Goal: Find contact information: Find contact information

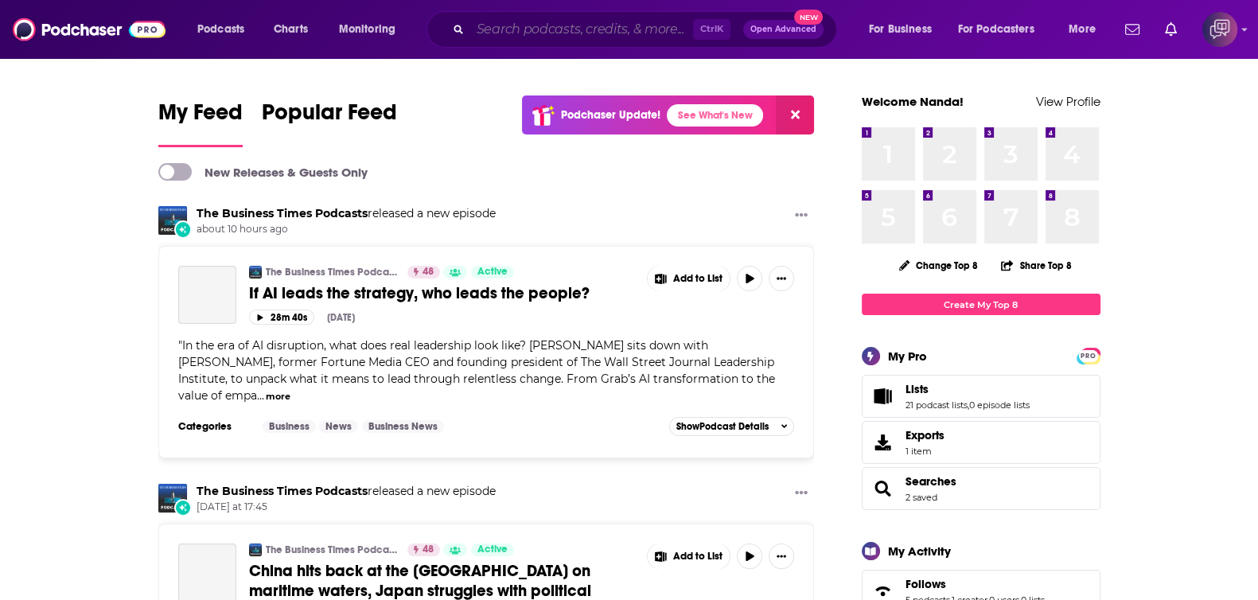
click at [503, 37] on input "Search podcasts, credits, & more..." at bounding box center [581, 29] width 223 height 25
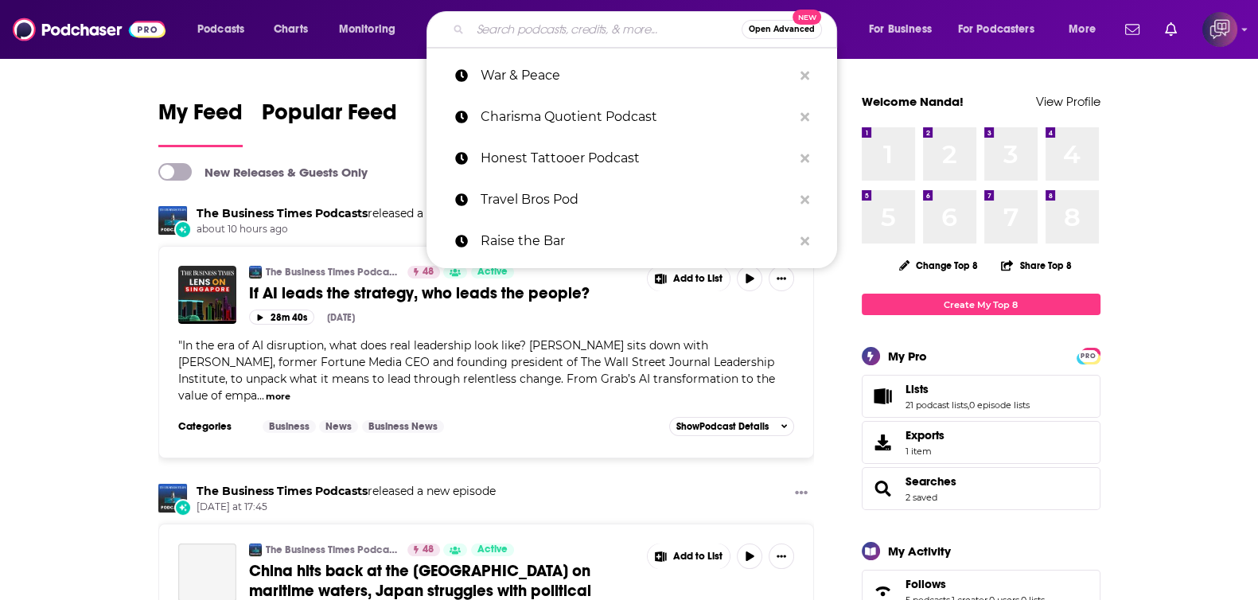
paste input "Attorney [PERSON_NAME] – Zoom Landlord-Tenant Talk Radio"
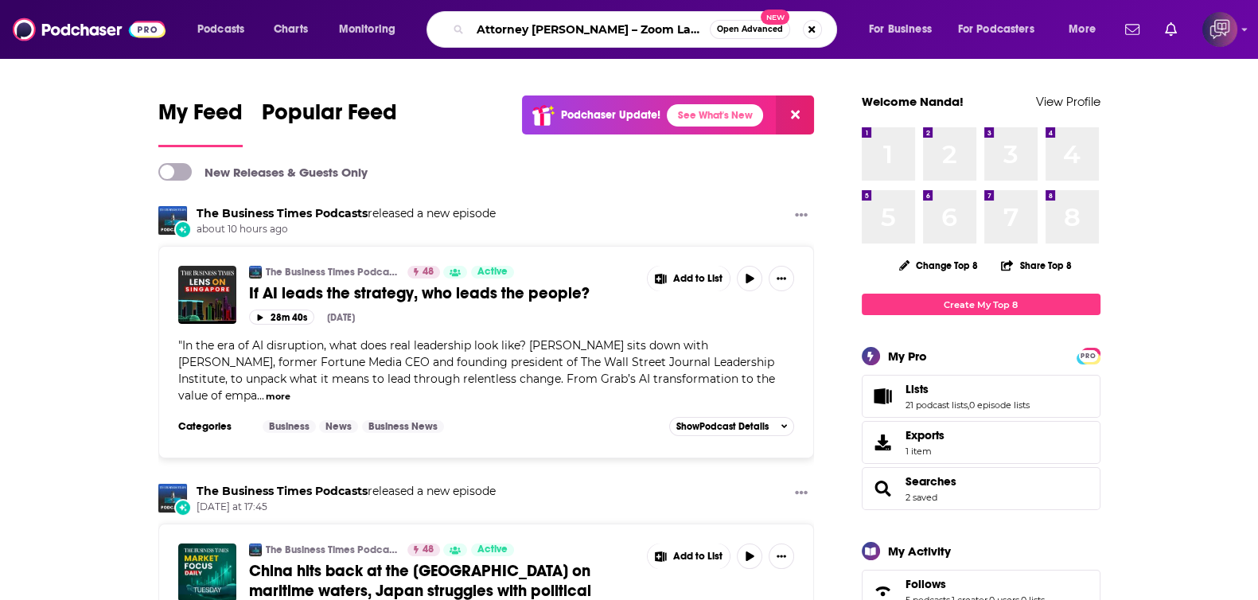
scroll to position [0, 115]
type input "Attorney [PERSON_NAME] – Zoom Landlord-Tenant Talk Radio"
click at [768, 37] on button "Open Advanced New" at bounding box center [750, 29] width 80 height 19
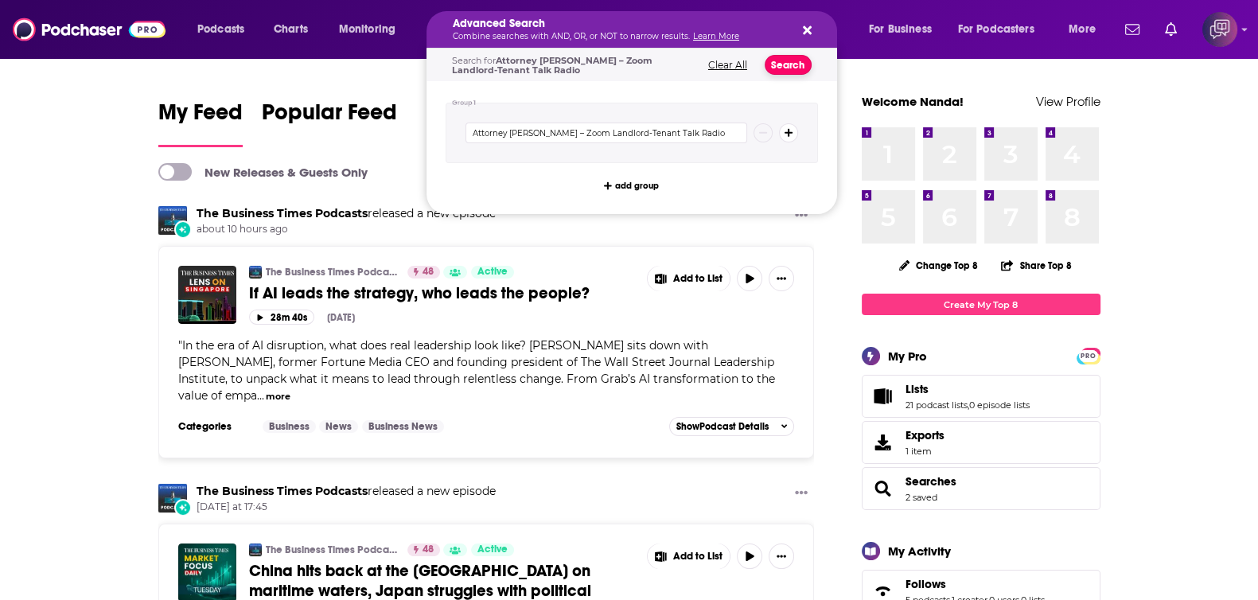
click at [781, 66] on button "Search" at bounding box center [788, 65] width 47 height 20
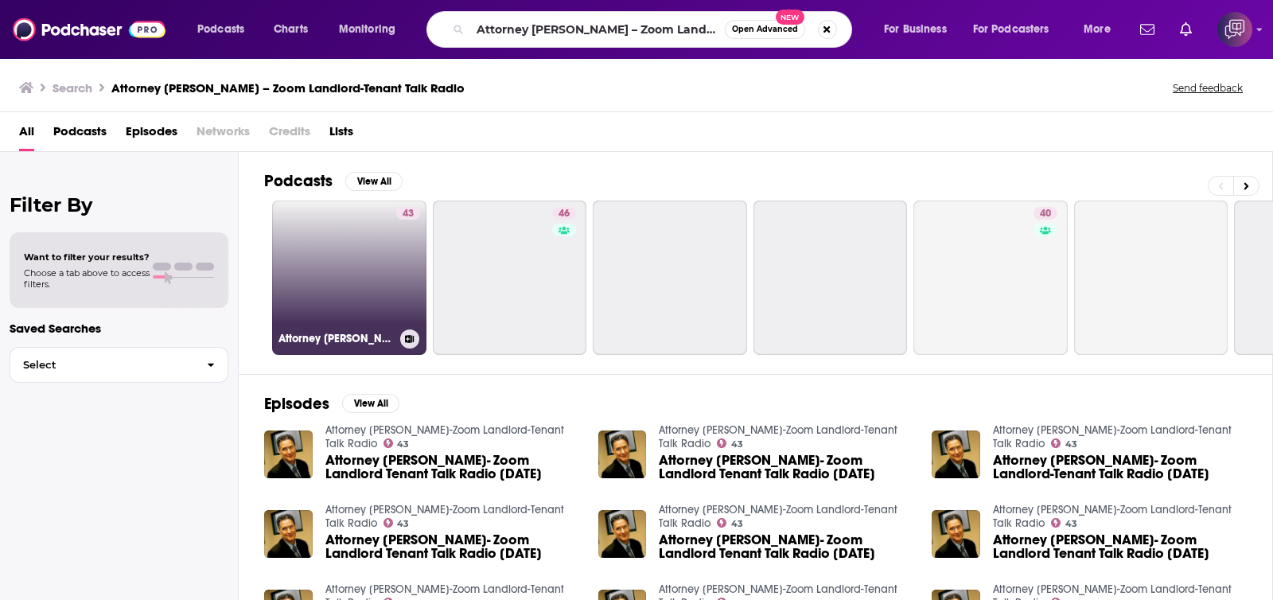
click at [324, 293] on link "43 Attorney Dennis Block-Zoom Landlord-Tenant Talk Radio" at bounding box center [349, 278] width 154 height 154
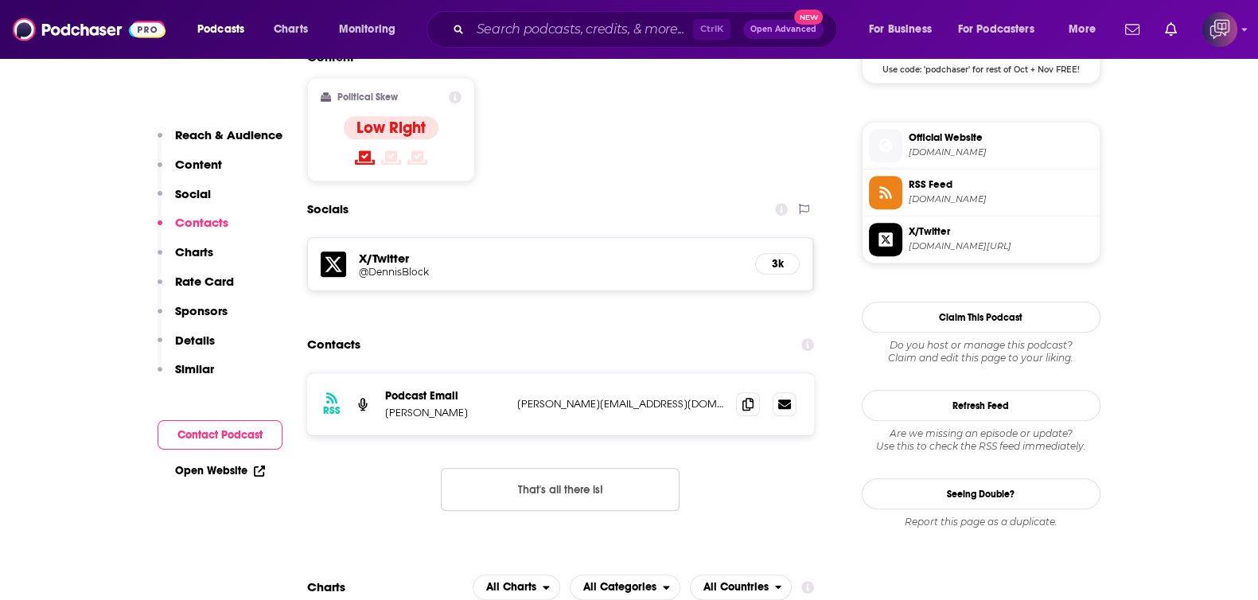
scroll to position [1292, 0]
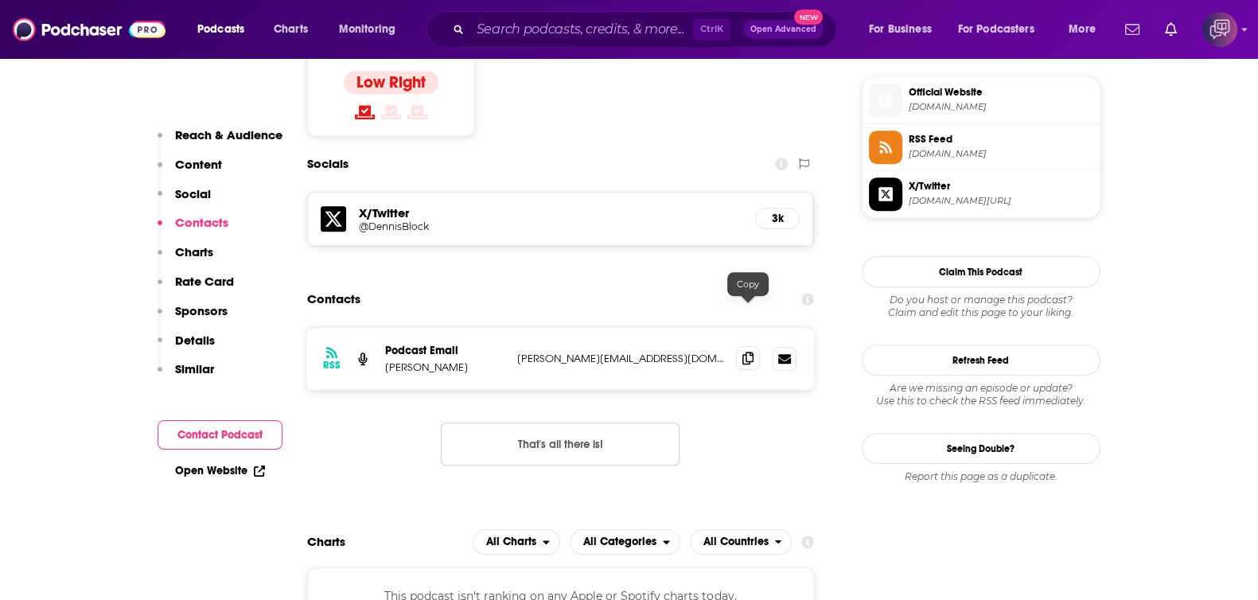
click at [741, 346] on span at bounding box center [748, 358] width 24 height 24
click at [549, 25] on input "Search podcasts, credits, & more..." at bounding box center [581, 29] width 223 height 25
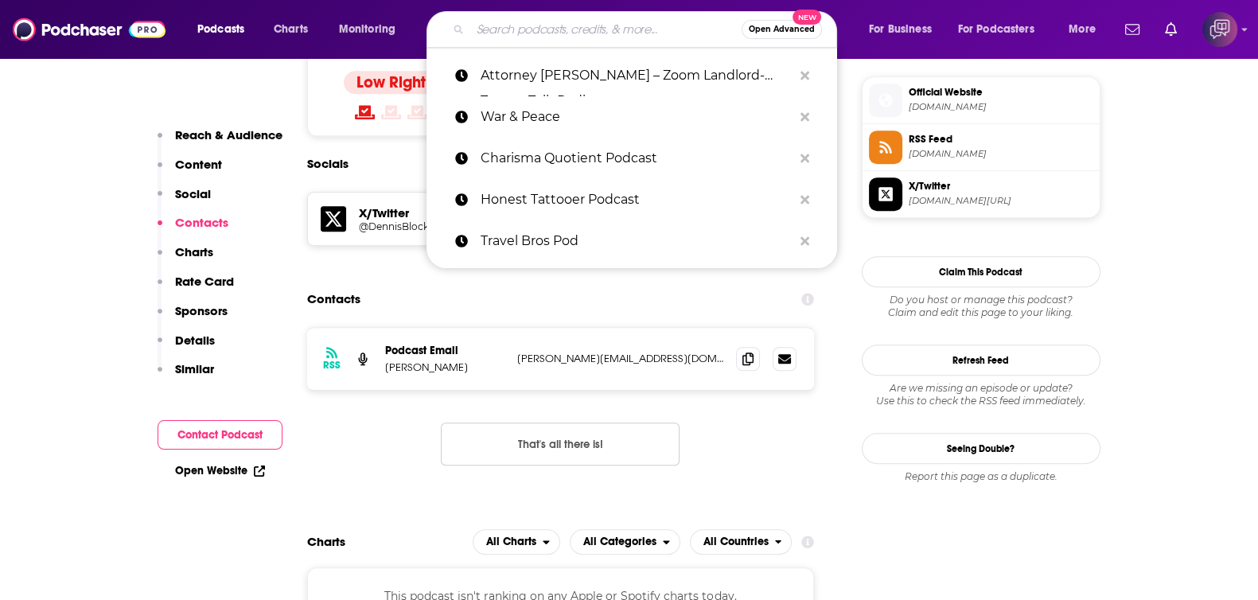
paste input "TechCrunch Startup News"
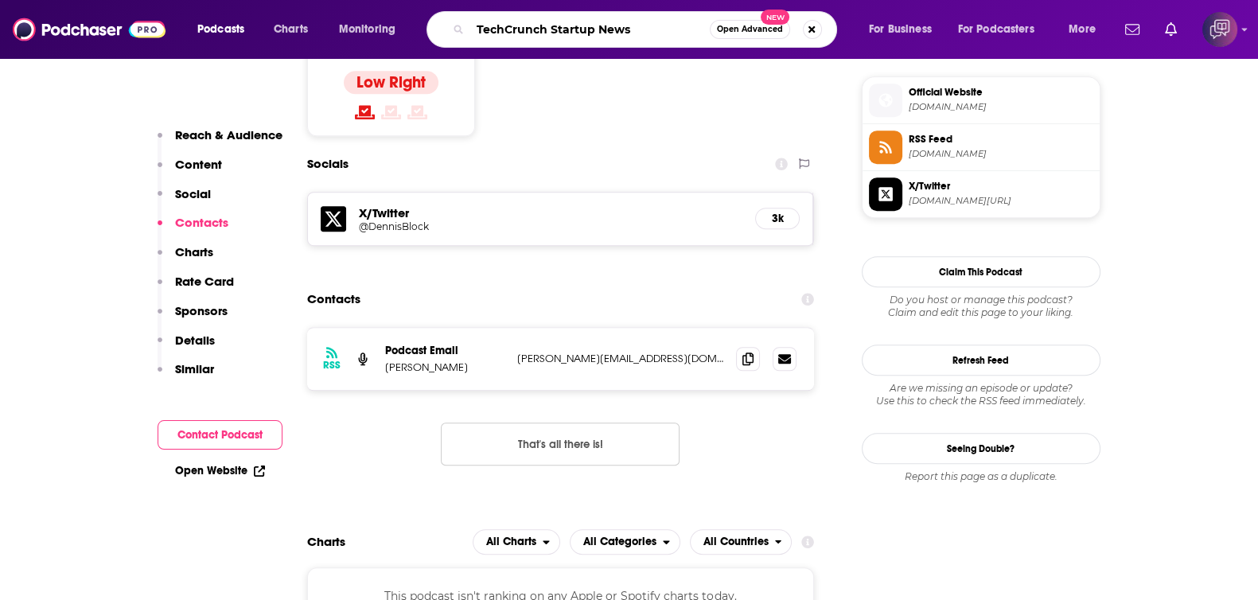
type input "TechCrunch Startup News"
click at [726, 29] on span "Open Advanced" at bounding box center [750, 29] width 66 height 8
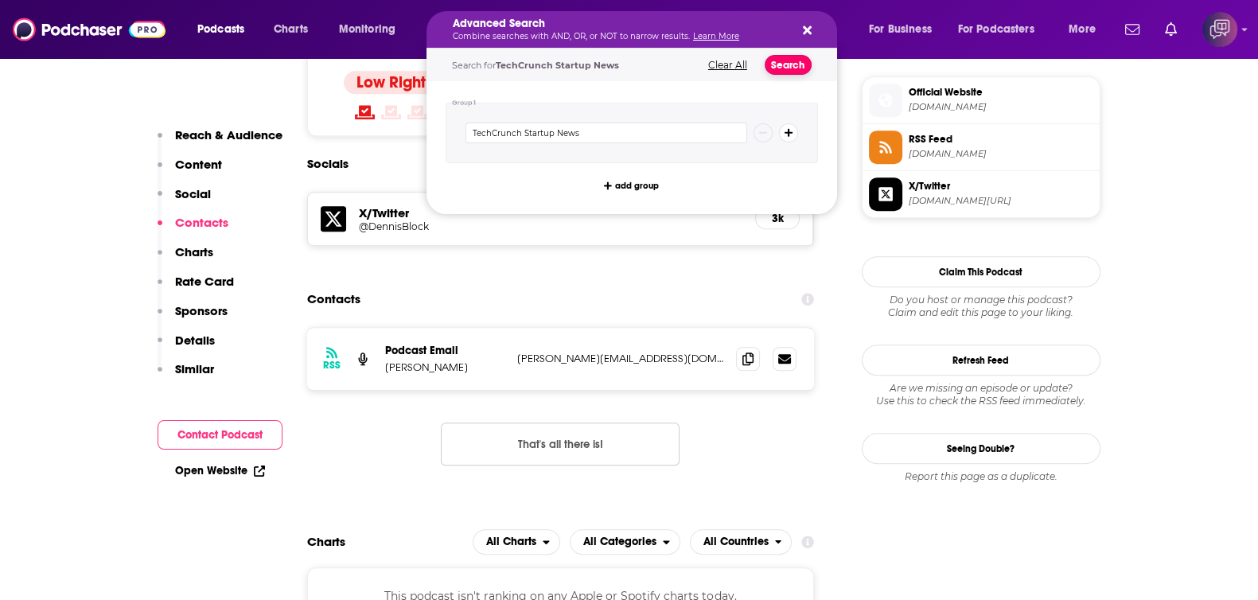
click at [785, 68] on button "Search" at bounding box center [788, 65] width 47 height 20
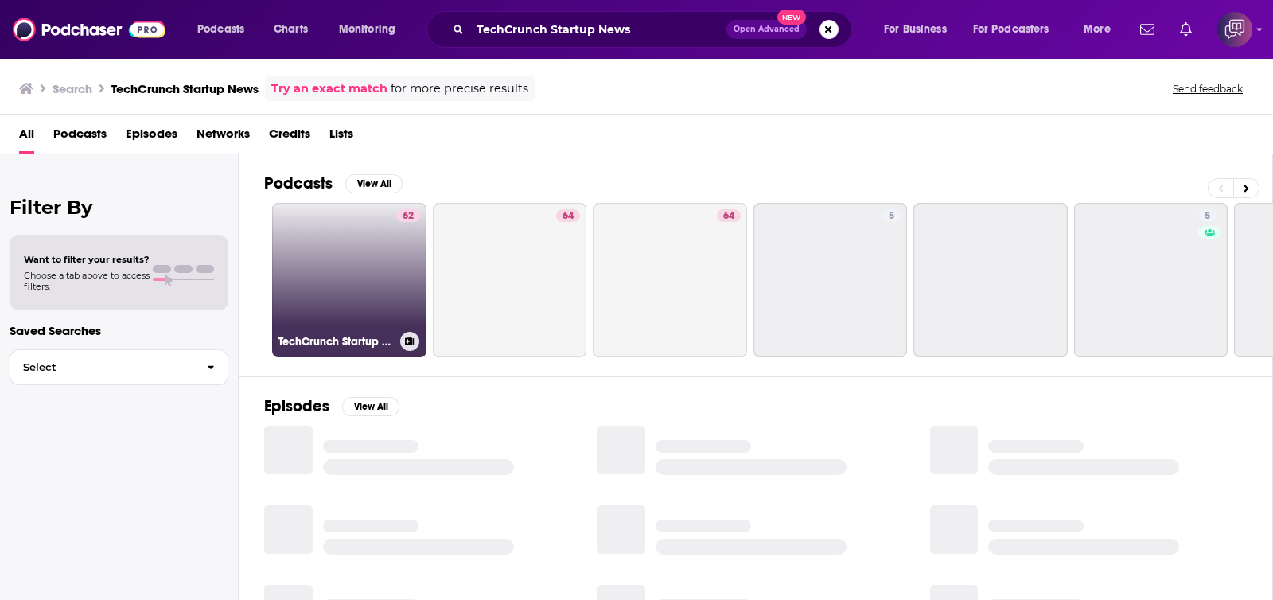
click at [341, 256] on link "62 TechCrunch Startup News" at bounding box center [349, 280] width 154 height 154
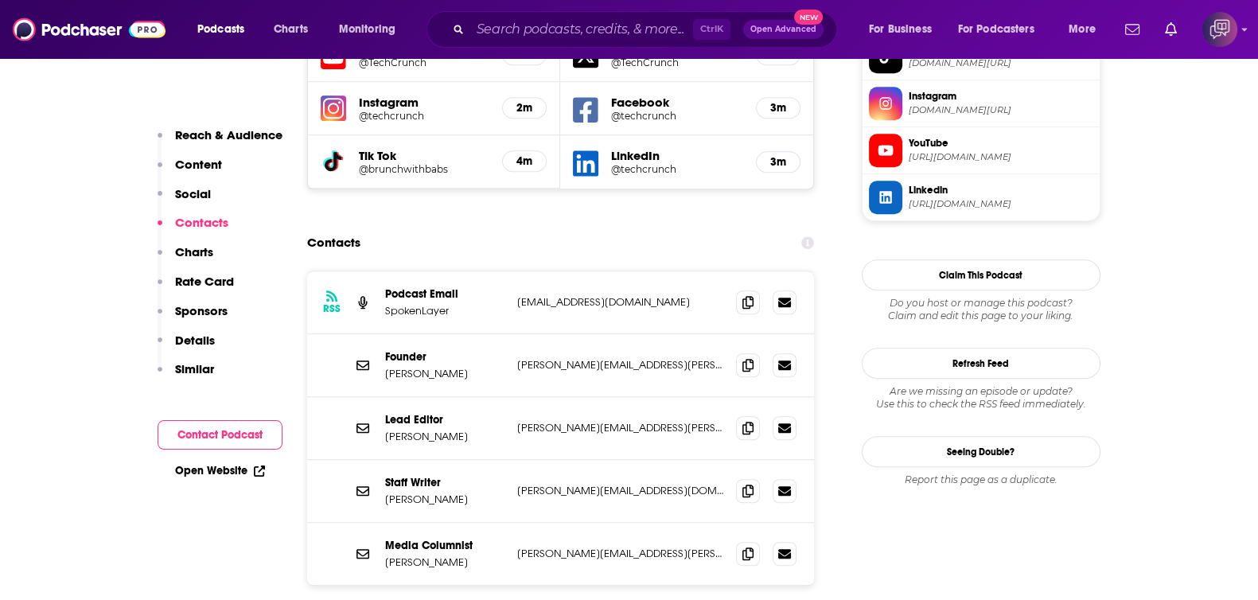
scroll to position [1491, 0]
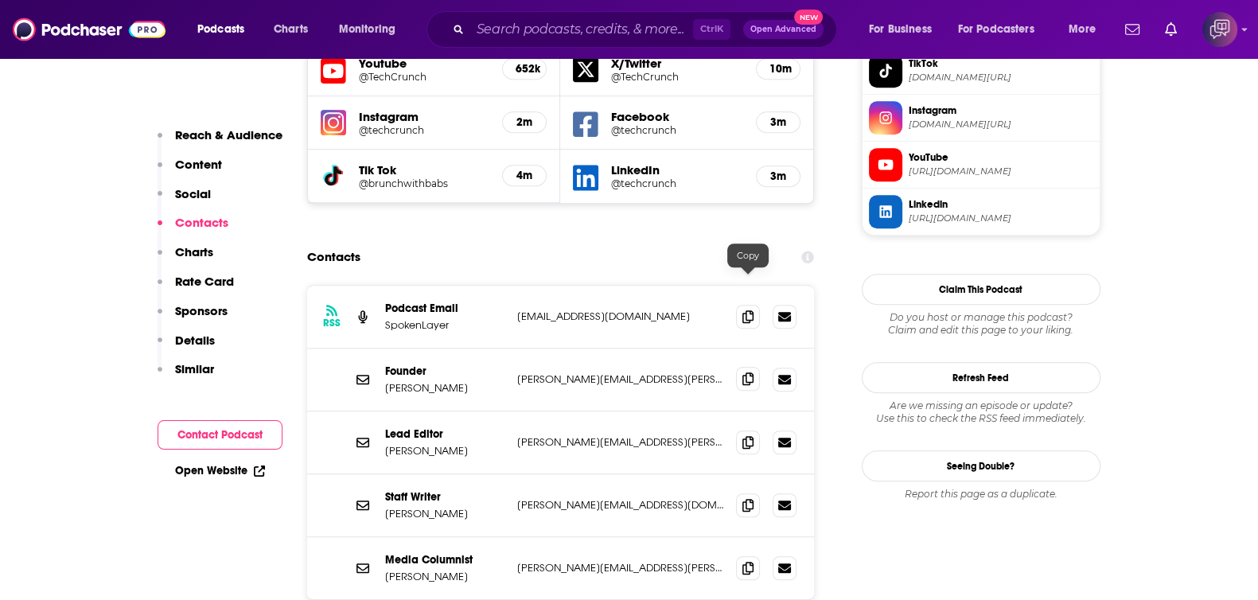
click at [749, 372] on icon at bounding box center [747, 378] width 11 height 13
drag, startPoint x: 384, startPoint y: 482, endPoint x: 452, endPoint y: 400, distance: 106.8
click at [401, 537] on div "Media Columnist Eric Peckham eric.peckham@techcrunch.com eric.peckham@techcrunc…" at bounding box center [561, 568] width 508 height 62
copy p "Eric"
click at [637, 30] on input "Search podcasts, credits, & more..." at bounding box center [581, 29] width 223 height 25
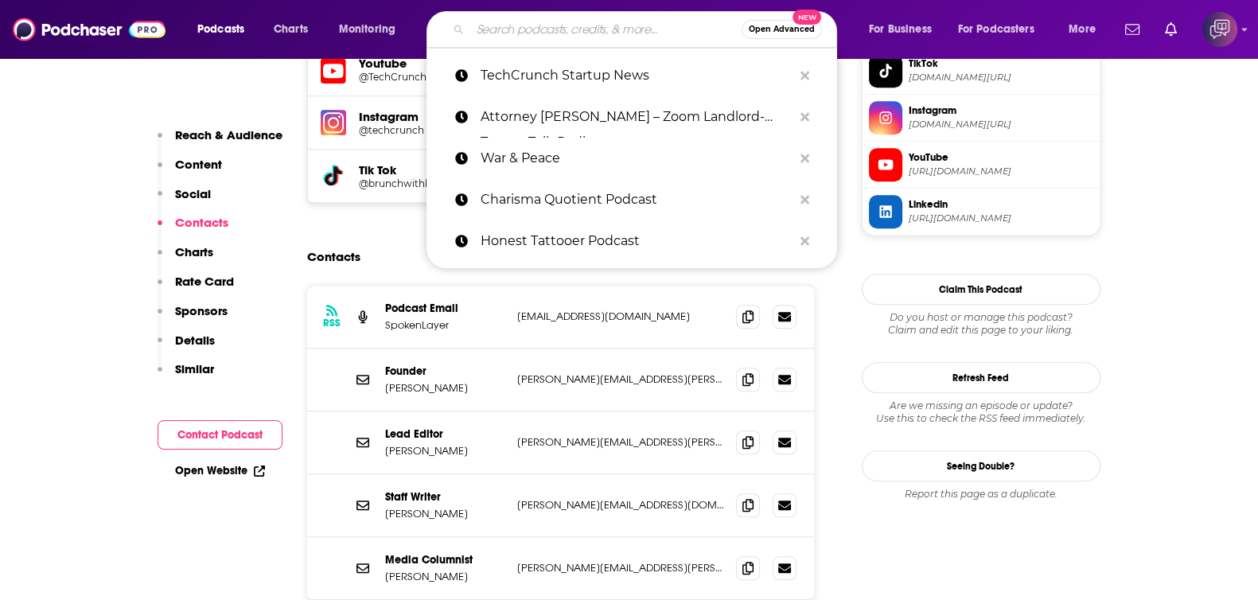
paste input "The Bad Broadcast"
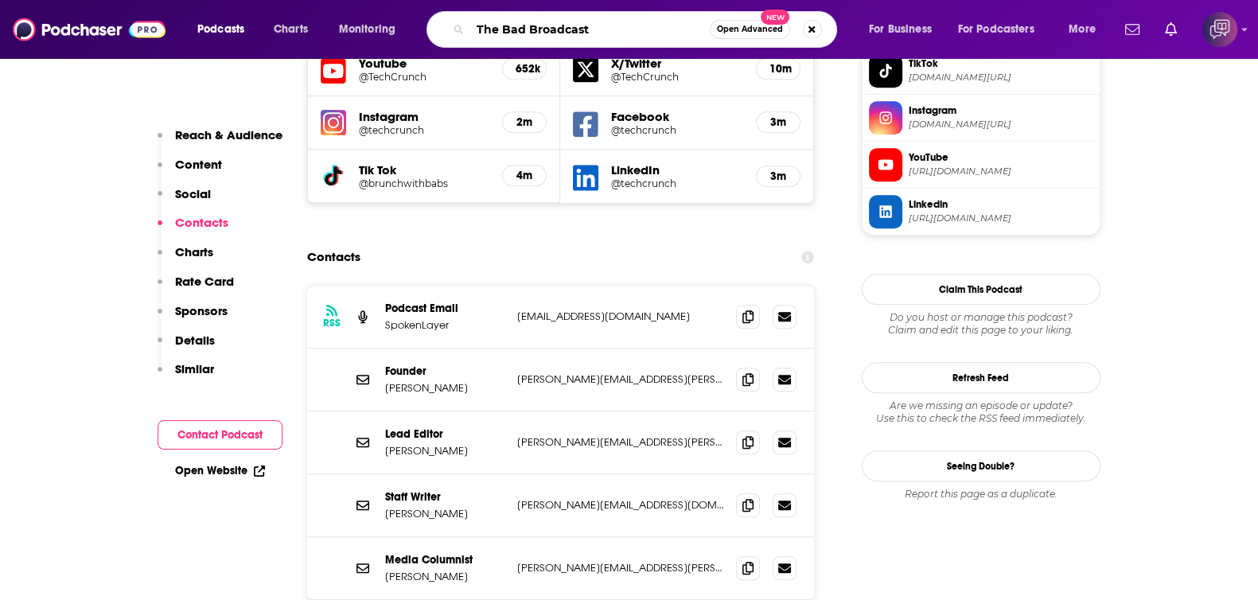
type input "The Bad Broadcast"
click at [763, 29] on span "Open Advanced" at bounding box center [750, 29] width 66 height 8
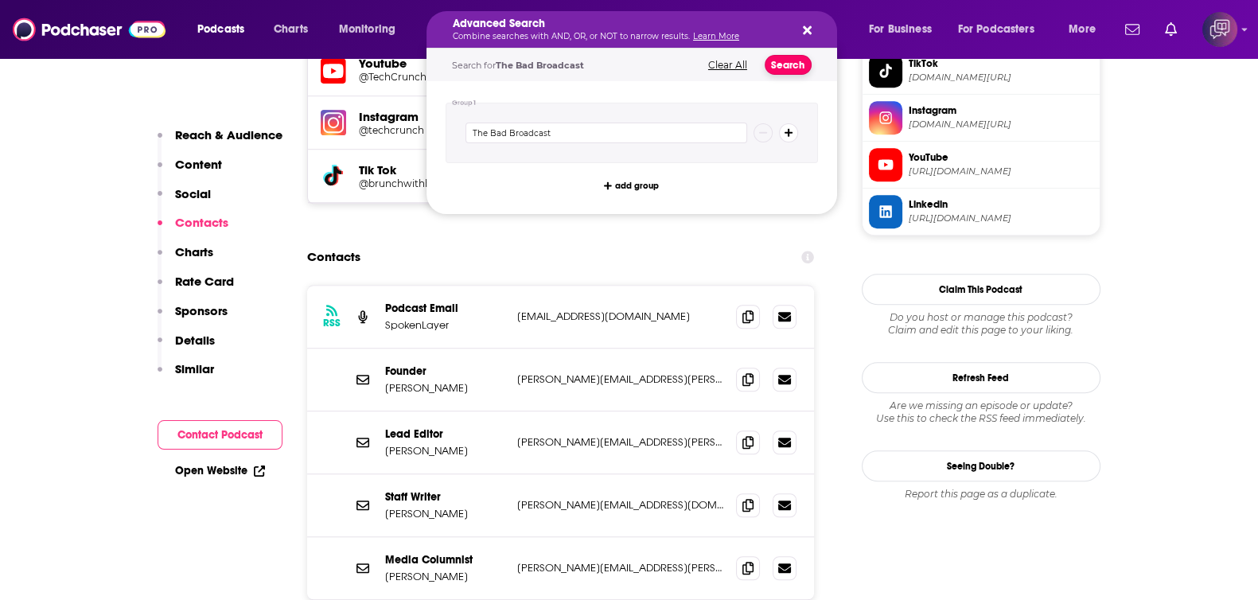
click at [799, 59] on button "Search" at bounding box center [788, 65] width 47 height 20
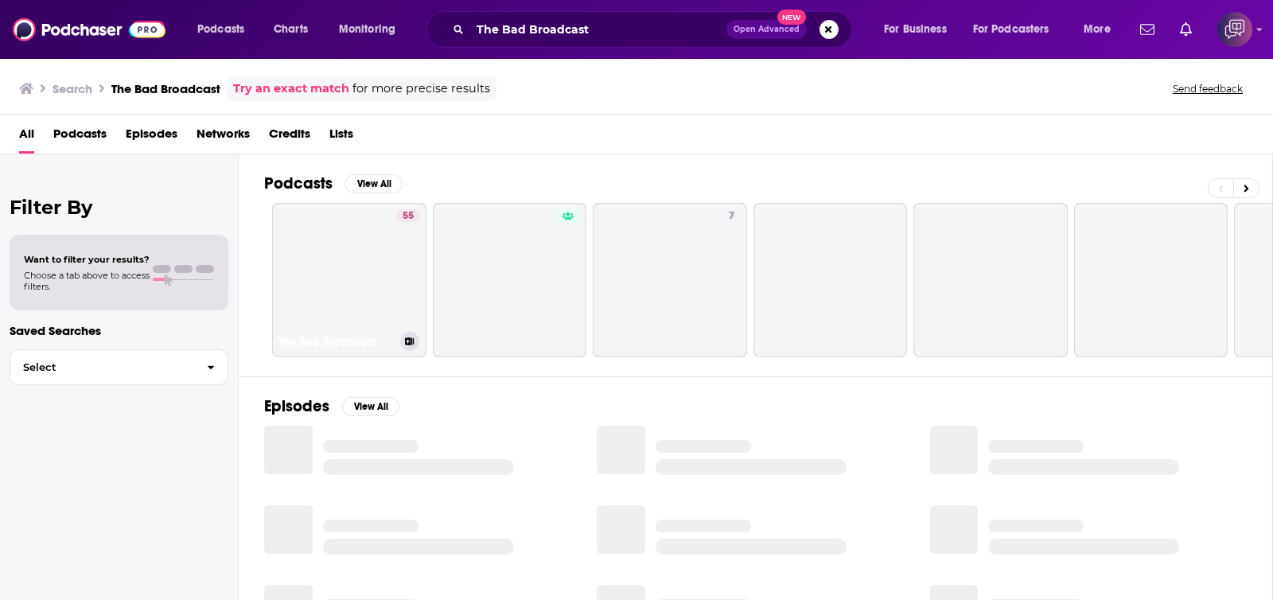
click at [325, 228] on link "55 The Bad Broadcast" at bounding box center [349, 280] width 154 height 154
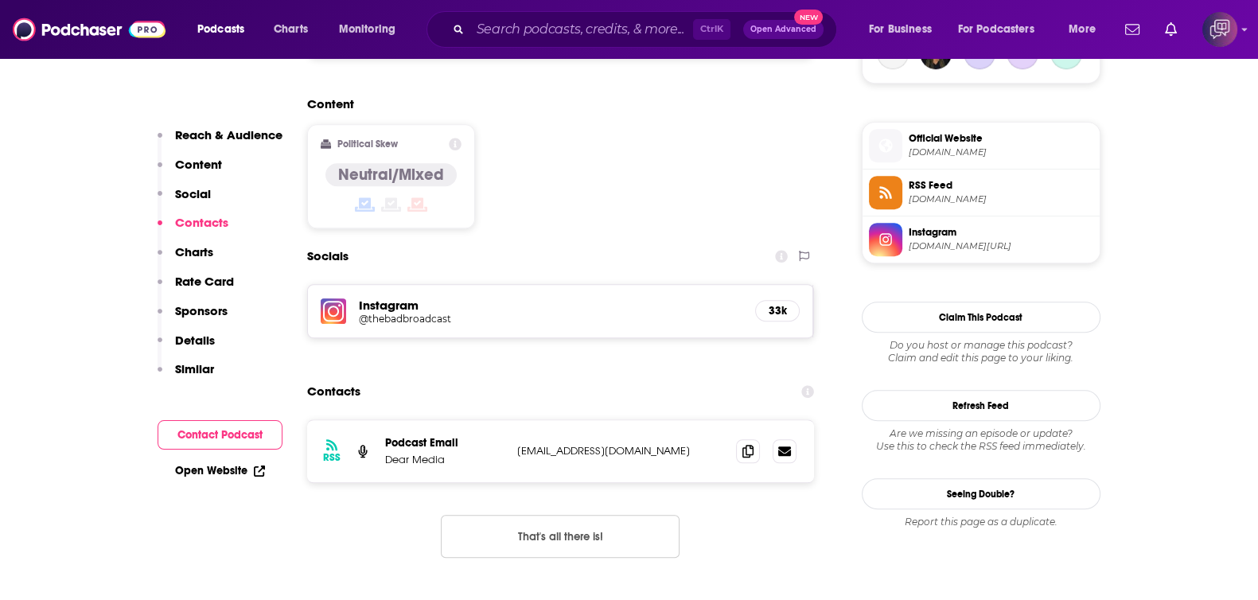
scroll to position [1292, 0]
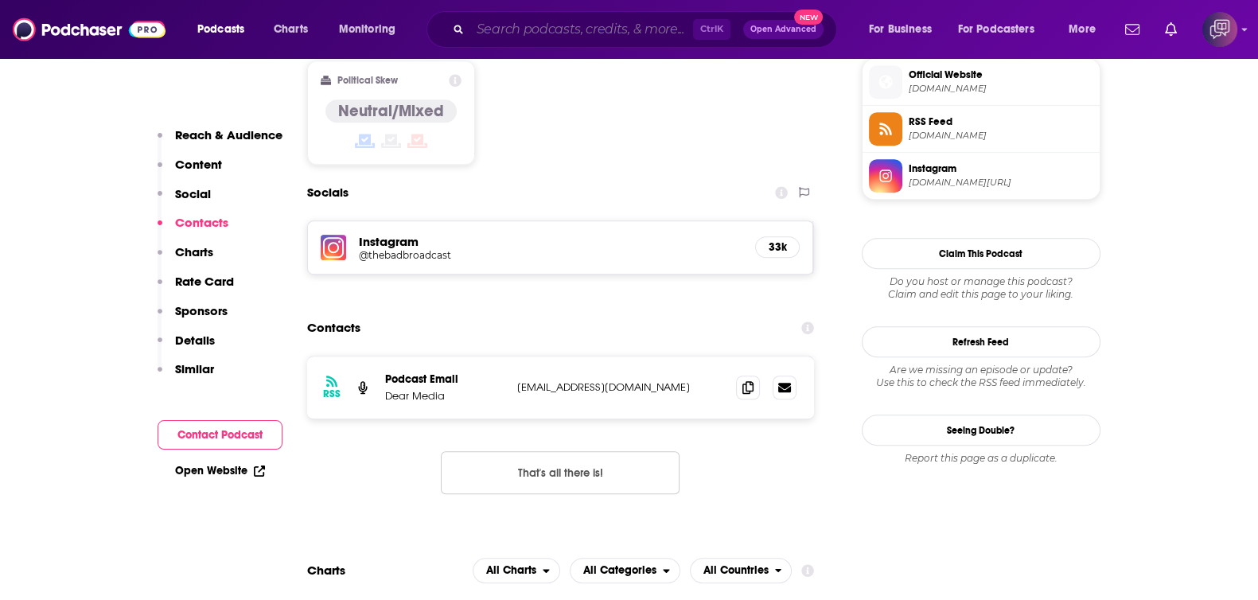
click at [543, 25] on input "Search podcasts, credits, & more..." at bounding box center [581, 29] width 223 height 25
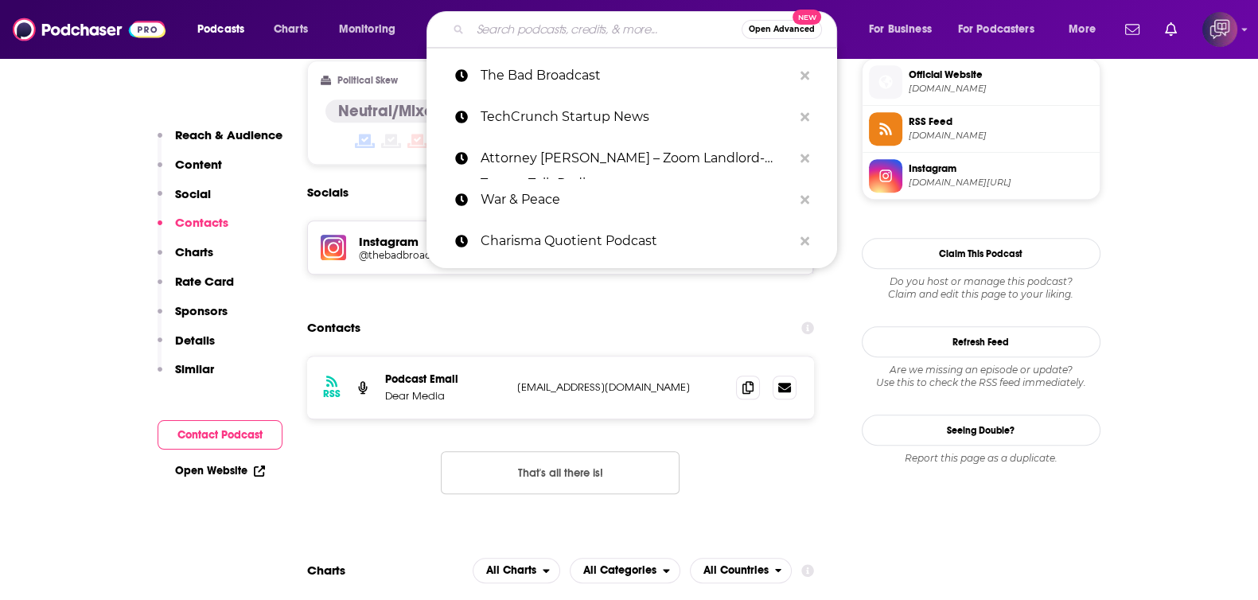
paste input "California Employment Law with Ward Heinrichs"
type input "California Employment Law with Ward Heinrichs"
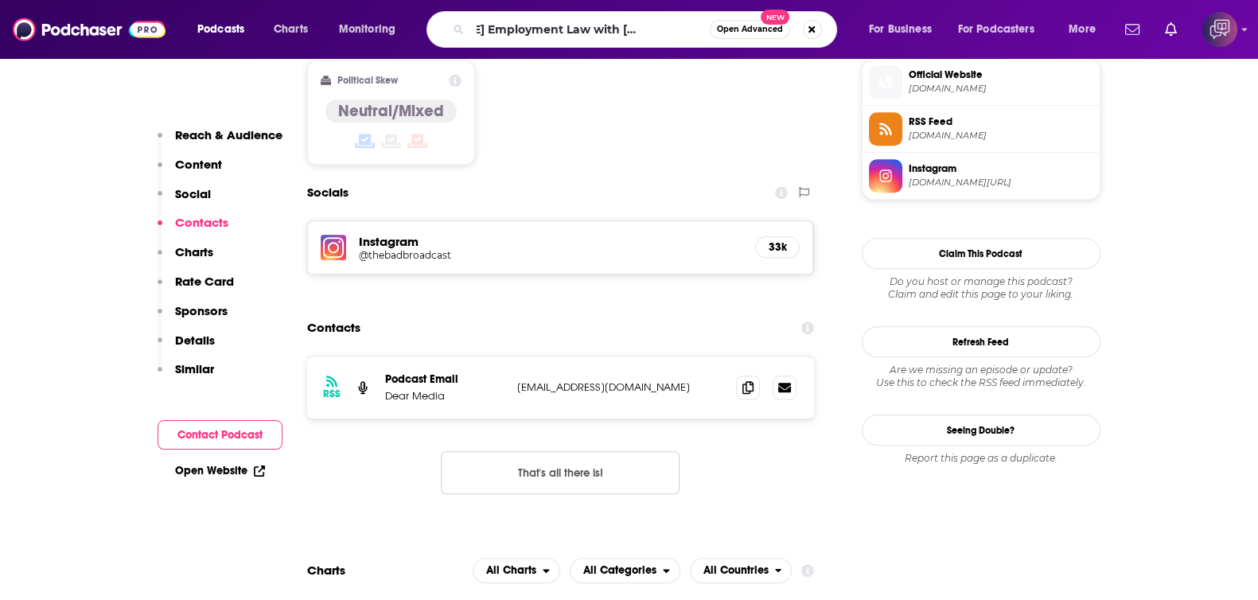
click at [761, 36] on button "Open Advanced New" at bounding box center [750, 29] width 80 height 19
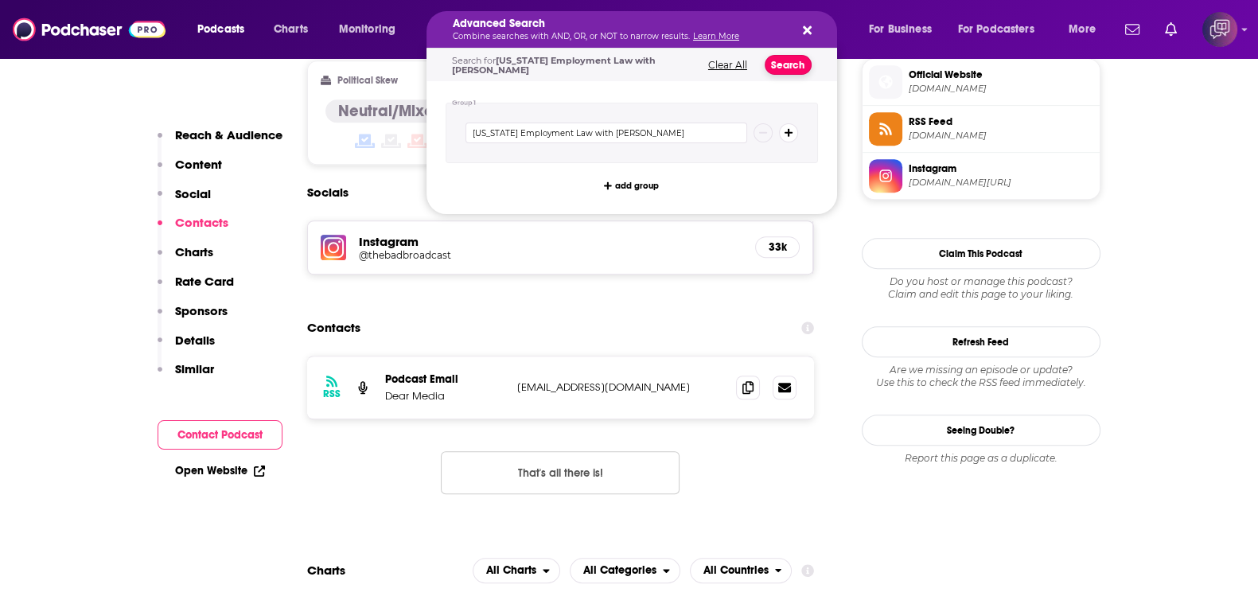
click at [779, 59] on button "Search" at bounding box center [788, 65] width 47 height 20
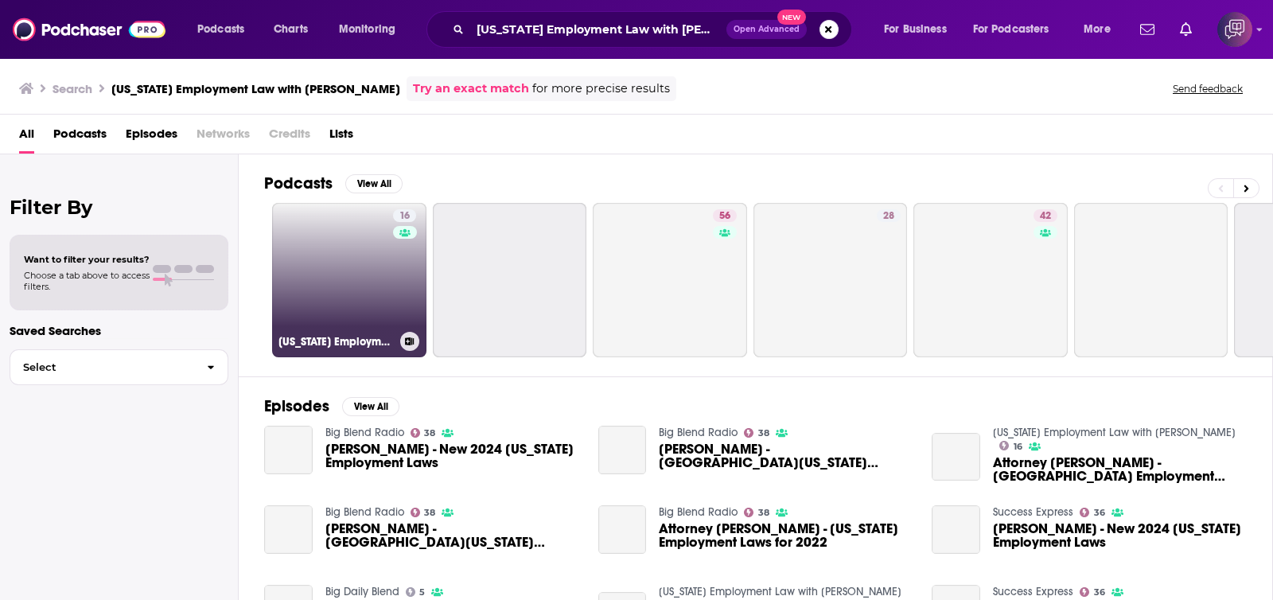
click at [399, 276] on div "16" at bounding box center [406, 270] width 27 height 123
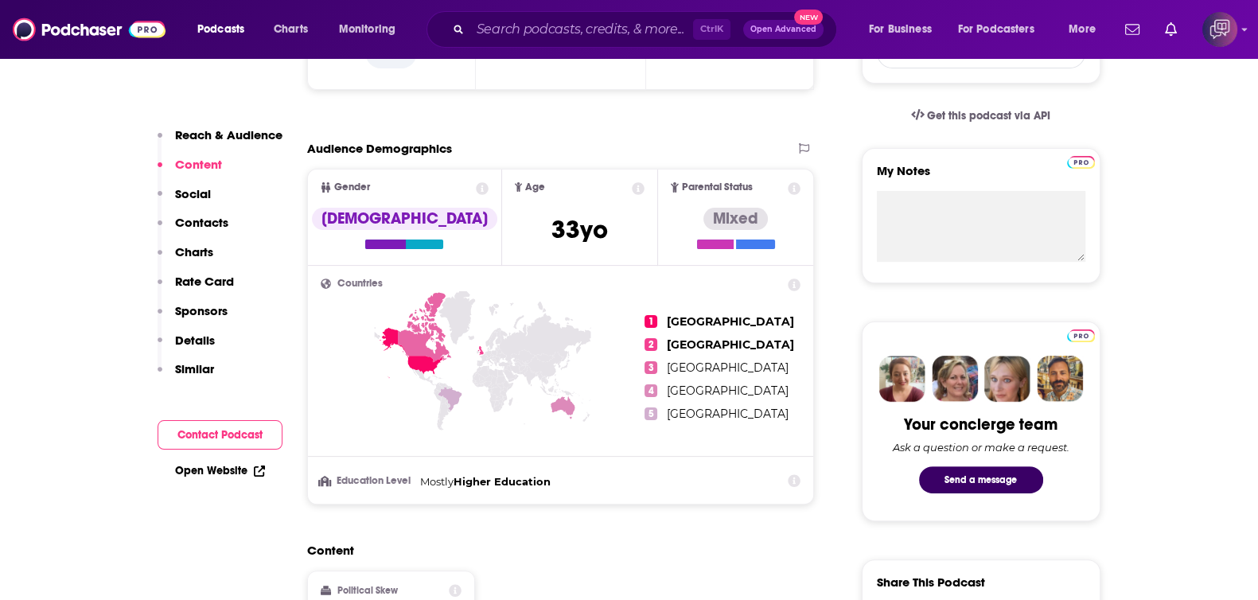
scroll to position [1094, 0]
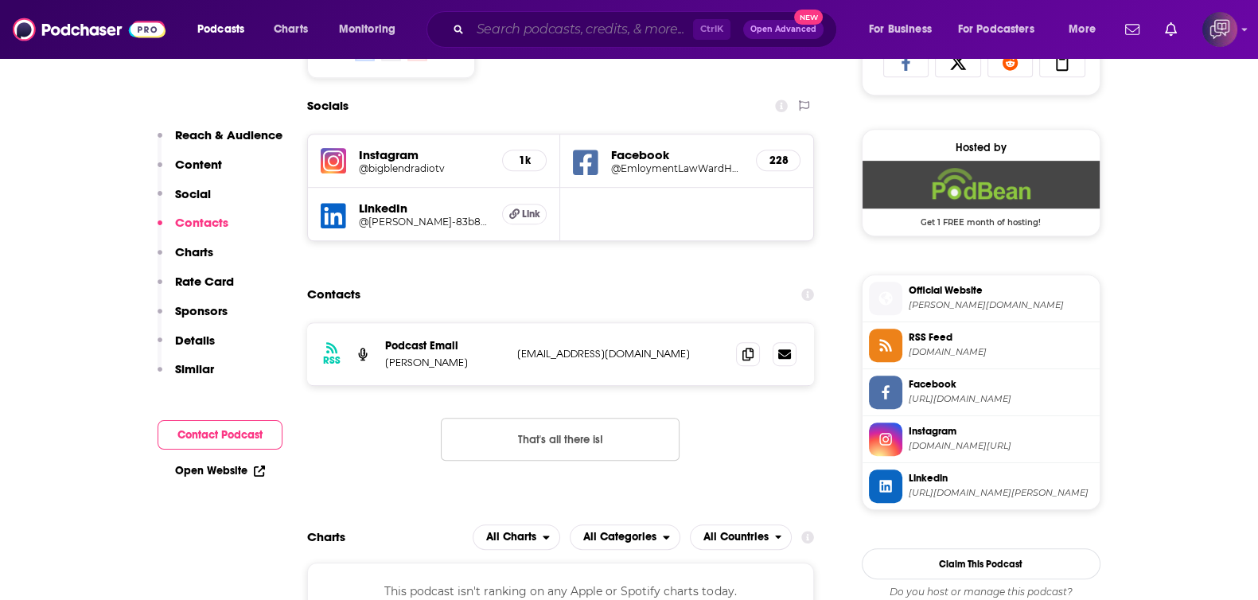
click at [611, 37] on input "Search podcasts, credits, & more..." at bounding box center [581, 29] width 223 height 25
paste input "Golden State Naturalist"
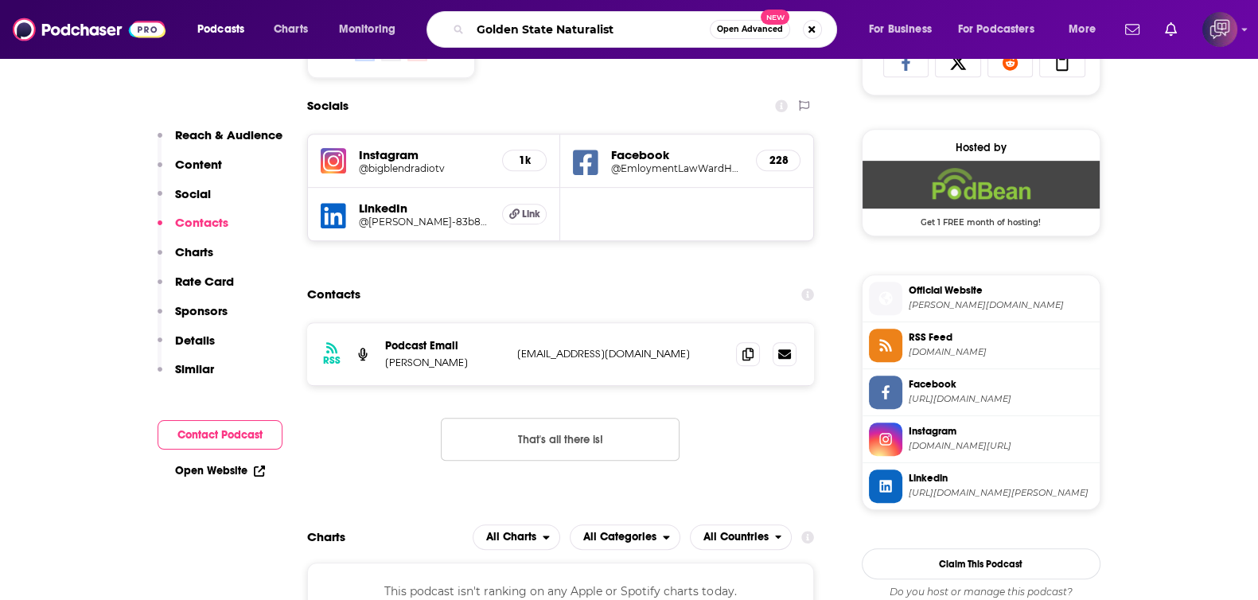
type input "Golden State Naturalist"
click at [763, 33] on span "Open Advanced" at bounding box center [750, 29] width 66 height 8
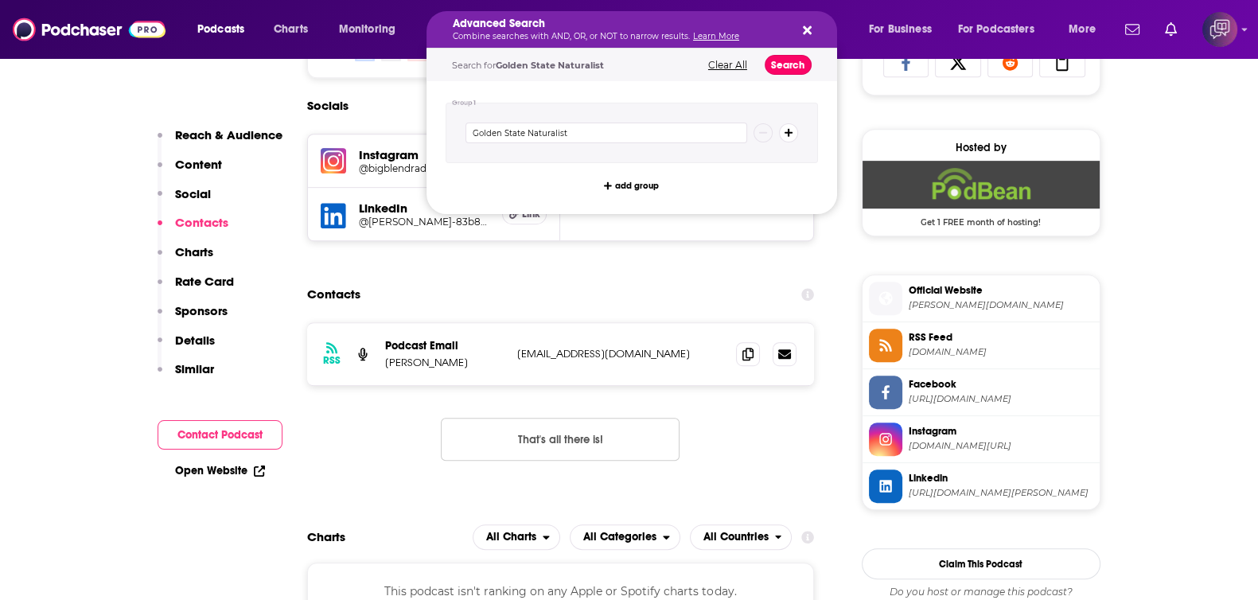
click at [793, 61] on button "Search" at bounding box center [788, 65] width 47 height 20
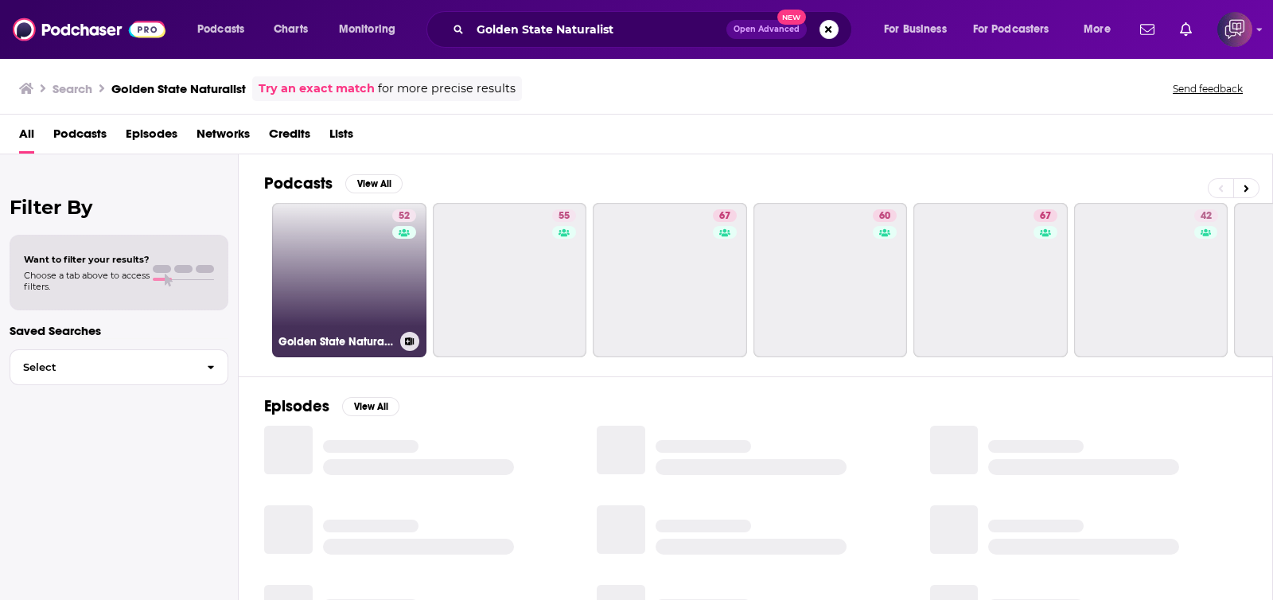
click at [344, 277] on link "52 Golden State Naturalist" at bounding box center [349, 280] width 154 height 154
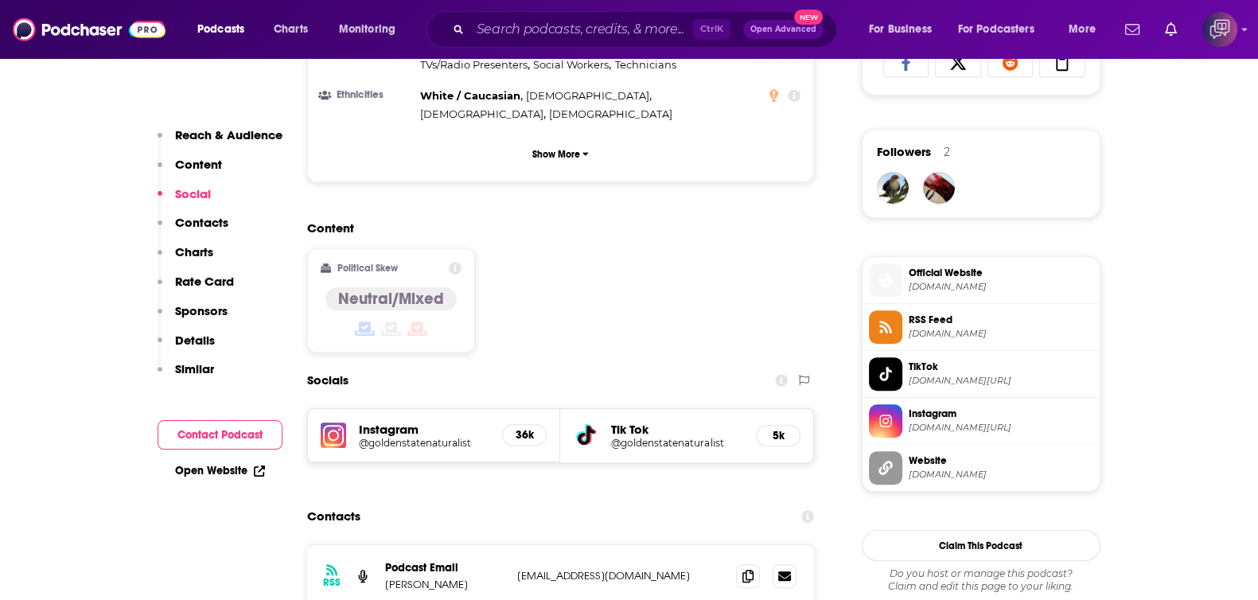
scroll to position [1194, 0]
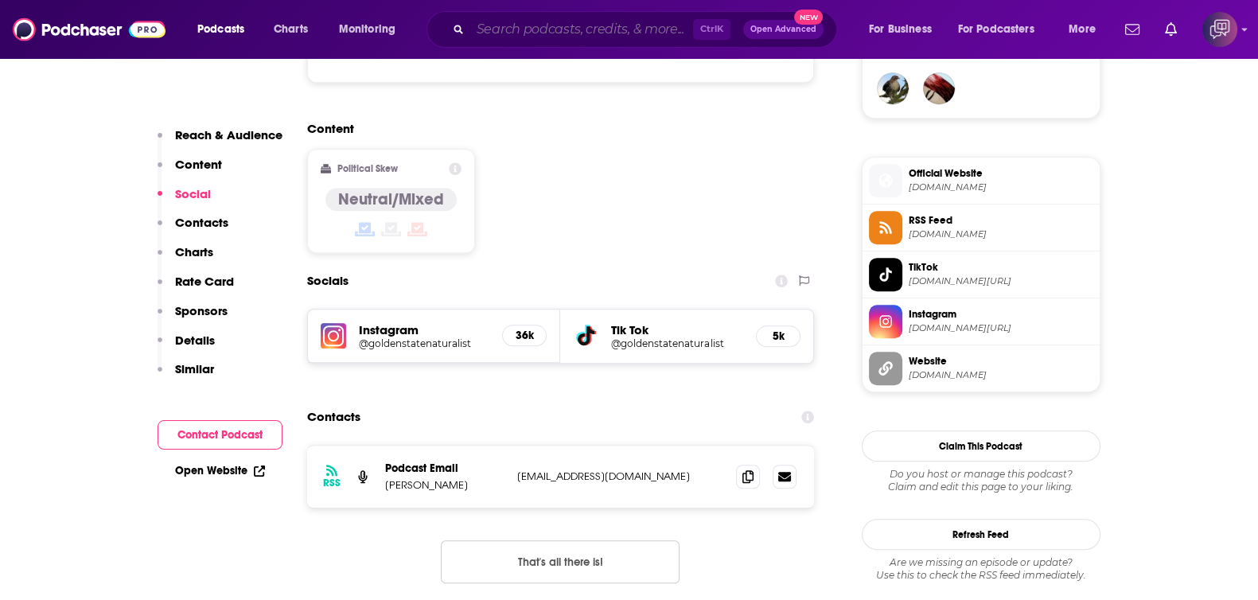
click at [643, 41] on input "Search podcasts, credits, & more..." at bounding box center [581, 29] width 223 height 25
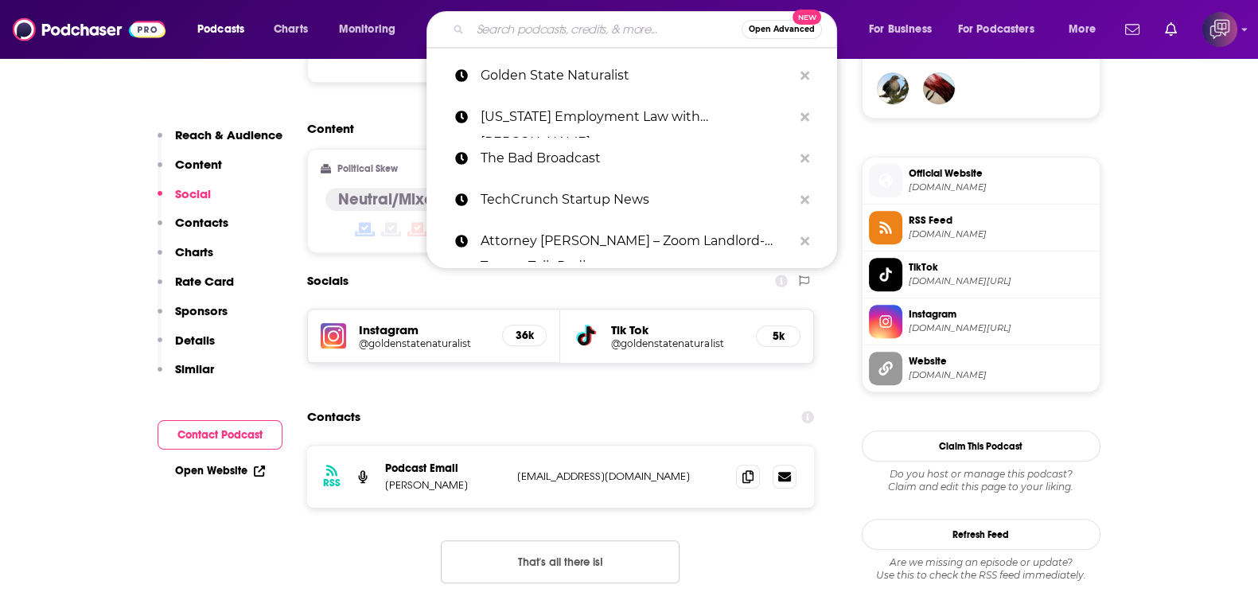
paste input "Tales From Aztlantis"
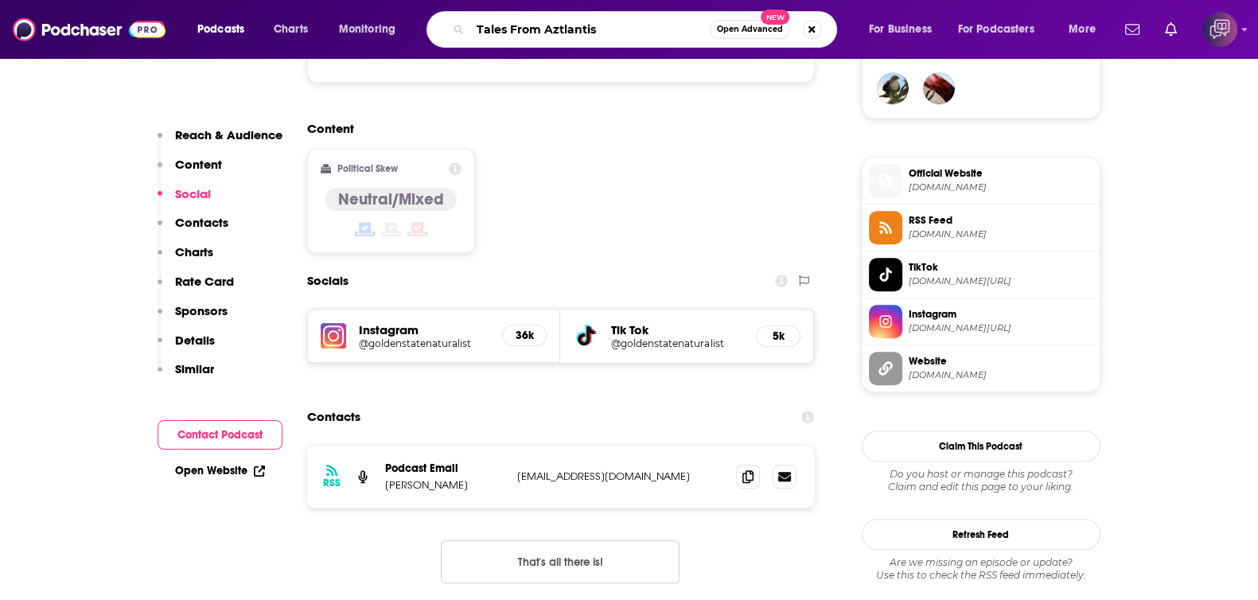
type input "Tales From Aztlantis"
click at [743, 33] on span "Open Advanced" at bounding box center [750, 29] width 66 height 8
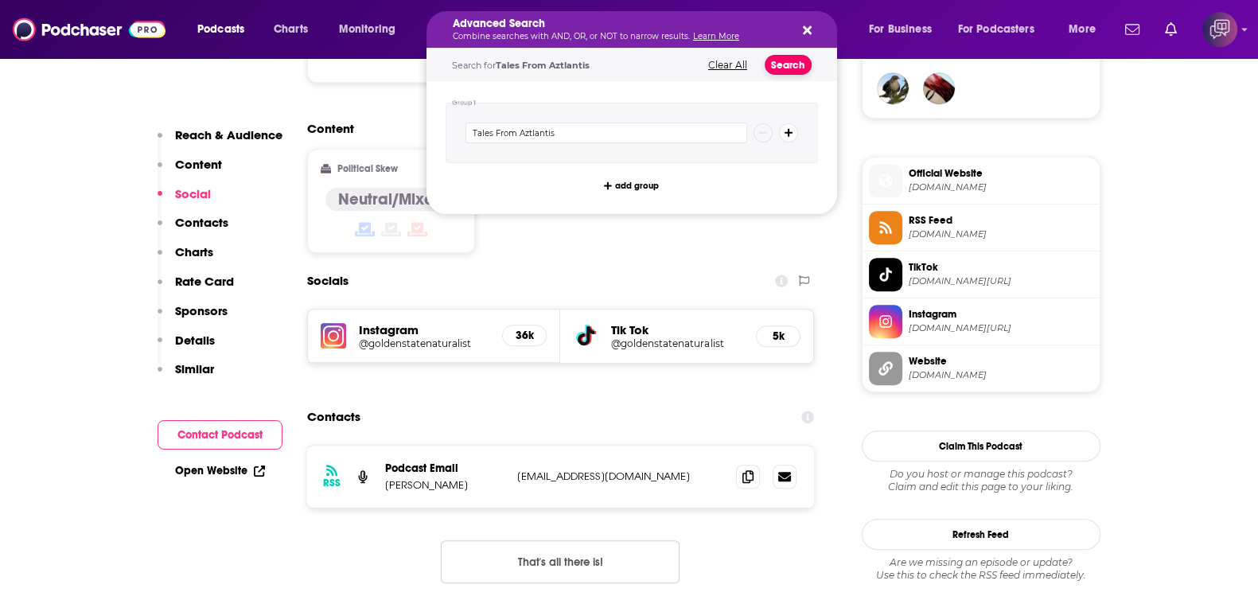
click at [780, 55] on button "Search" at bounding box center [788, 65] width 47 height 20
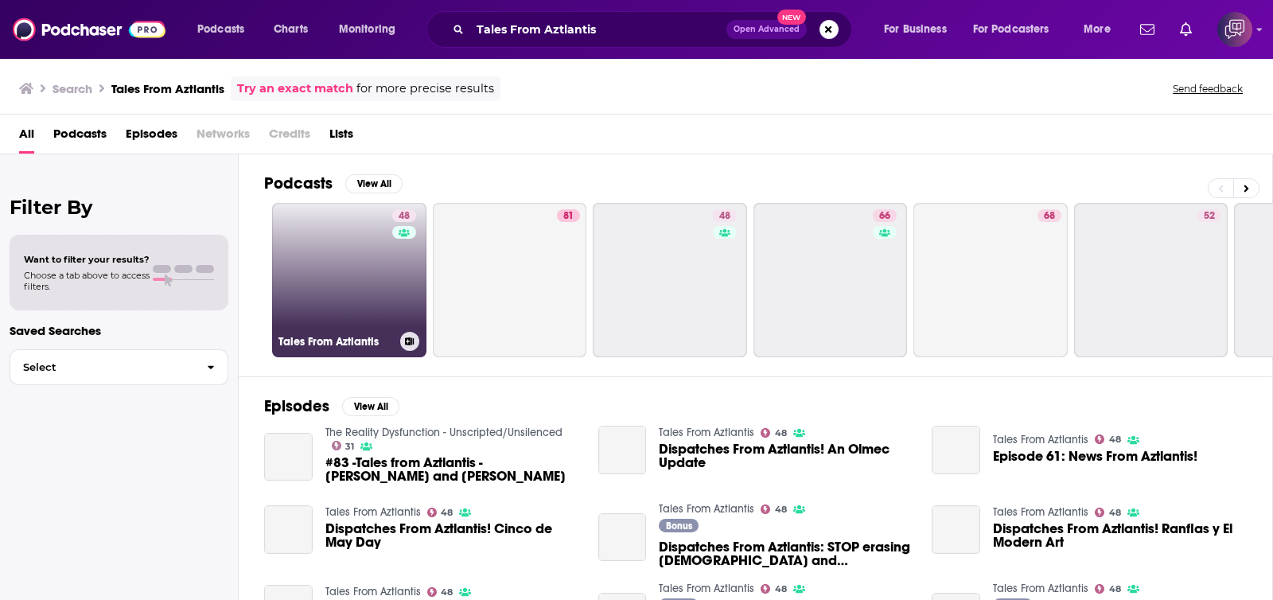
click at [311, 298] on link "48 Tales From Aztlantis" at bounding box center [349, 280] width 154 height 154
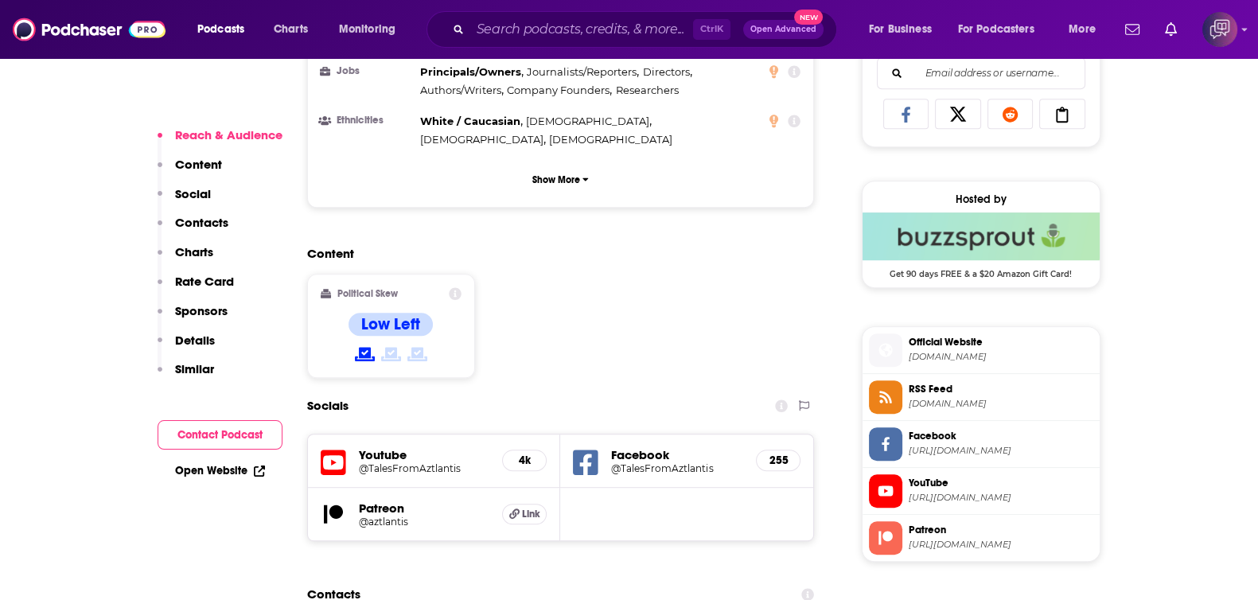
scroll to position [1194, 0]
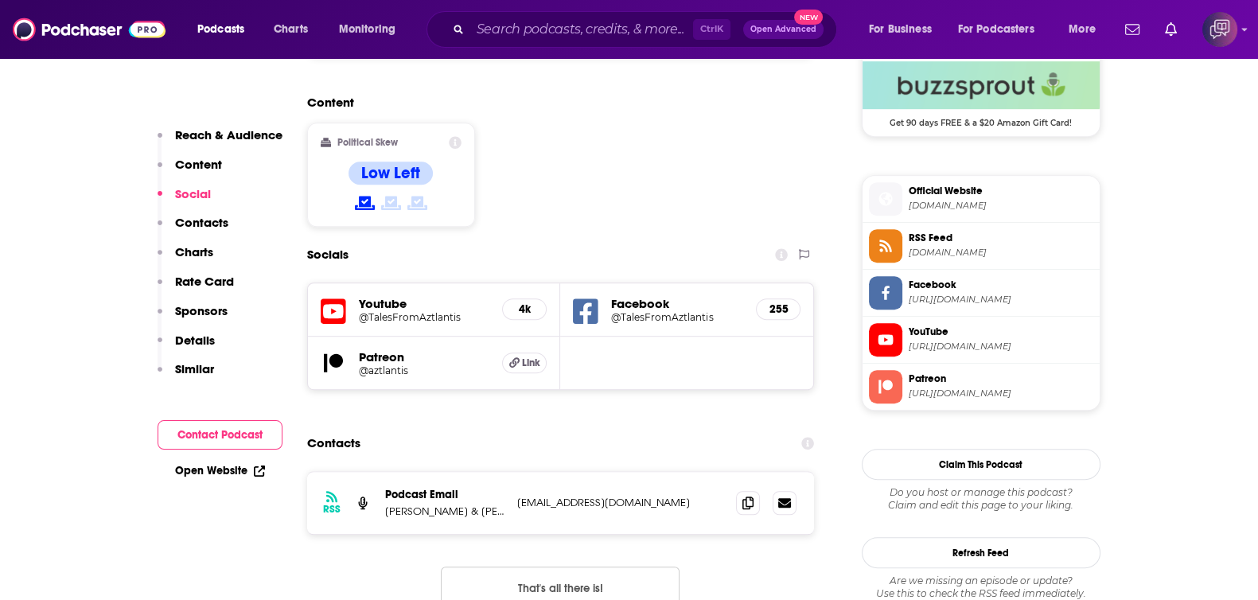
click at [542, 11] on div "Ctrl K Open Advanced New" at bounding box center [631, 29] width 411 height 37
click at [547, 26] on input "Search podcasts, credits, & more..." at bounding box center [581, 29] width 223 height 25
paste input "Extra Connections"
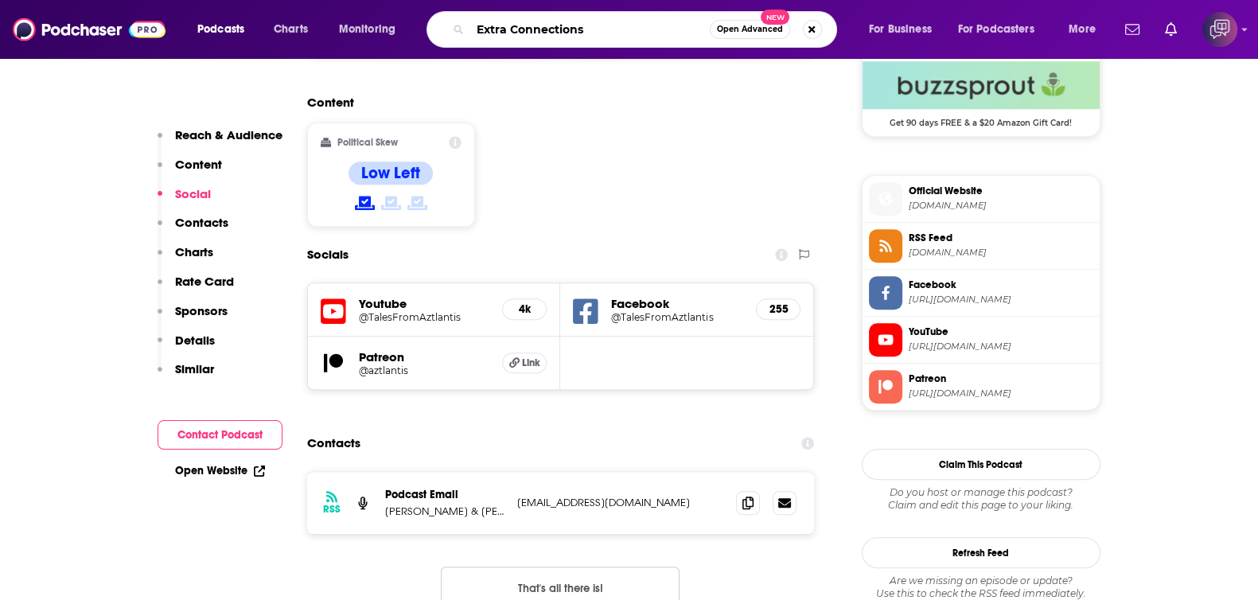
type input "Extra Connections"
click at [764, 30] on span "Open Advanced" at bounding box center [750, 29] width 66 height 8
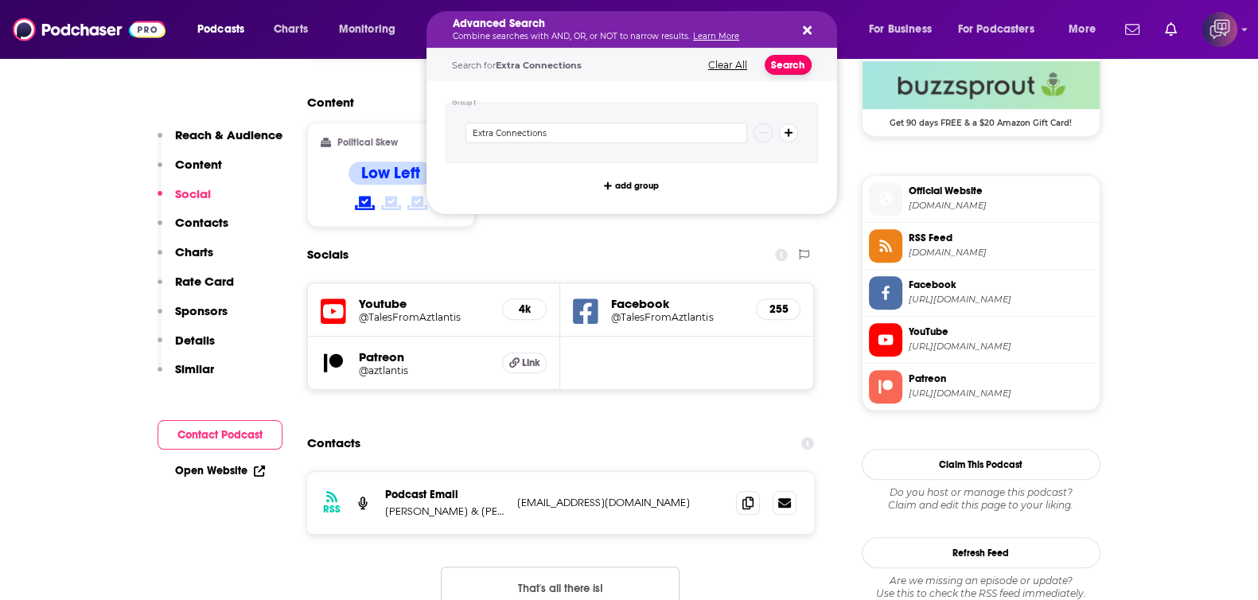
click at [788, 61] on button "Search" at bounding box center [788, 65] width 47 height 20
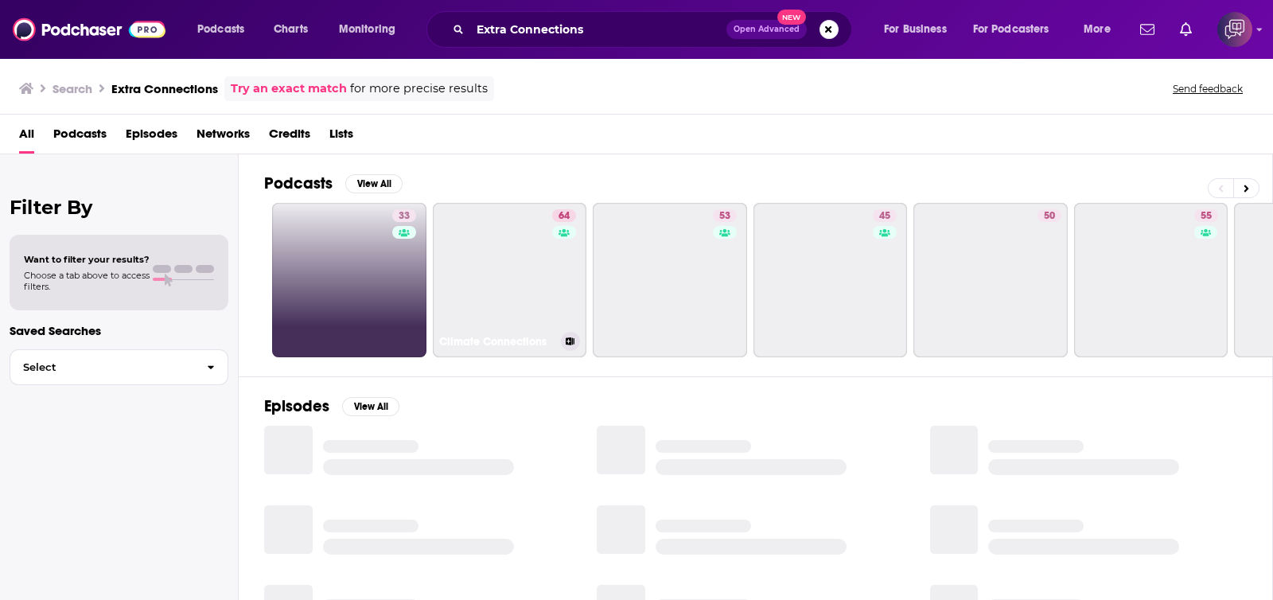
click at [322, 267] on link "33" at bounding box center [349, 280] width 154 height 154
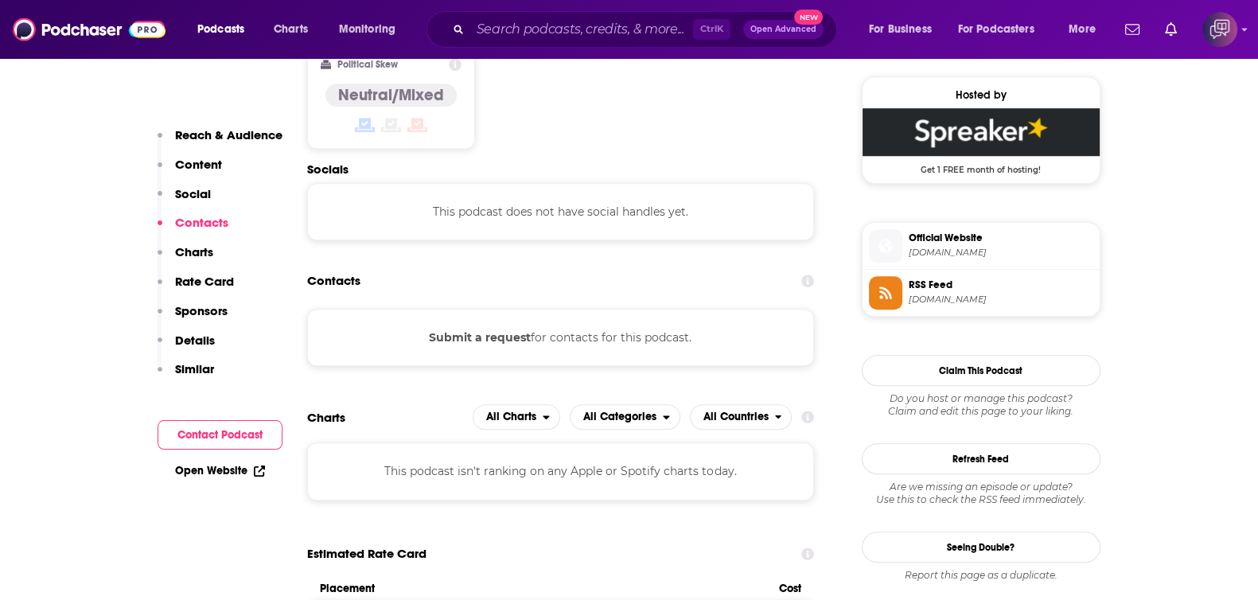
scroll to position [1194, 0]
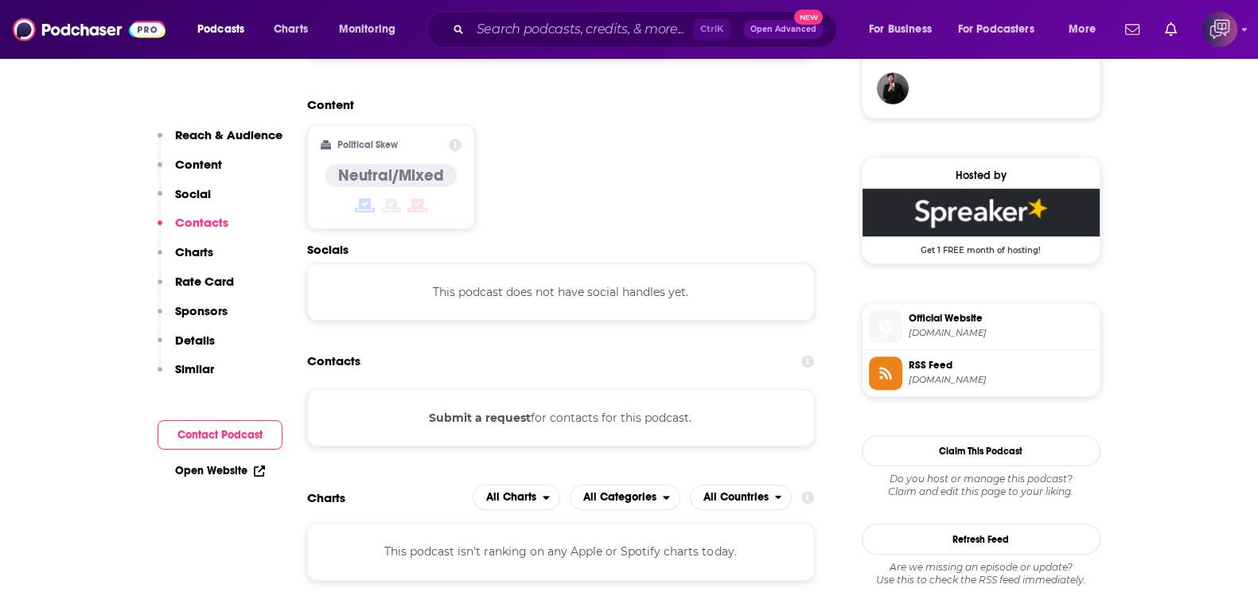
click at [573, 43] on div "Ctrl K Open Advanced New" at bounding box center [631, 29] width 411 height 37
click at [646, 21] on input "Search podcasts, credits, & more..." at bounding box center [581, 29] width 223 height 25
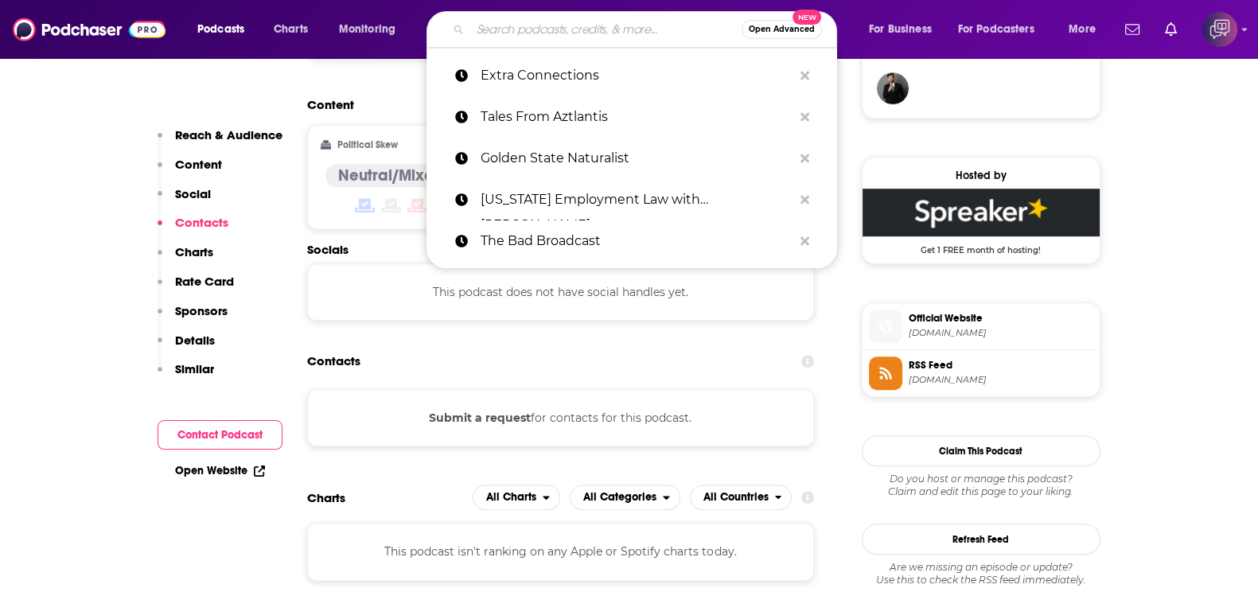
paste input "Moriel Ministries"
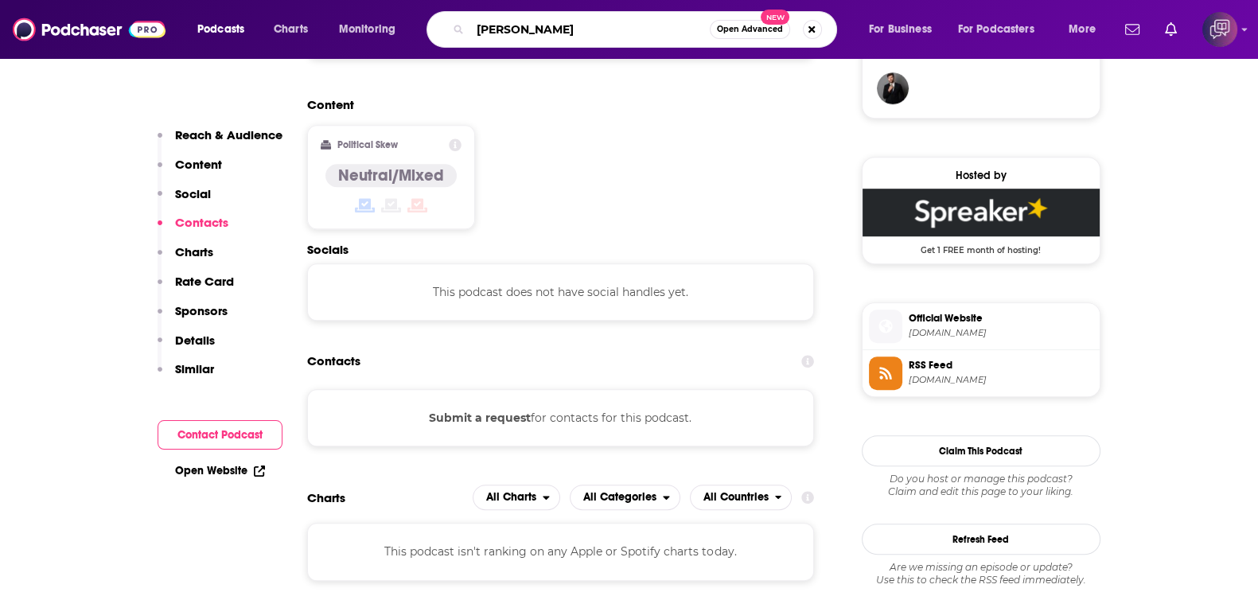
type input "Moriel Ministries"
click at [755, 33] on span "Open Advanced" at bounding box center [750, 29] width 66 height 8
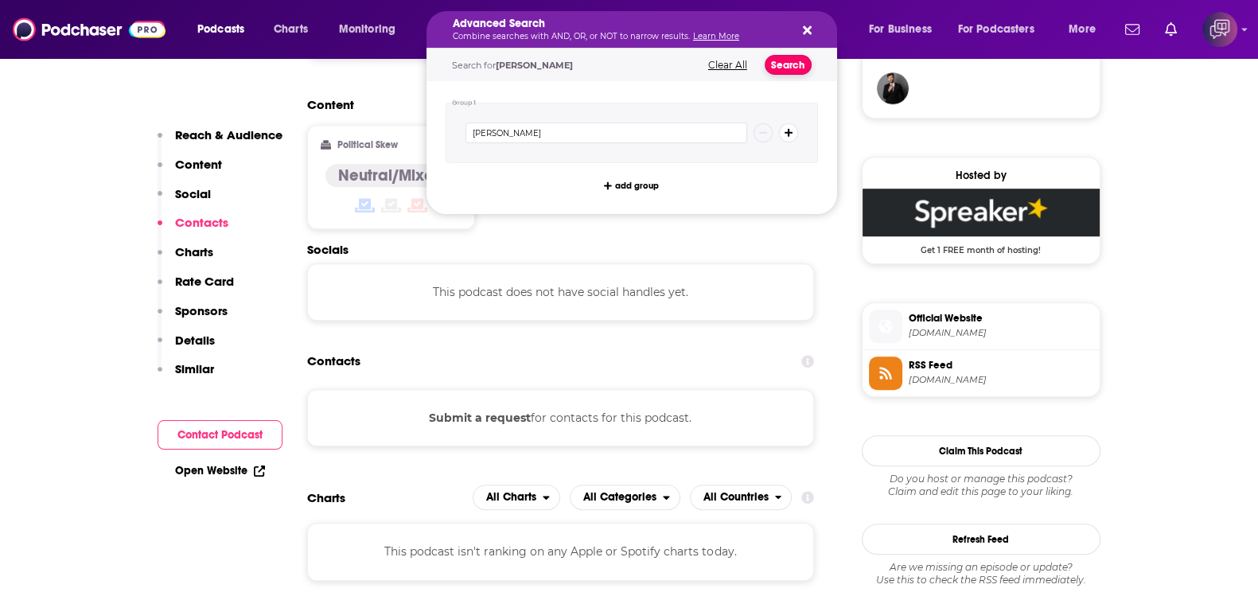
click at [798, 68] on button "Search" at bounding box center [788, 65] width 47 height 20
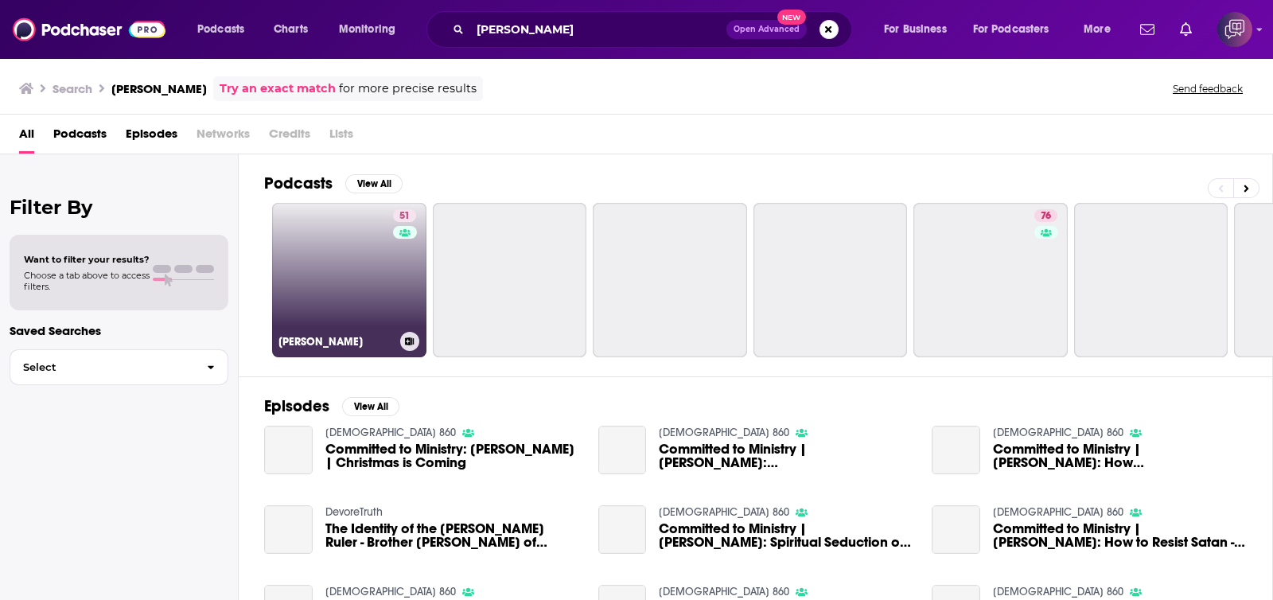
click at [364, 253] on link "51 Moriel Ministries" at bounding box center [349, 280] width 154 height 154
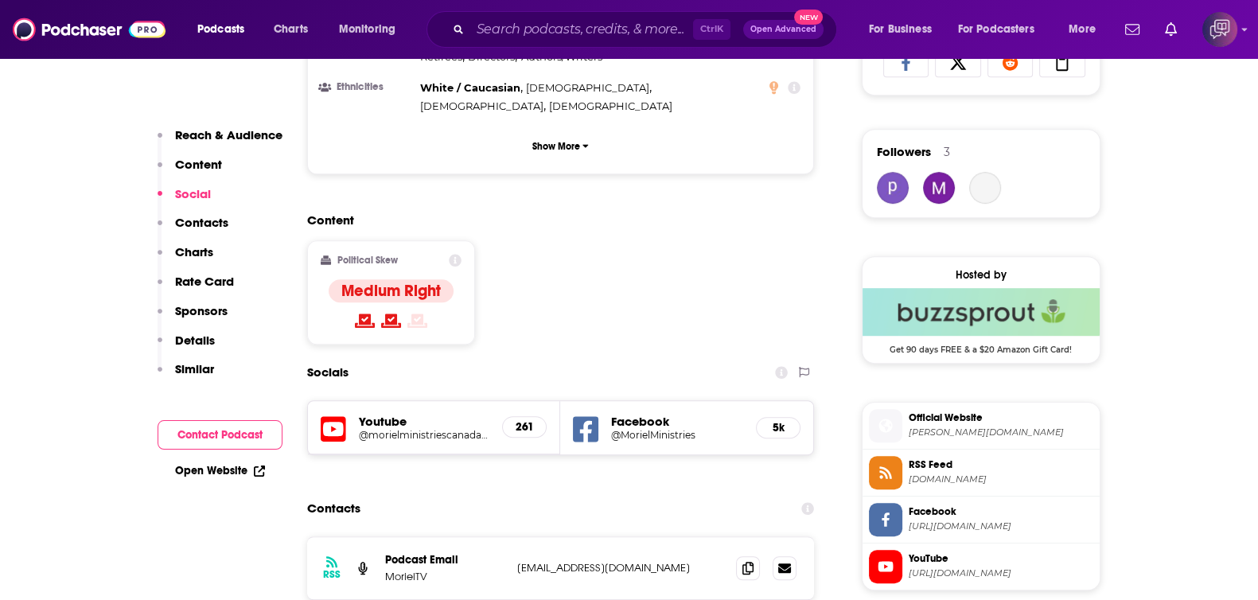
scroll to position [1194, 0]
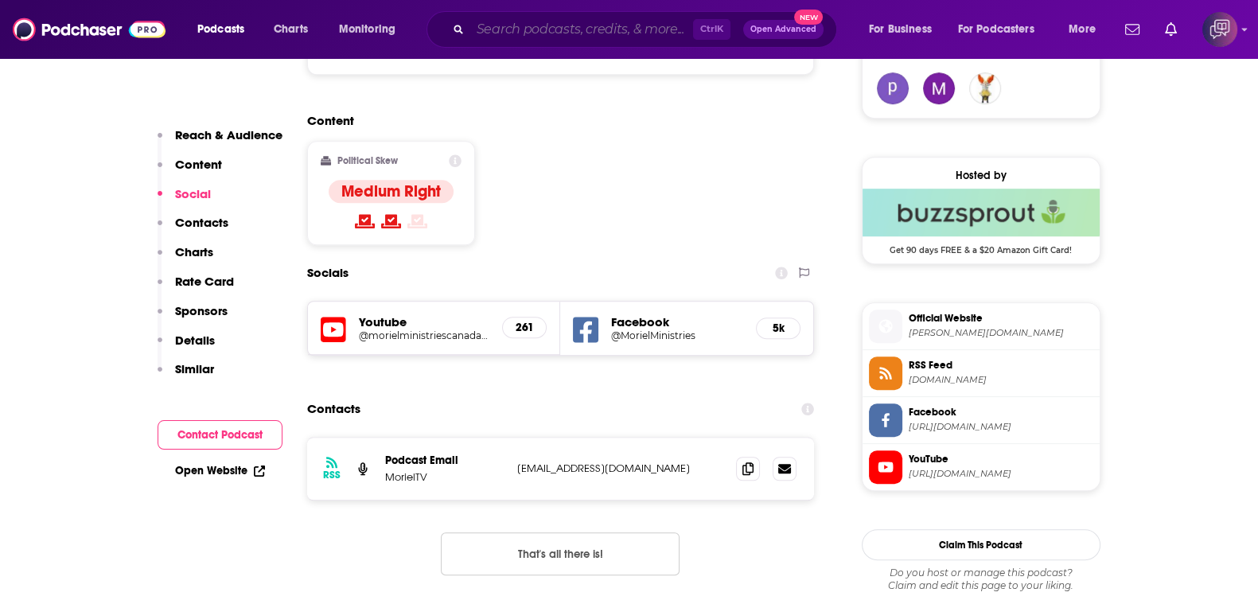
click at [594, 29] on input "Search podcasts, credits, & more..." at bounding box center [581, 29] width 223 height 25
paste input "Holding Space – Dr. Cassidy Freitas"
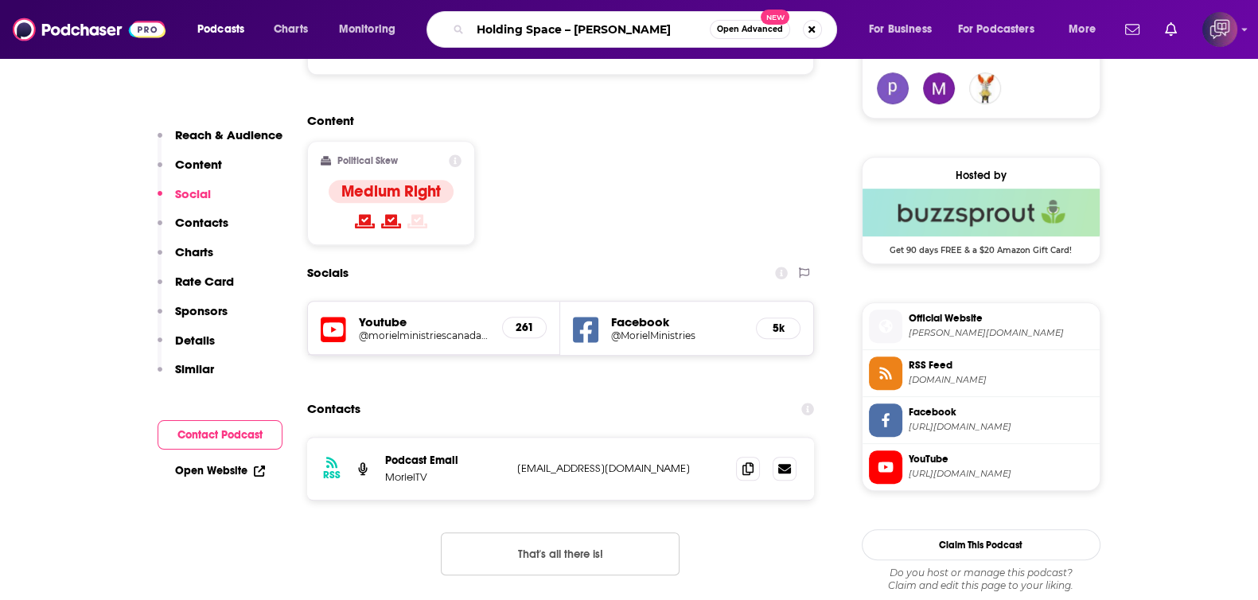
drag, startPoint x: 560, startPoint y: 29, endPoint x: 687, endPoint y: 25, distance: 126.6
click at [687, 25] on input "Holding Space – Dr. Cassidy Freitas" at bounding box center [589, 29] width 239 height 25
type input "Holding Space"
click at [754, 25] on span "Open Advanced" at bounding box center [750, 29] width 66 height 8
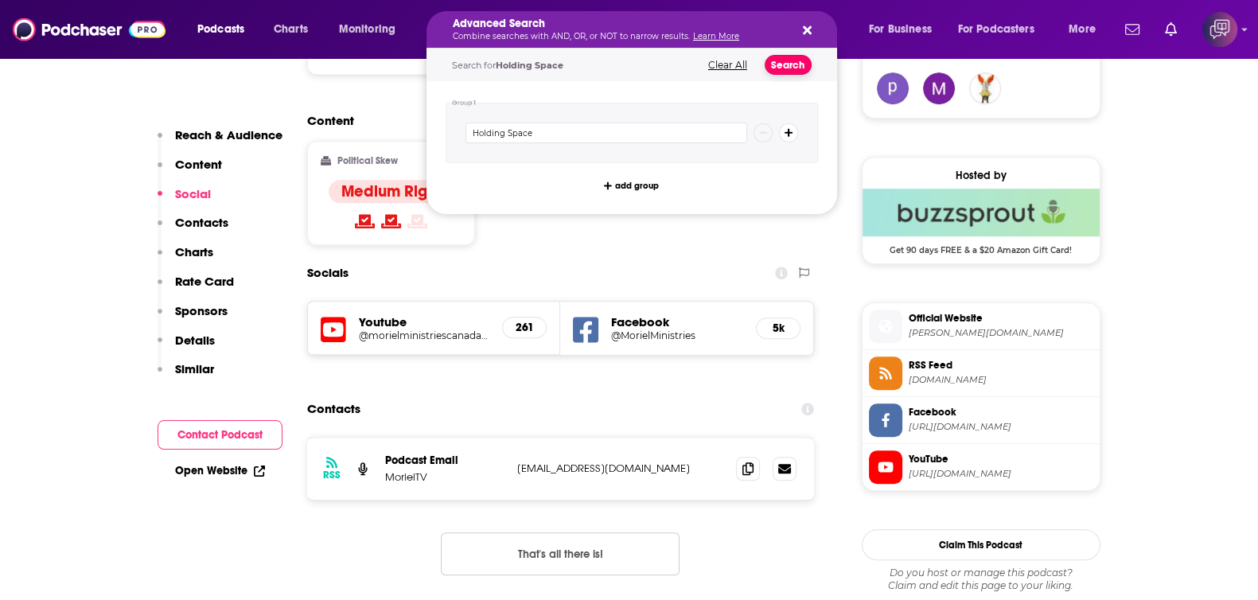
click at [782, 60] on button "Search" at bounding box center [788, 65] width 47 height 20
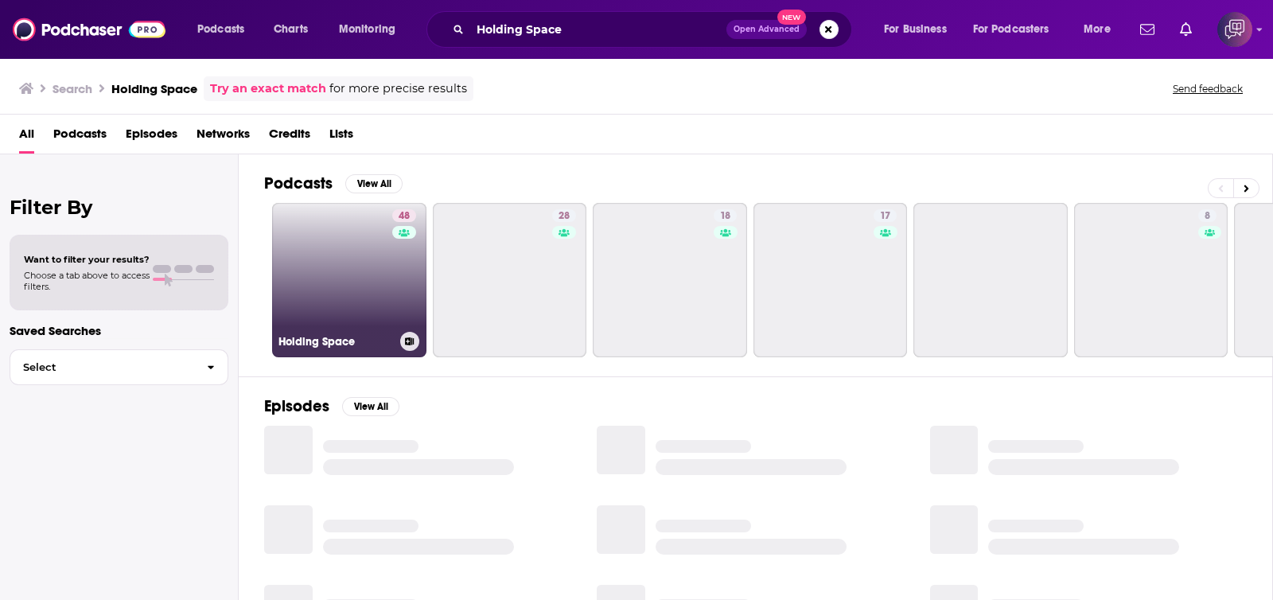
click at [361, 241] on link "48 Holding Space" at bounding box center [349, 280] width 154 height 154
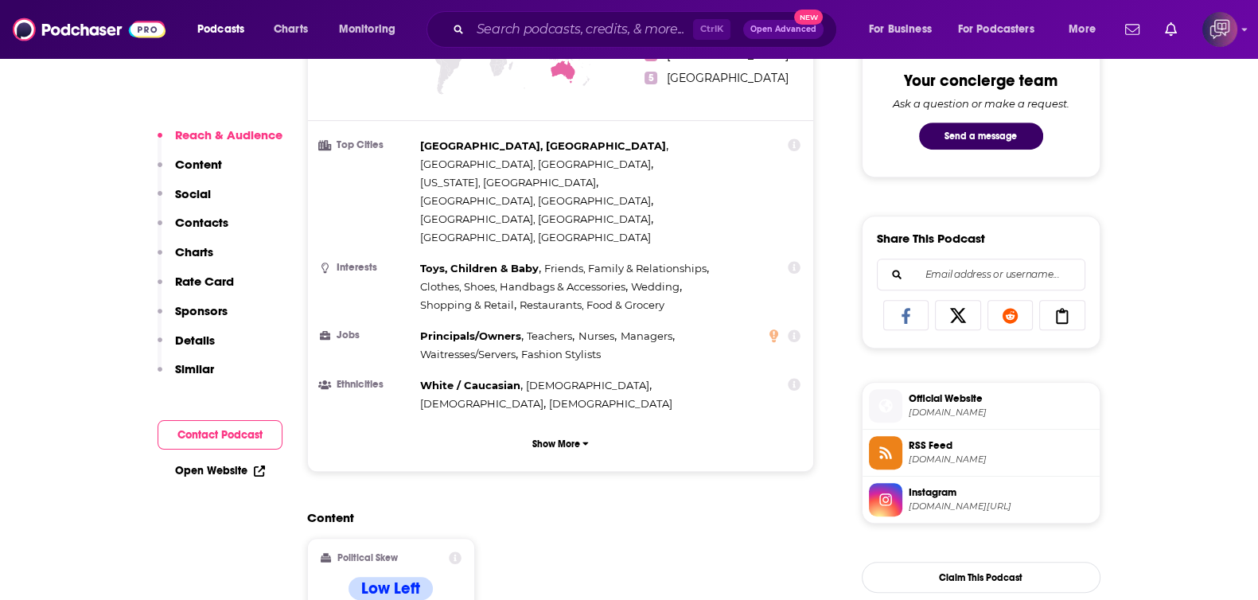
scroll to position [1194, 0]
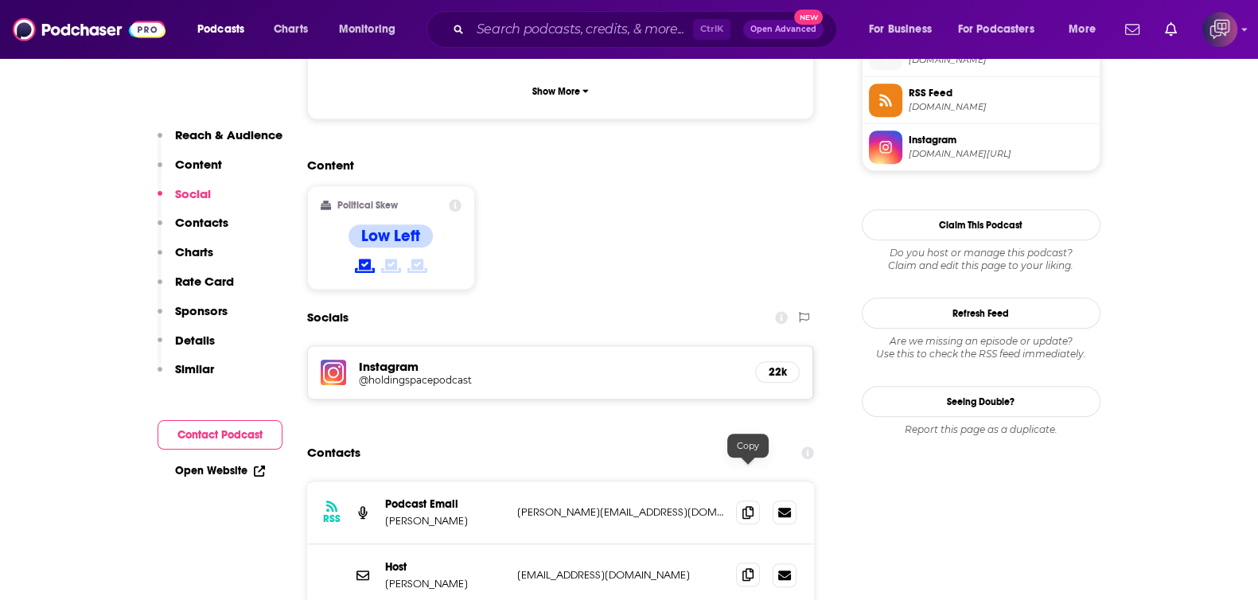
click at [752, 568] on icon at bounding box center [747, 574] width 11 height 13
click at [593, 33] on input "Search podcasts, credits, & more..." at bounding box center [581, 29] width 223 height 25
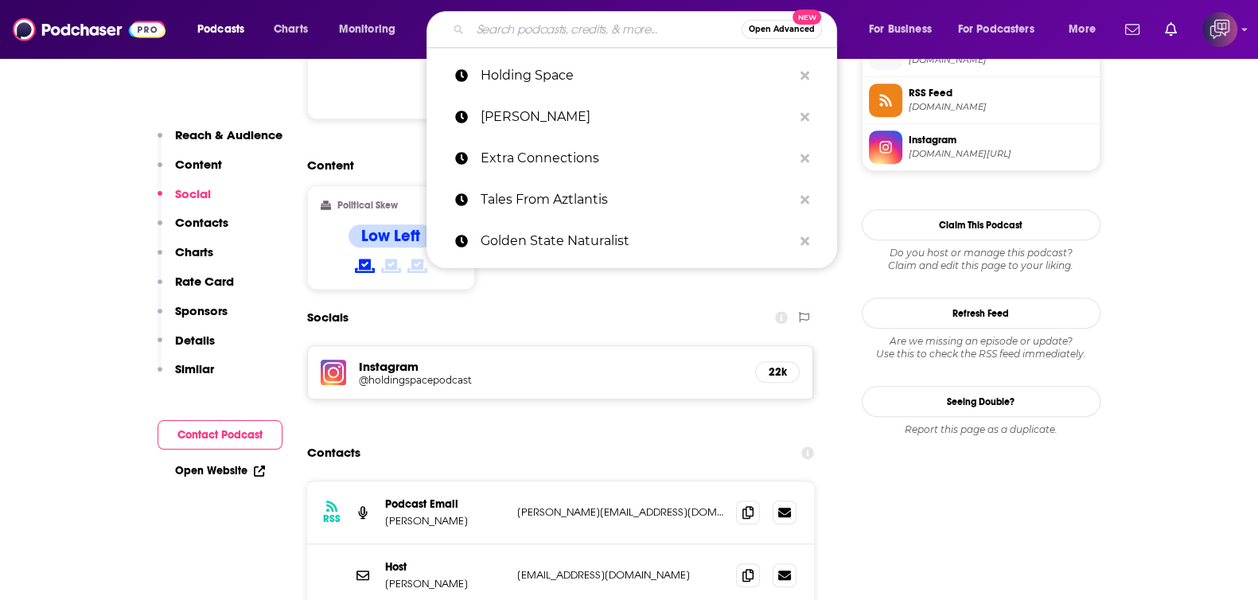
paste input "Scheananigans with Scheana Shay"
type input "Scheananigans with Scheana Shay"
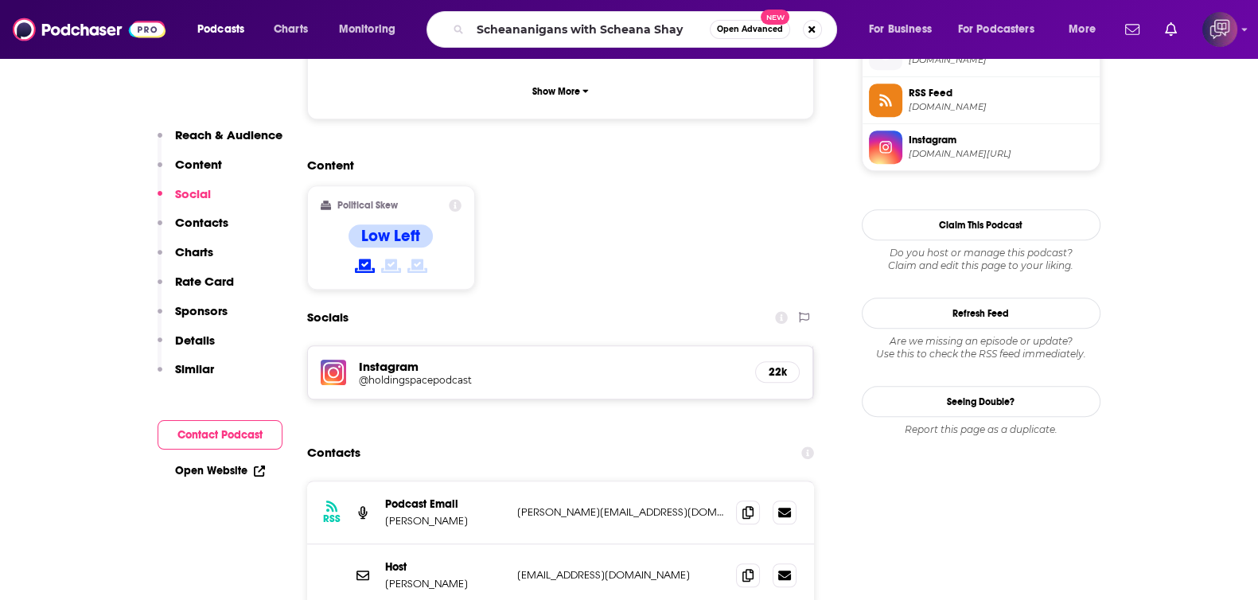
click at [750, 34] on button "Open Advanced New" at bounding box center [750, 29] width 80 height 19
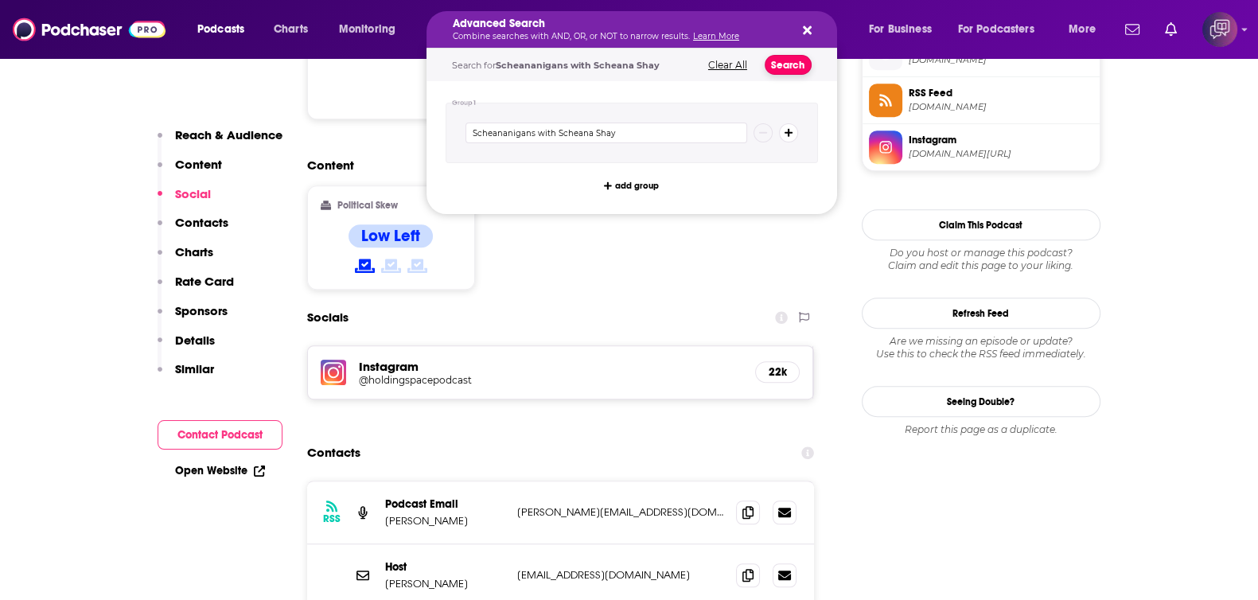
click at [772, 69] on button "Search" at bounding box center [788, 65] width 47 height 20
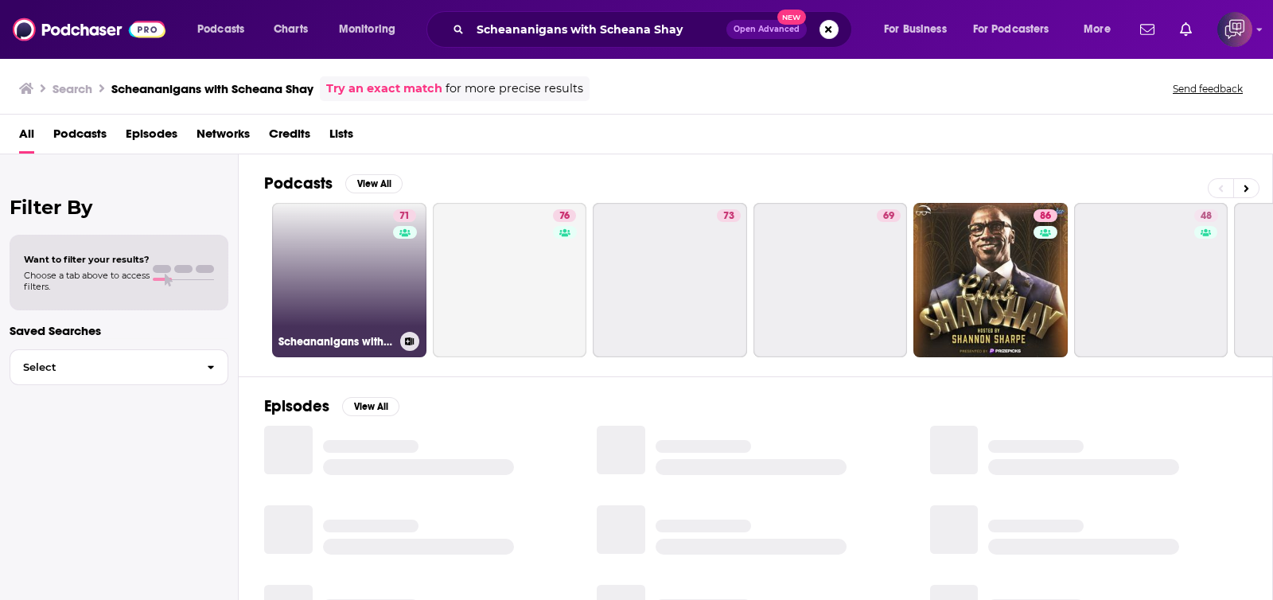
click at [352, 269] on link "71 Scheananigans with Scheana Shay" at bounding box center [349, 280] width 154 height 154
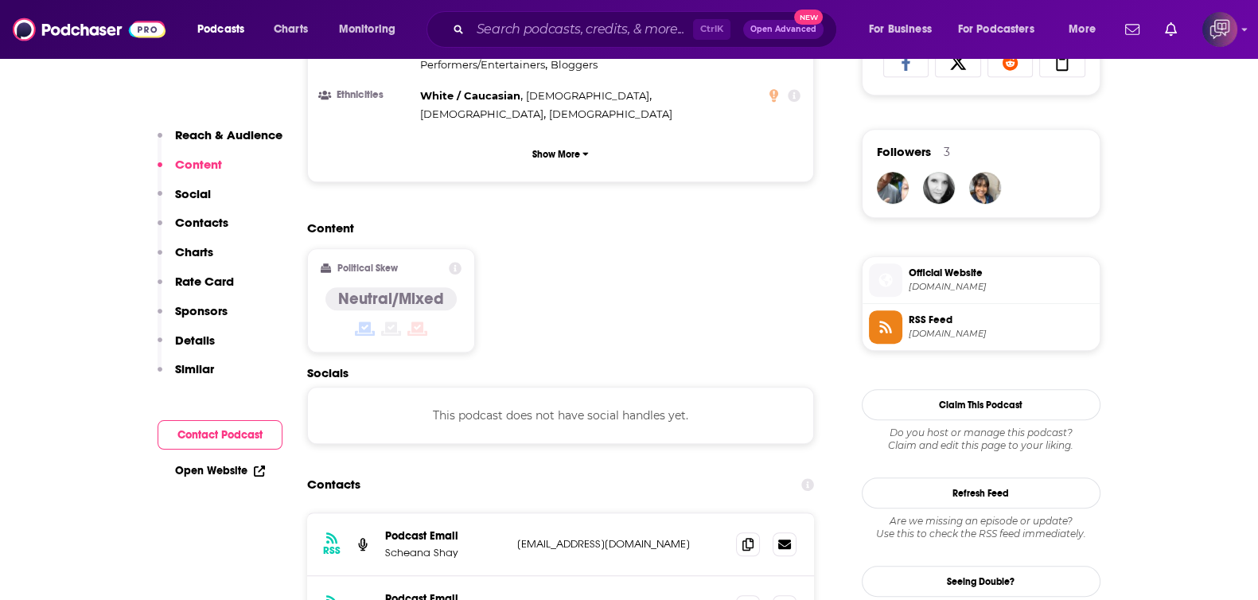
scroll to position [1194, 0]
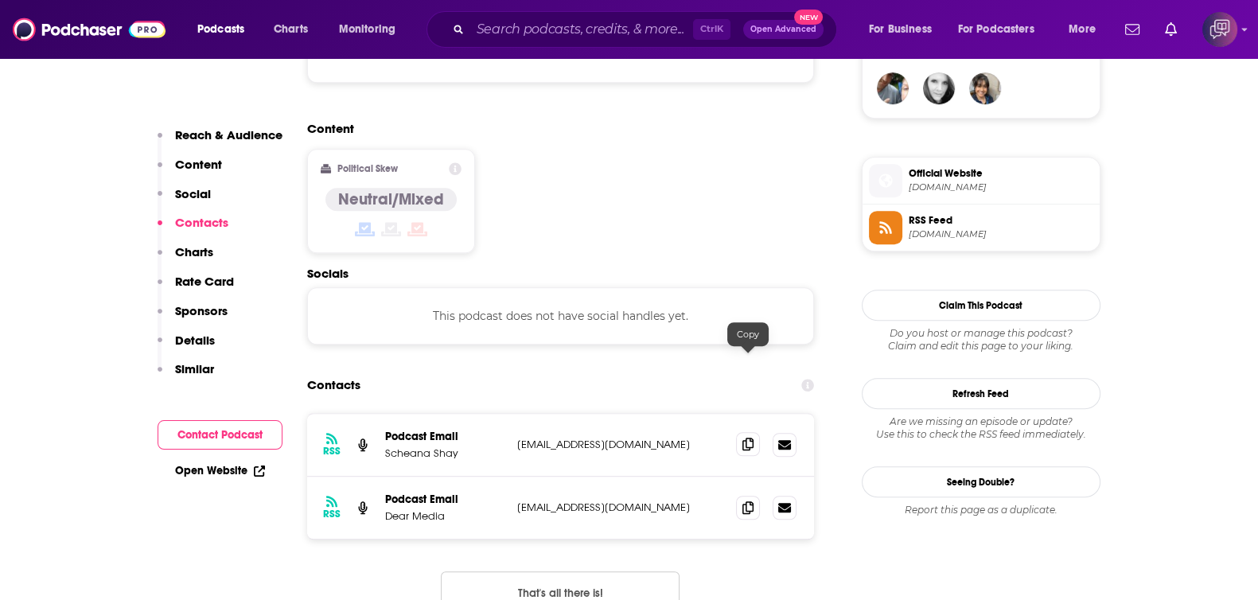
click at [749, 438] on icon at bounding box center [747, 444] width 11 height 13
click at [592, 30] on input "Search podcasts, credits, & more..." at bounding box center [581, 29] width 223 height 25
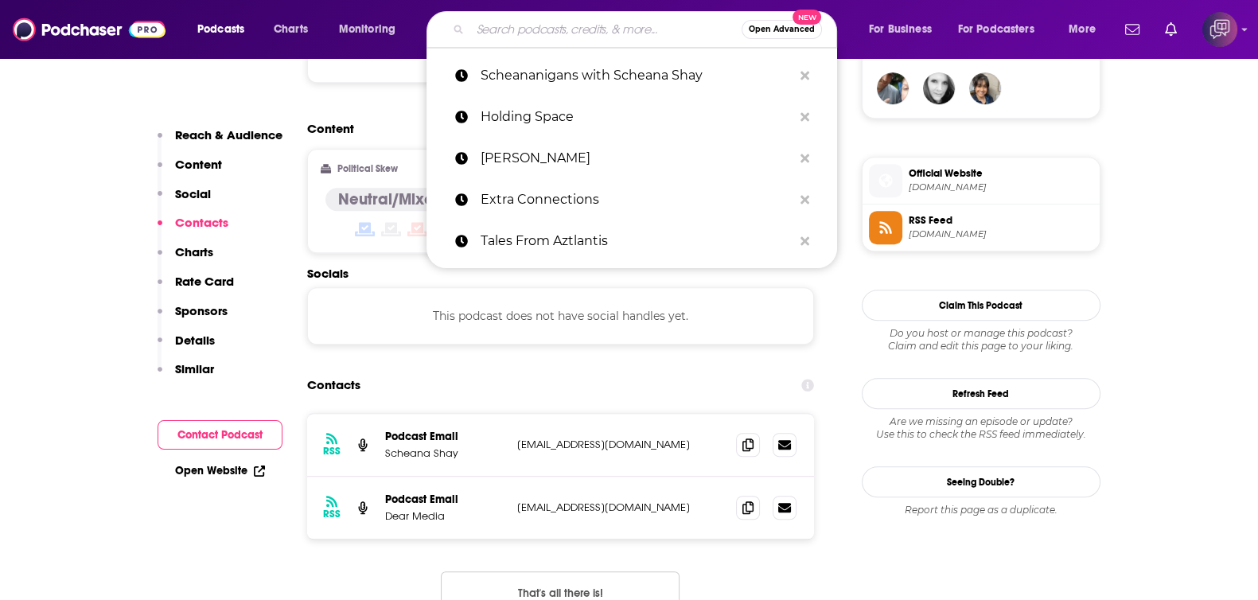
paste input "The Healthy Perspective"
type input "The Healthy Perspective"
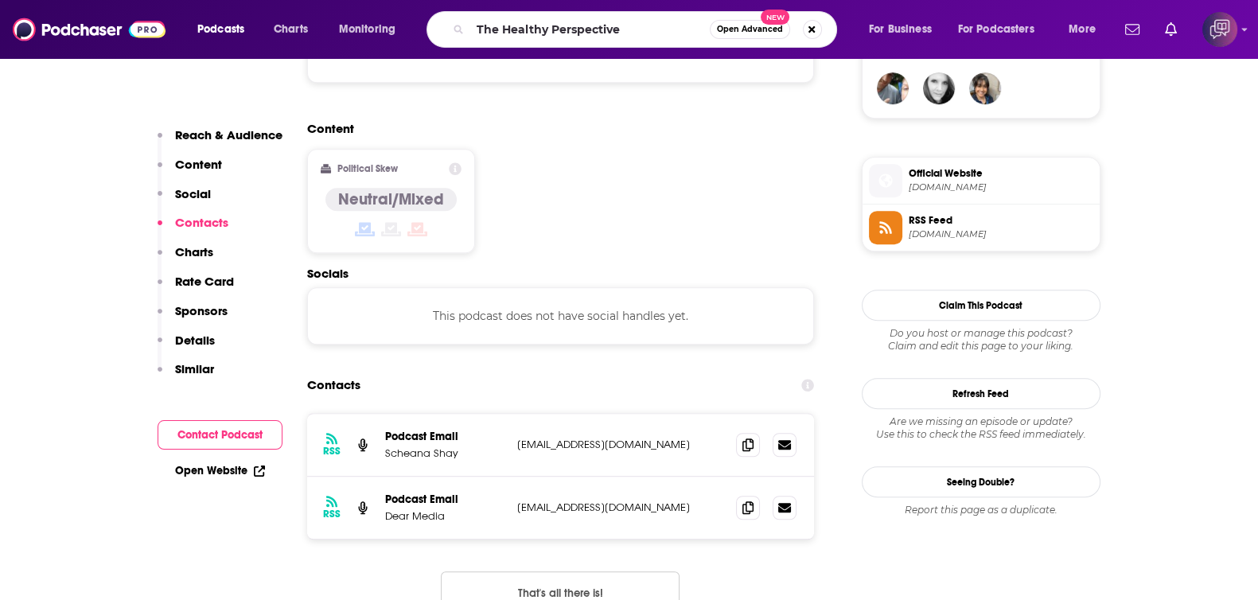
click at [730, 33] on span "Open Advanced" at bounding box center [750, 29] width 66 height 8
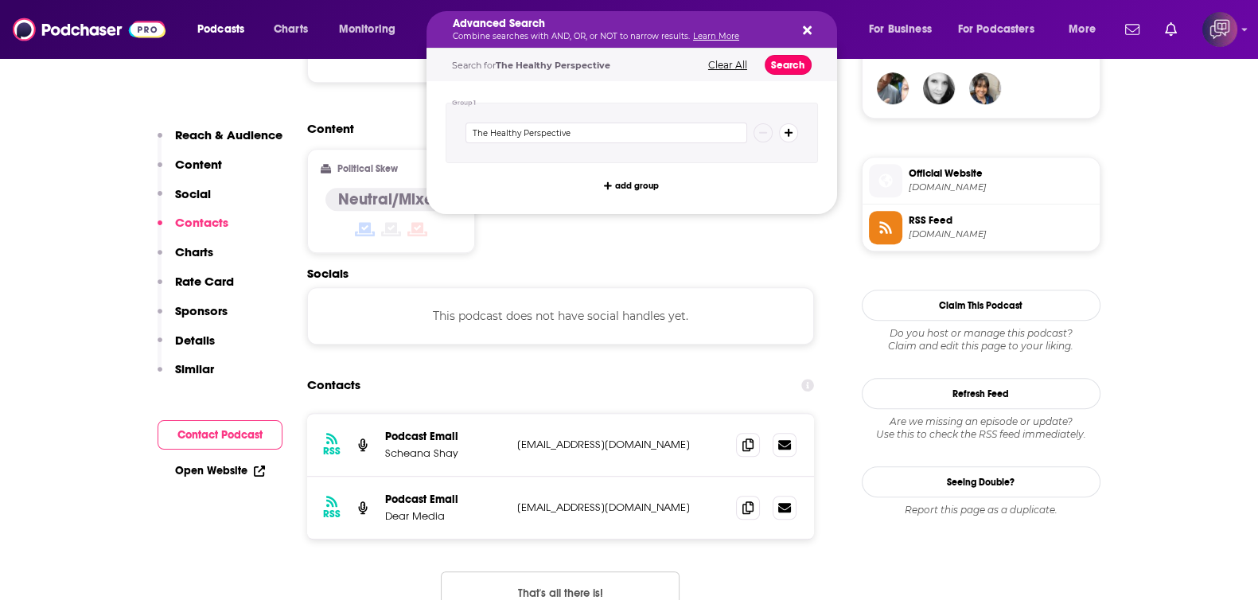
click at [776, 59] on button "Search" at bounding box center [788, 65] width 47 height 20
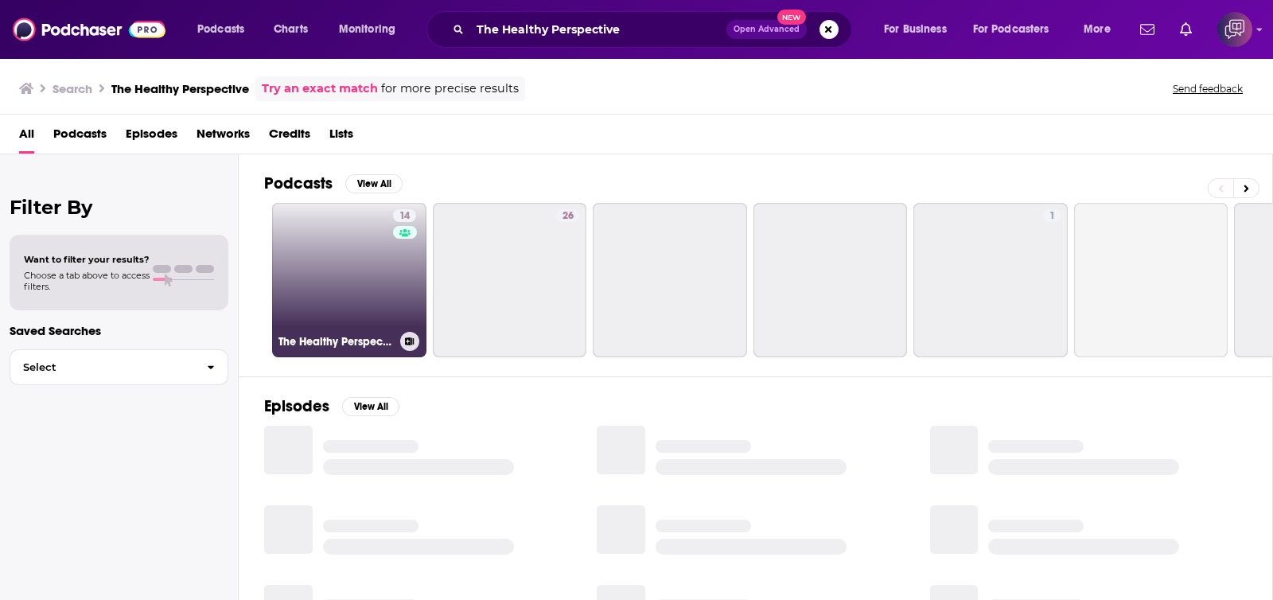
click at [350, 302] on link "14 The Healthy Perspective" at bounding box center [349, 280] width 154 height 154
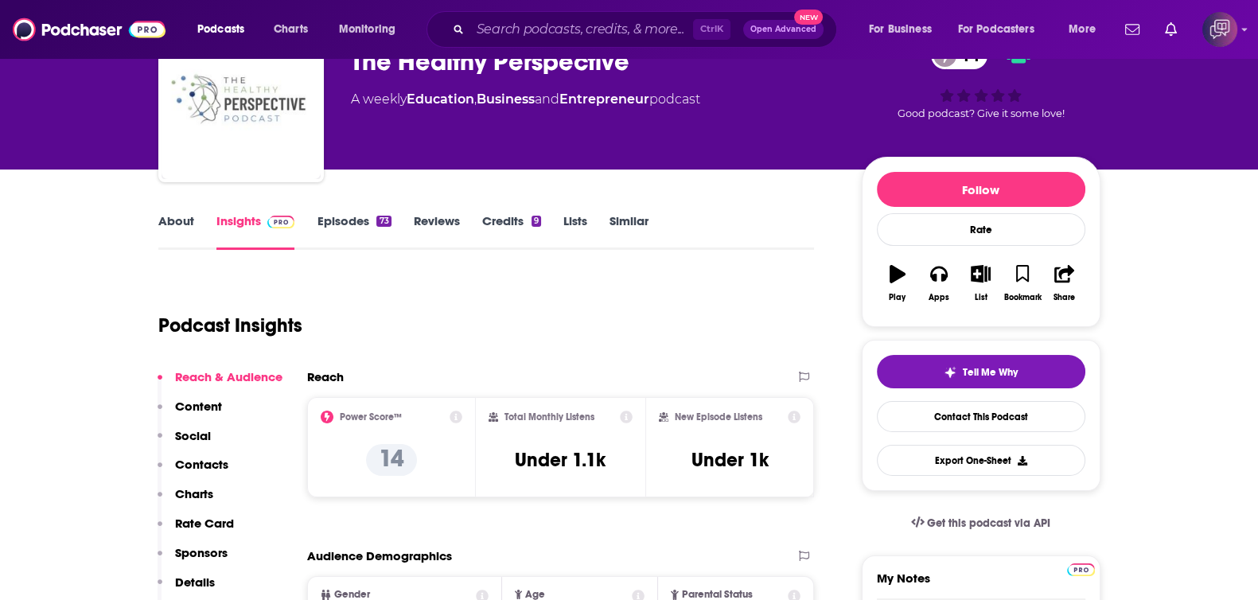
scroll to position [497, 0]
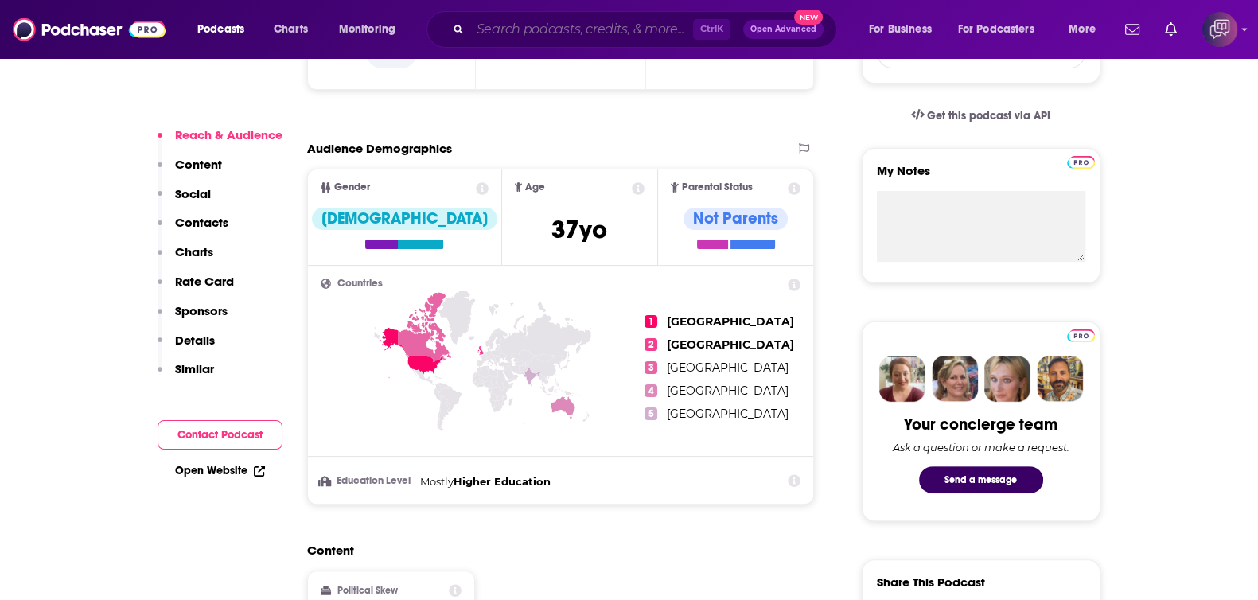
click at [593, 34] on input "Search podcasts, credits, & more..." at bounding box center [581, 29] width 223 height 25
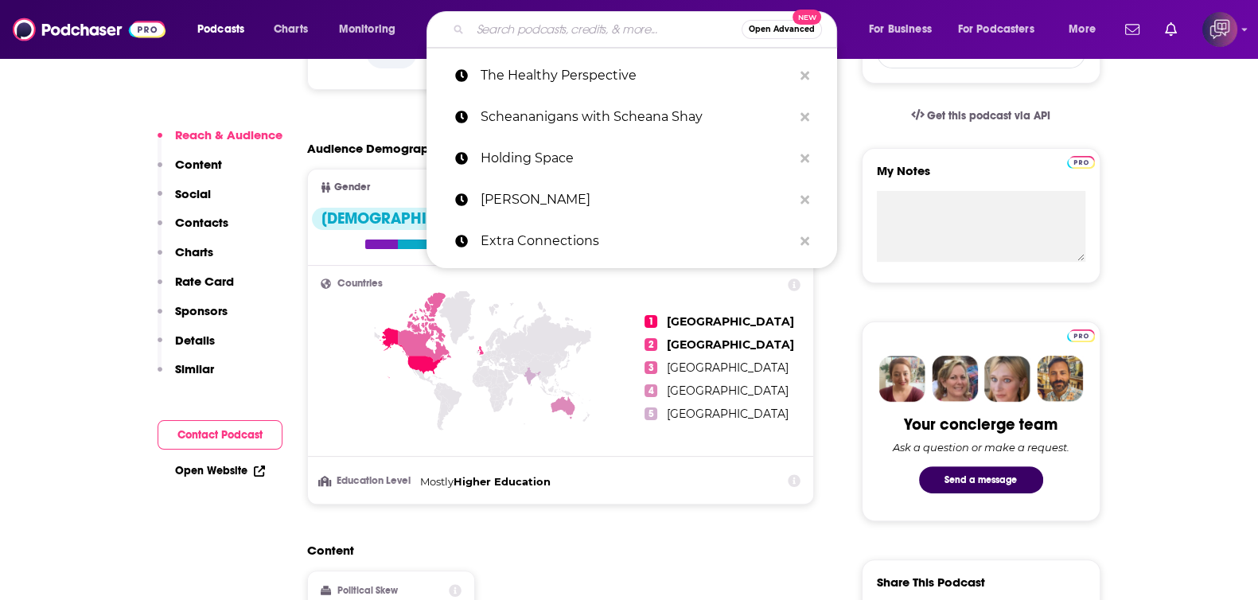
paste input "Making It: REAL Stories of Creative Success"
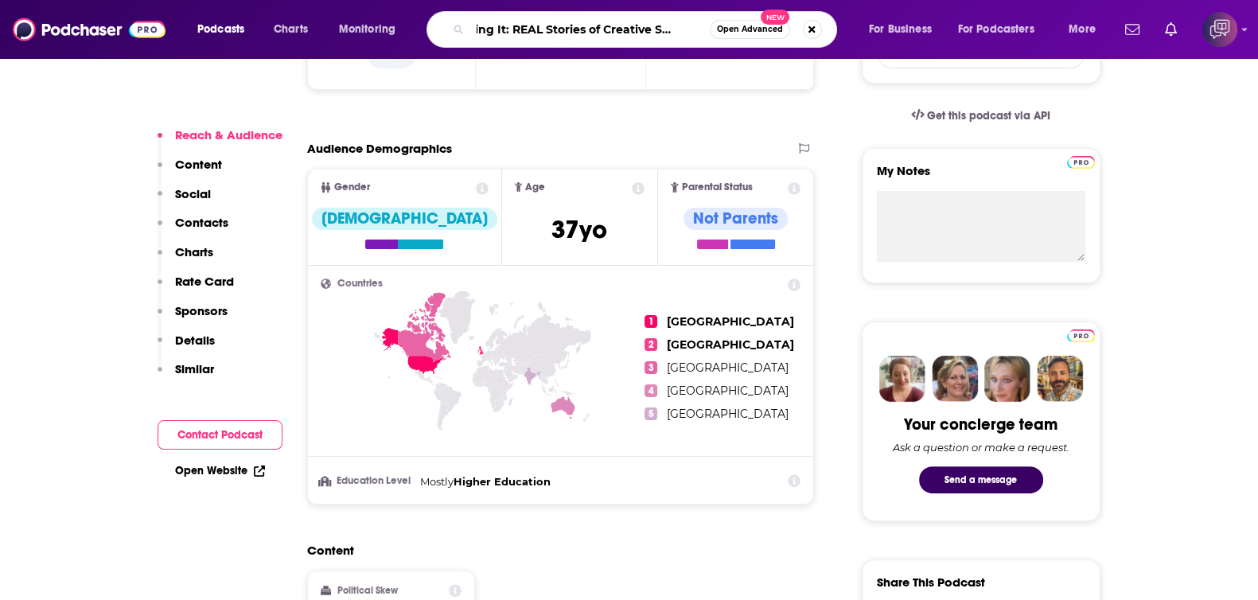
type input "Making It: REAL Stories of Creative Success"
click at [767, 21] on span "New" at bounding box center [775, 17] width 29 height 15
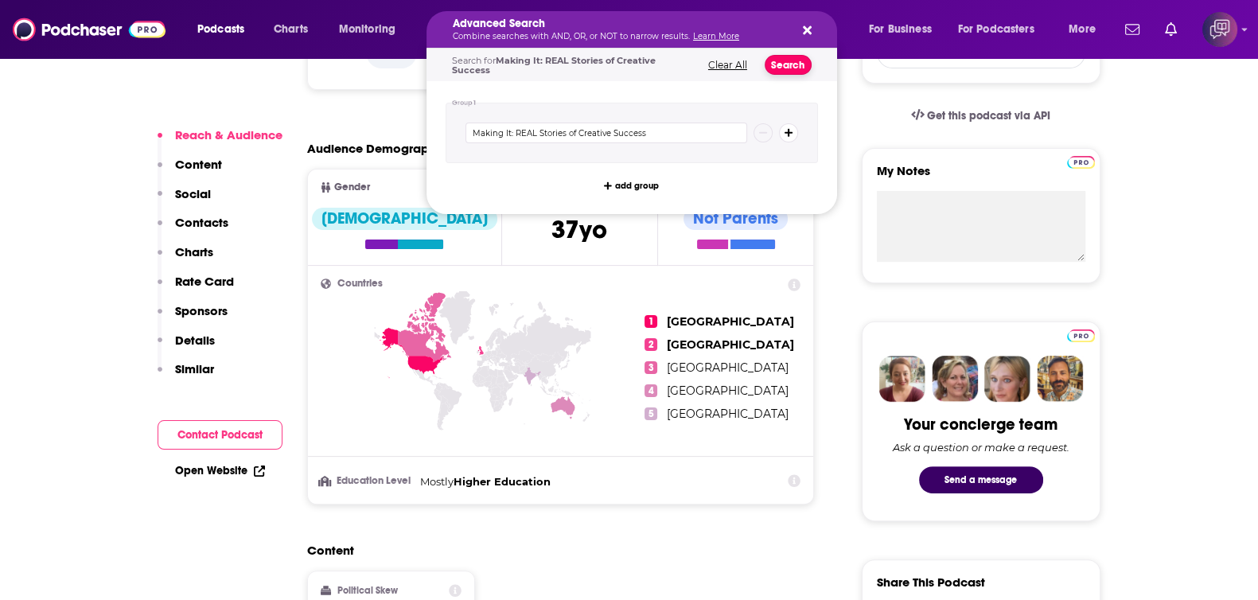
click at [784, 62] on button "Search" at bounding box center [788, 65] width 47 height 20
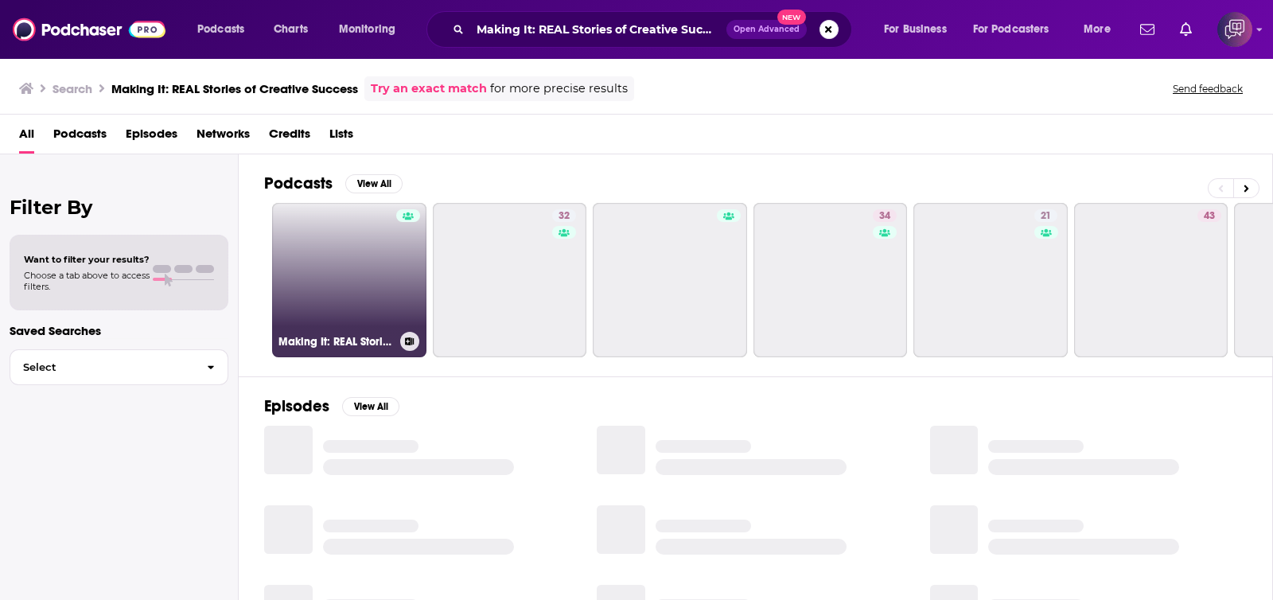
click at [332, 290] on link "Making It: REAL Stories of Creative Success" at bounding box center [349, 280] width 154 height 154
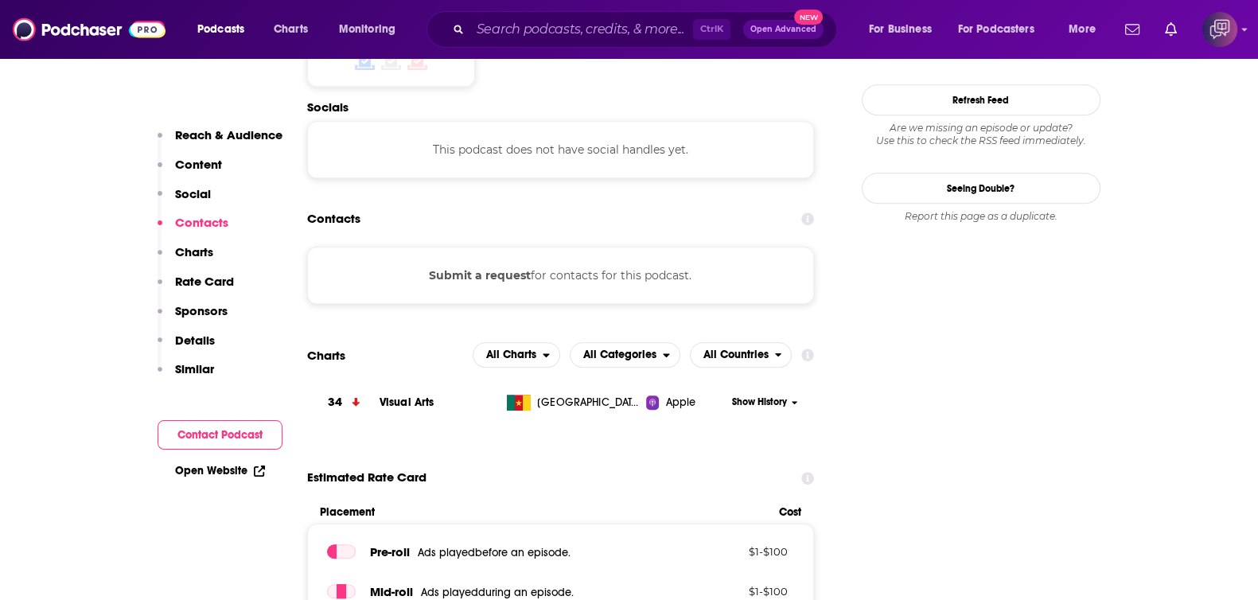
scroll to position [1094, 0]
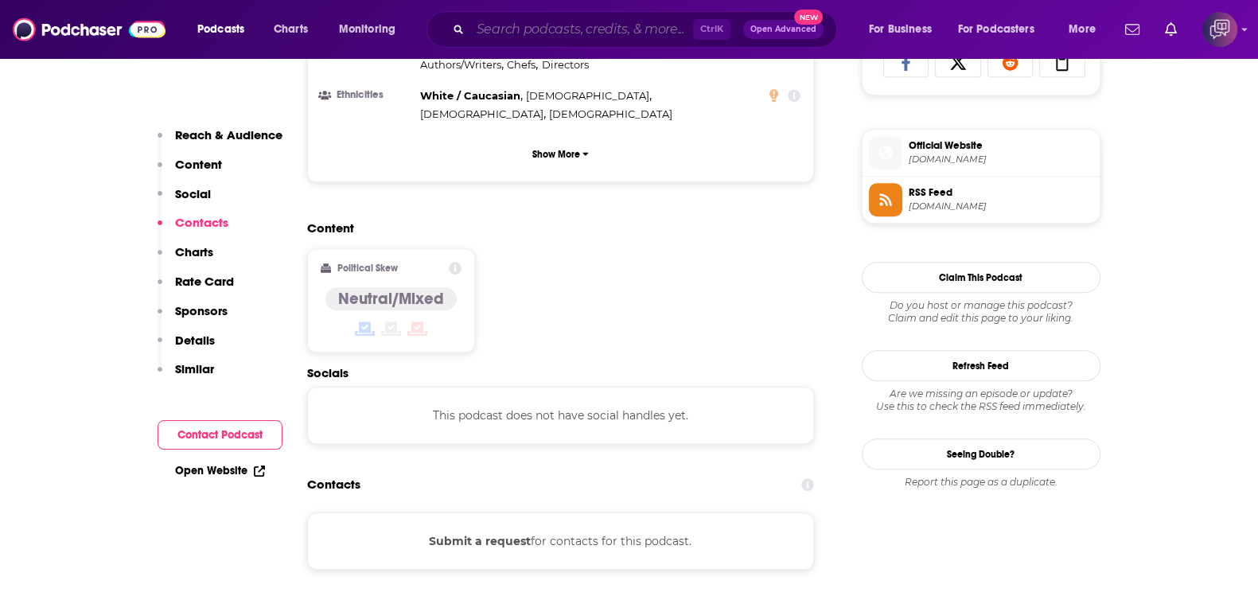
click at [647, 29] on input "Search podcasts, credits, & more..." at bounding box center [581, 29] width 223 height 25
paste input "Hooniverse – [PERSON_NAME], [PERSON_NAME], [PERSON_NAME]"
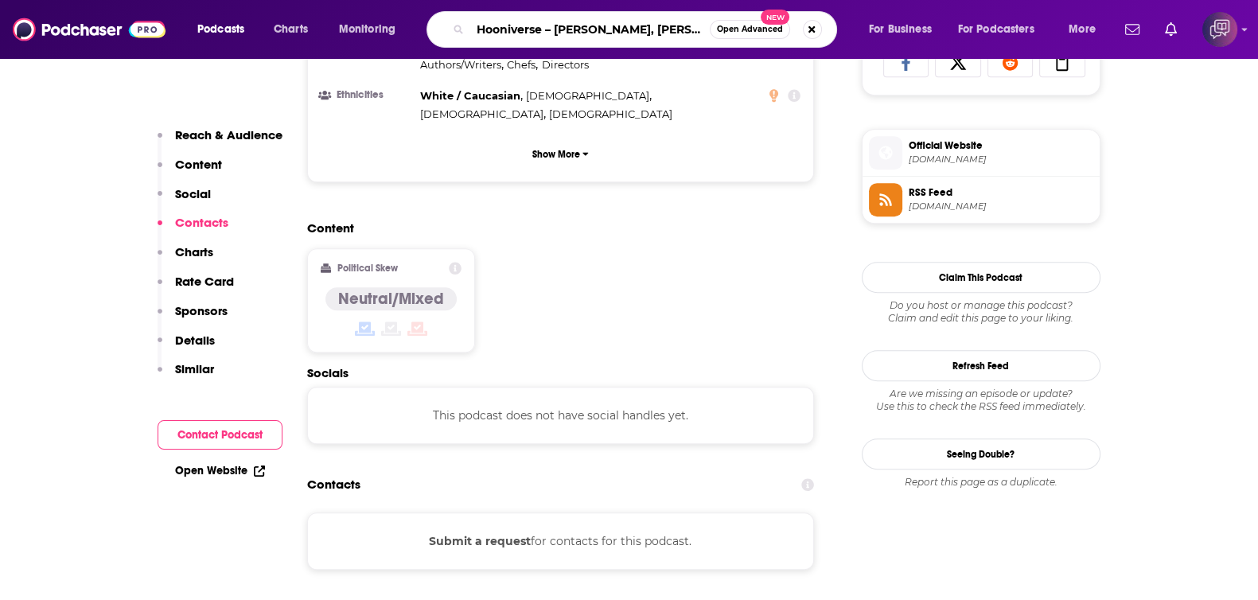
scroll to position [0, 54]
type input "Hooniverse – [PERSON_NAME], [PERSON_NAME], [PERSON_NAME]"
click at [730, 25] on span "Open Advanced" at bounding box center [750, 29] width 66 height 8
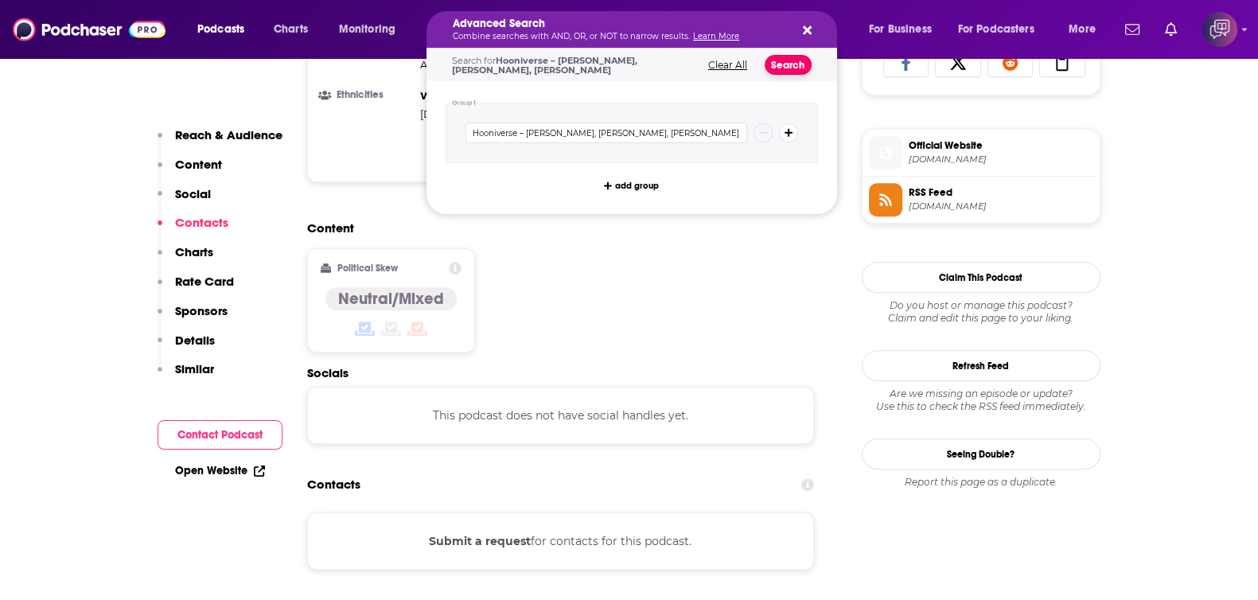
click at [774, 58] on button "Search" at bounding box center [788, 65] width 47 height 20
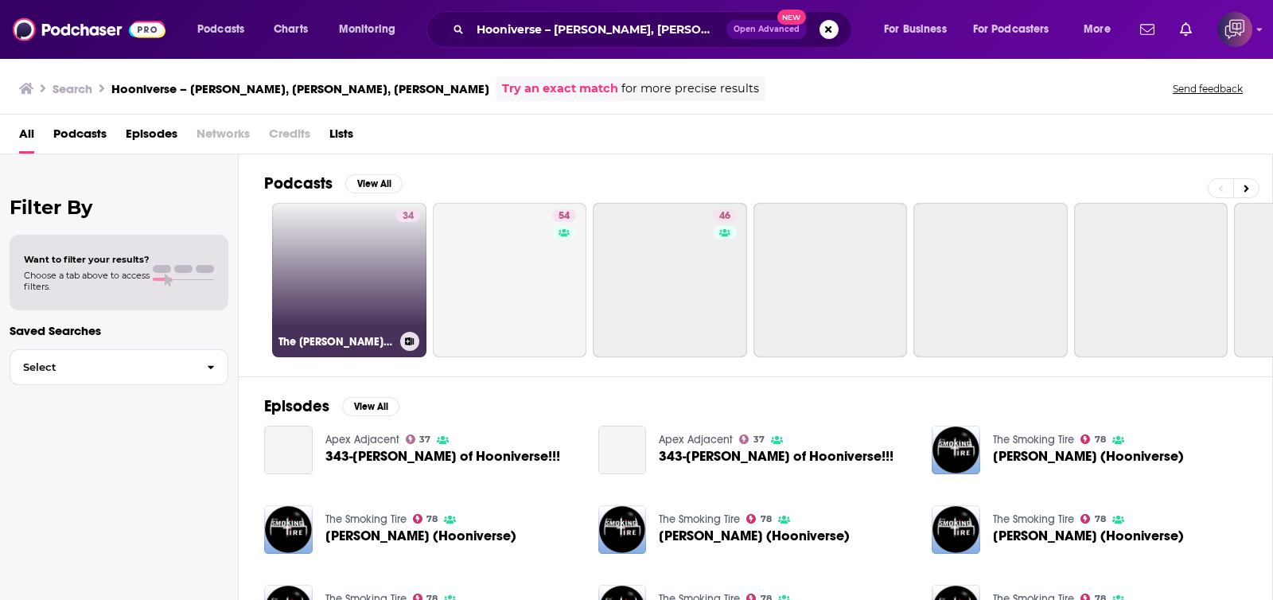
click at [371, 303] on link "34 The Dr. Jeffrey Roth‘s Looking Good Feeling Great Podcast" at bounding box center [349, 280] width 154 height 154
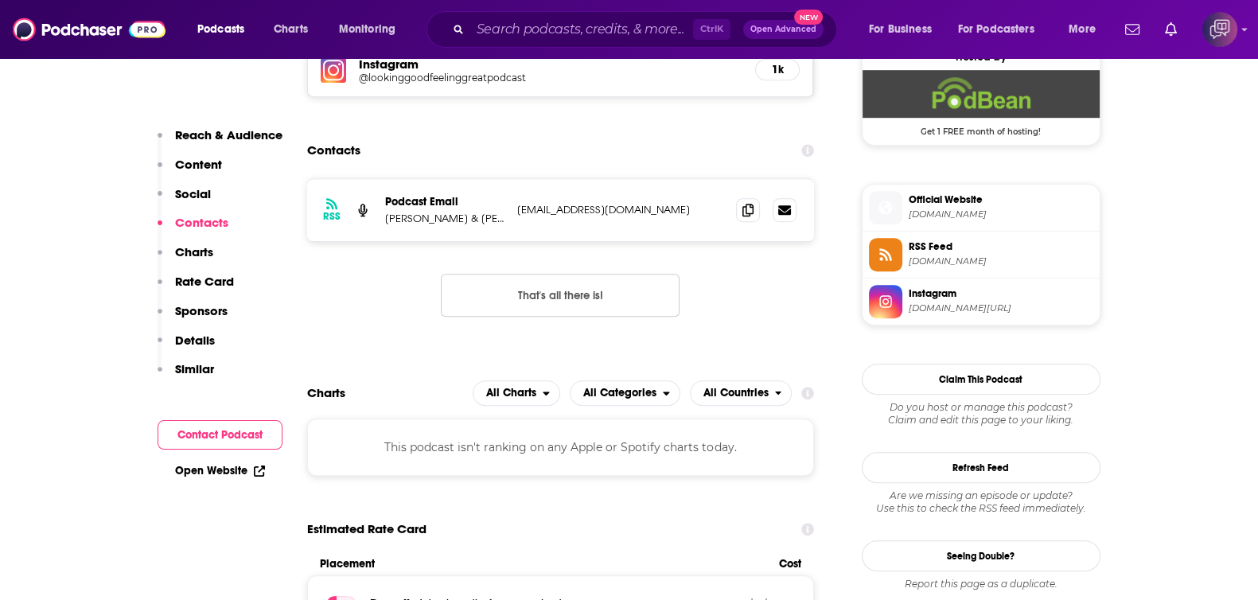
scroll to position [1194, 0]
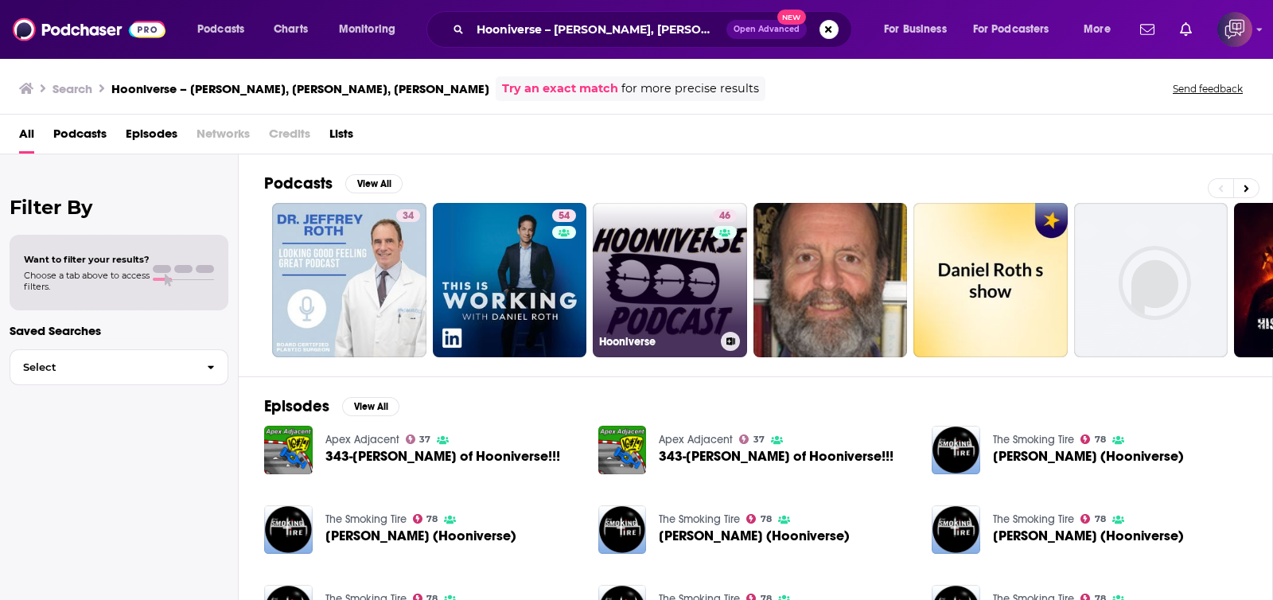
click at [690, 293] on link "46 Hooniverse" at bounding box center [670, 280] width 154 height 154
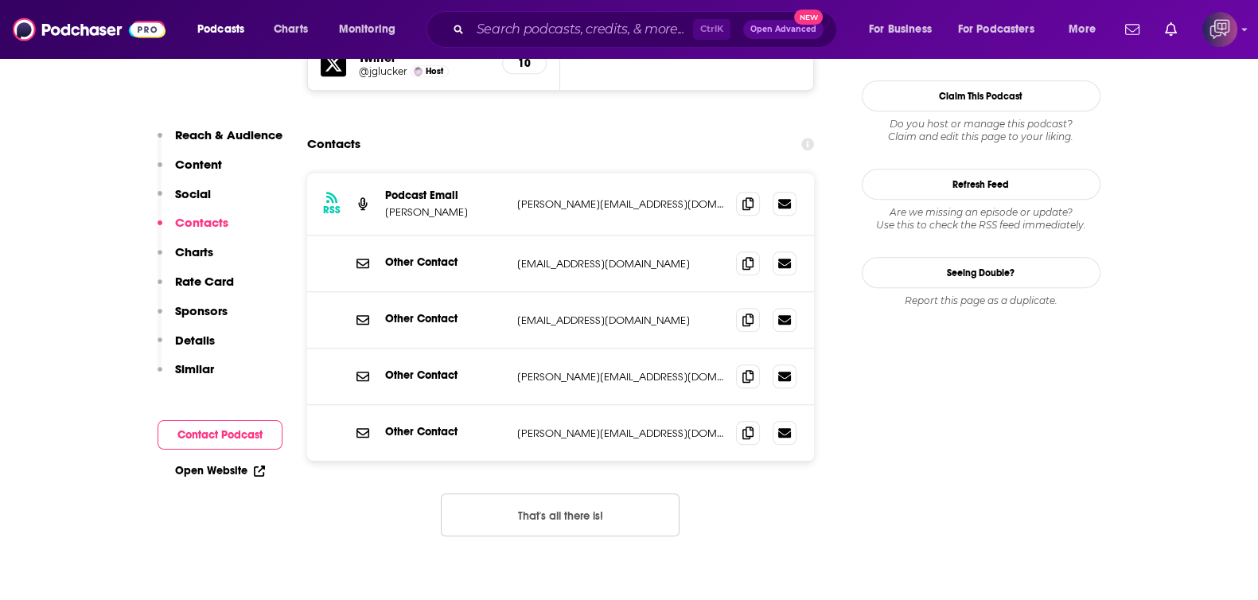
scroll to position [1491, 0]
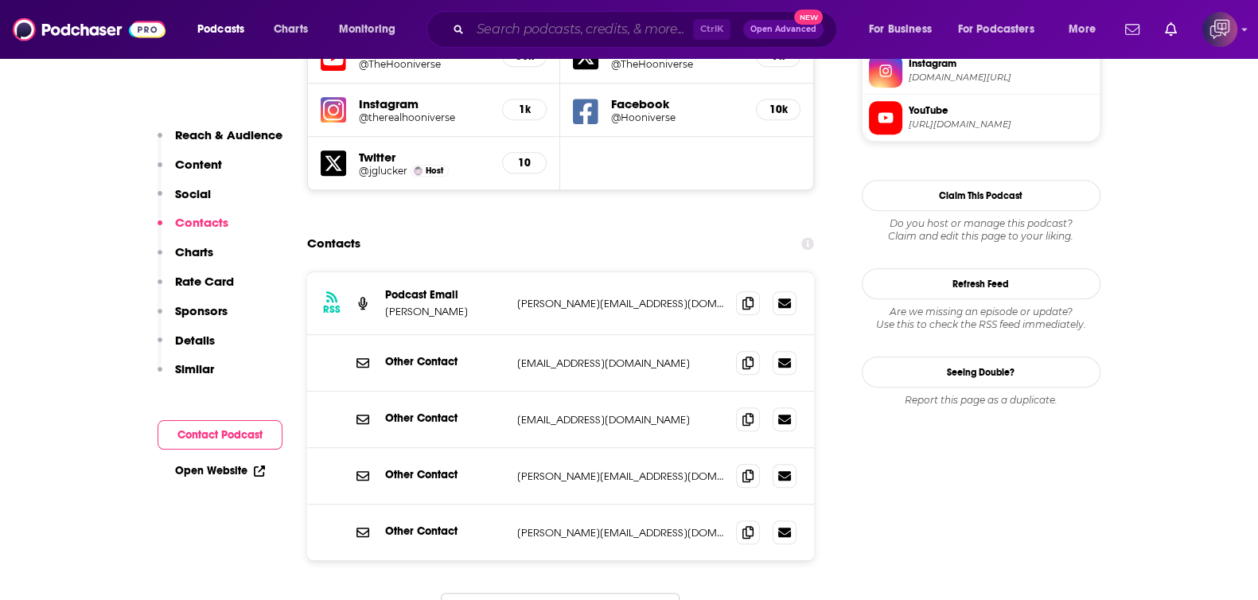
click at [600, 27] on input "Search podcasts, credits, & more..." at bounding box center [581, 29] width 223 height 25
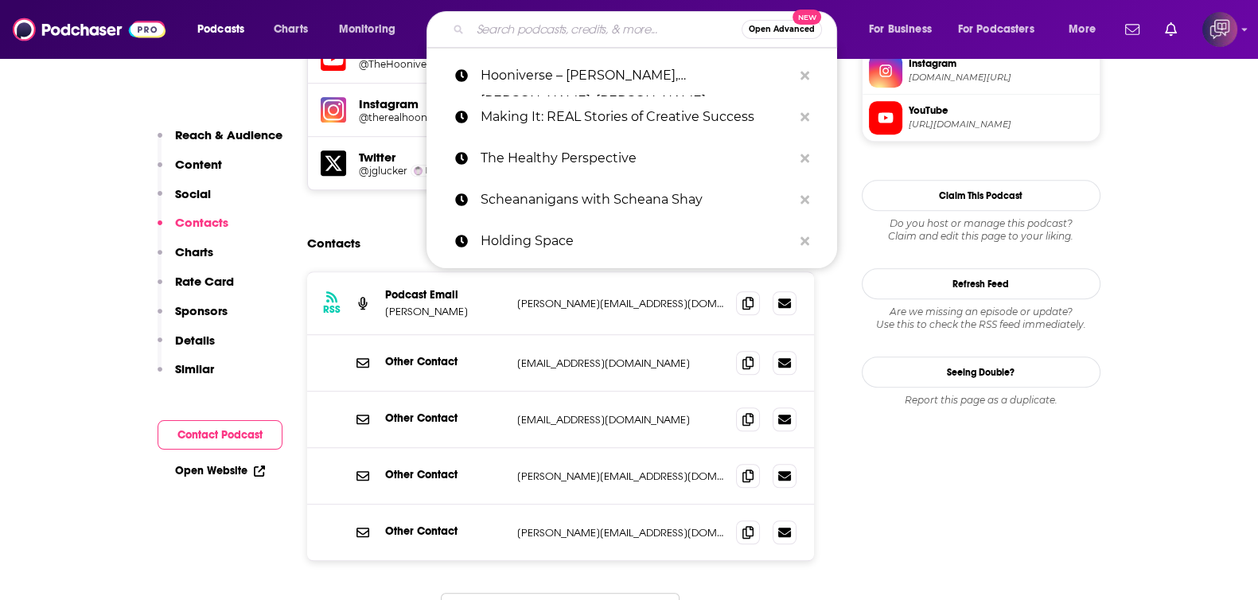
paste input "Busy, Yet Pretty"
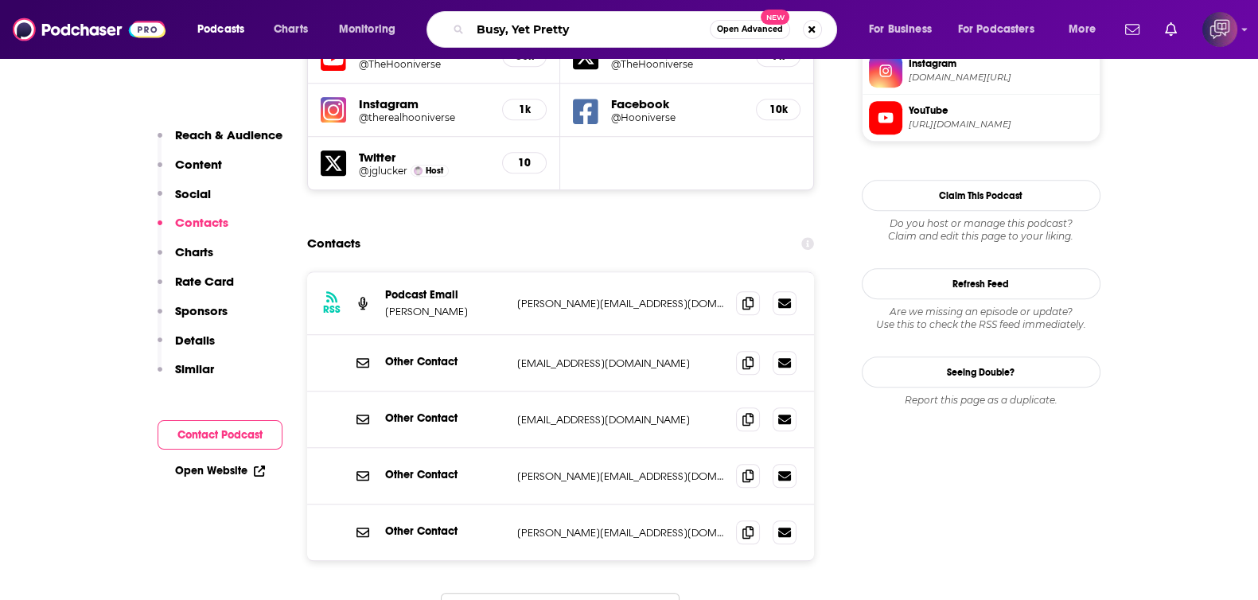
type input "Busy, Yet Pretty"
click at [732, 25] on span "Open Advanced" at bounding box center [750, 29] width 66 height 8
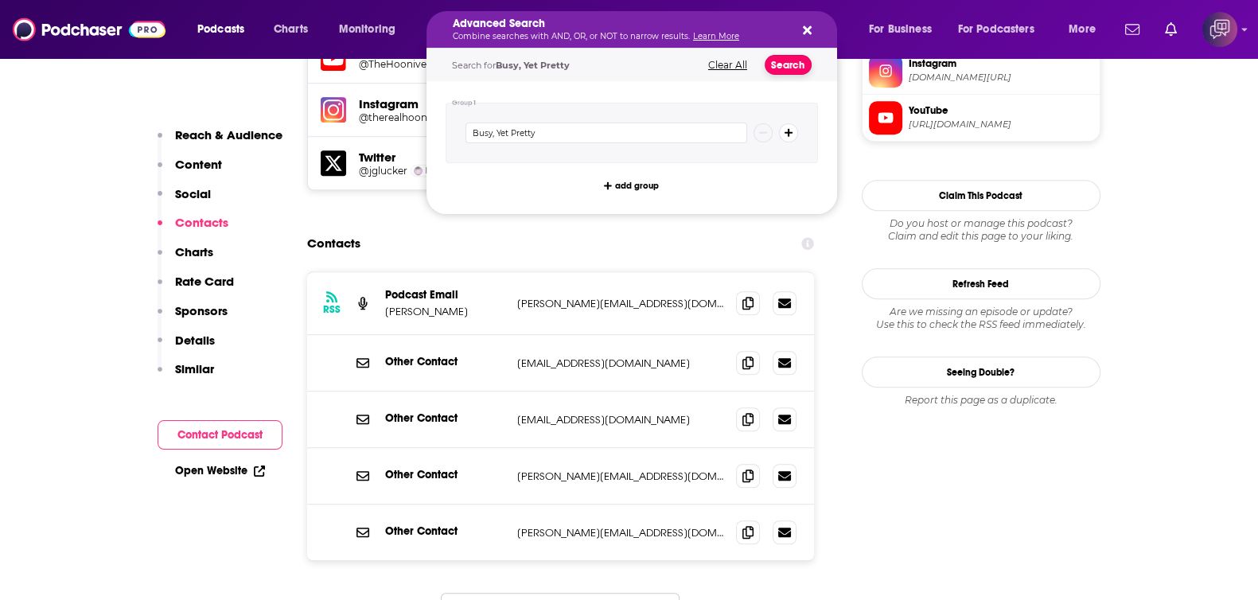
click at [783, 73] on button "Search" at bounding box center [788, 65] width 47 height 20
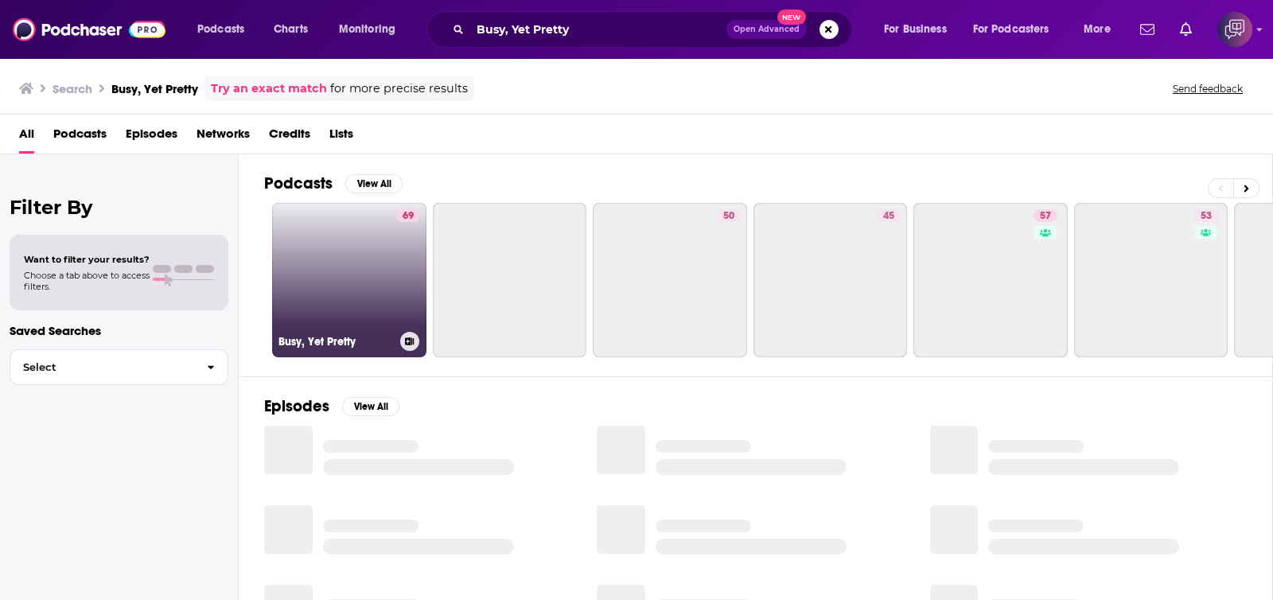
click at [350, 271] on link "69 Busy, Yet Pretty" at bounding box center [349, 280] width 154 height 154
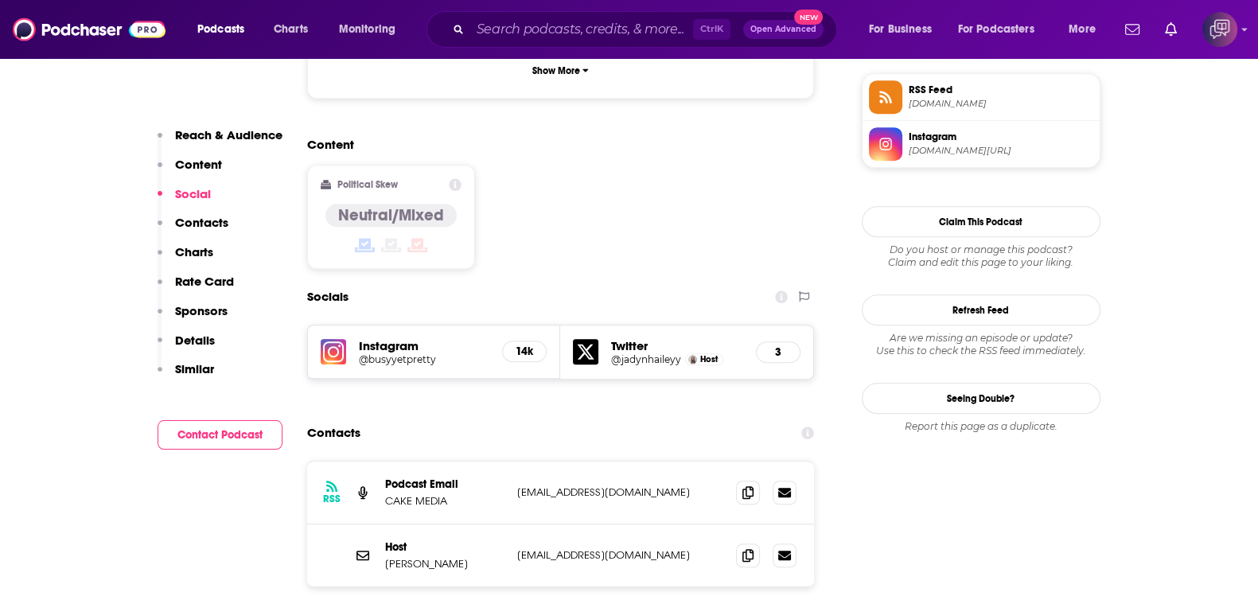
scroll to position [1292, 0]
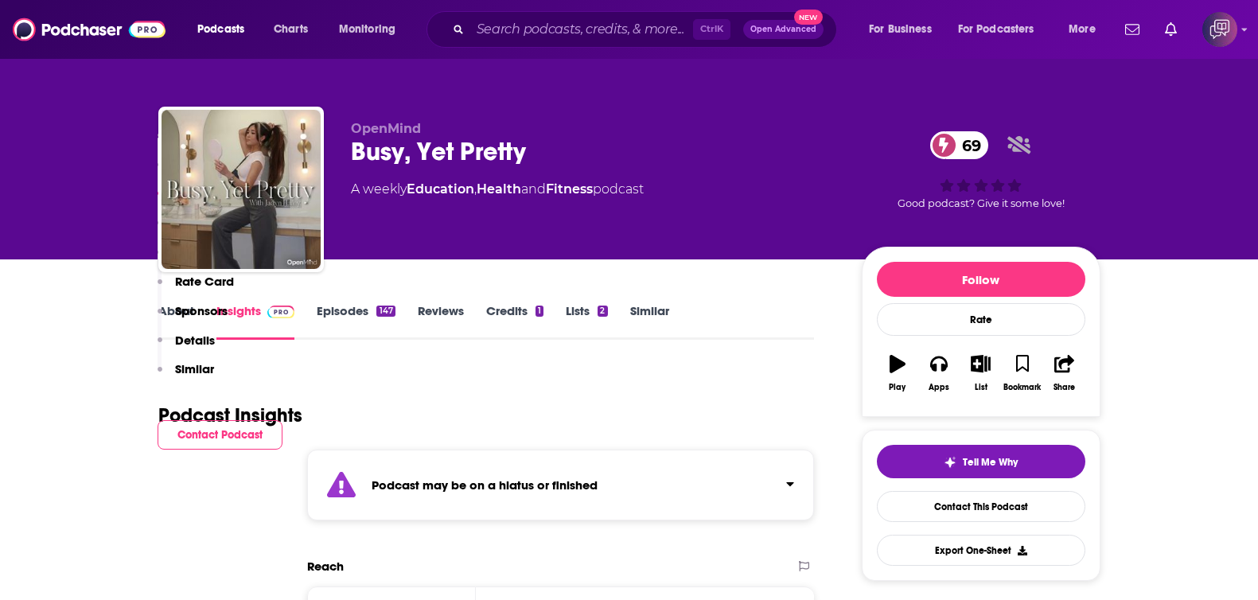
scroll to position [1292, 0]
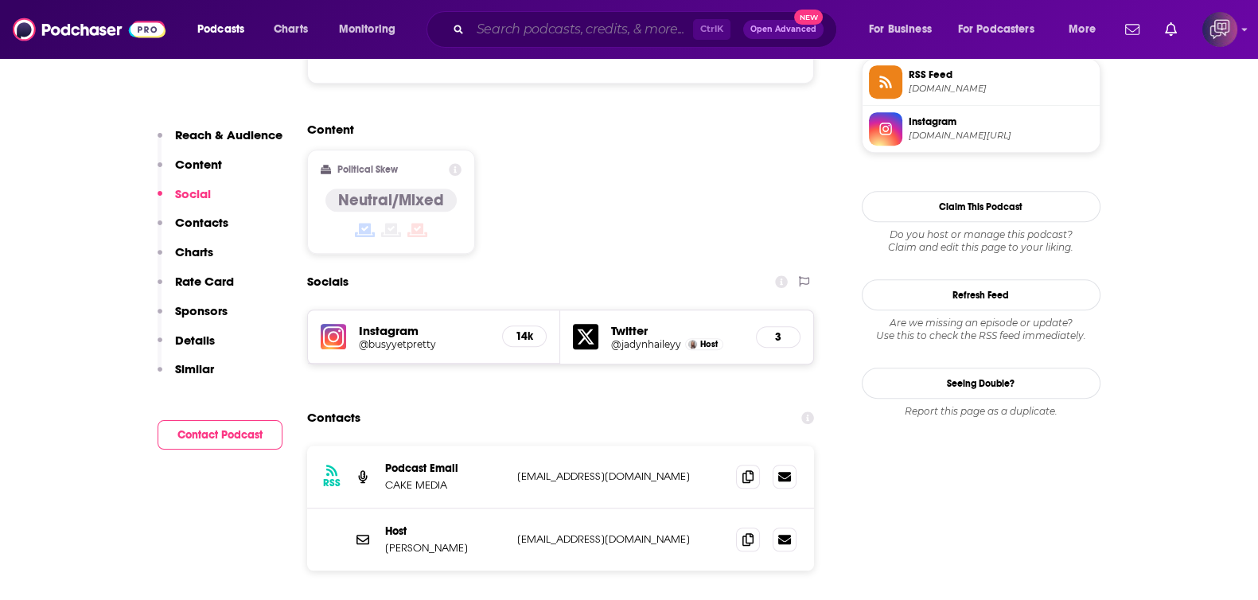
click at [610, 25] on input "Search podcasts, credits, & more..." at bounding box center [581, 29] width 223 height 25
paste input "The Inspired Mind"
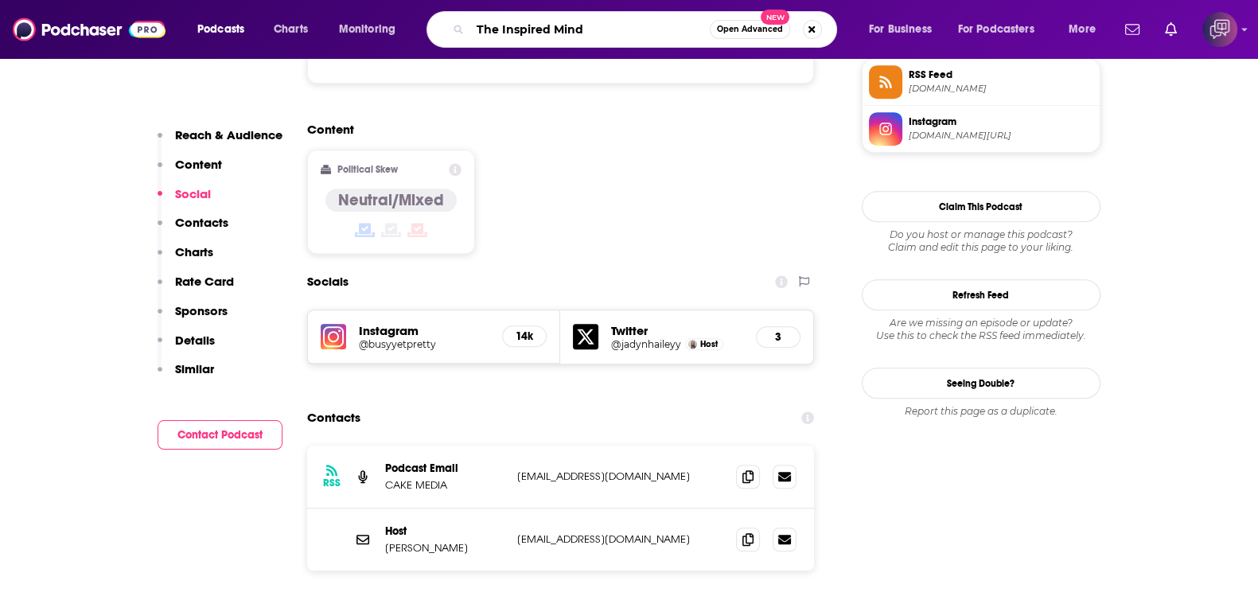
type input "The Inspired Mind"
click at [741, 31] on span "Open Advanced" at bounding box center [750, 29] width 66 height 8
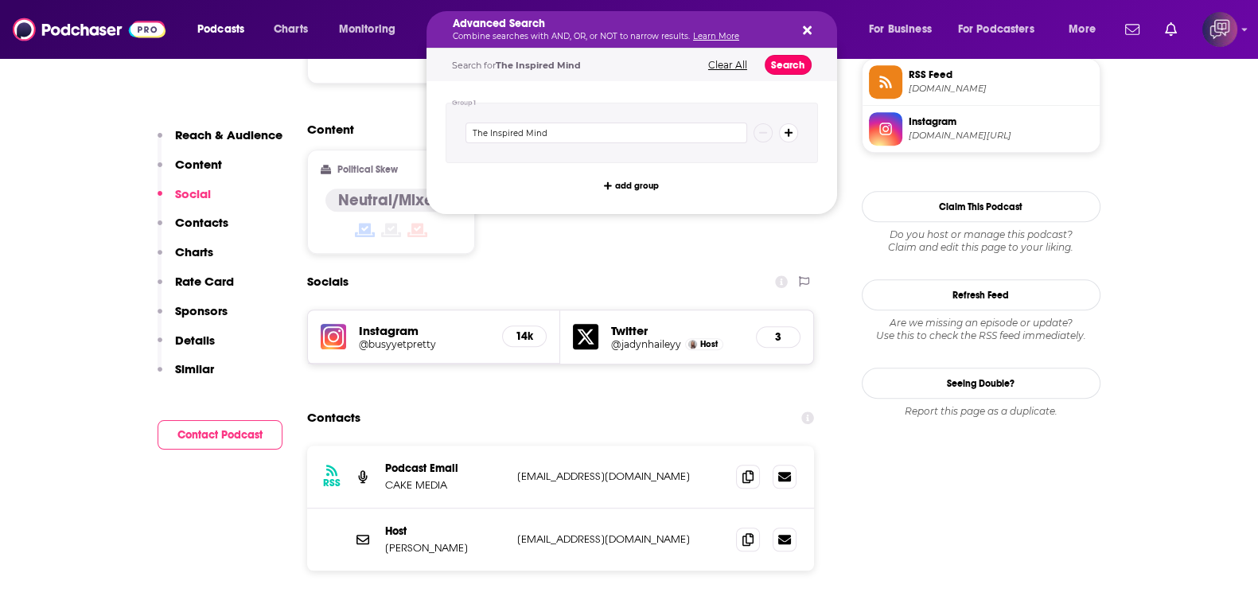
click at [780, 66] on button "Search" at bounding box center [788, 65] width 47 height 20
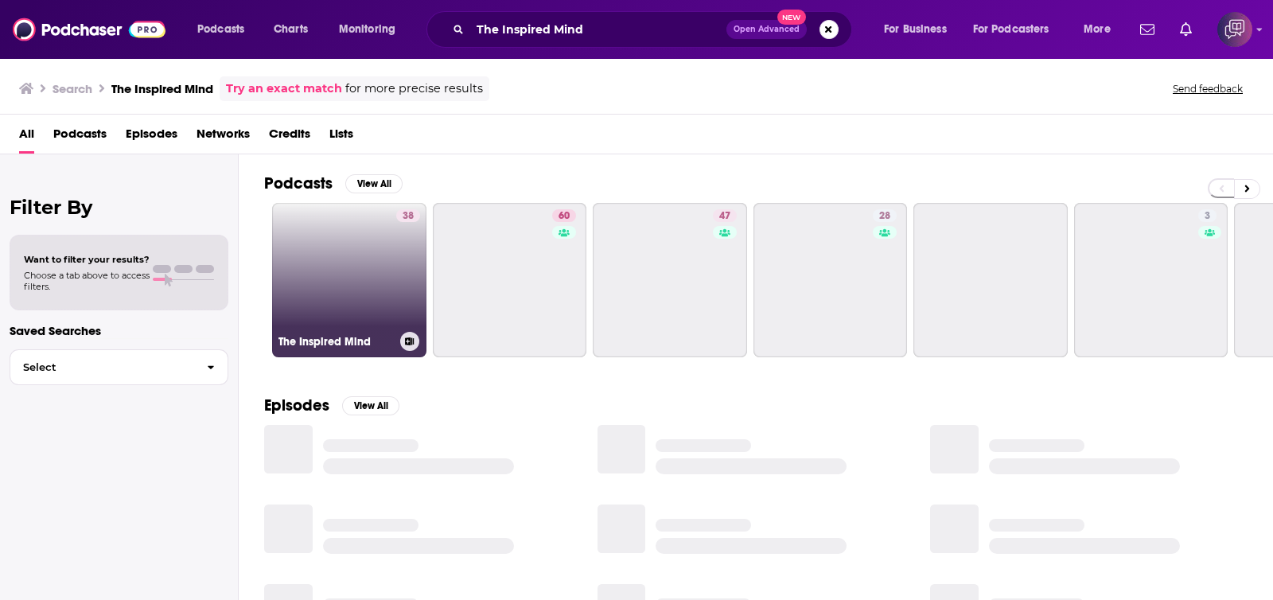
click at [310, 274] on link "38 The Inspired Mind" at bounding box center [349, 280] width 154 height 154
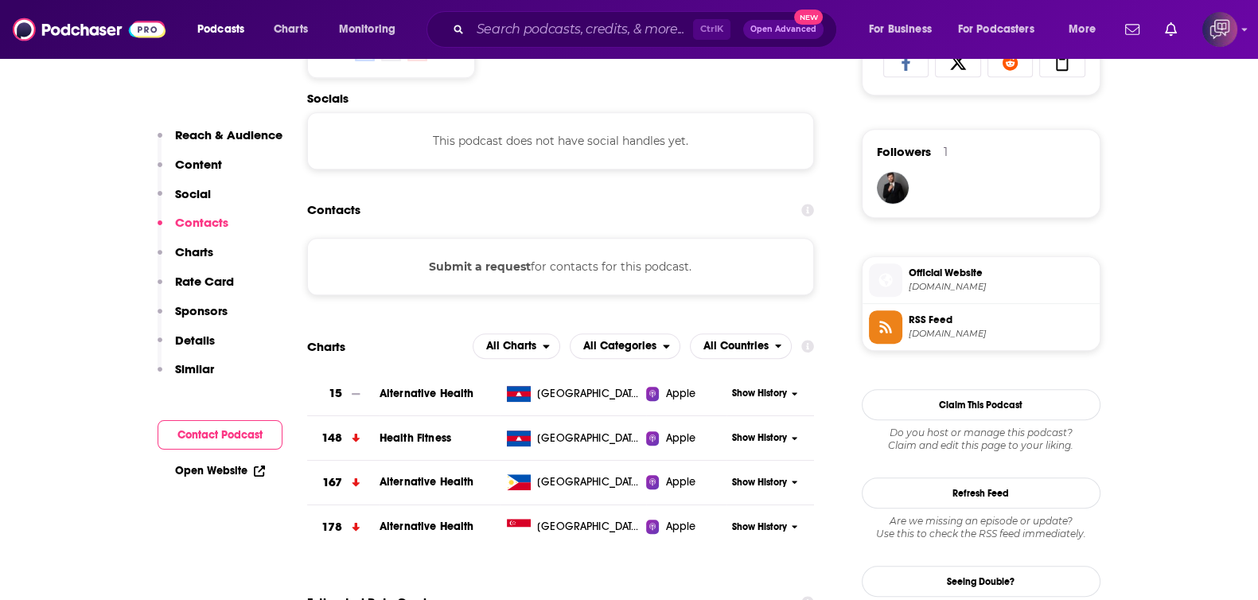
scroll to position [995, 0]
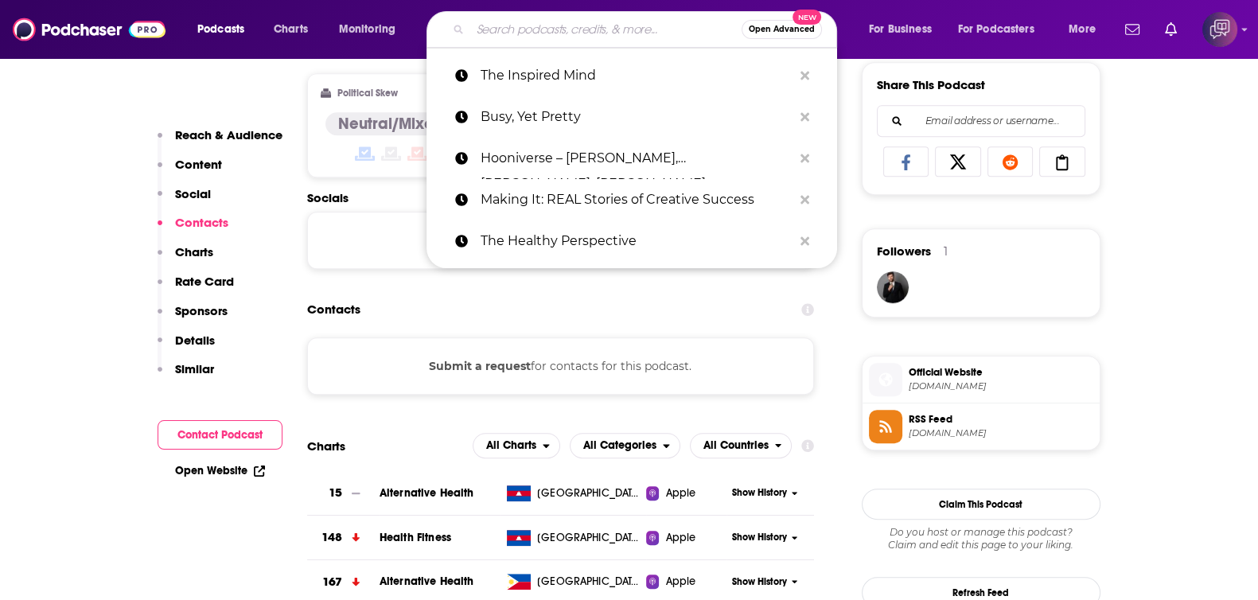
click at [582, 37] on input "Search podcasts, credits, & more..." at bounding box center [605, 29] width 271 height 25
paste input "Tread Perilously"
type input "Tread Perilously"
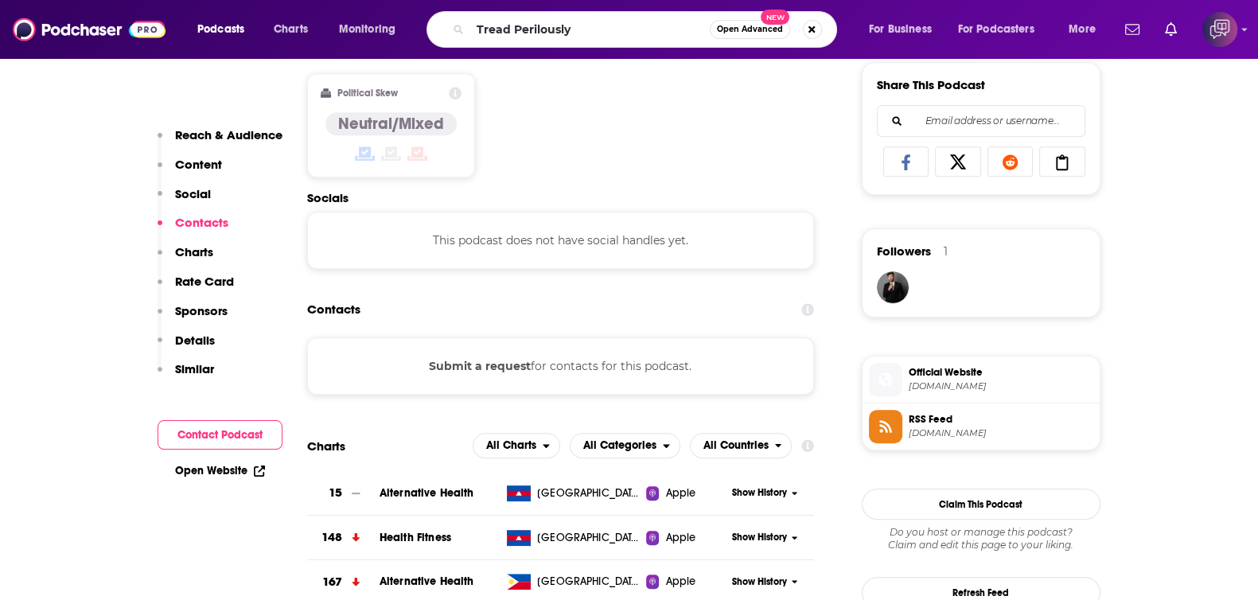
click at [754, 30] on span "Open Advanced" at bounding box center [750, 29] width 66 height 8
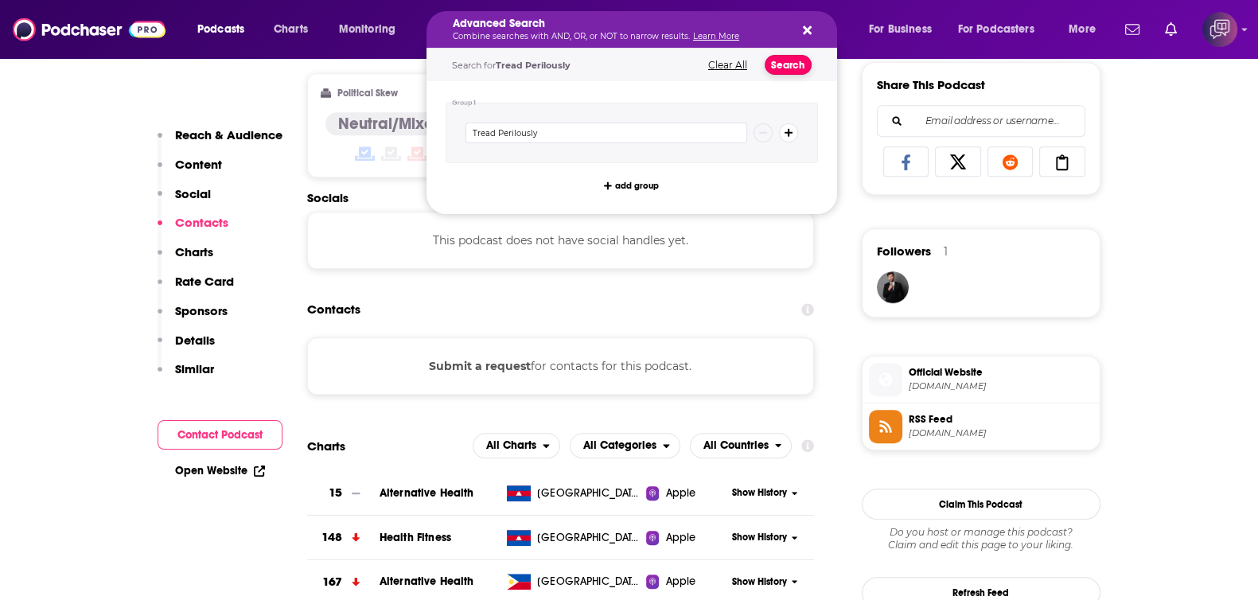
click at [785, 60] on button "Search" at bounding box center [788, 65] width 47 height 20
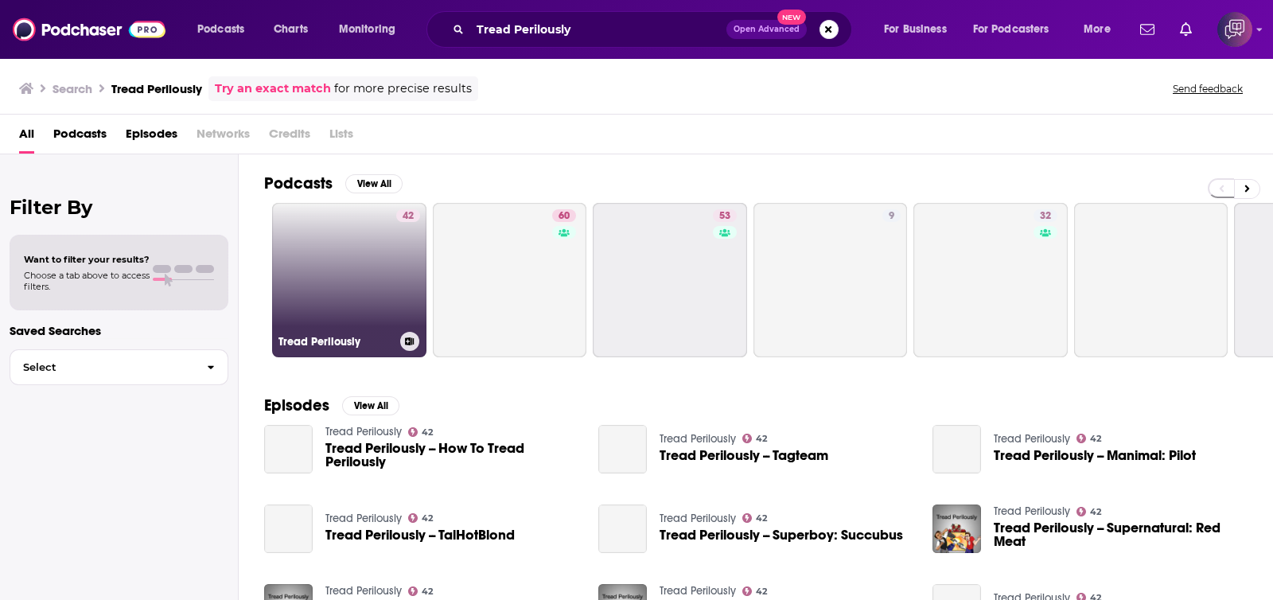
click at [363, 298] on link "42 Tread Perilously" at bounding box center [349, 280] width 154 height 154
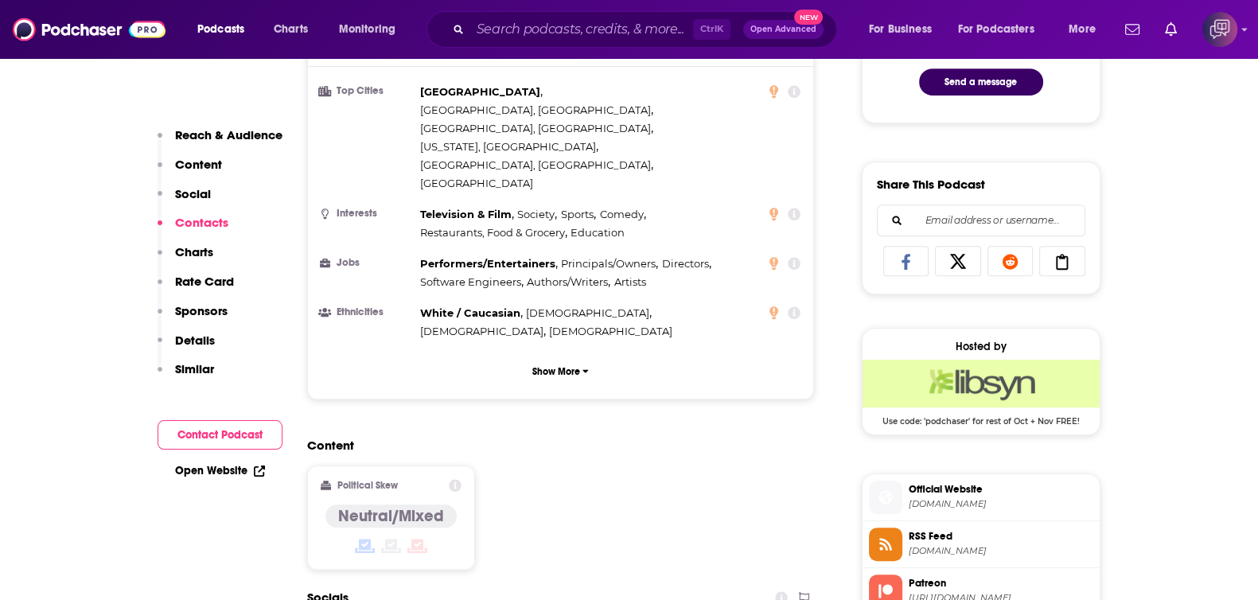
scroll to position [1392, 0]
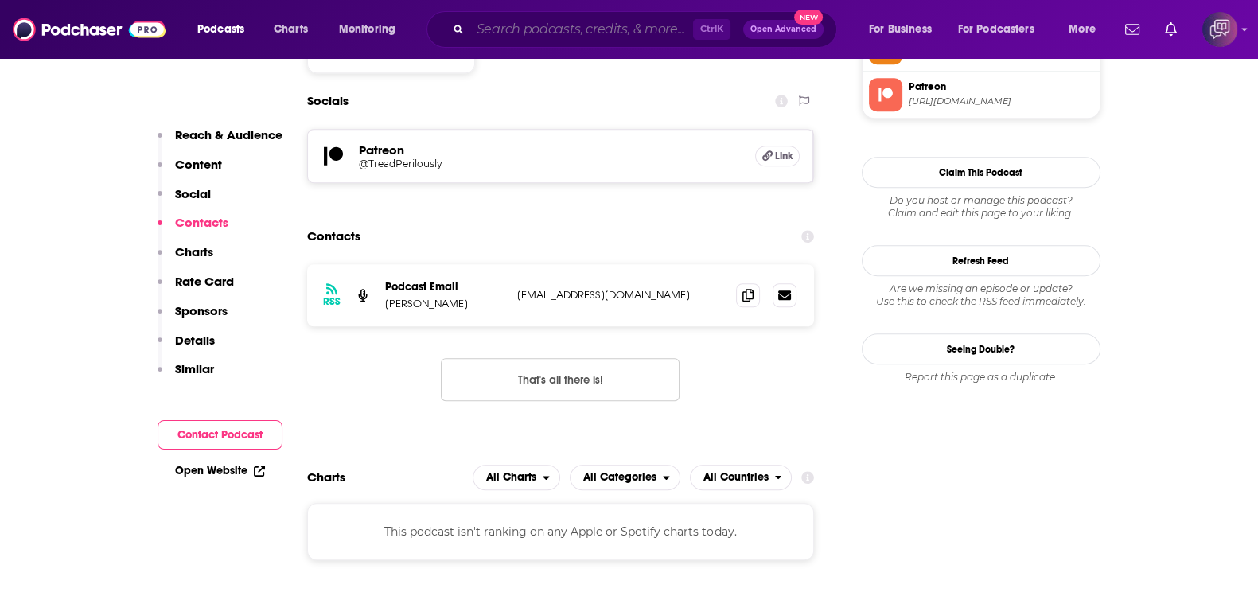
click at [581, 29] on input "Search podcasts, credits, & more..." at bounding box center [581, 29] width 223 height 25
paste input "Chicana and Latina Moms"
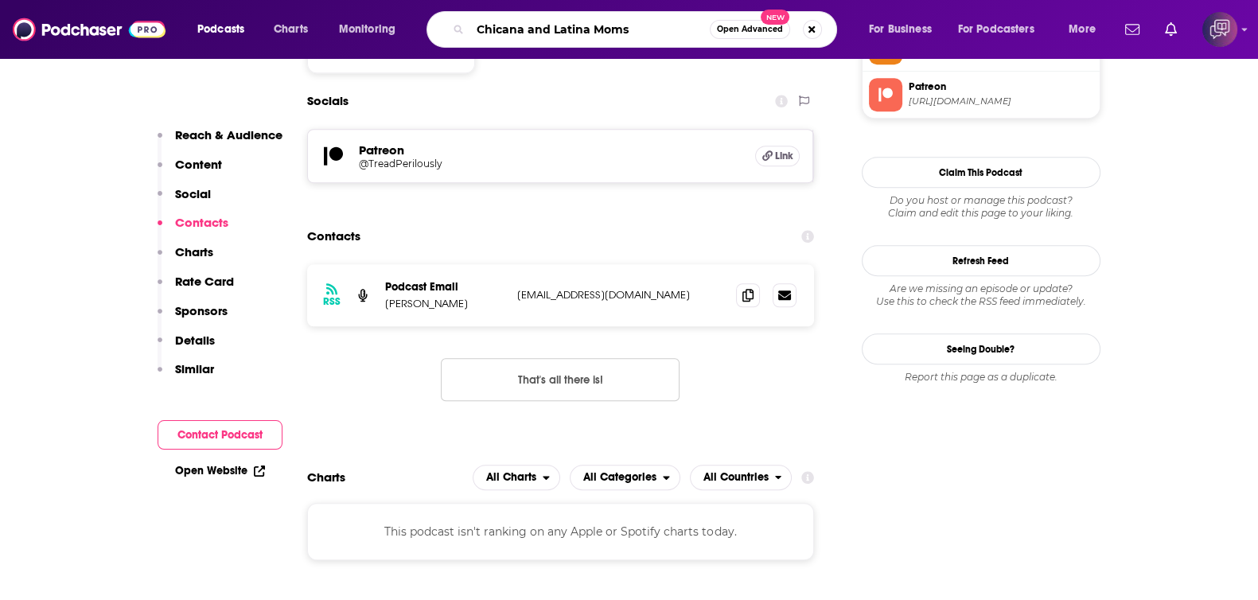
type input "Chicana and Latina Moms"
click at [726, 29] on span "Open Advanced" at bounding box center [750, 29] width 66 height 8
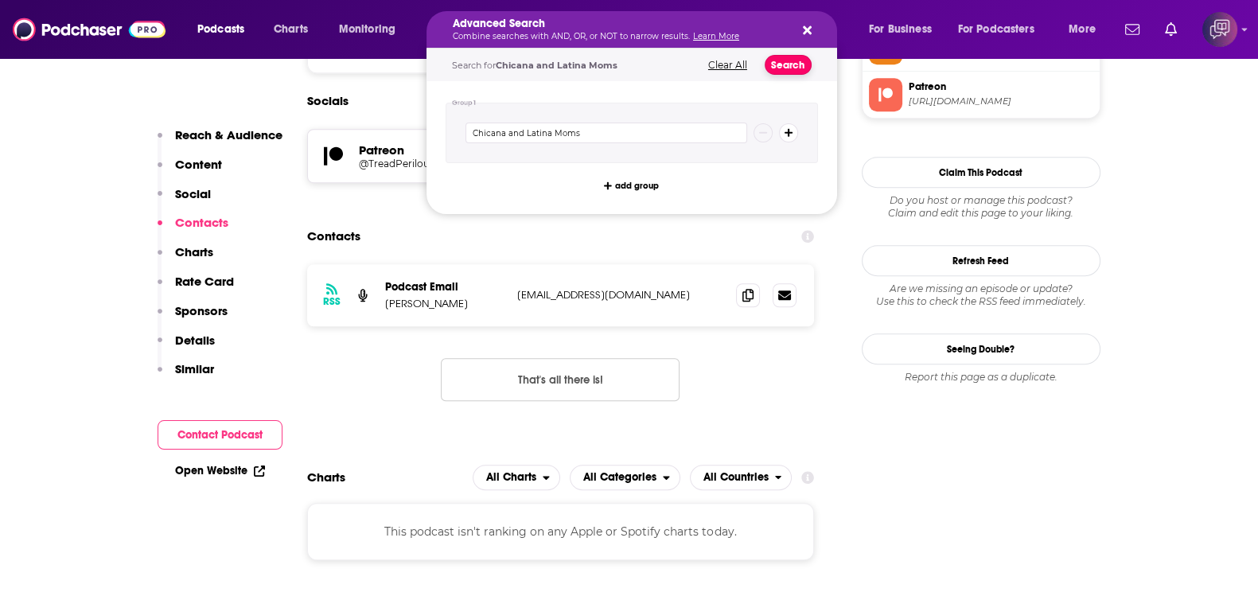
click at [778, 64] on button "Search" at bounding box center [788, 65] width 47 height 20
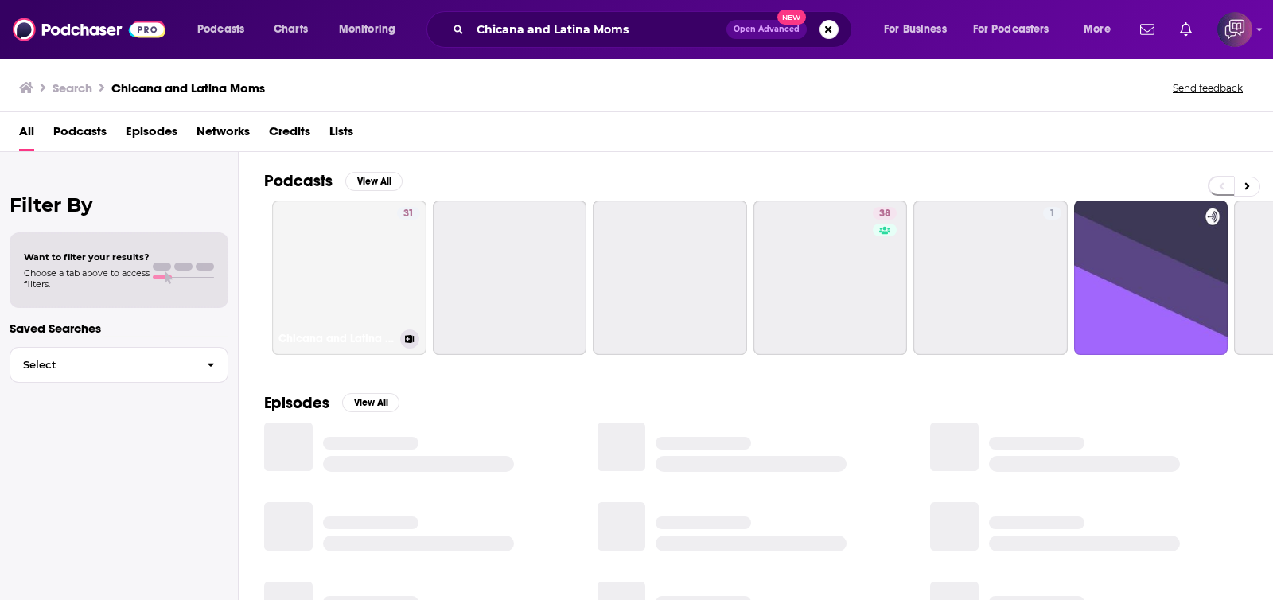
click at [367, 271] on link "31 Chicana and Latina Moms" at bounding box center [349, 278] width 154 height 154
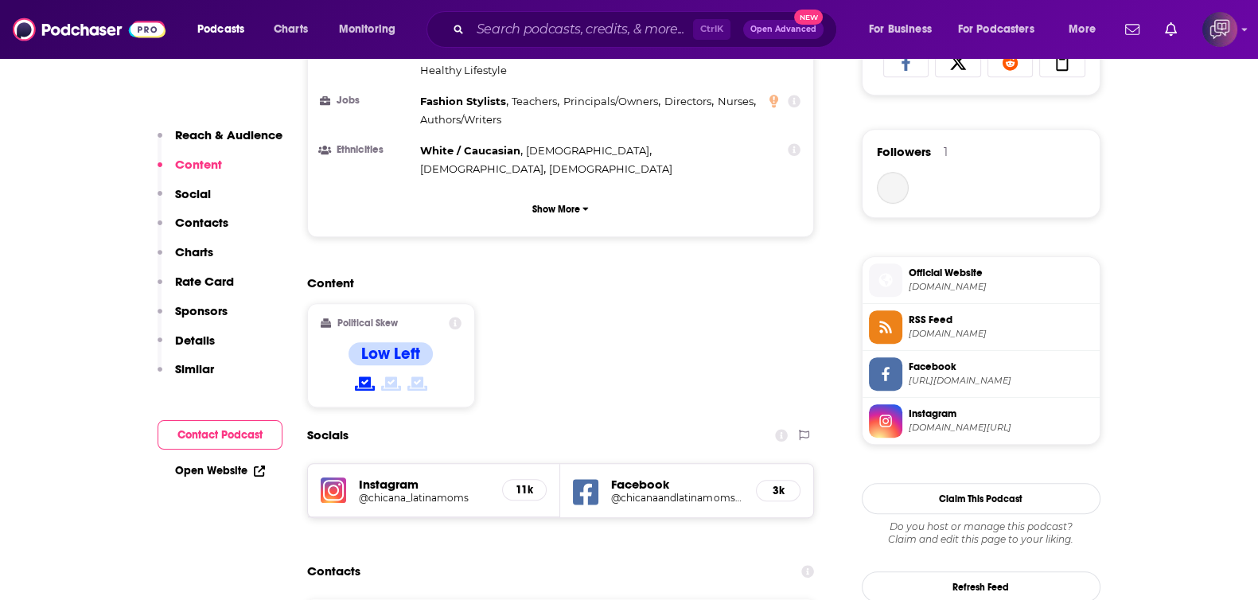
scroll to position [1194, 0]
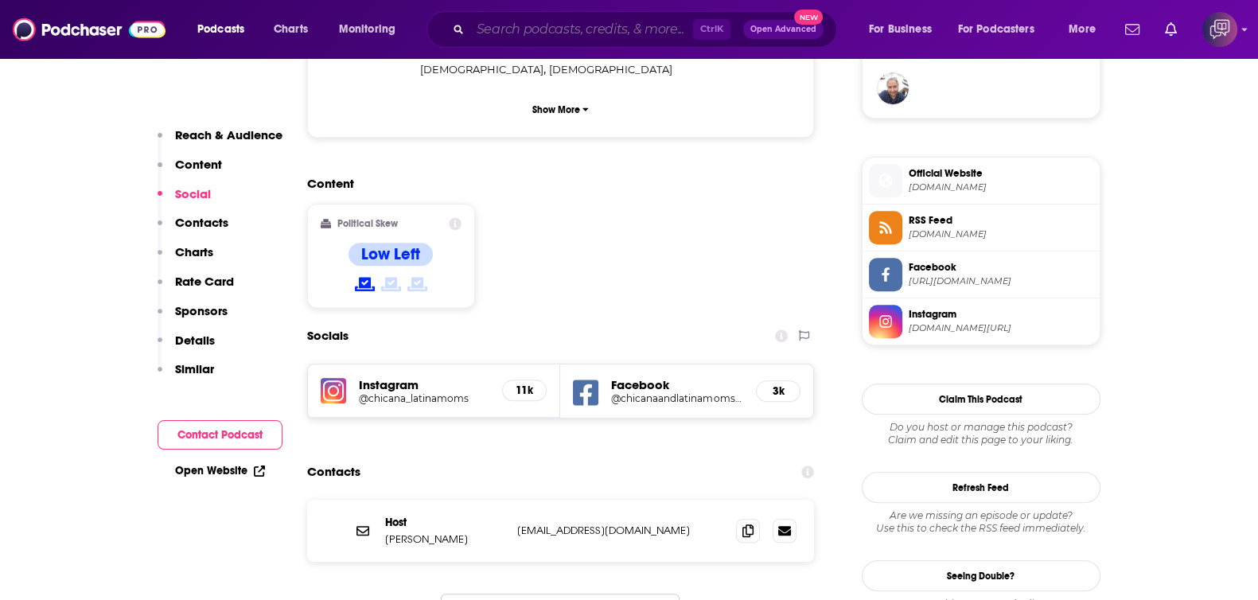
click at [607, 18] on input "Search podcasts, credits, & more..." at bounding box center [581, 29] width 223 height 25
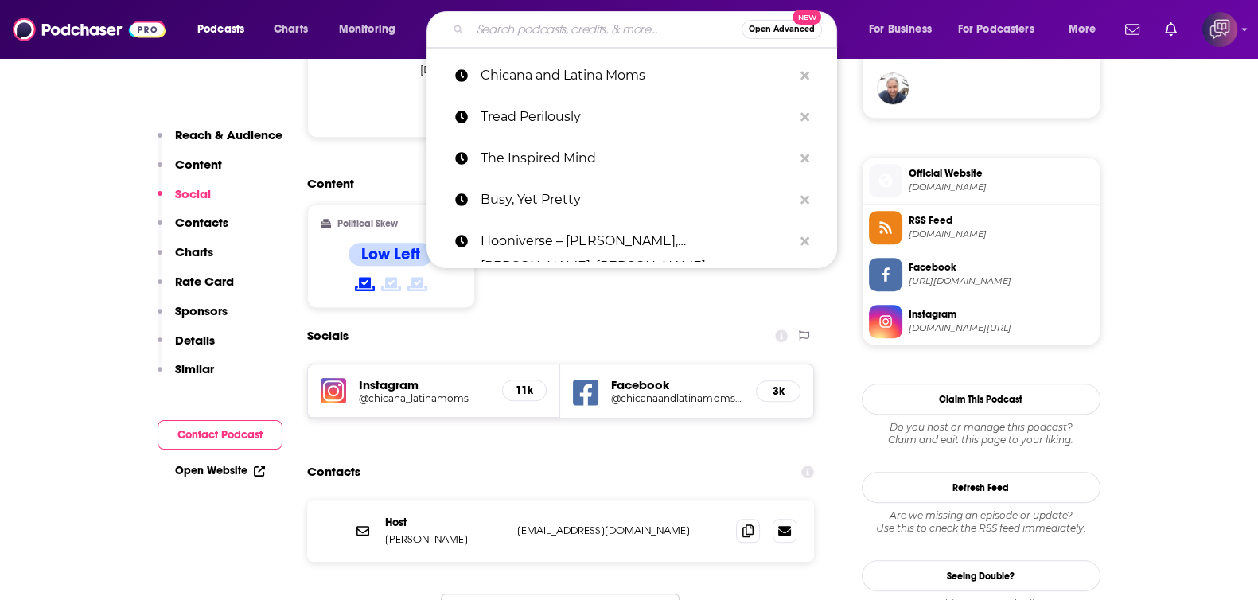
paste input "Meet The Doctor"
type input "Meet The Doctor"
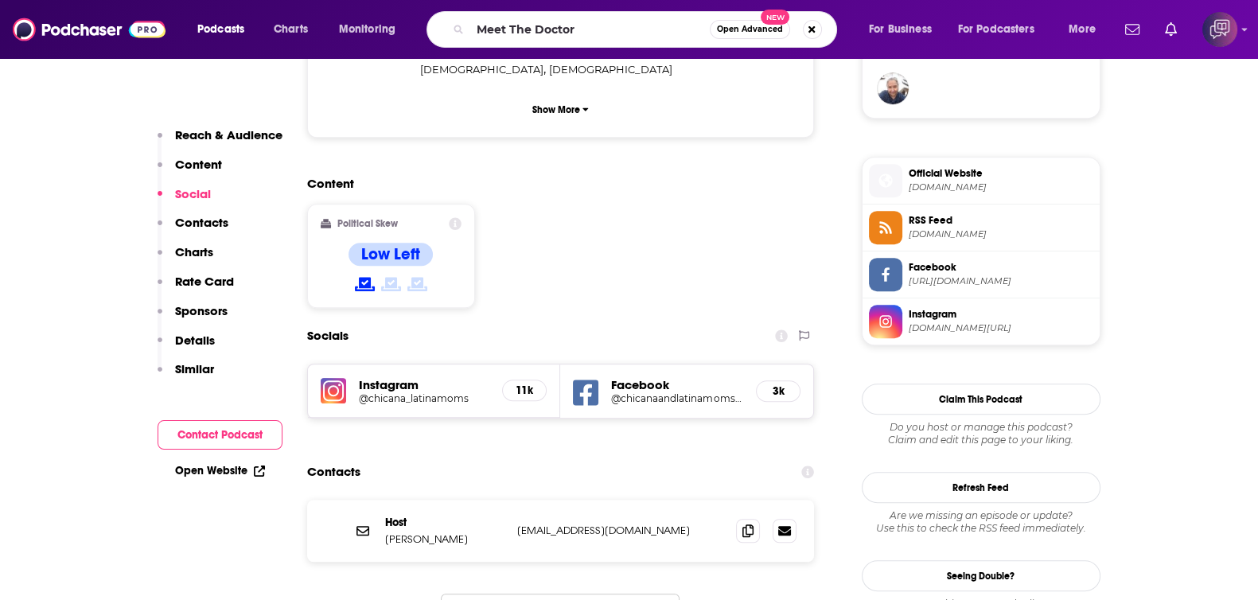
click at [768, 33] on span "Open Advanced" at bounding box center [750, 29] width 66 height 8
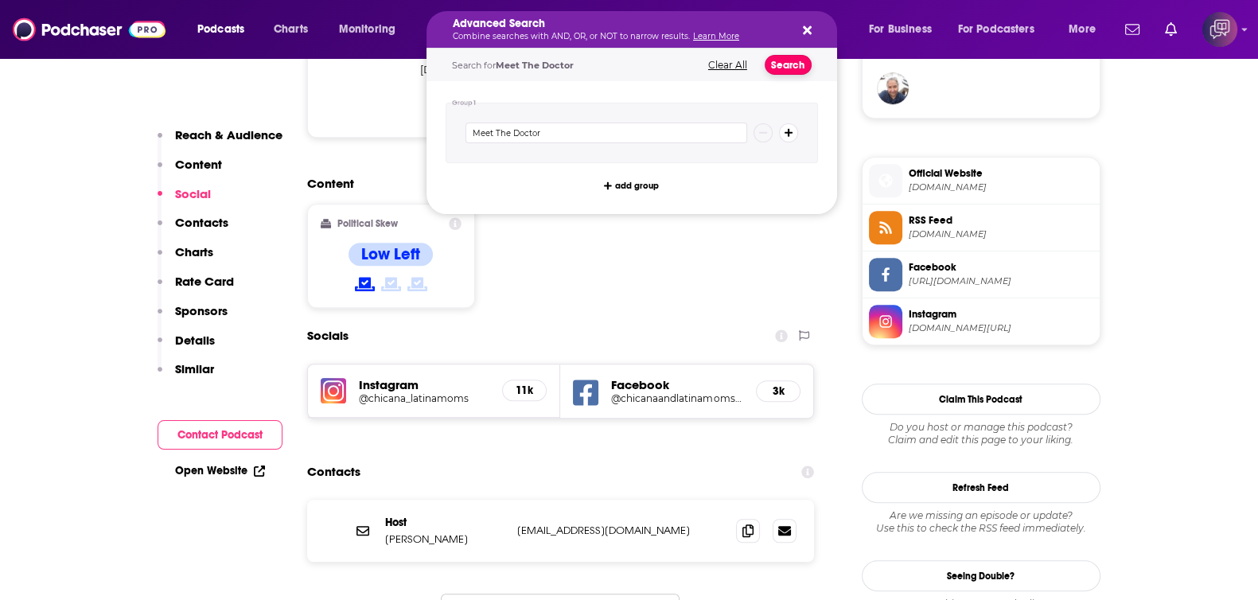
click at [772, 68] on button "Search" at bounding box center [788, 65] width 47 height 20
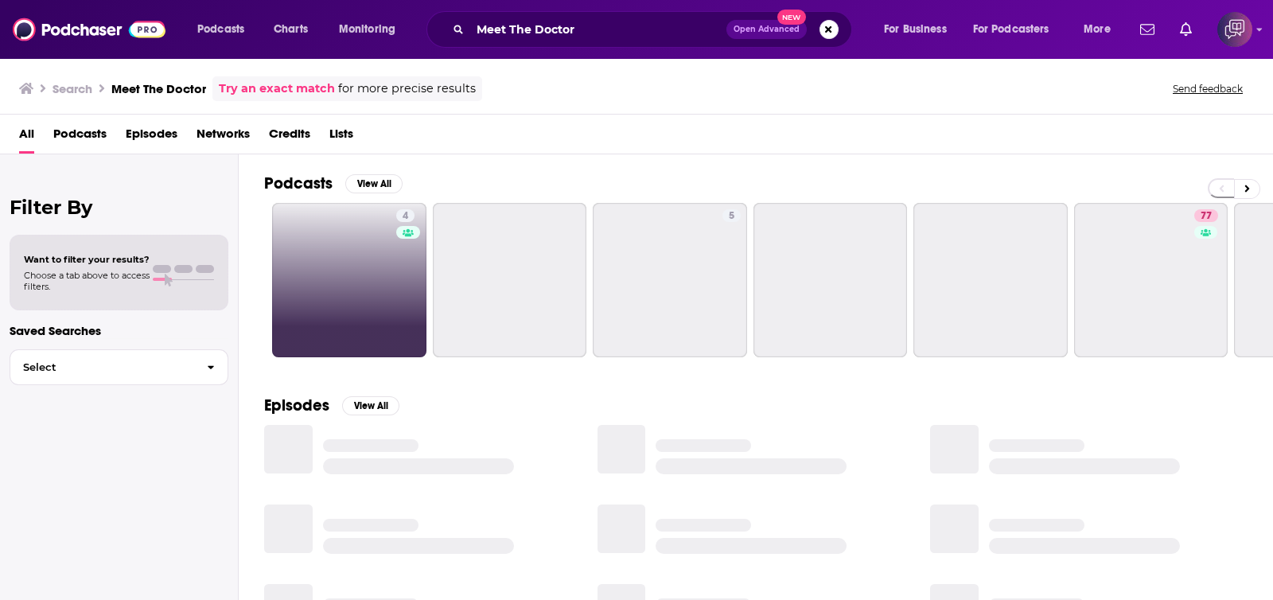
click at [350, 288] on link "4" at bounding box center [349, 280] width 154 height 154
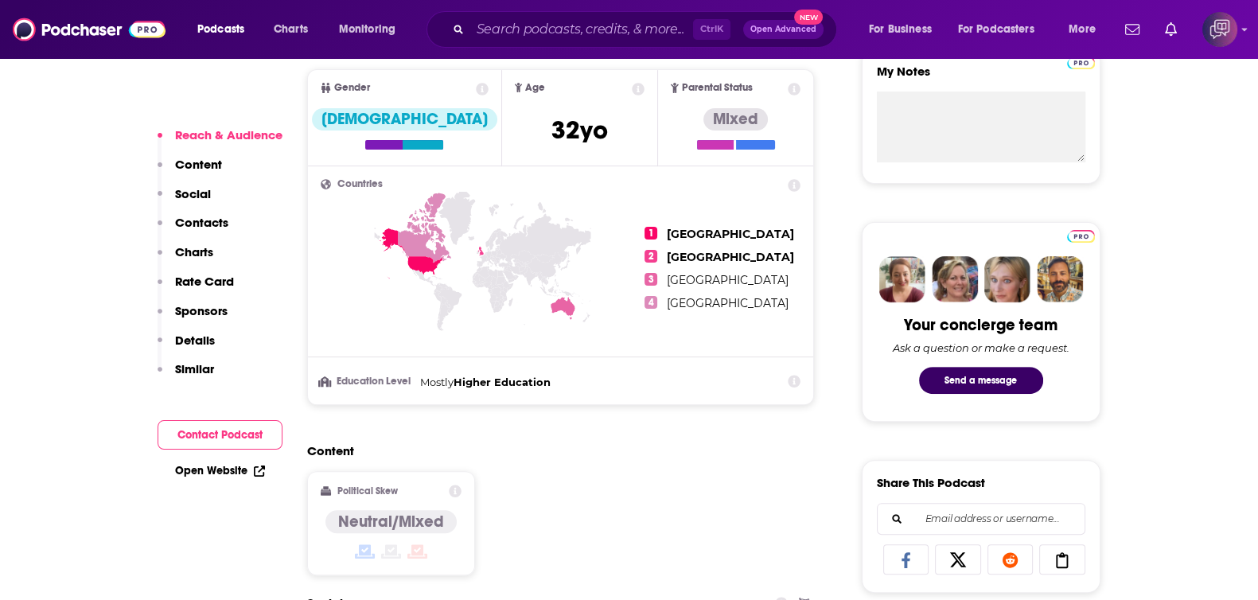
scroll to position [1094, 0]
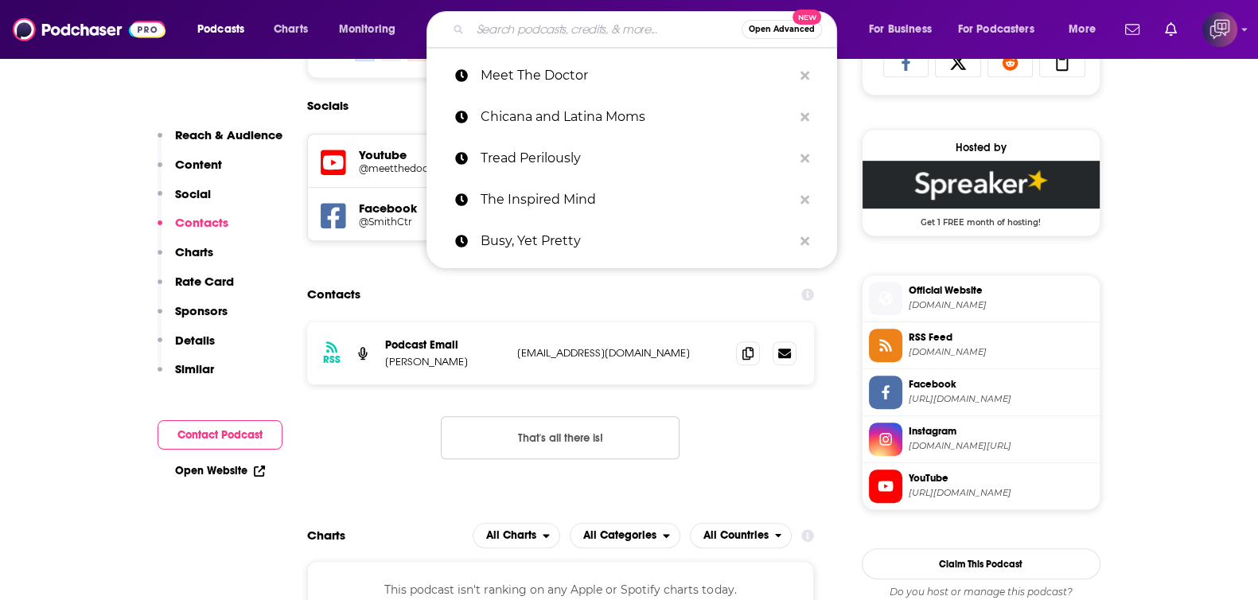
click at [593, 28] on input "Search podcasts, credits, & more..." at bounding box center [605, 29] width 271 height 25
paste input "Parks & Travel"
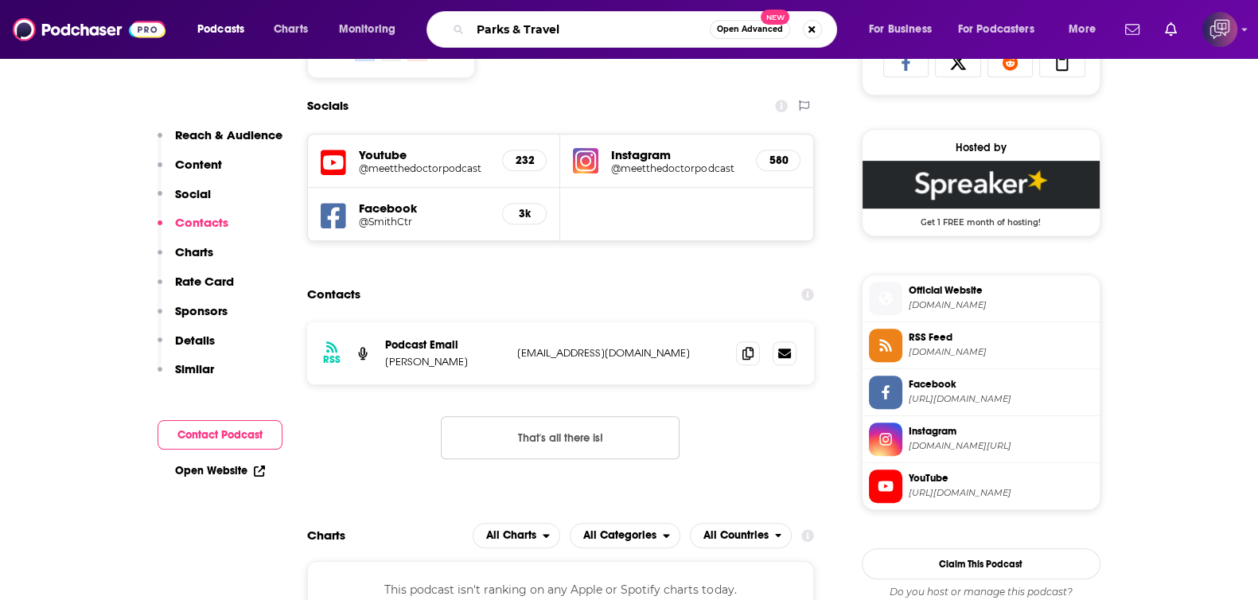
type input "Parks & Travel"
click at [752, 33] on button "Open Advanced New" at bounding box center [750, 29] width 80 height 19
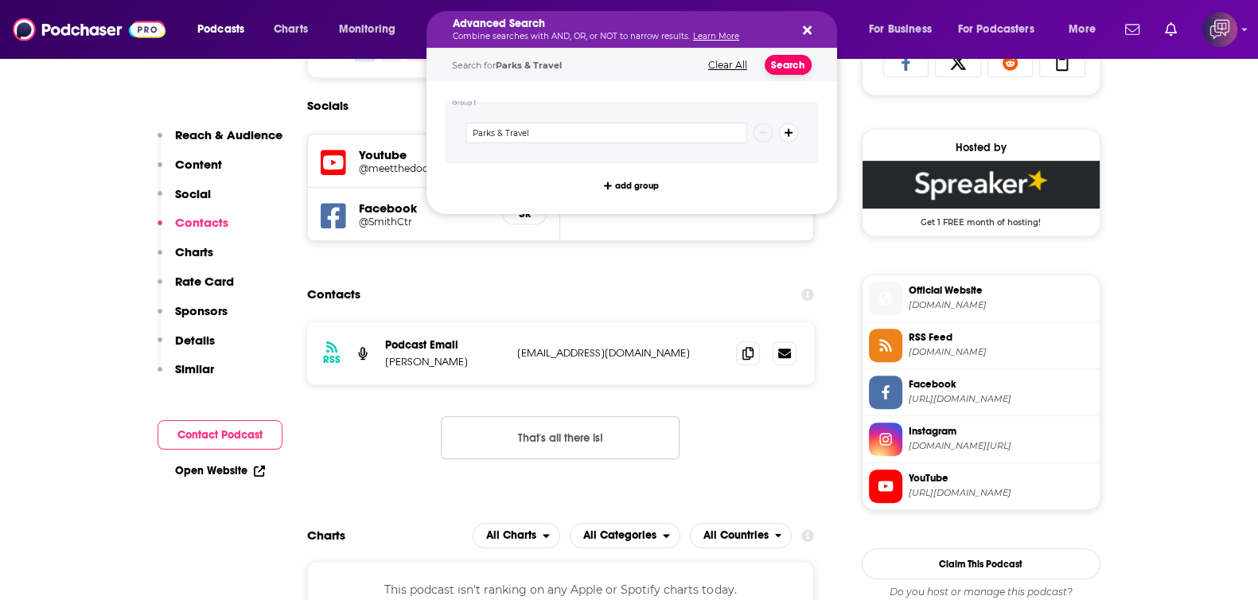
click at [790, 63] on button "Search" at bounding box center [788, 65] width 47 height 20
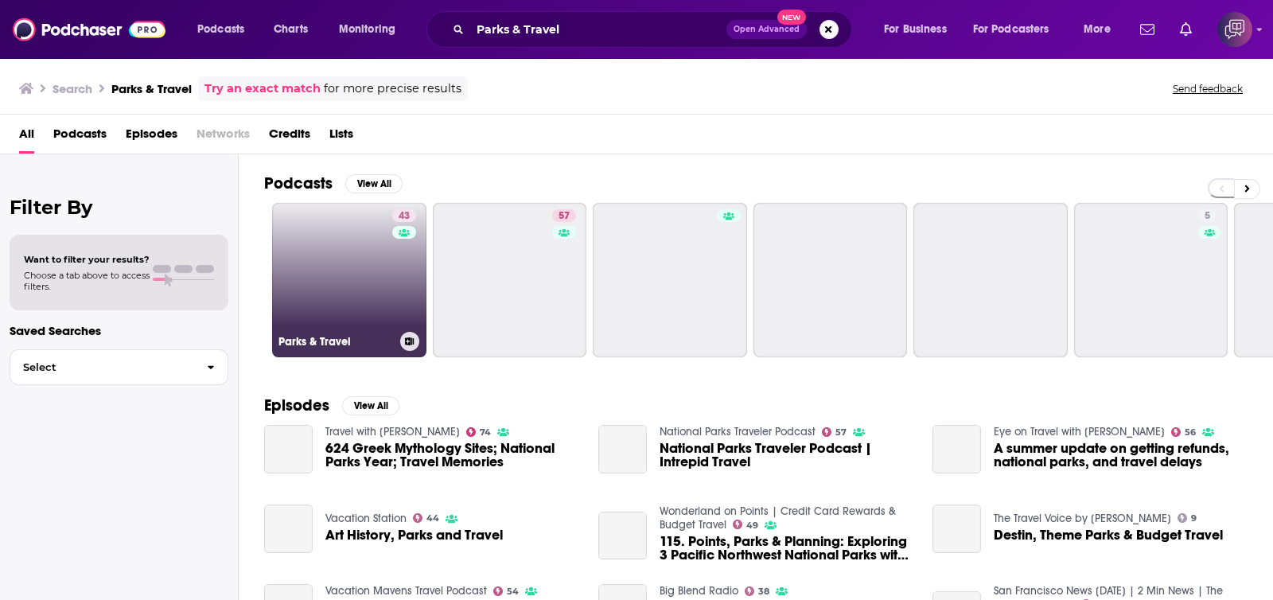
click at [338, 275] on link "43 Parks & Travel" at bounding box center [349, 280] width 154 height 154
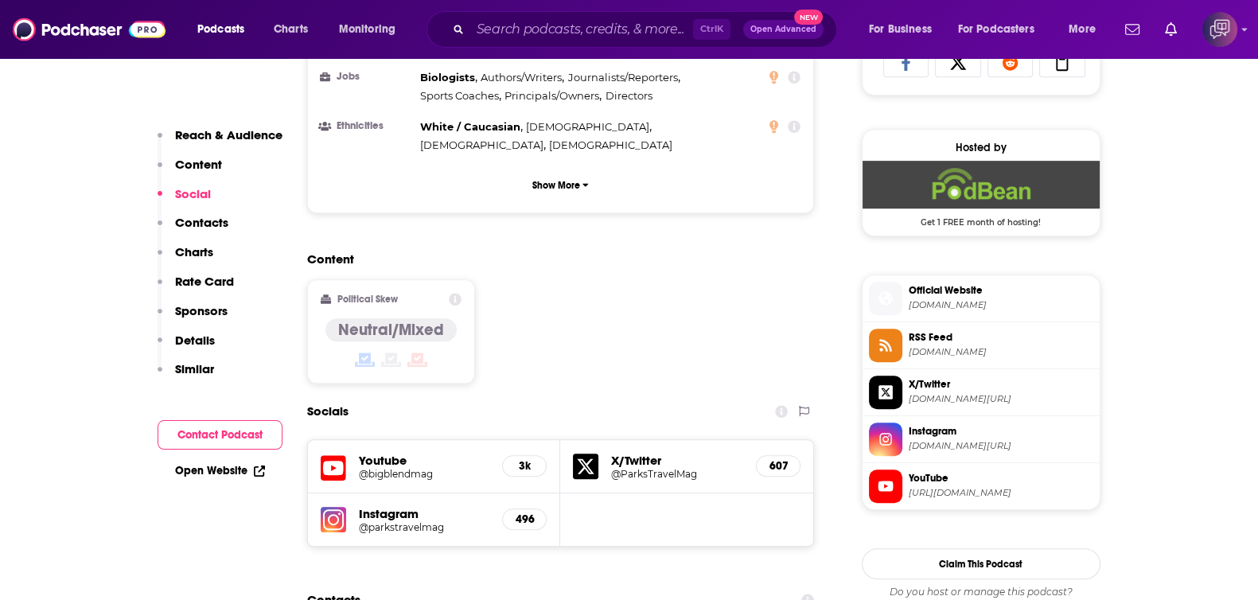
scroll to position [1392, 0]
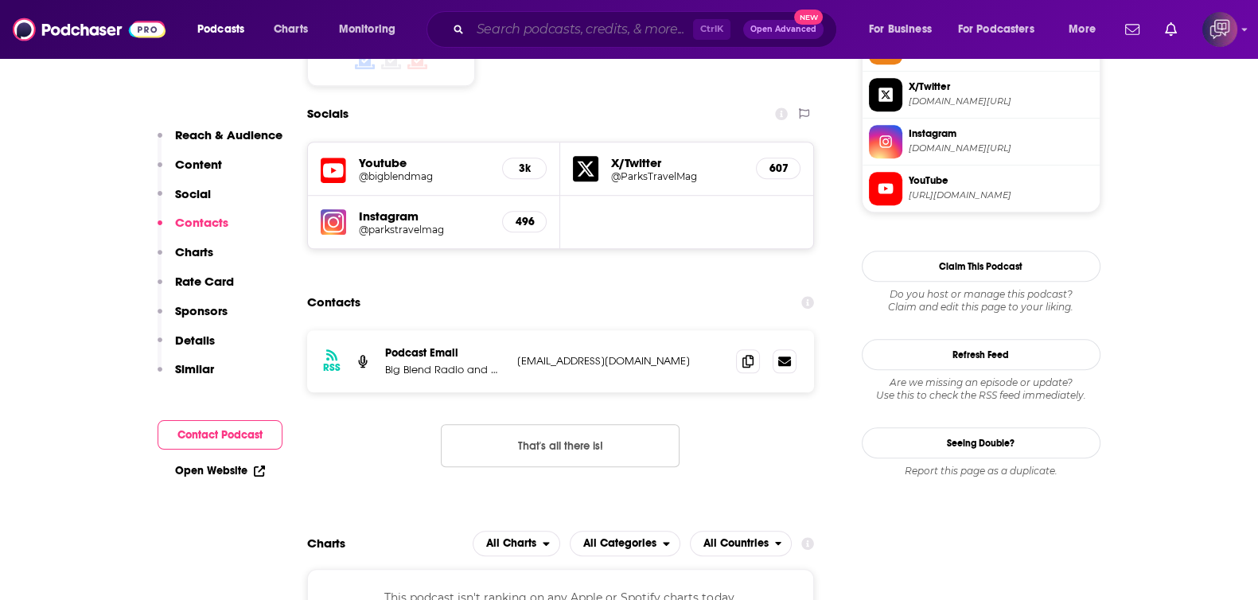
click at [543, 30] on input "Search podcasts, credits, & more..." at bounding box center [581, 29] width 223 height 25
paste input "Cultivated by [PERSON_NAME]"
type input "Cultivated by [PERSON_NAME]"
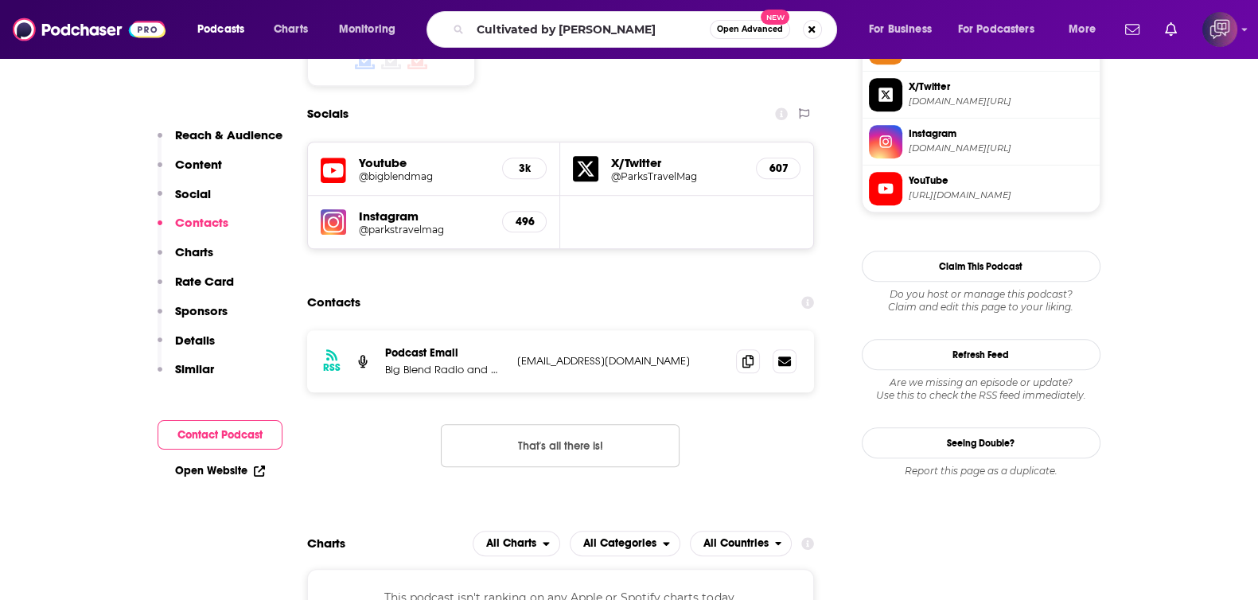
click at [763, 25] on span "Open Advanced" at bounding box center [750, 29] width 66 height 8
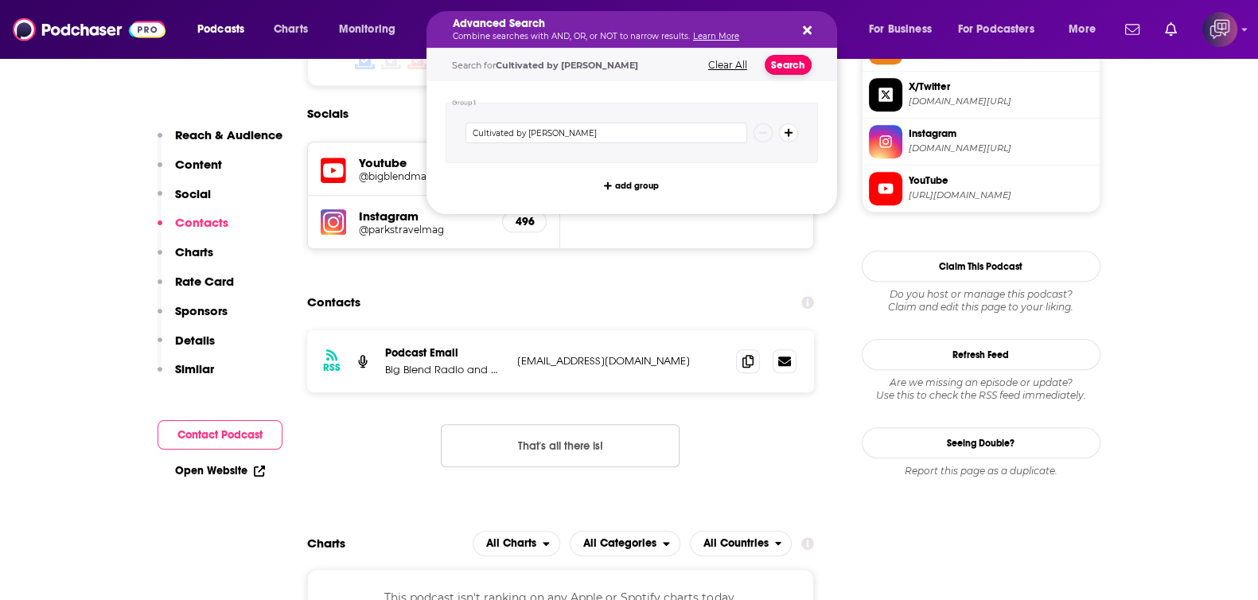
click at [769, 56] on button "Search" at bounding box center [788, 65] width 47 height 20
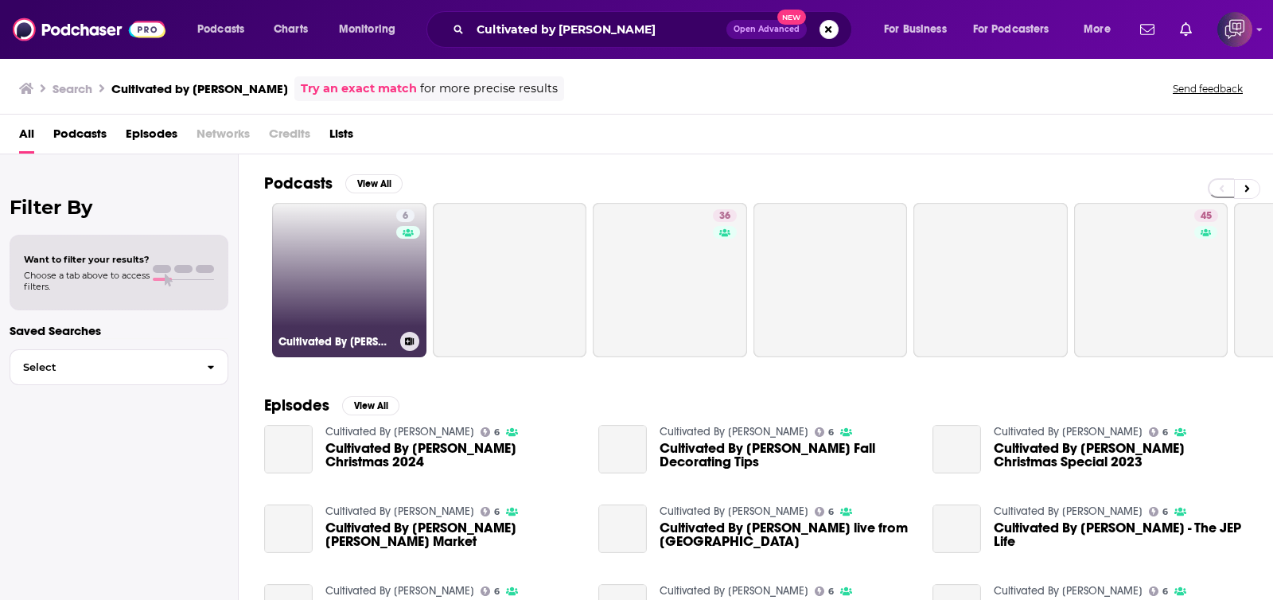
click at [361, 275] on link "6 Cultivated By [PERSON_NAME]" at bounding box center [349, 280] width 154 height 154
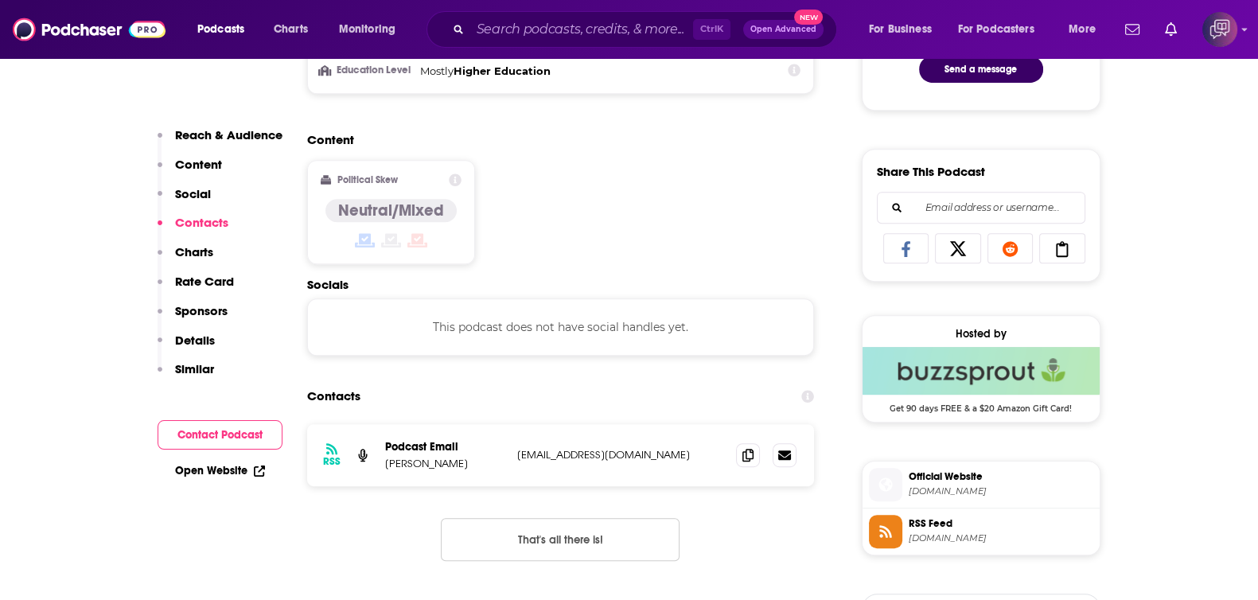
scroll to position [1194, 0]
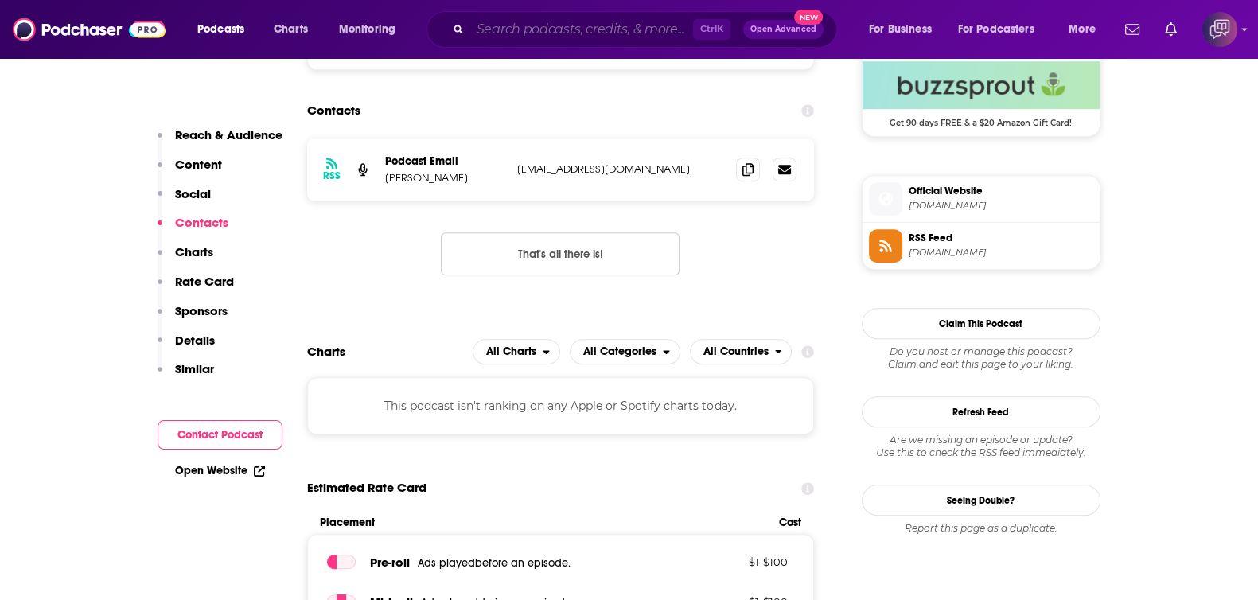
click at [532, 33] on input "Search podcasts, credits, & more..." at bounding box center [581, 29] width 223 height 25
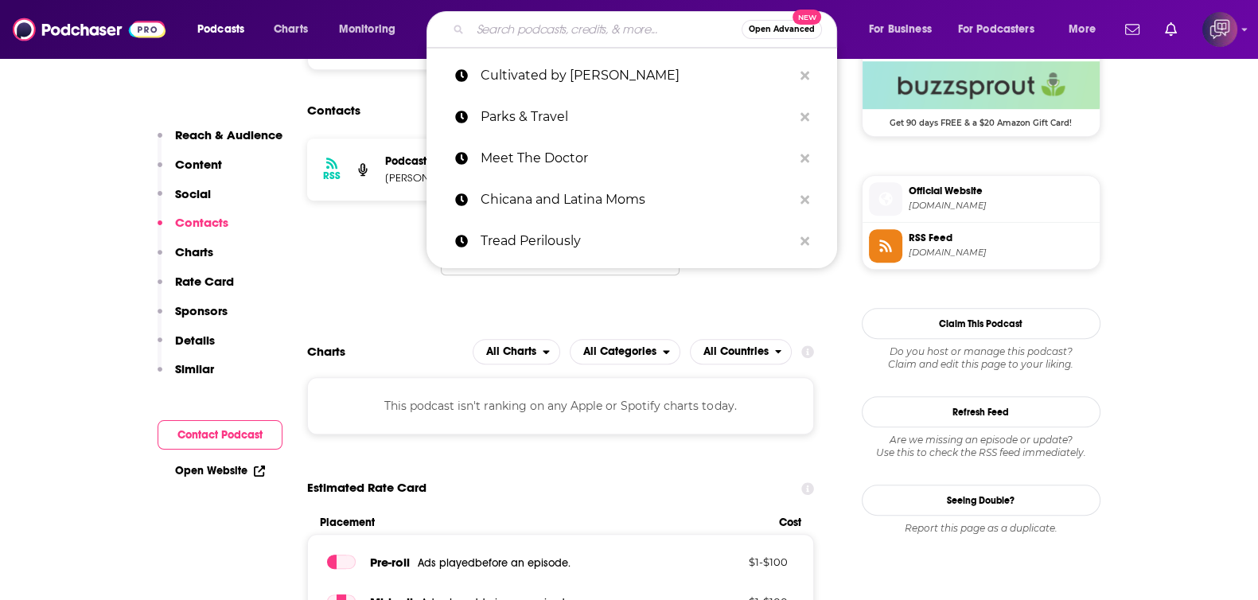
paste input "Trust Me"
type input "Trust Me"
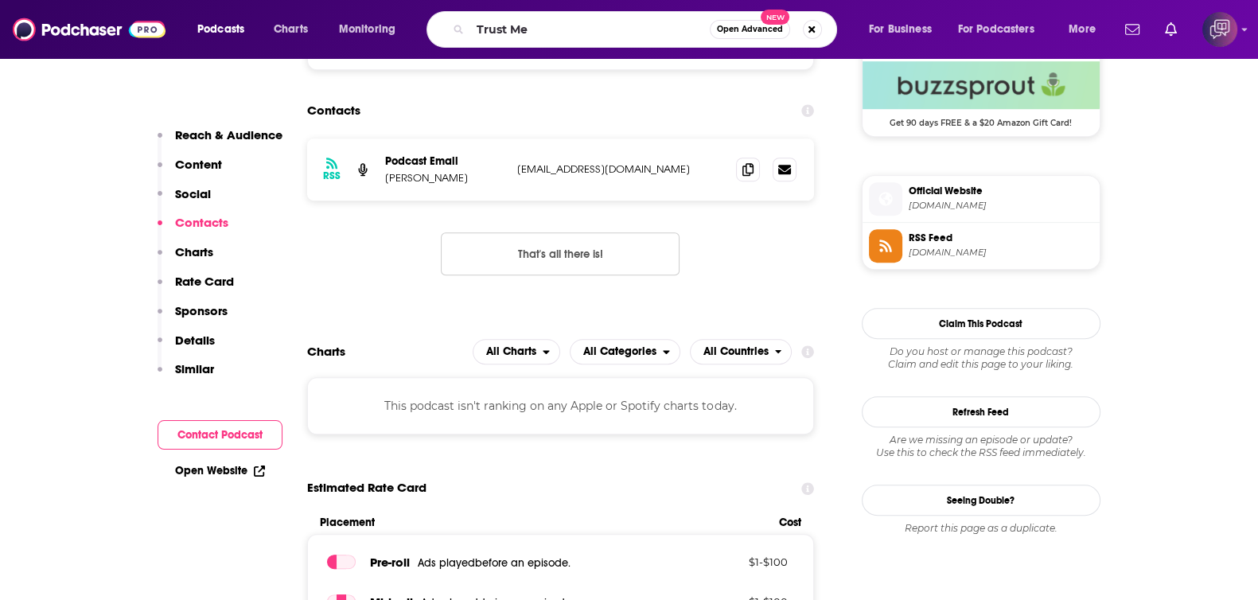
click at [741, 34] on button "Open Advanced New" at bounding box center [750, 29] width 80 height 19
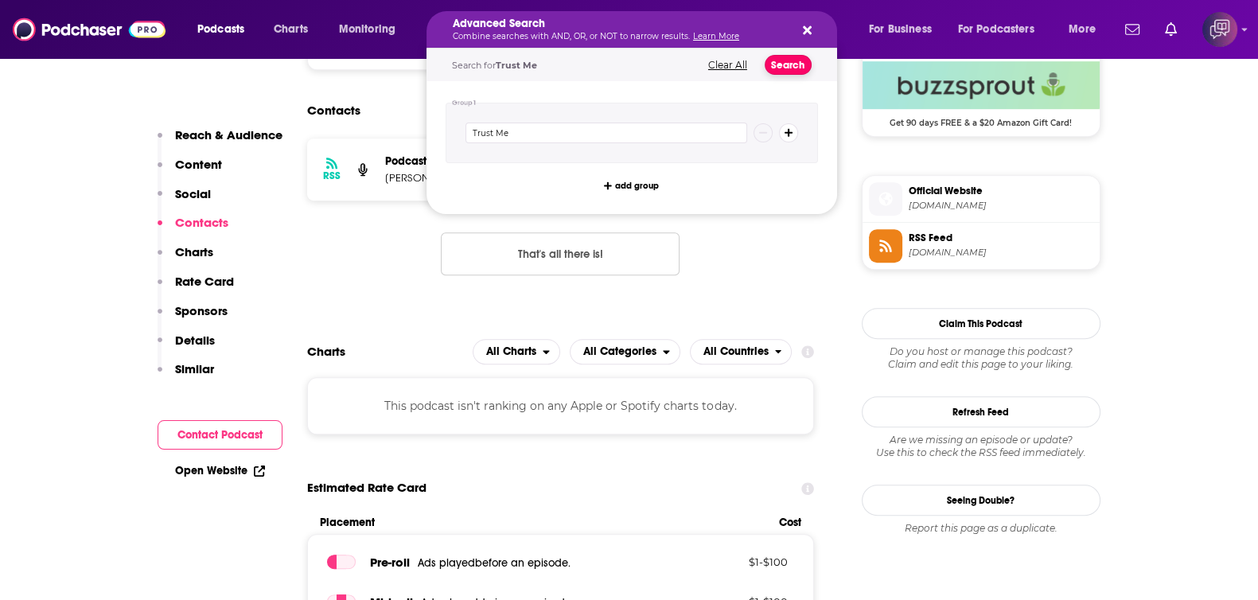
click at [778, 64] on button "Search" at bounding box center [788, 65] width 47 height 20
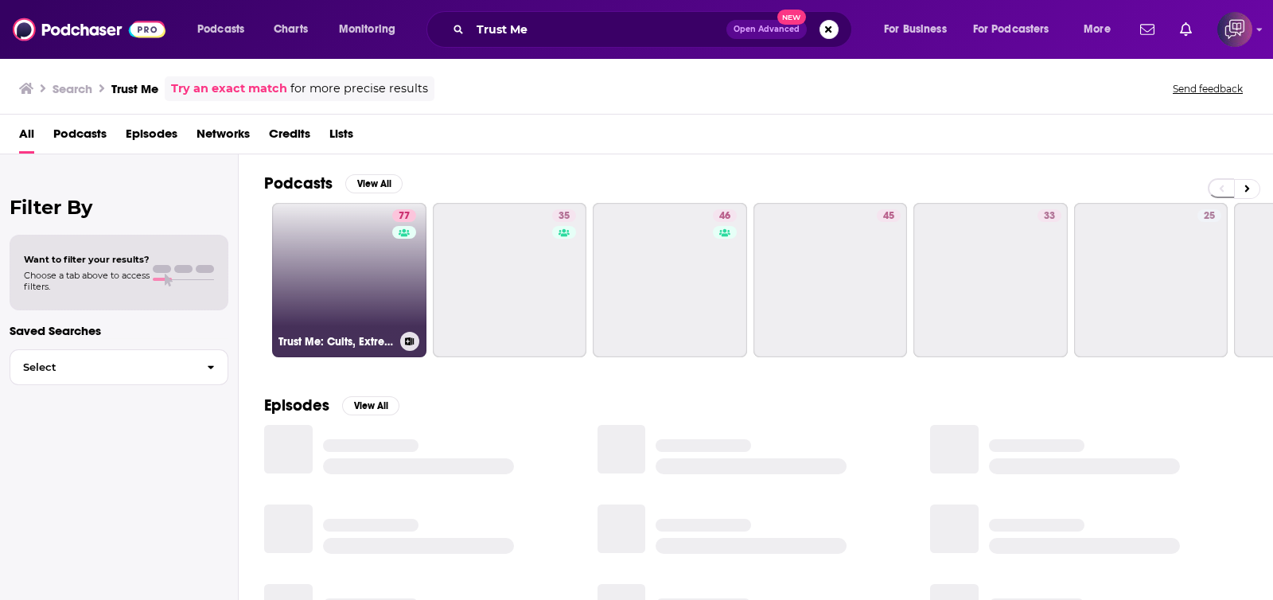
click at [342, 241] on link "77 Trust Me: Cults, Extreme Belief, and Manipulation" at bounding box center [349, 280] width 154 height 154
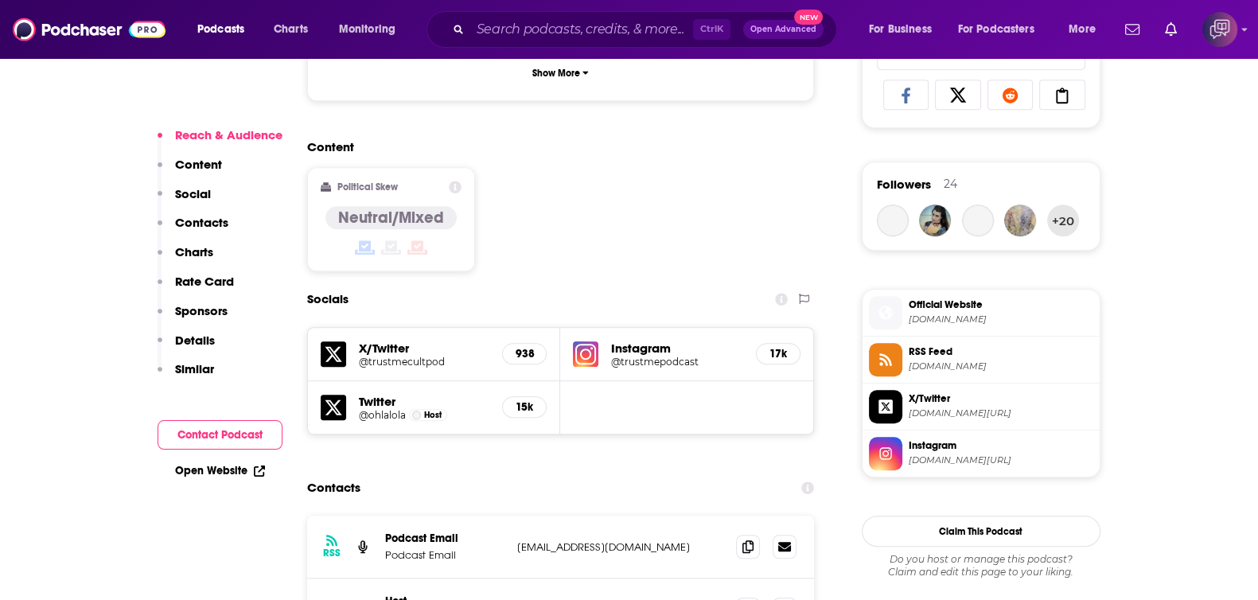
scroll to position [1292, 0]
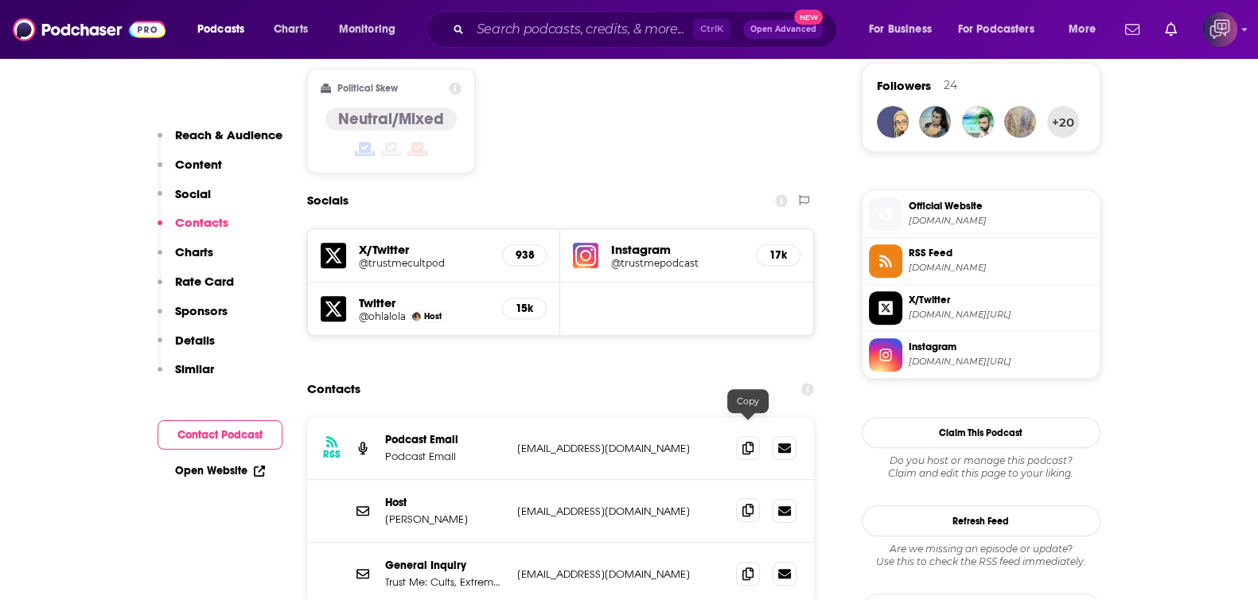
click at [750, 504] on icon at bounding box center [747, 510] width 11 height 13
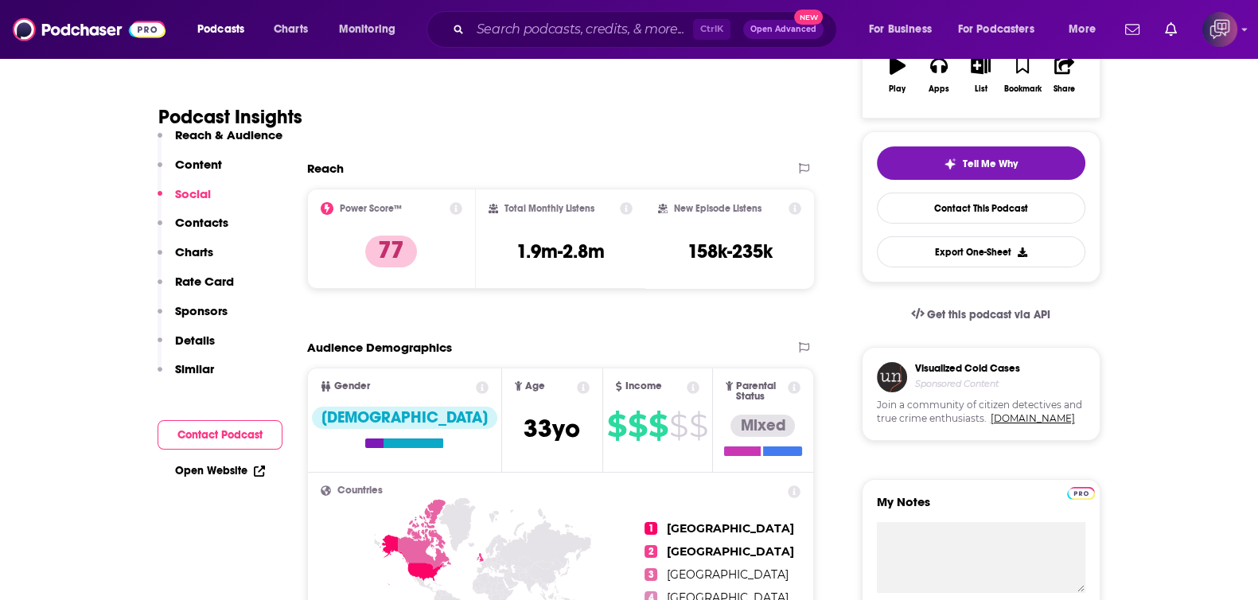
scroll to position [0, 0]
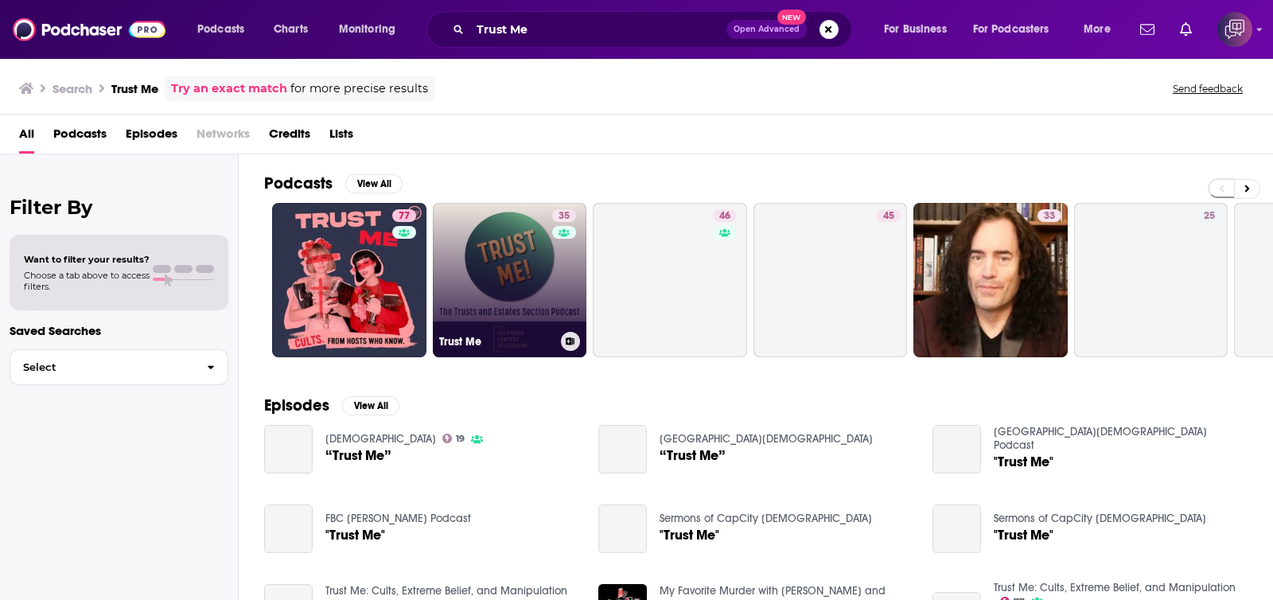
click at [539, 288] on link "35 Trust Me" at bounding box center [510, 280] width 154 height 154
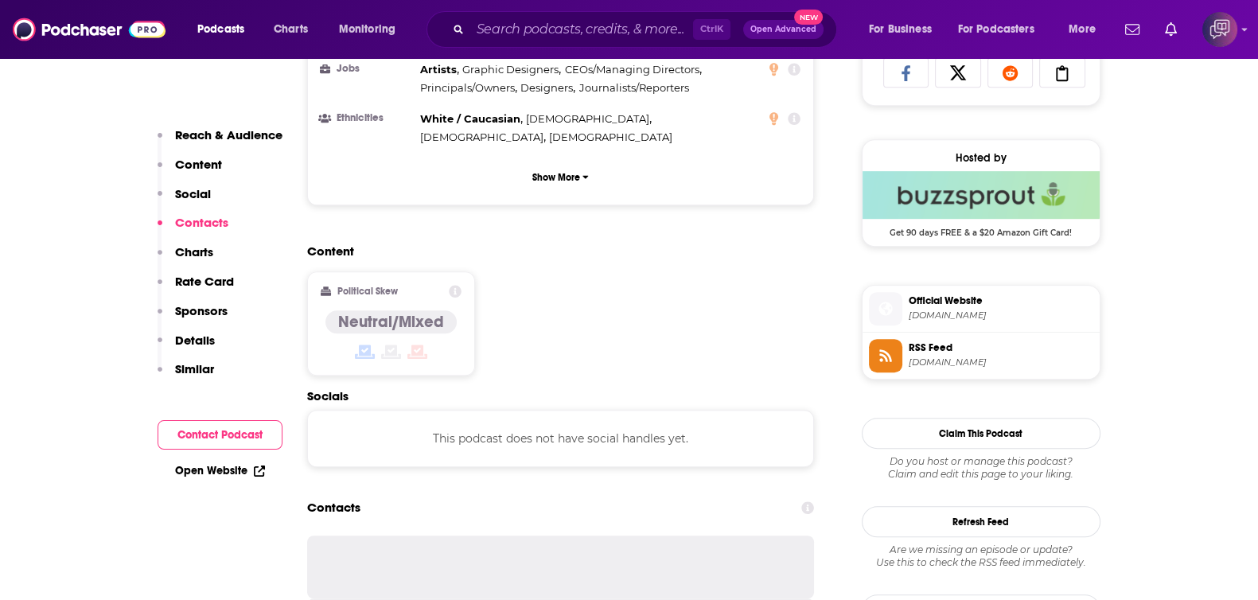
scroll to position [1292, 0]
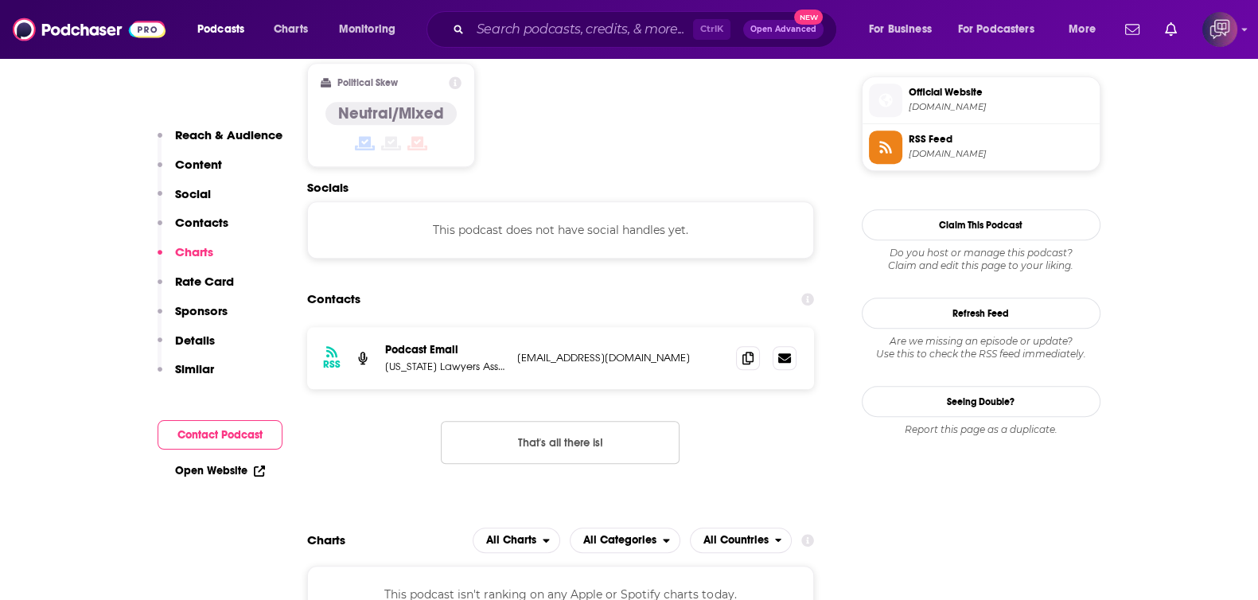
click at [585, 14] on div "Ctrl K Open Advanced New" at bounding box center [631, 29] width 411 height 37
click at [589, 17] on input "Search podcasts, credits, & more..." at bounding box center [581, 29] width 223 height 25
paste input "Detox Retox with [PERSON_NAME]"
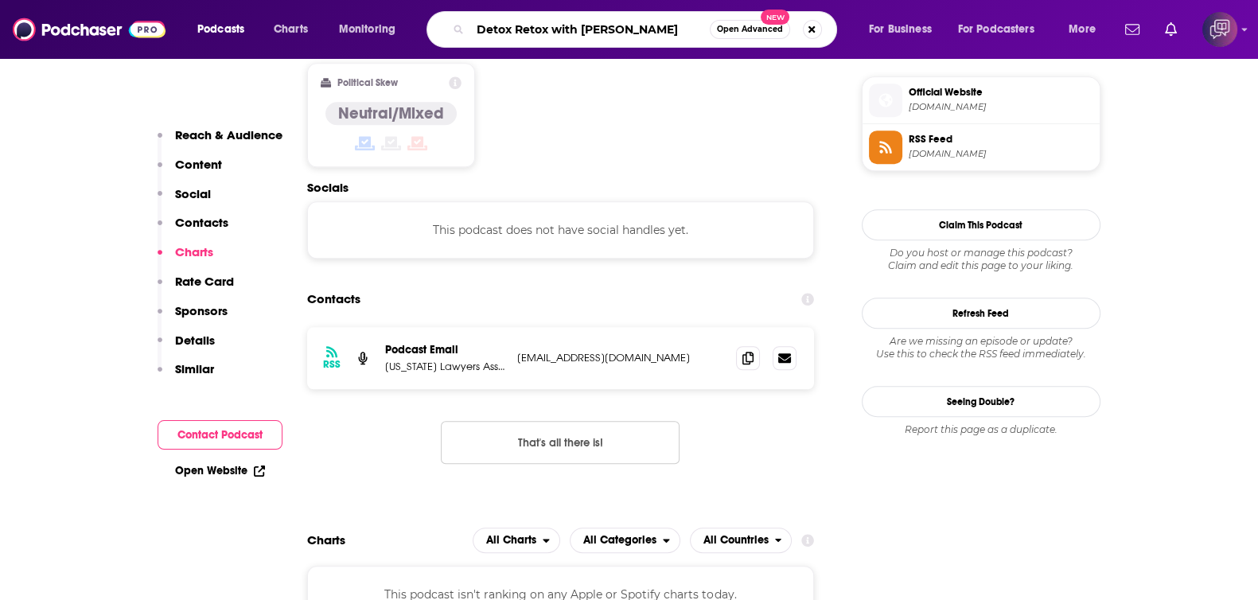
type input "Detox Retox with [PERSON_NAME]"
click at [727, 37] on button "Open Advanced New" at bounding box center [750, 29] width 80 height 19
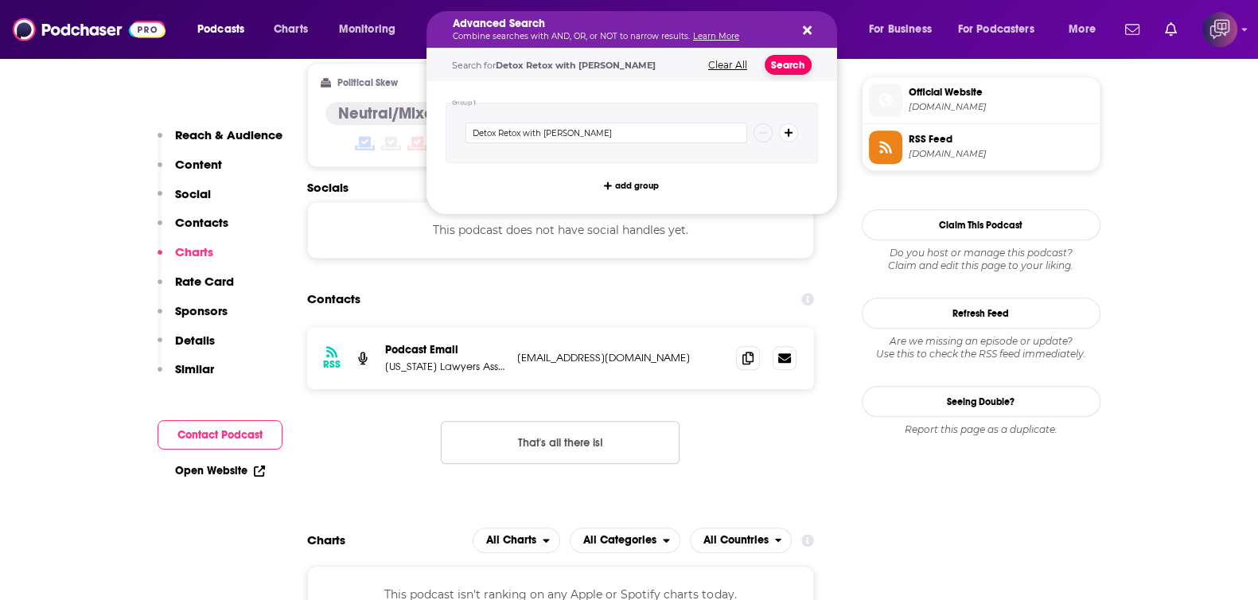
click at [769, 65] on button "Search" at bounding box center [788, 65] width 47 height 20
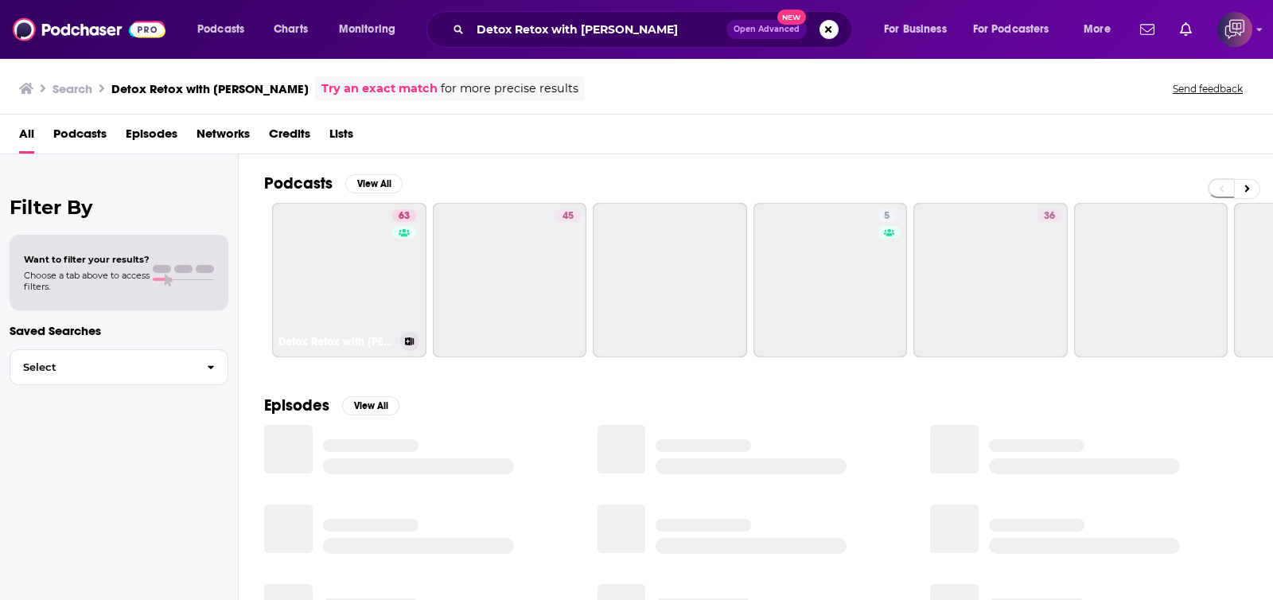
click at [387, 287] on link "63 Detox Retox with [PERSON_NAME]" at bounding box center [349, 280] width 154 height 154
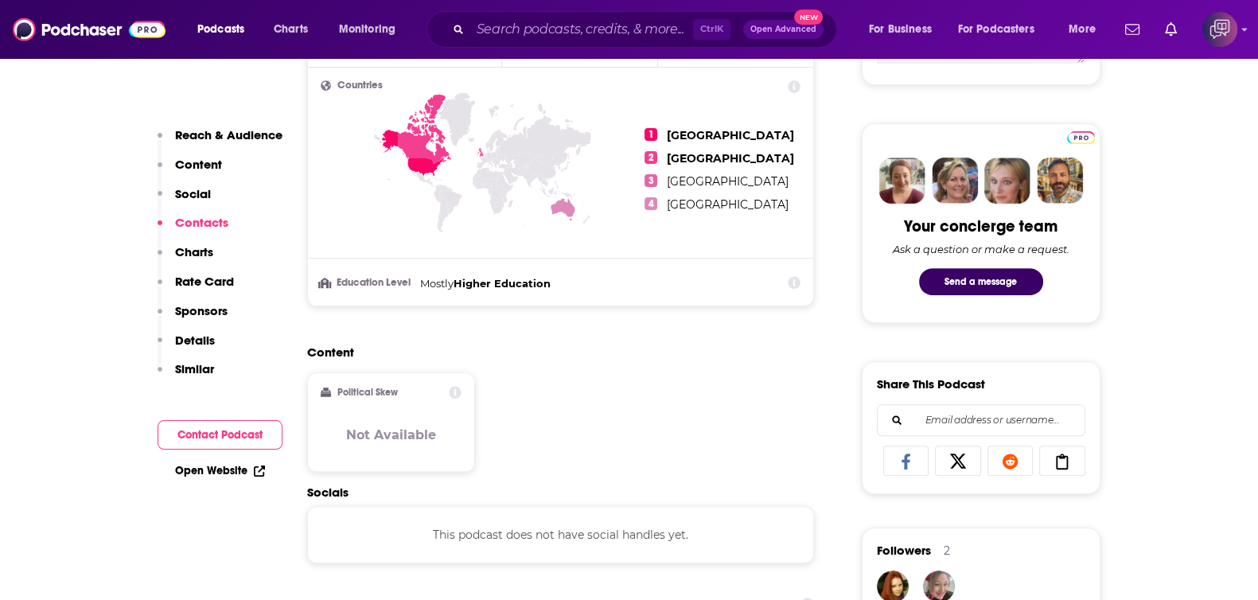
scroll to position [1194, 0]
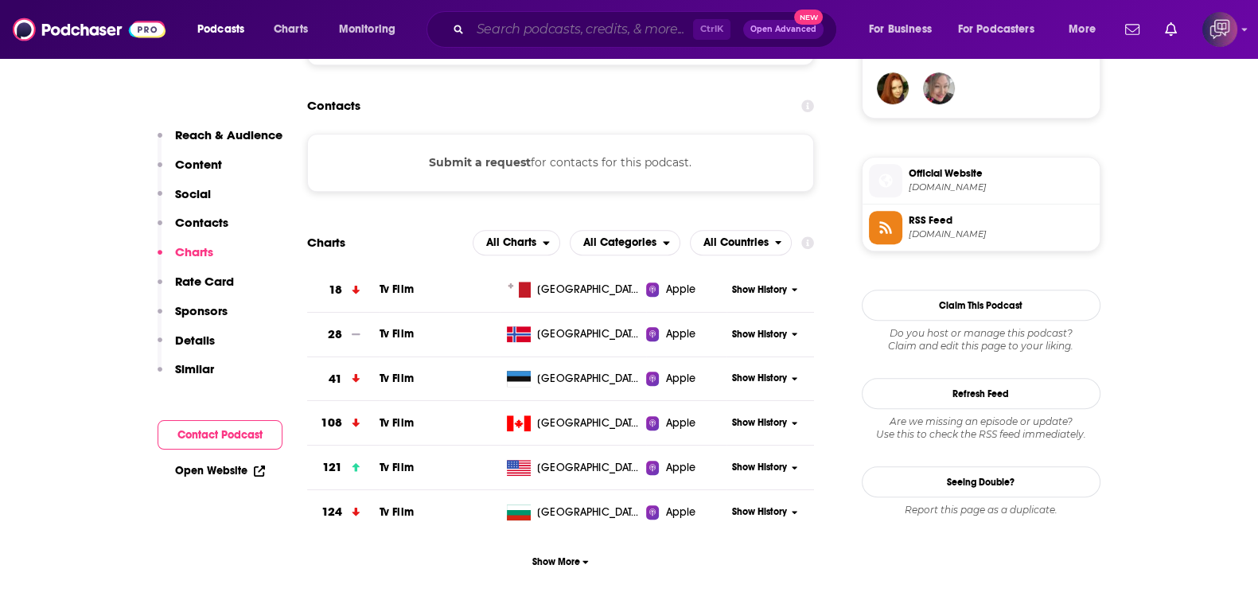
click at [559, 38] on input "Search podcasts, credits, & more..." at bounding box center [581, 29] width 223 height 25
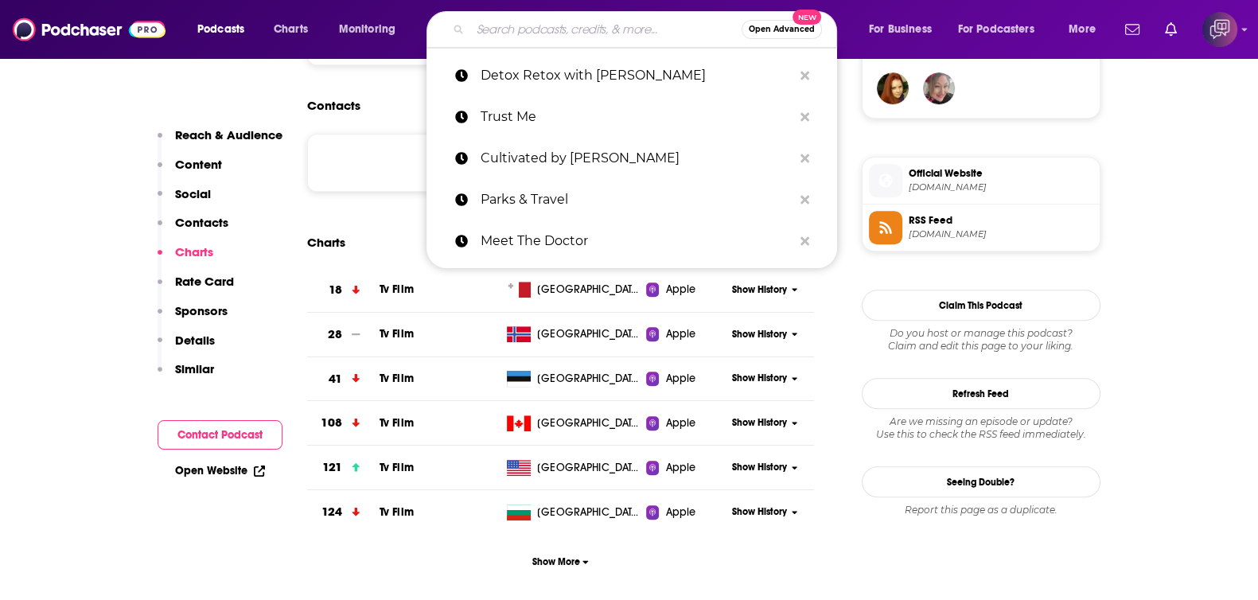
paste input "Opening Dharma Access"
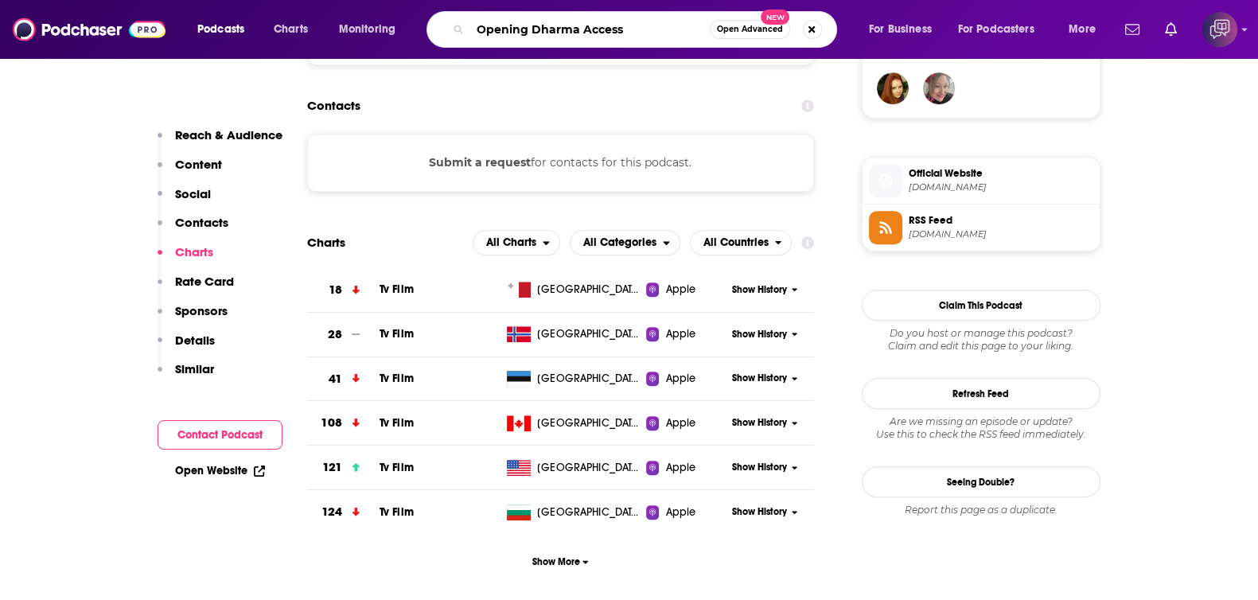
type input "Opening Dharma Access"
click at [732, 29] on span "Open Advanced" at bounding box center [750, 29] width 66 height 8
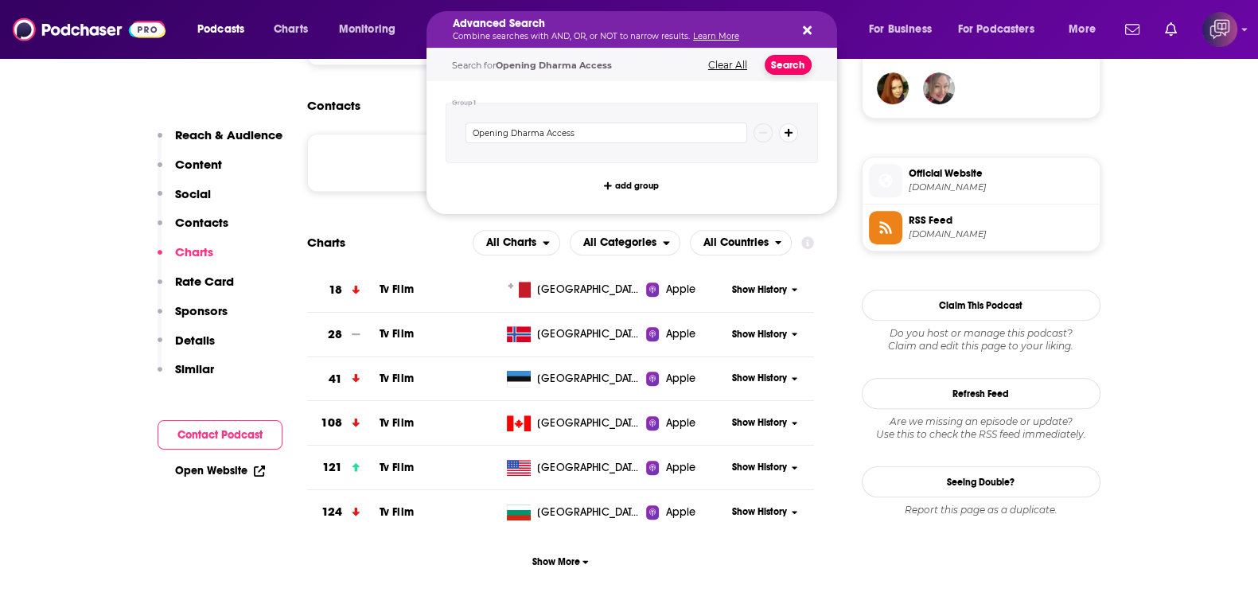
click at [792, 64] on button "Search" at bounding box center [788, 65] width 47 height 20
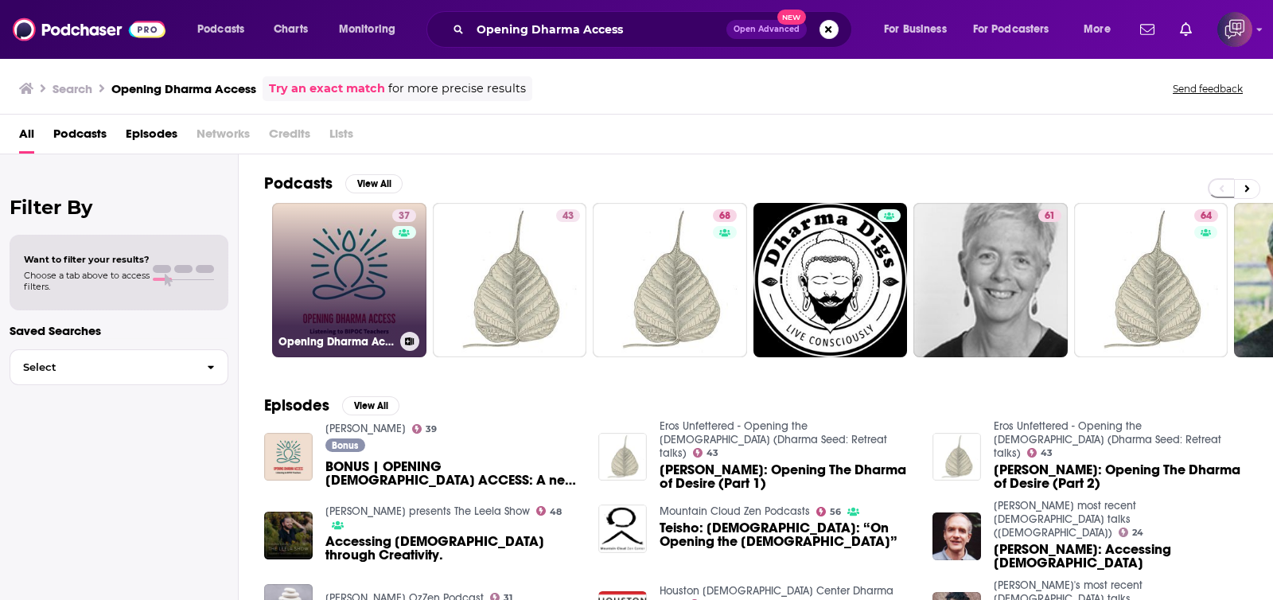
click at [329, 271] on link "37 Opening Dharma Access: Listening to BIPOC Teachers & Practitioners" at bounding box center [349, 280] width 154 height 154
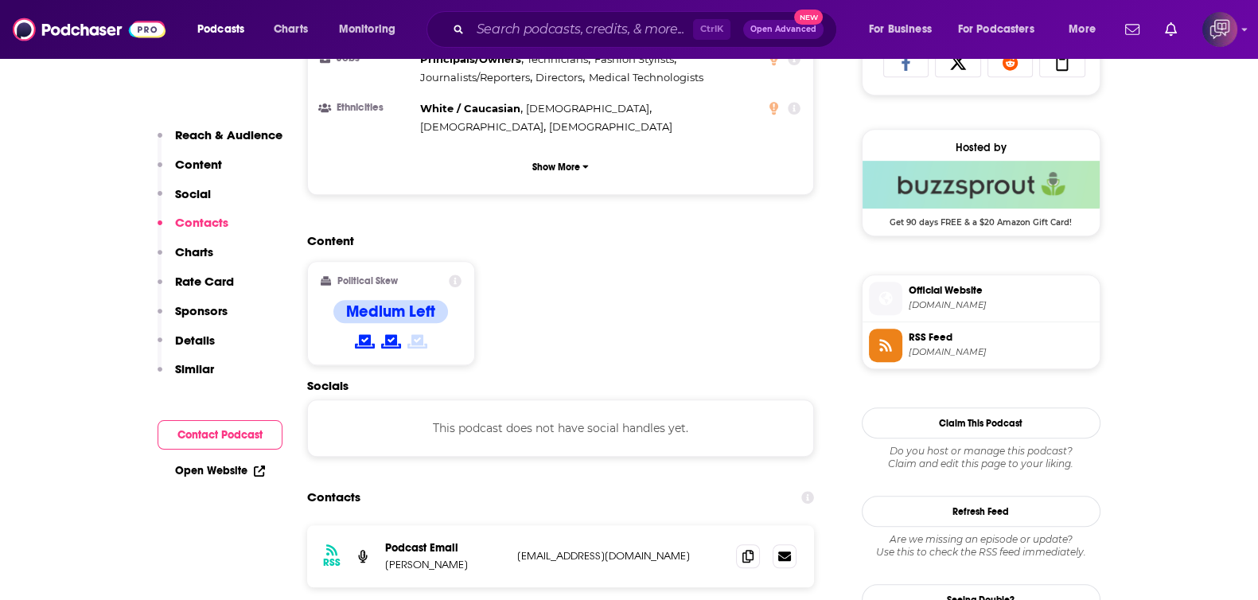
scroll to position [1292, 0]
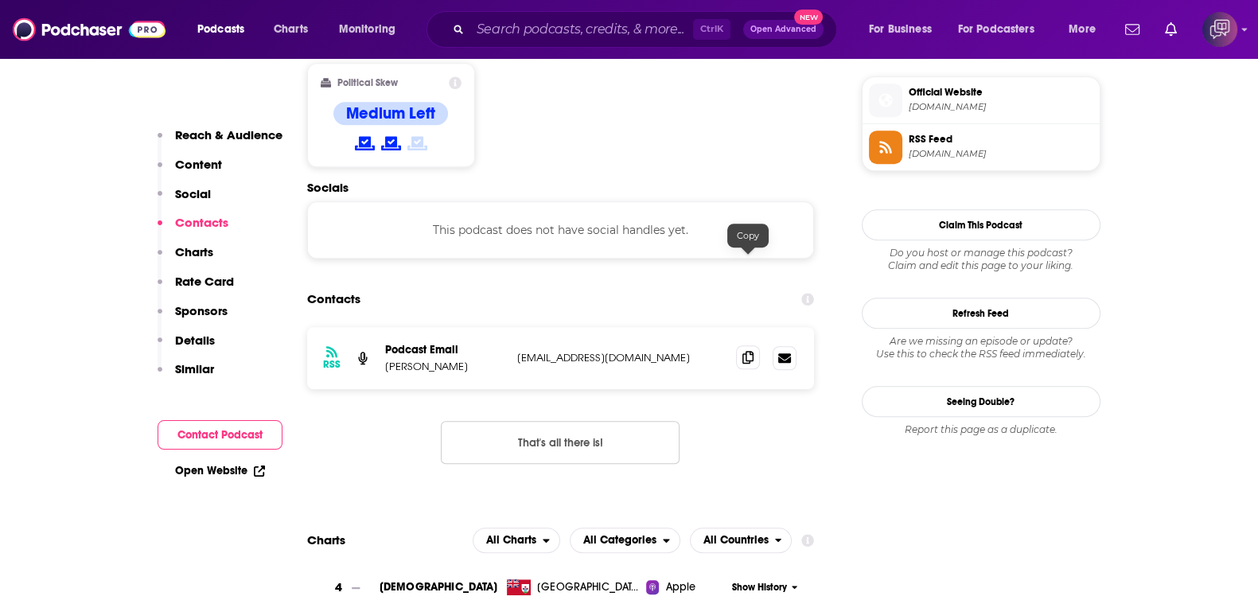
click at [754, 345] on span at bounding box center [748, 357] width 24 height 24
click at [641, 24] on input "Search podcasts, credits, & more..." at bounding box center [581, 29] width 223 height 25
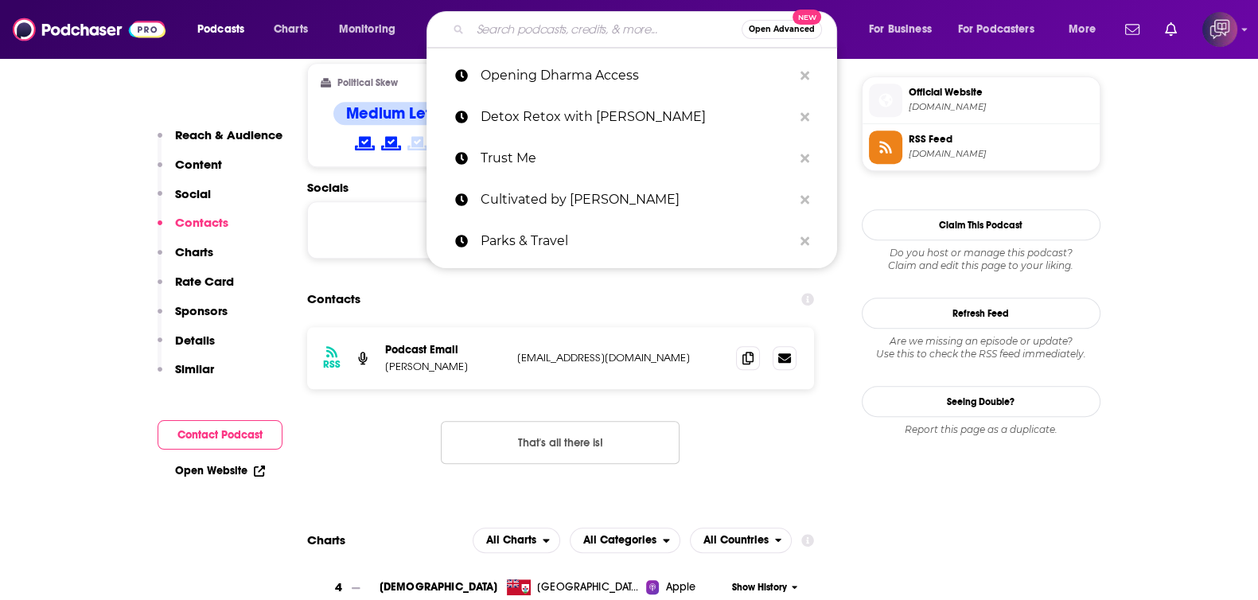
paste input "[GEOGRAPHIC_DATA]"
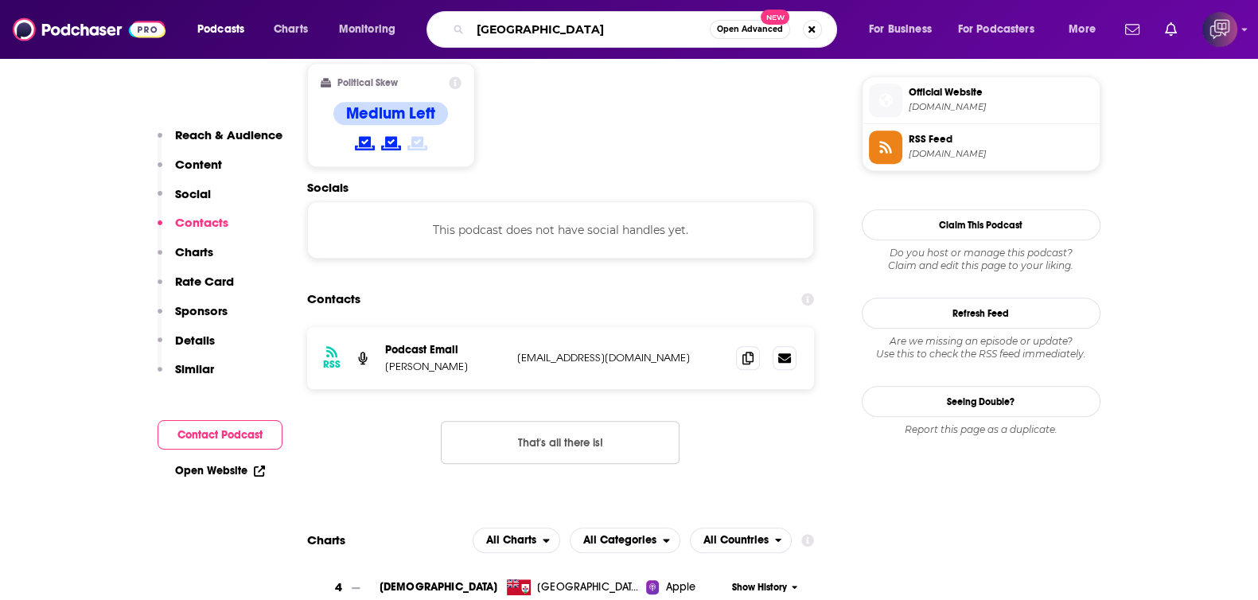
type input "[GEOGRAPHIC_DATA]"
click at [760, 29] on span "Open Advanced" at bounding box center [750, 29] width 66 height 8
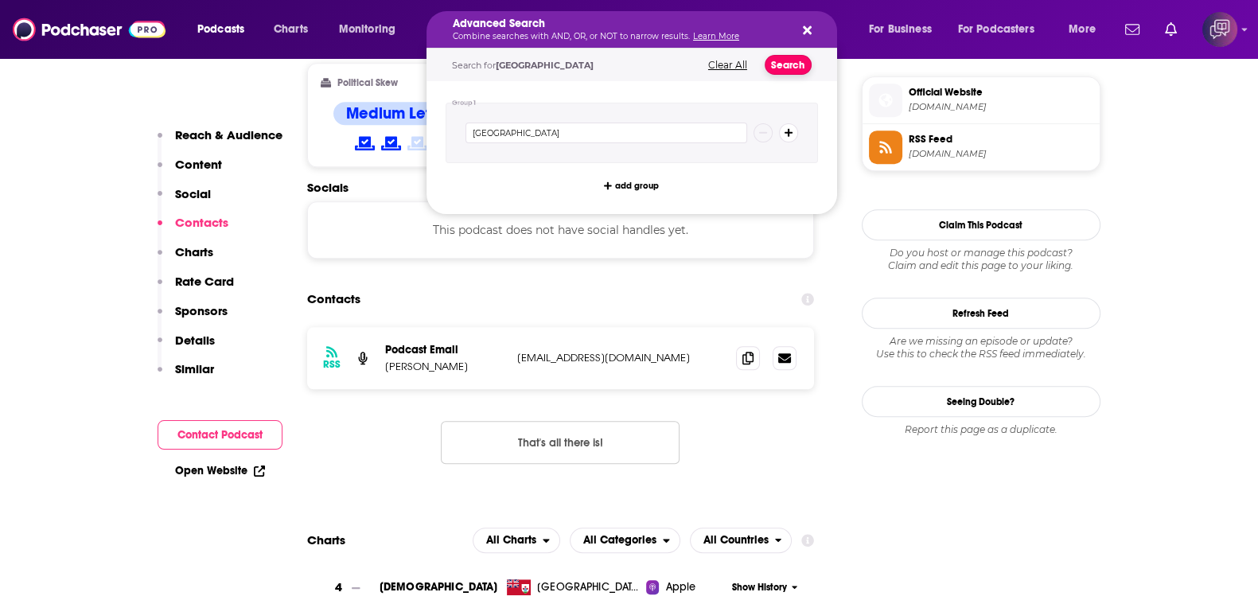
click at [797, 64] on button "Search" at bounding box center [788, 65] width 47 height 20
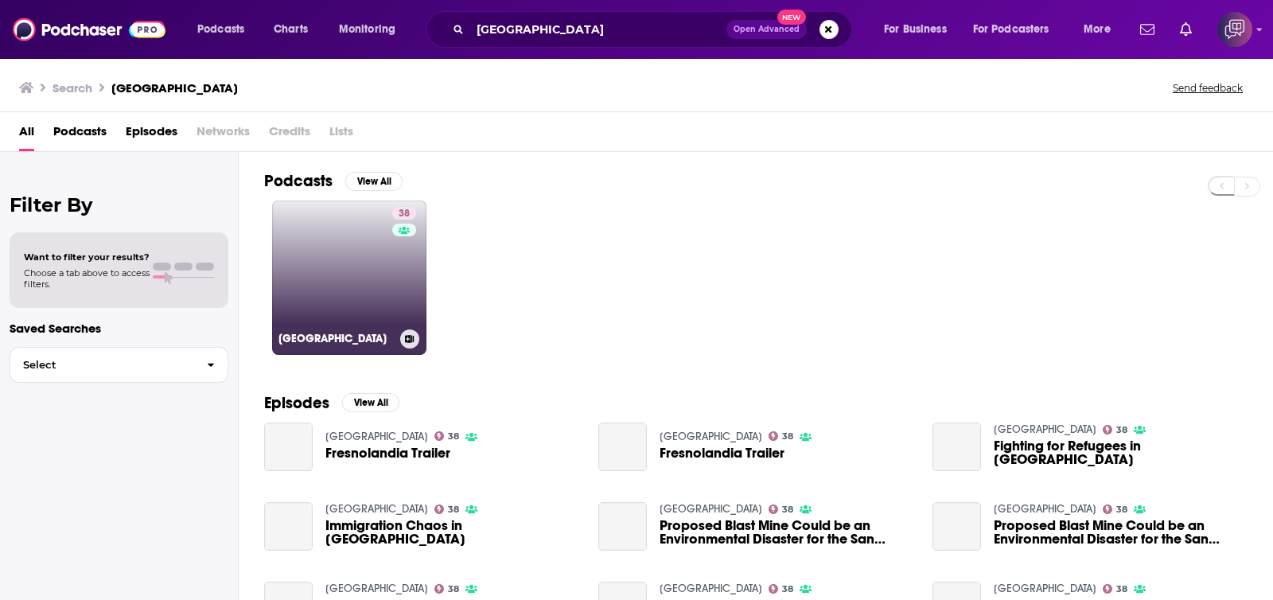
click at [348, 289] on link "38 [GEOGRAPHIC_DATA]" at bounding box center [349, 278] width 154 height 154
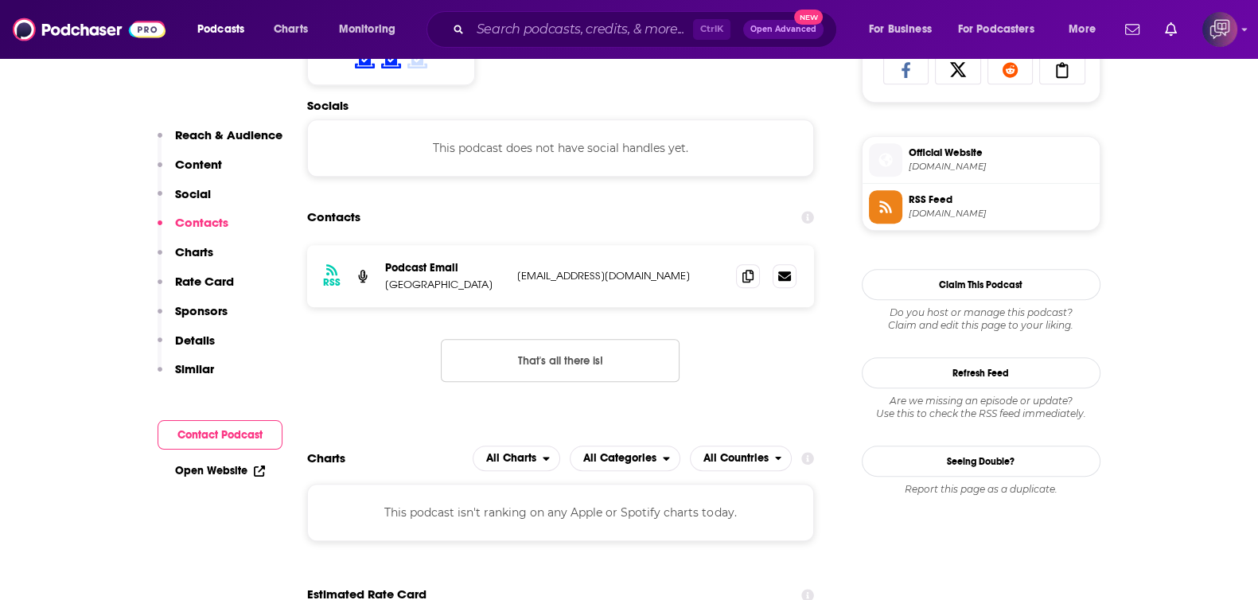
scroll to position [1094, 0]
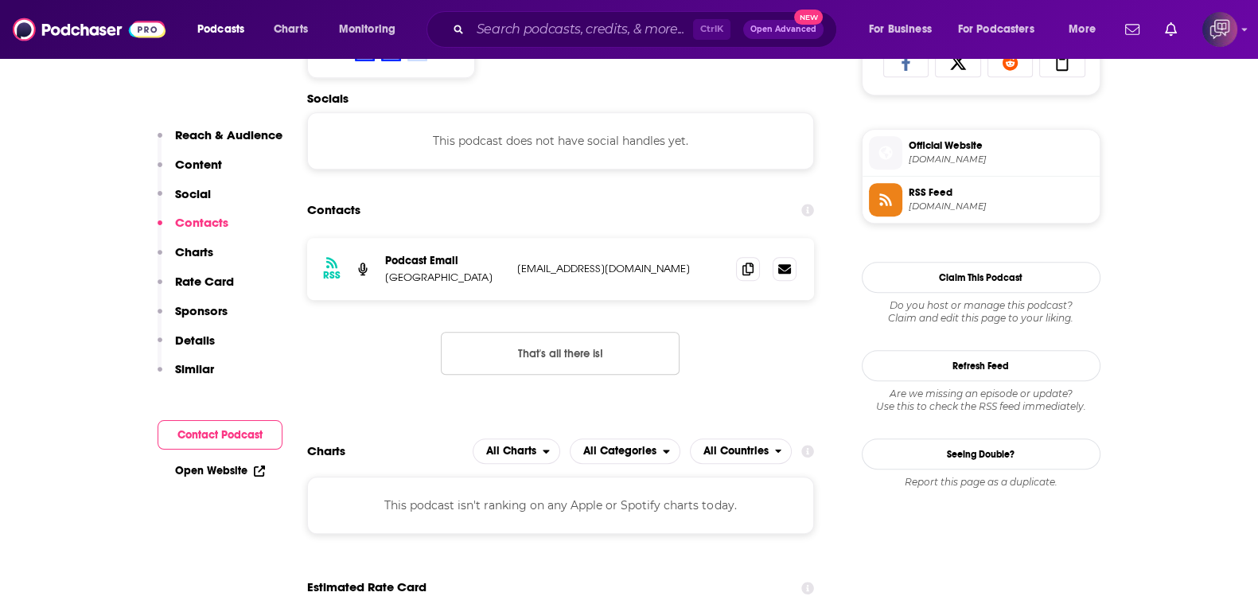
click at [624, 14] on div "Ctrl K Open Advanced New" at bounding box center [631, 29] width 411 height 37
click at [624, 30] on input "Search podcasts, credits, & more..." at bounding box center [581, 29] width 223 height 25
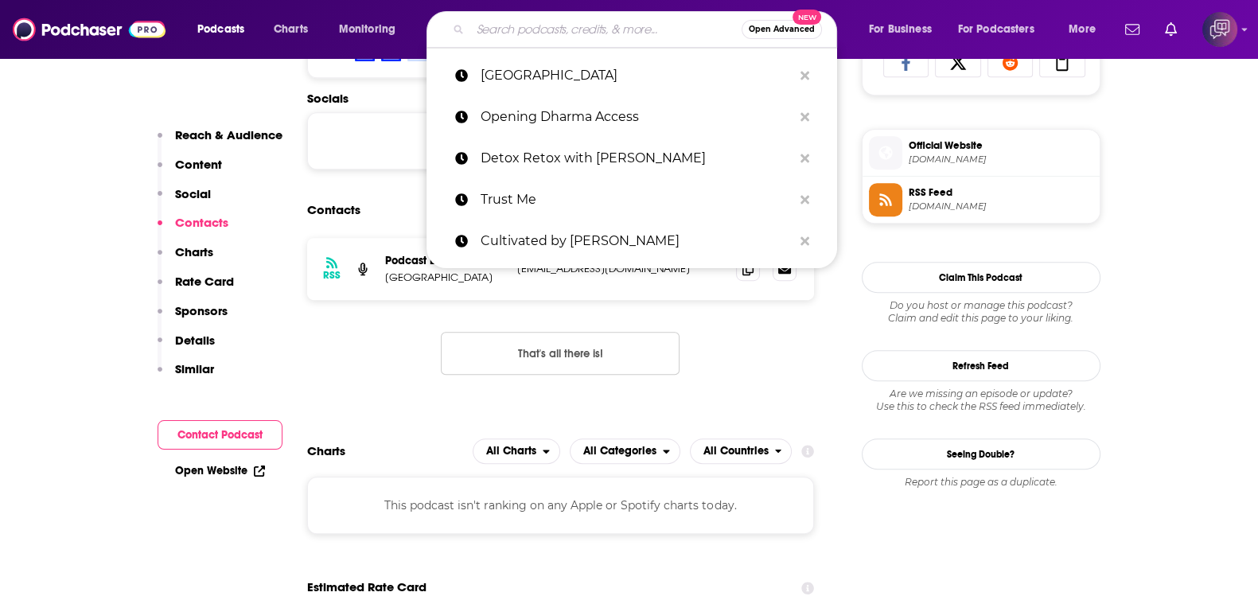
paste input "Film Weekly"
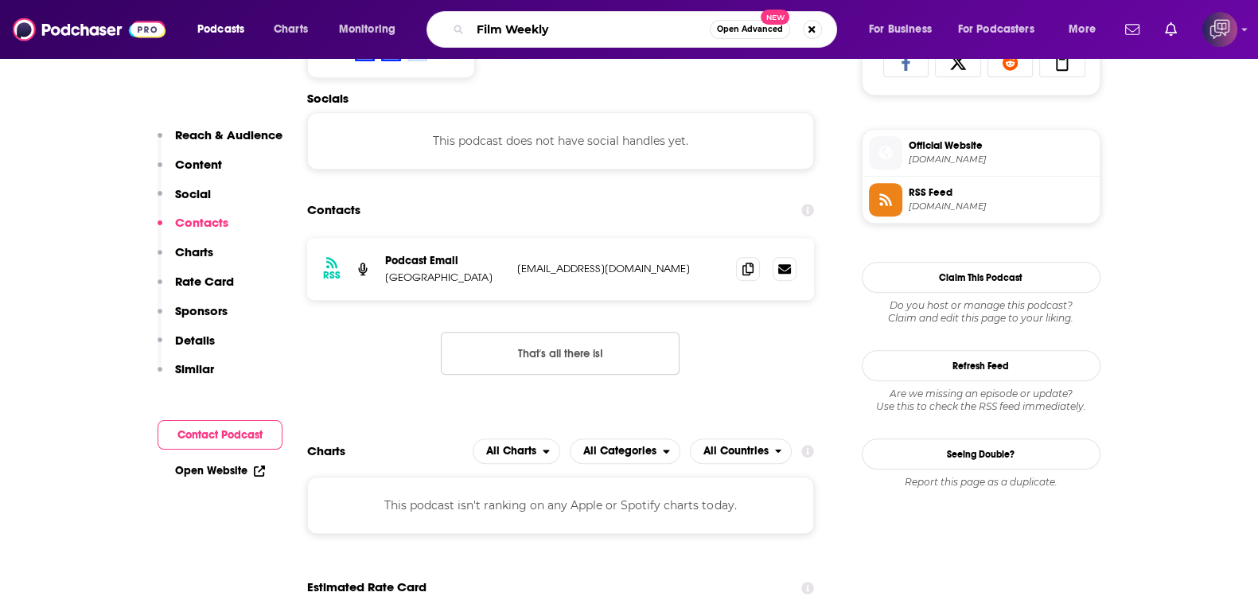
type input "Film Weekly"
click at [720, 28] on span "Open Advanced" at bounding box center [750, 29] width 66 height 8
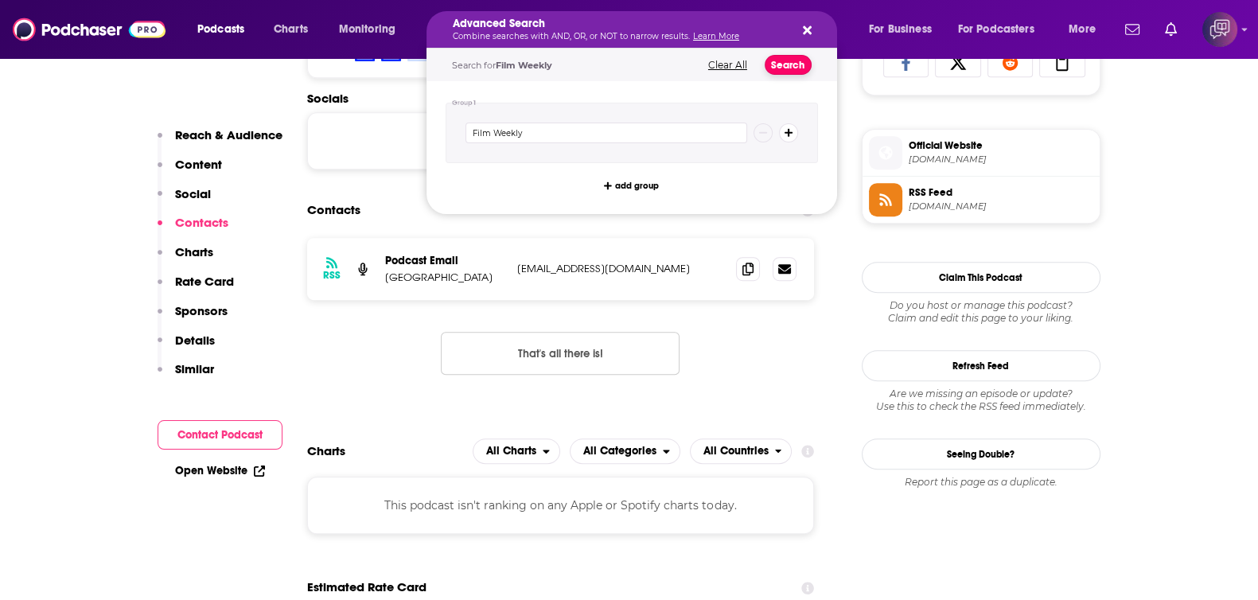
click at [780, 60] on button "Search" at bounding box center [788, 65] width 47 height 20
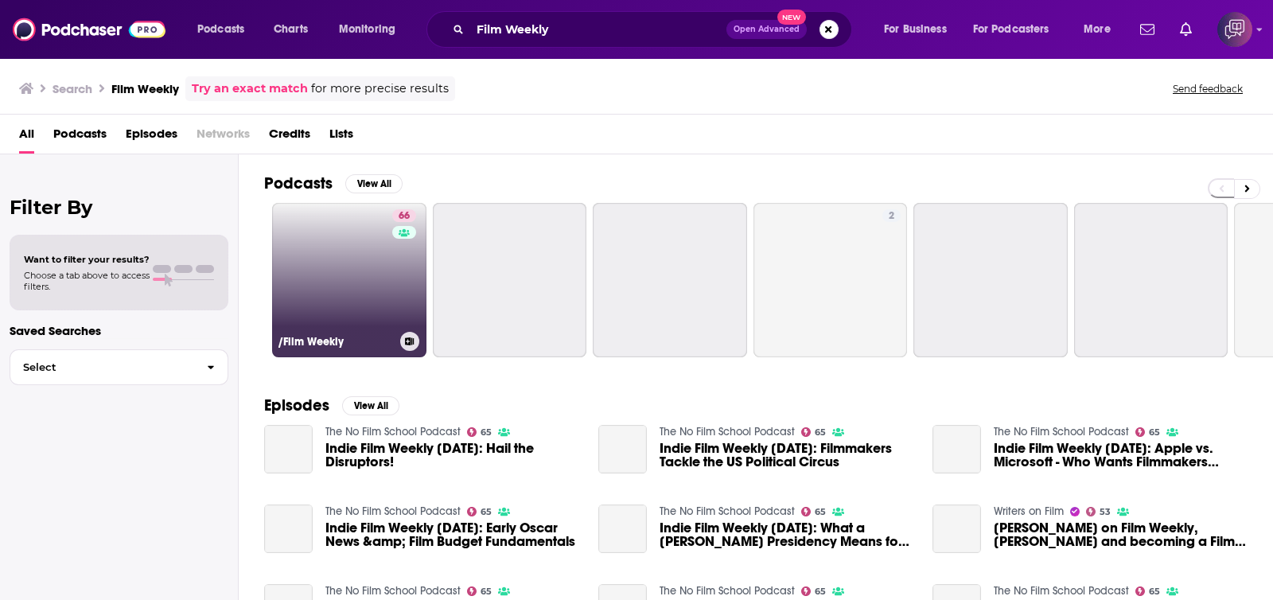
click at [369, 288] on link "66 /Film Weekly" at bounding box center [349, 280] width 154 height 154
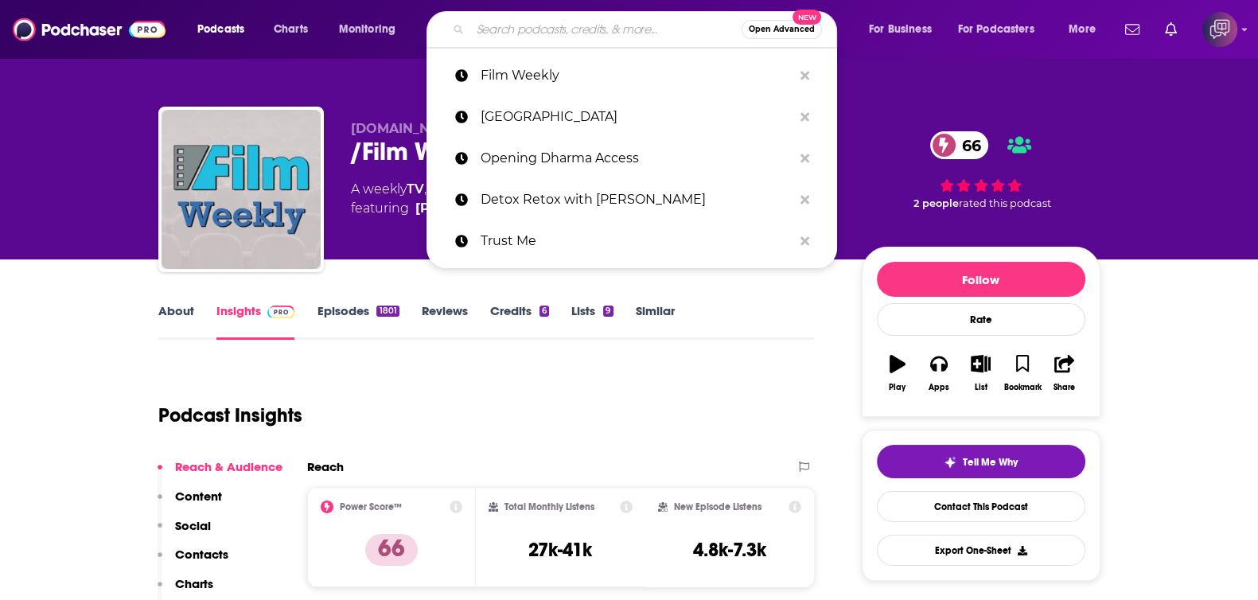
click at [559, 25] on input "Search podcasts, credits, & more..." at bounding box center [605, 29] width 271 height 25
paste input "SCGA: Off The Hosel"
type input "SCGA: Off The Hosel"
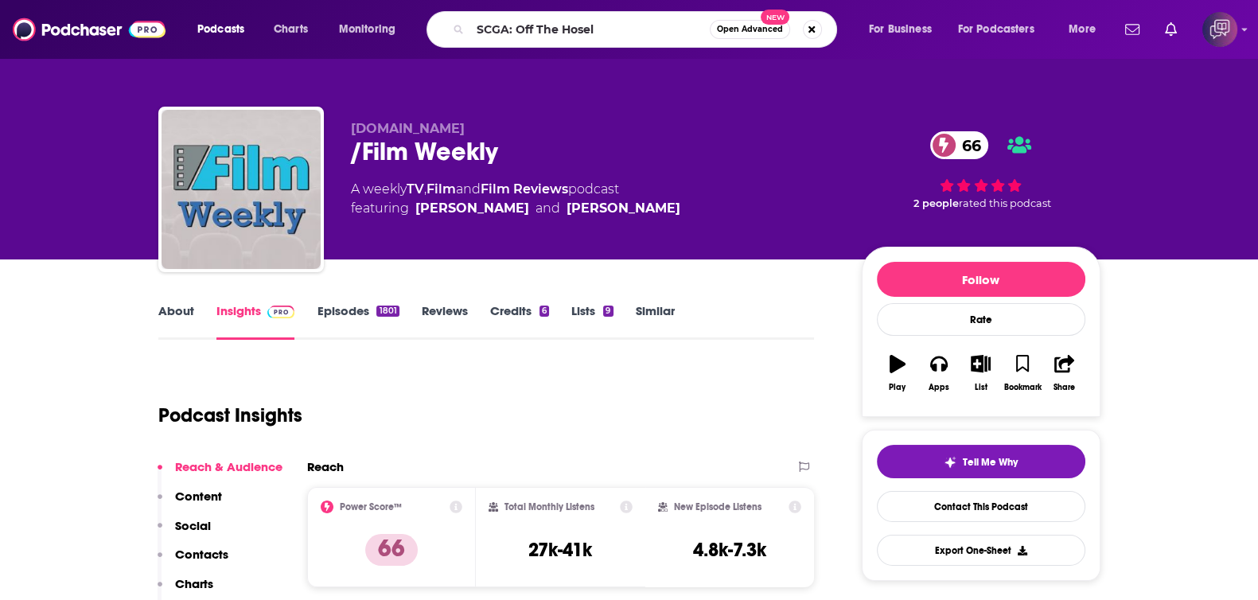
click at [769, 26] on span "Open Advanced" at bounding box center [750, 29] width 66 height 8
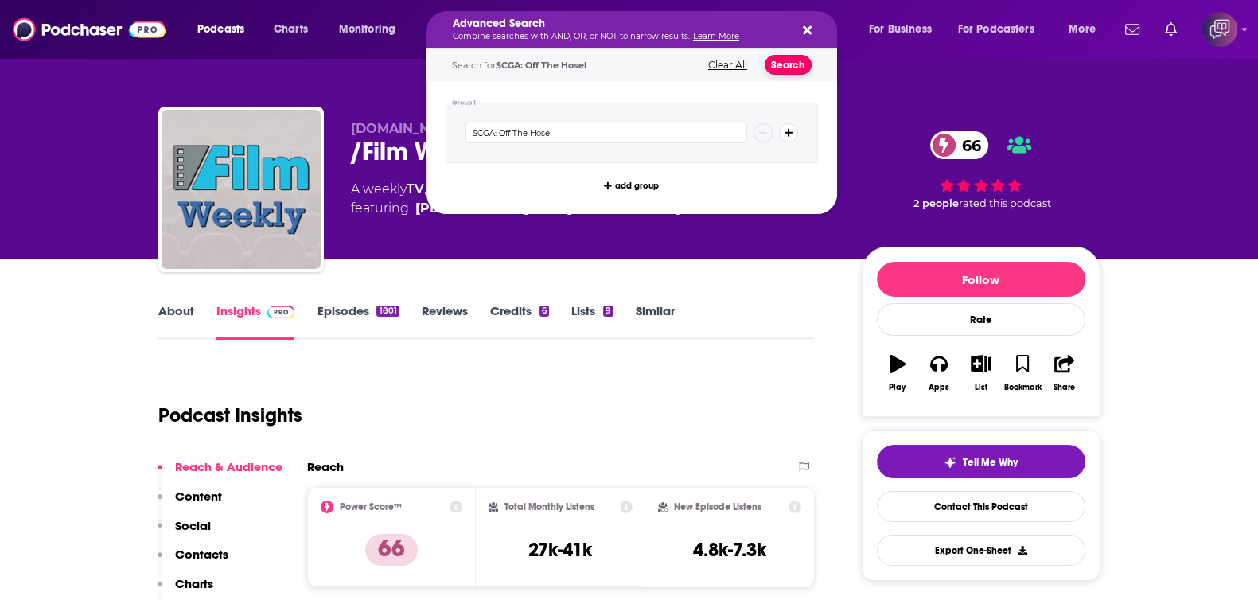
click at [775, 60] on button "Search" at bounding box center [788, 65] width 47 height 20
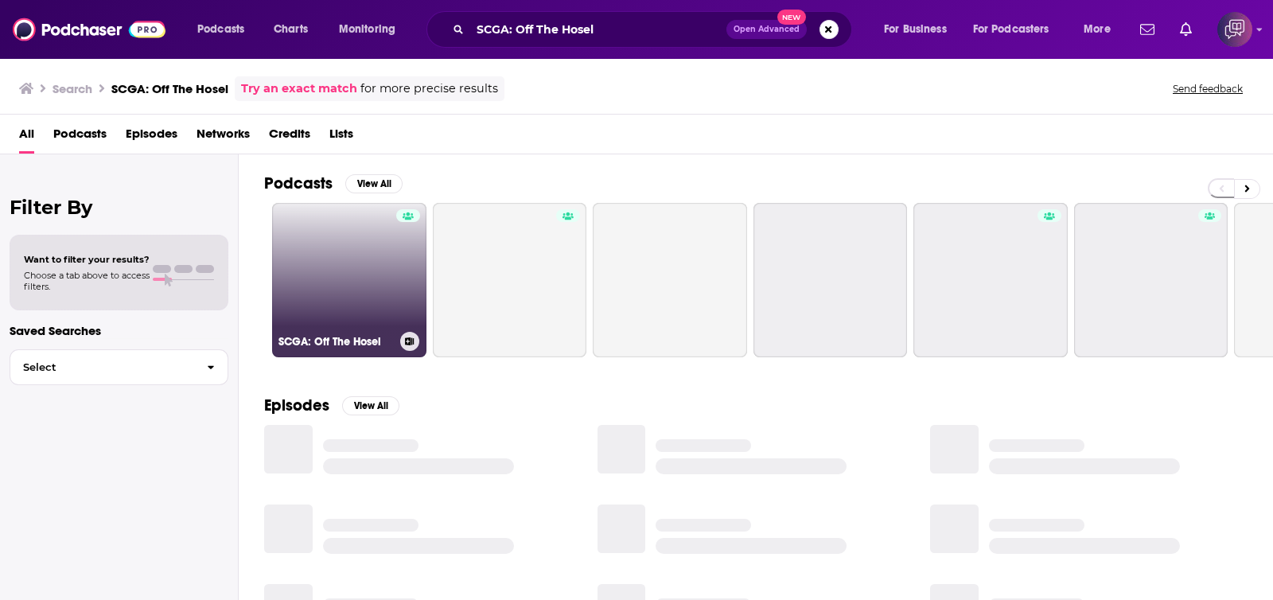
click at [333, 294] on link "SCGA: Off The Hosel" at bounding box center [349, 280] width 154 height 154
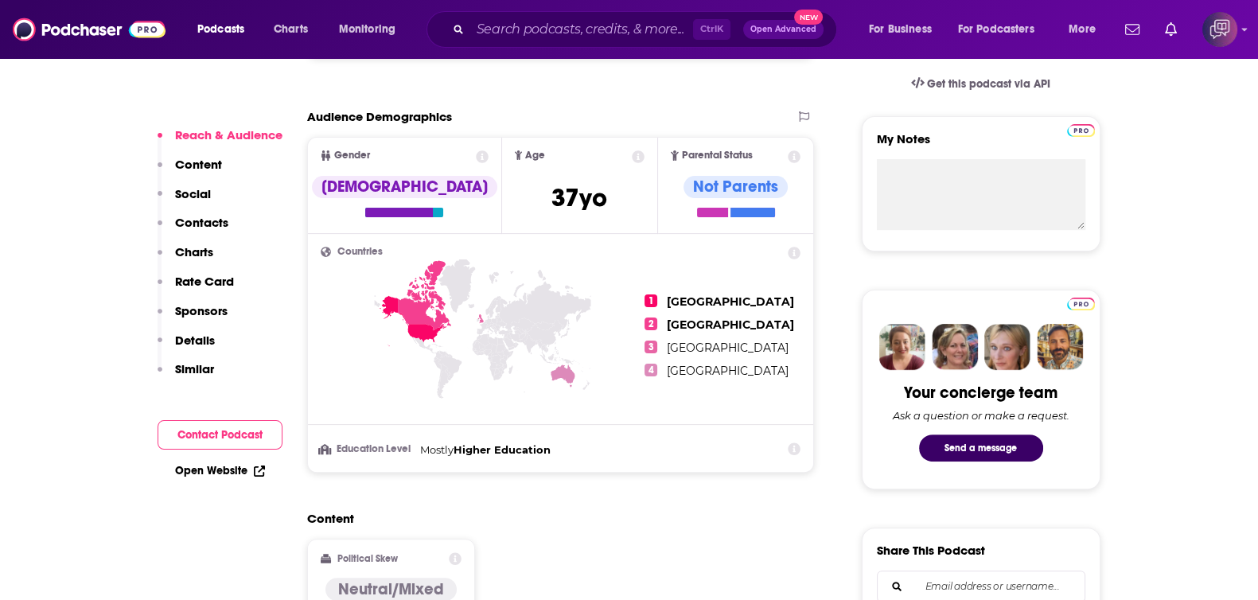
scroll to position [1094, 0]
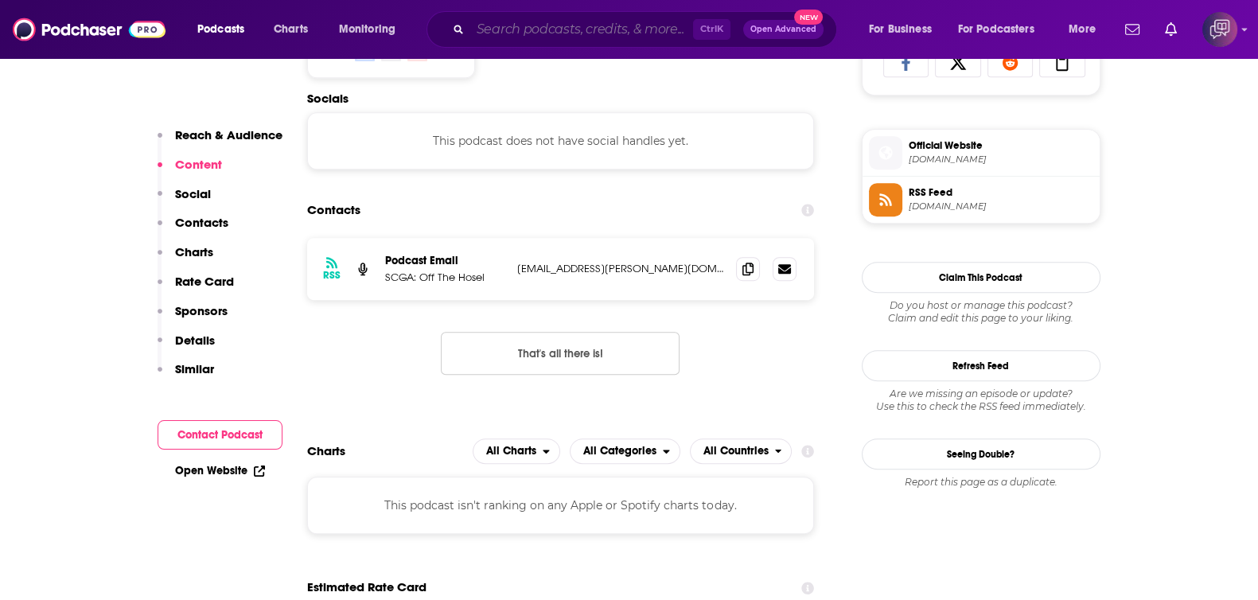
click at [583, 30] on input "Search podcasts, credits, & more..." at bounding box center [581, 29] width 223 height 25
paste input "The South Central Podcast"
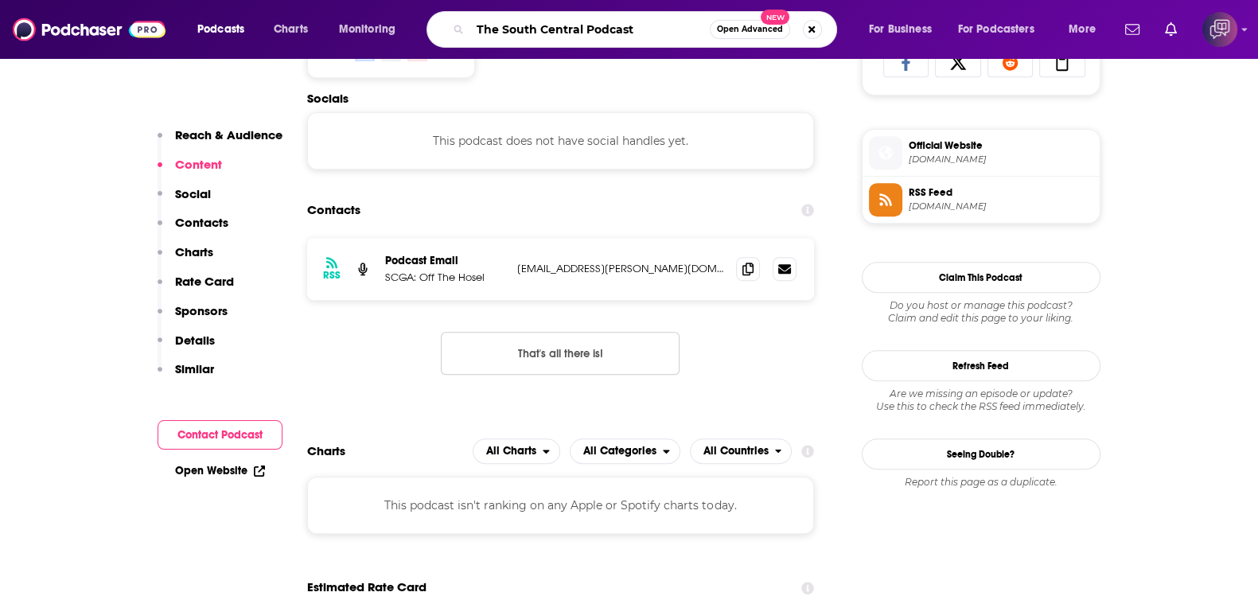
type input "The South Central Podcast"
click at [734, 27] on span "Open Advanced" at bounding box center [750, 29] width 66 height 8
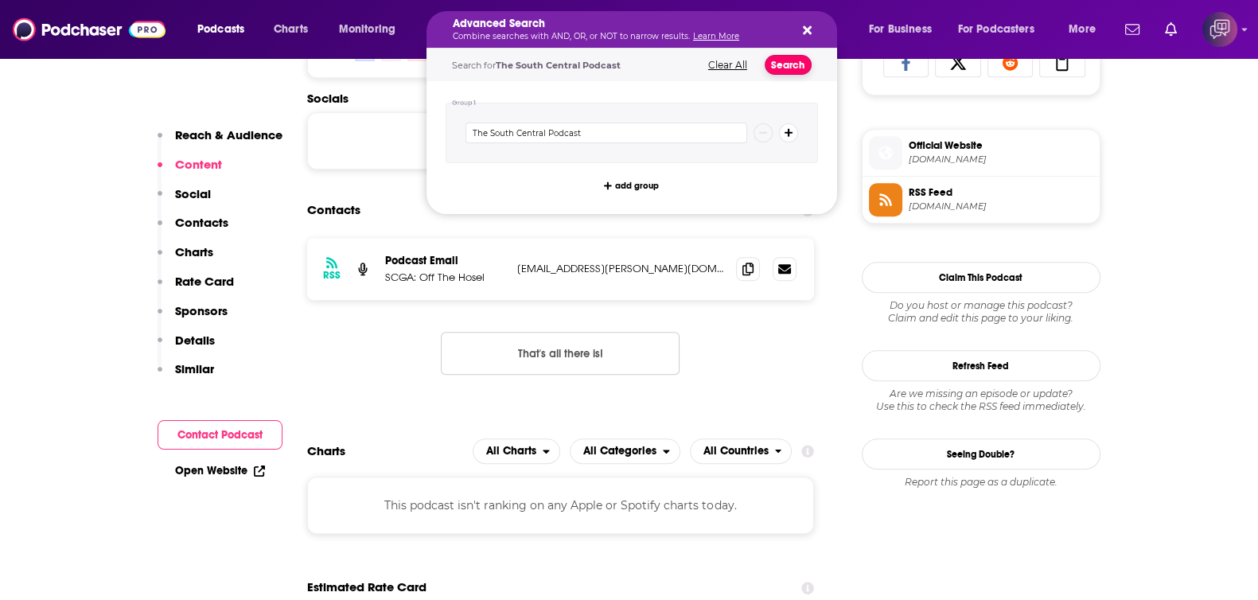
click at [803, 62] on button "Search" at bounding box center [788, 65] width 47 height 20
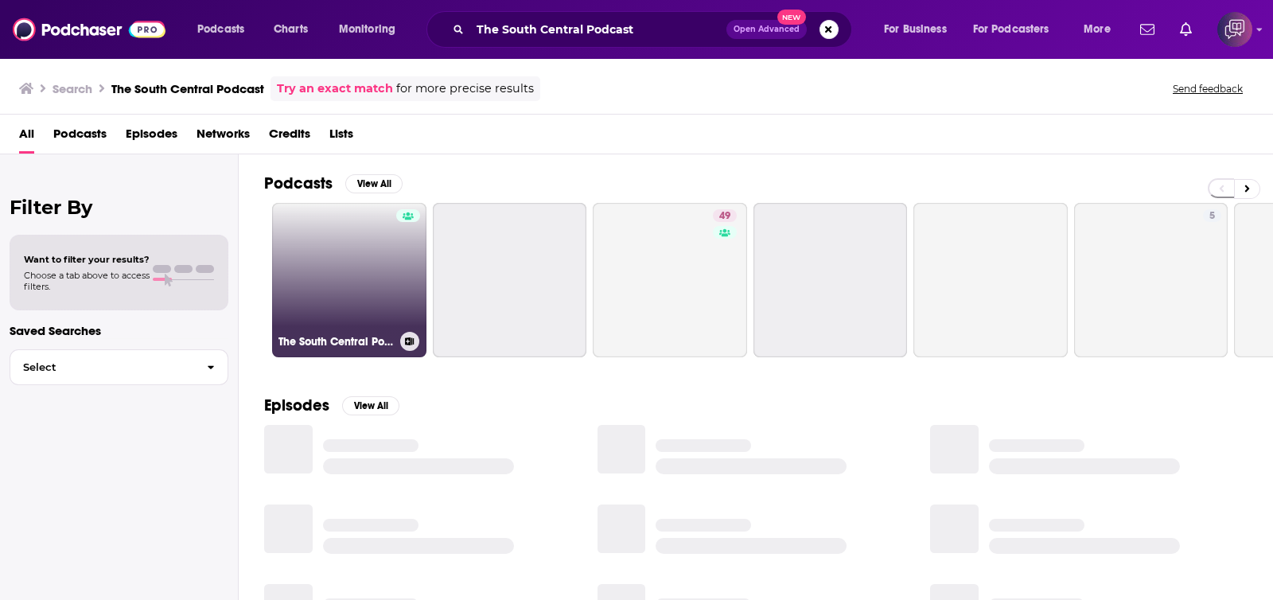
click at [354, 316] on link "The South Central Podcast" at bounding box center [349, 280] width 154 height 154
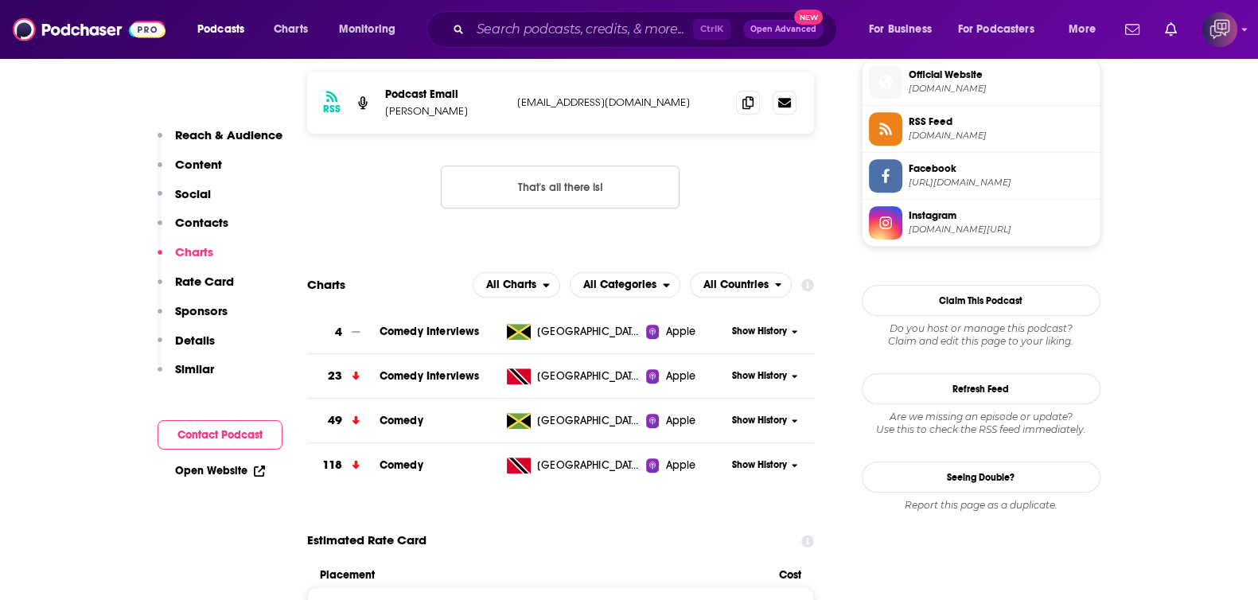
scroll to position [1194, 0]
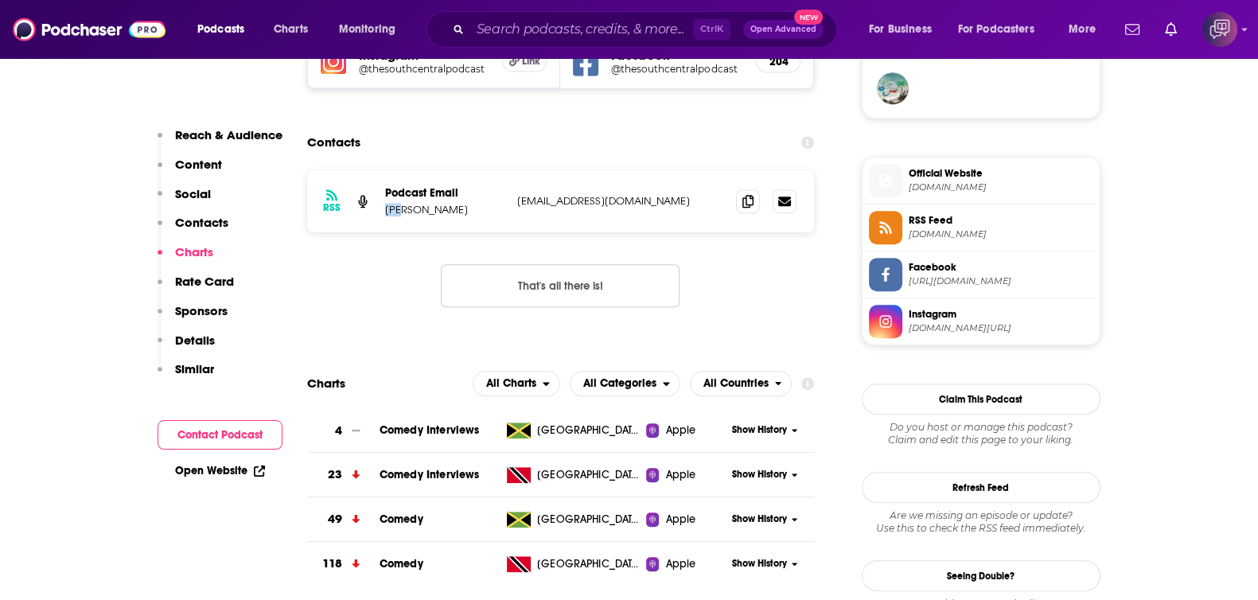
click at [403, 204] on div "RSS Podcast Email [PERSON_NAME] [EMAIL_ADDRESS][DOMAIN_NAME] [EMAIL_ADDRESS][DO…" at bounding box center [561, 201] width 508 height 62
click at [593, 18] on input "Search podcasts, credits, & more..." at bounding box center [581, 29] width 223 height 25
paste input "[PERSON_NAME] on Comp Podcast"
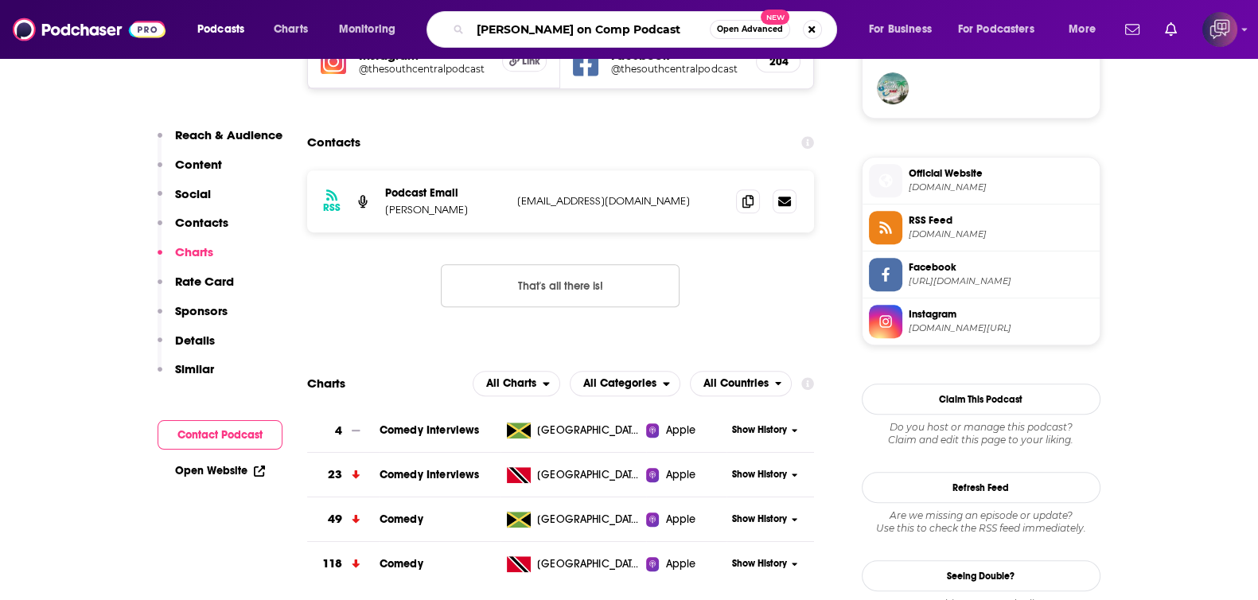
type input "[PERSON_NAME] on Comp Podcast"
click at [730, 26] on span "Open Advanced" at bounding box center [750, 29] width 66 height 8
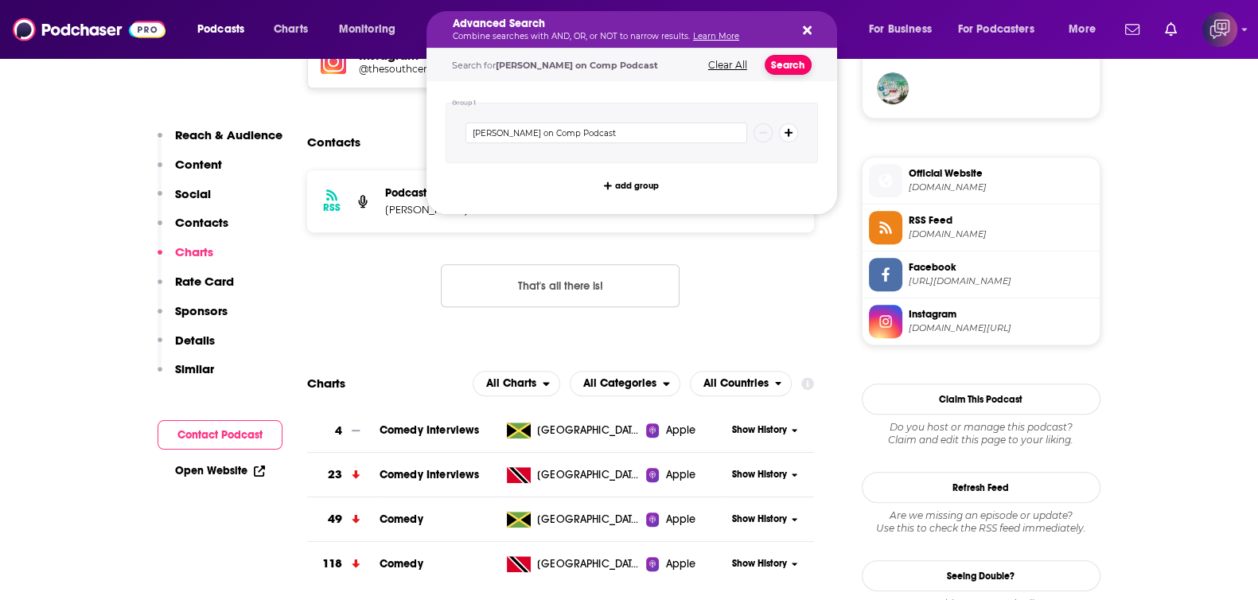
click at [803, 66] on button "Search" at bounding box center [788, 65] width 47 height 20
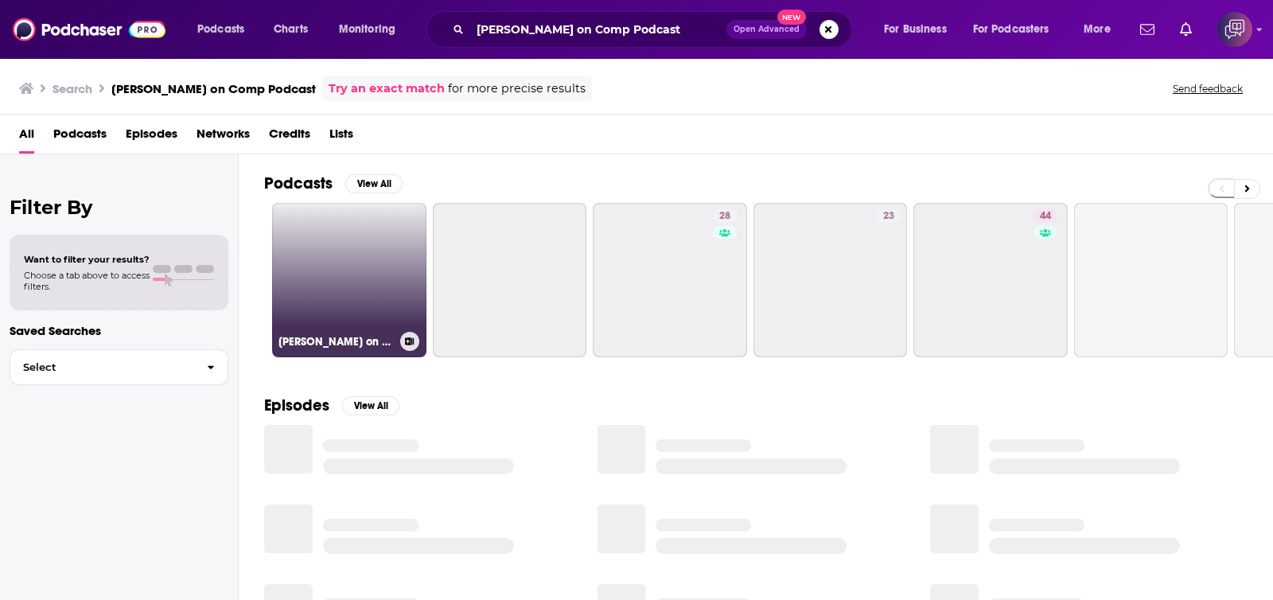
click at [339, 294] on link "[PERSON_NAME] on Comp Podcast" at bounding box center [349, 280] width 154 height 154
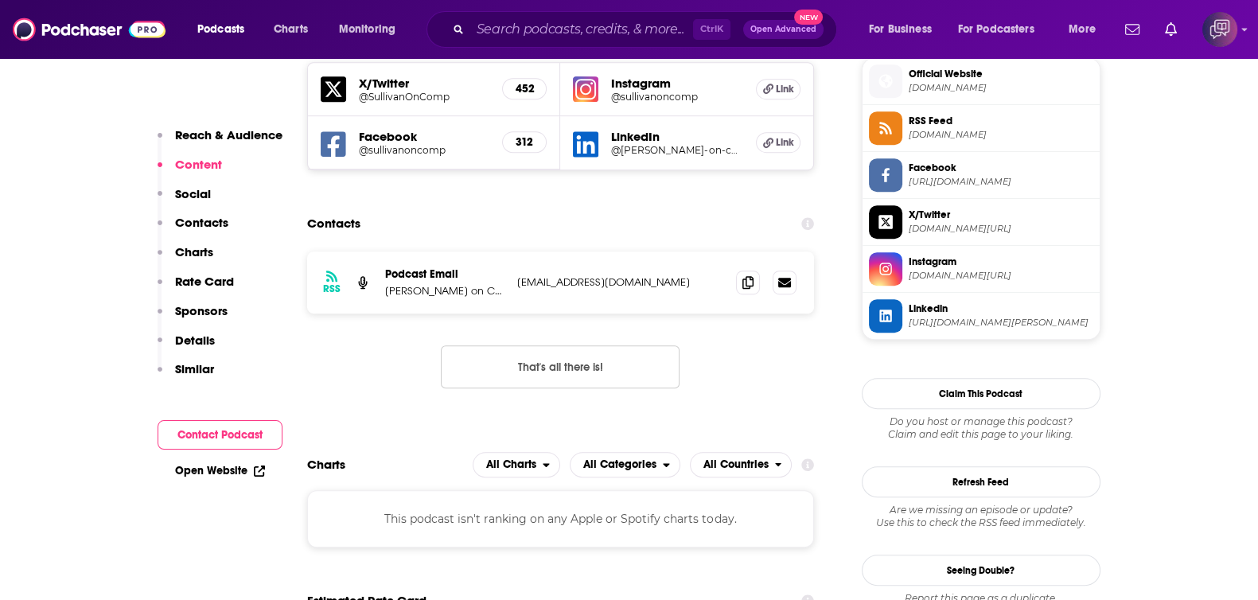
scroll to position [1194, 0]
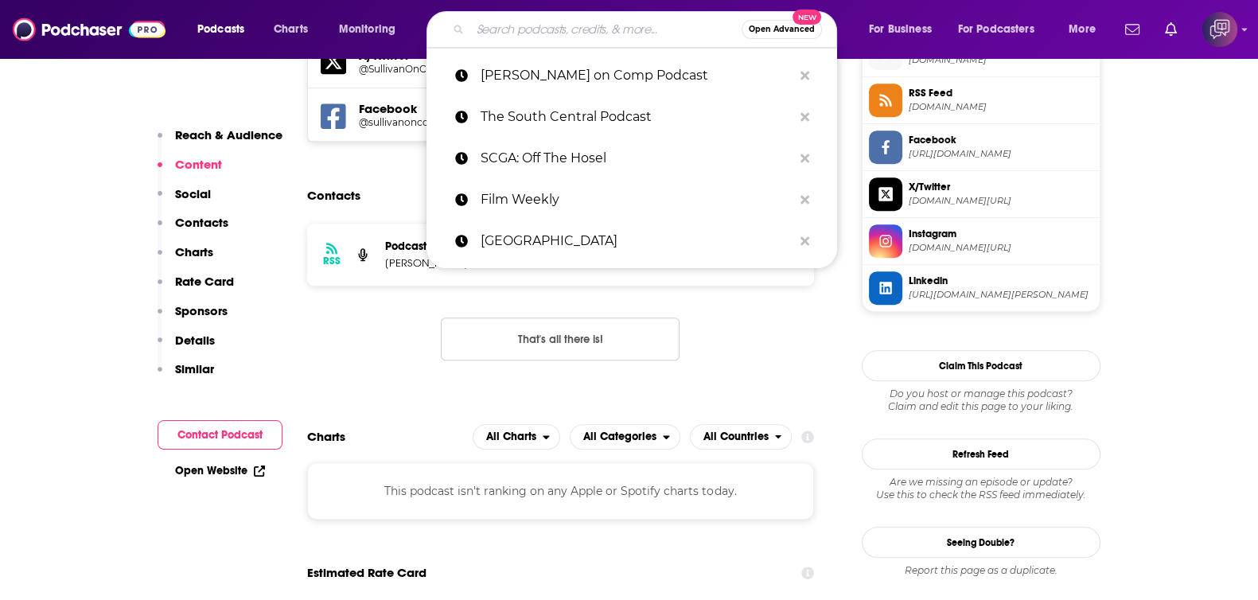
click at [554, 18] on input "Search podcasts, credits, & more..." at bounding box center [605, 29] width 271 height 25
paste input "Garden of Thought"
type input "Garden of Thought"
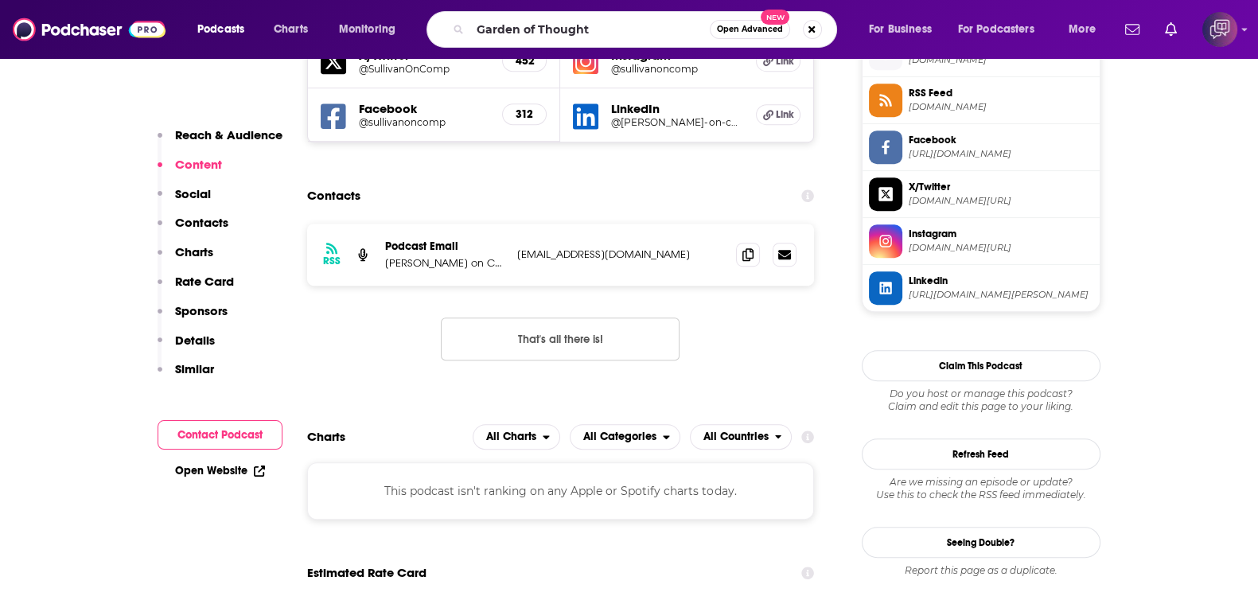
click at [735, 32] on span "Open Advanced" at bounding box center [750, 29] width 66 height 8
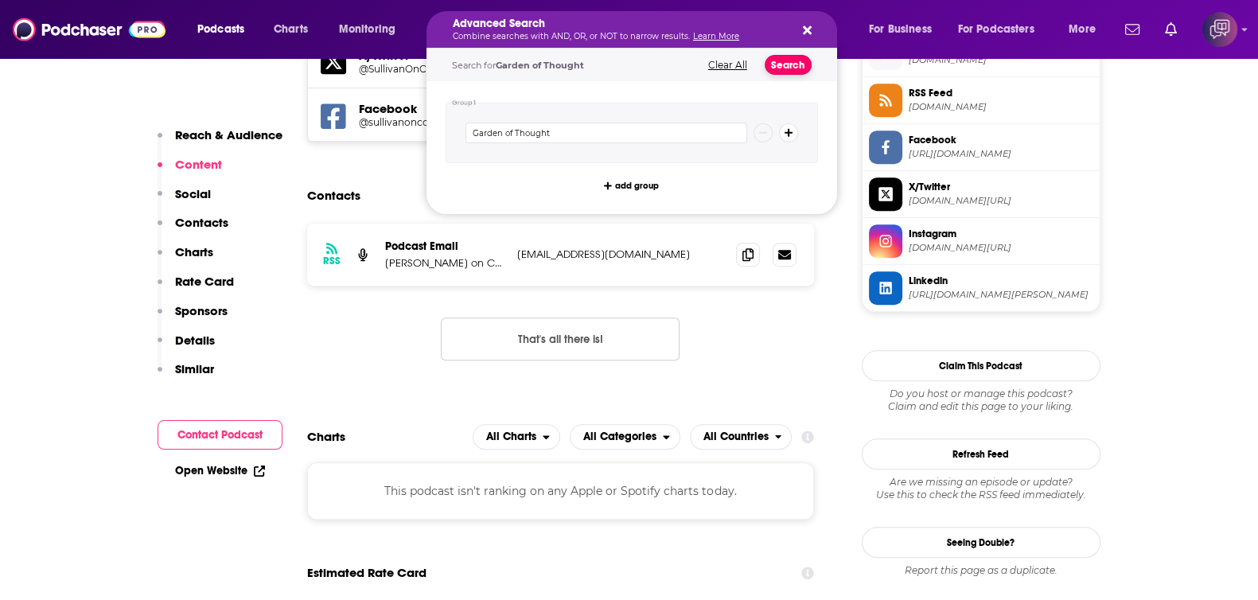
click at [790, 69] on button "Search" at bounding box center [788, 65] width 47 height 20
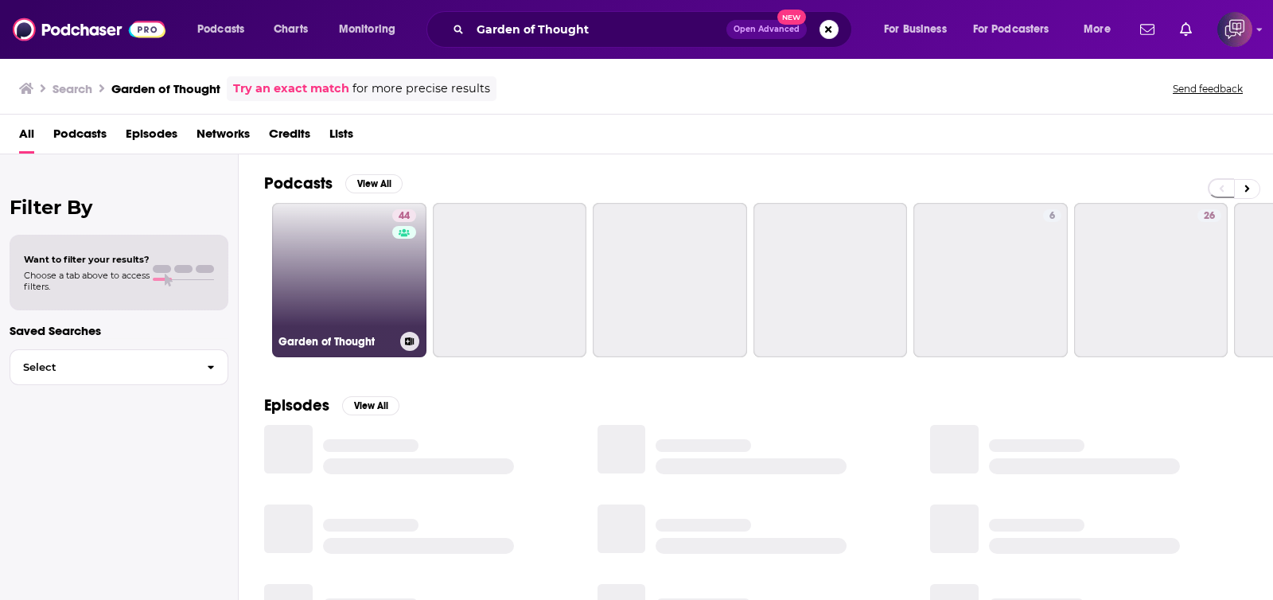
click at [333, 304] on link "44 Garden of Thought" at bounding box center [349, 280] width 154 height 154
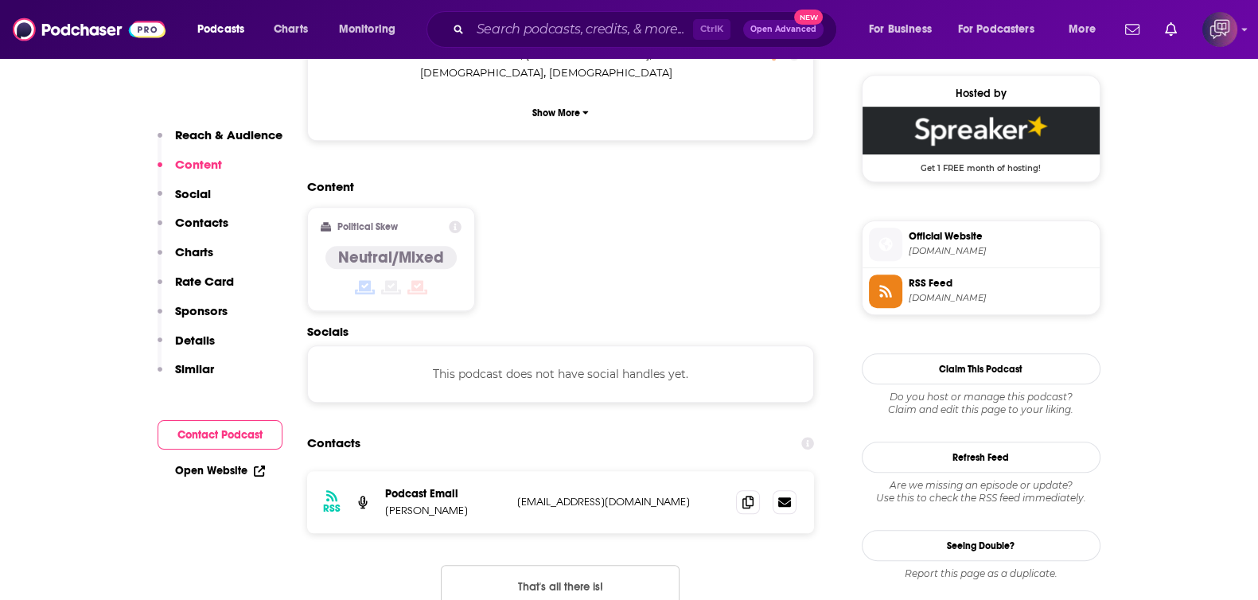
scroll to position [1292, 0]
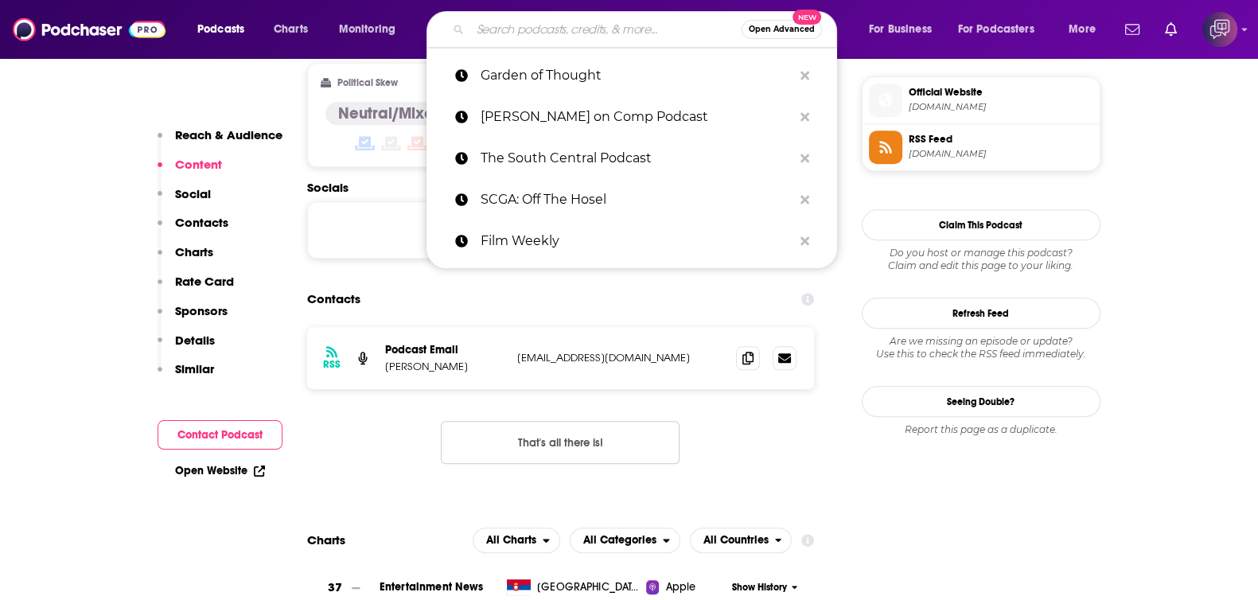
click at [556, 29] on input "Search podcasts, credits, & more..." at bounding box center [605, 29] width 271 height 25
paste input "AUHSD Future Talks"
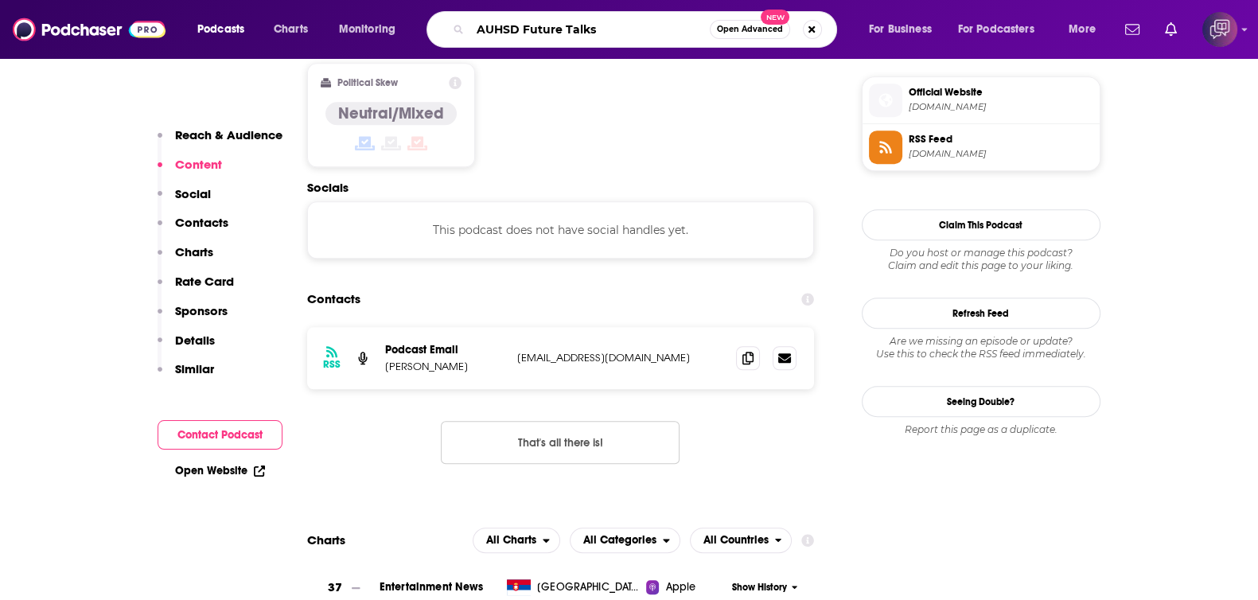
type input "AUHSD Future Talks"
click at [748, 38] on button "Open Advanced New" at bounding box center [750, 29] width 80 height 19
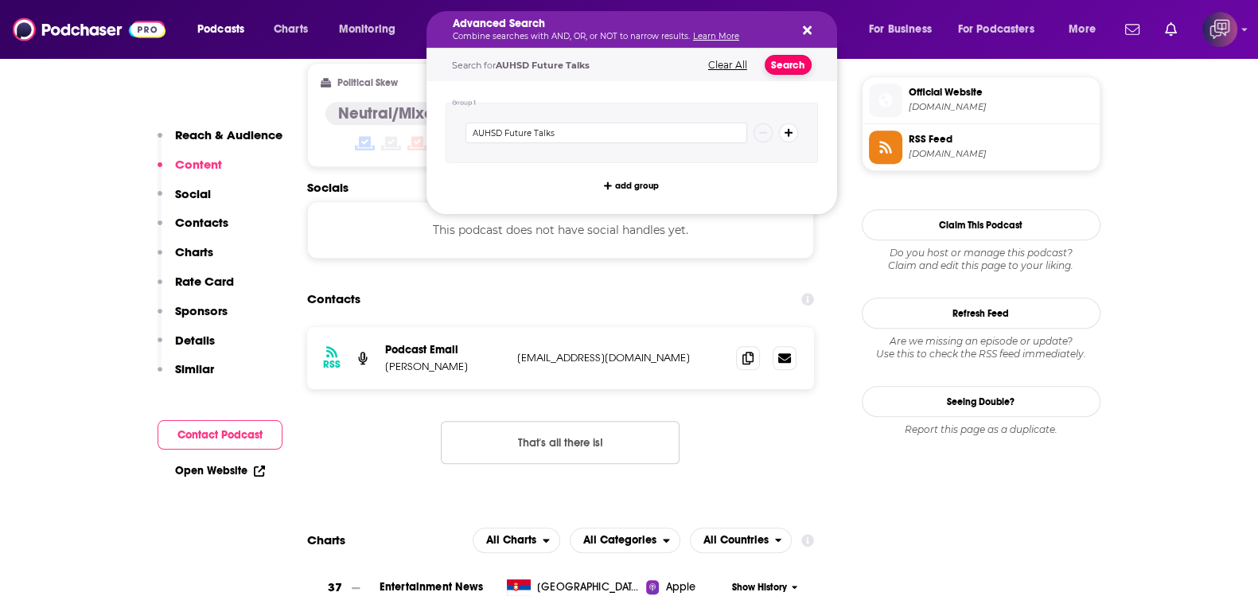
click at [788, 65] on button "Search" at bounding box center [788, 65] width 47 height 20
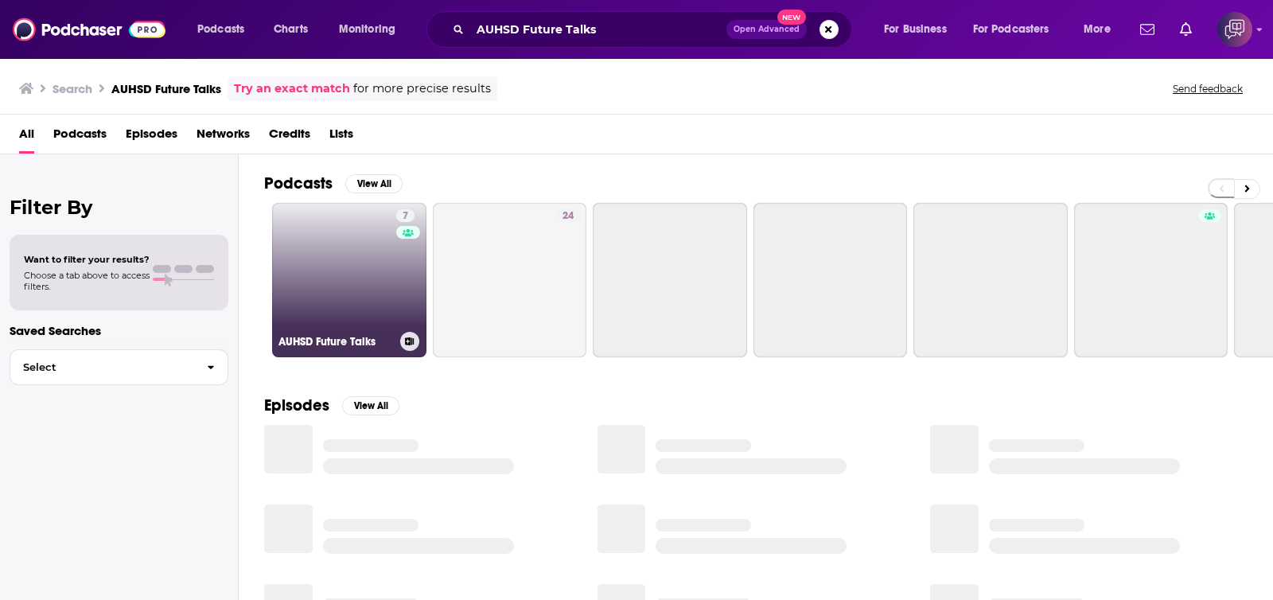
click at [345, 301] on link "7 AUHSD Future Talks" at bounding box center [349, 280] width 154 height 154
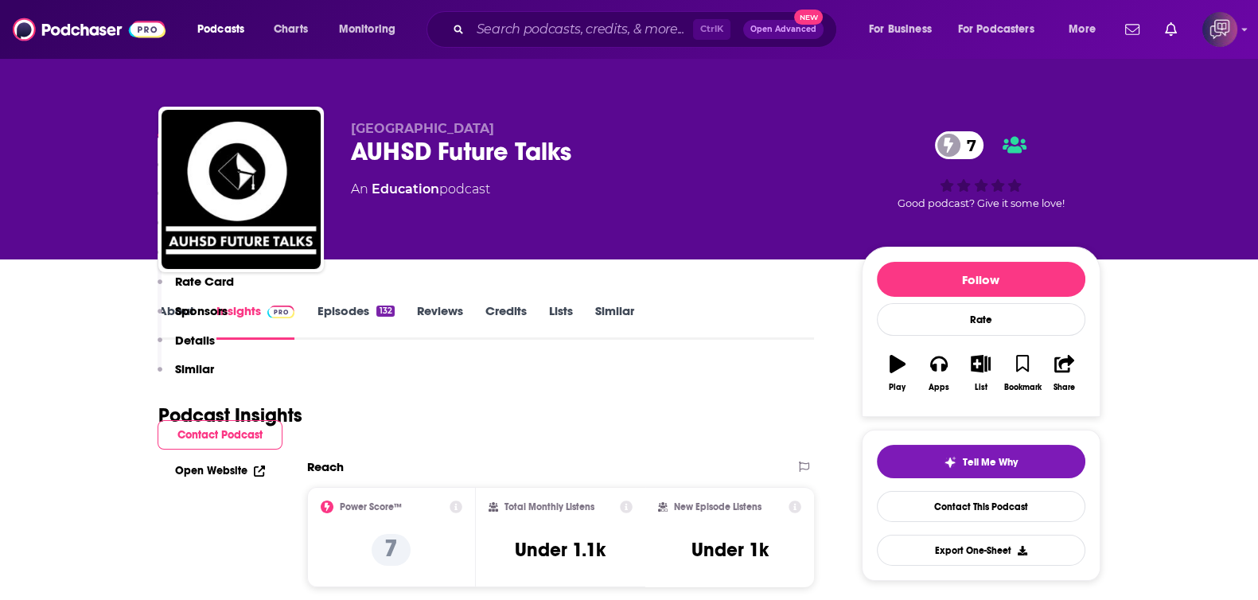
scroll to position [1094, 0]
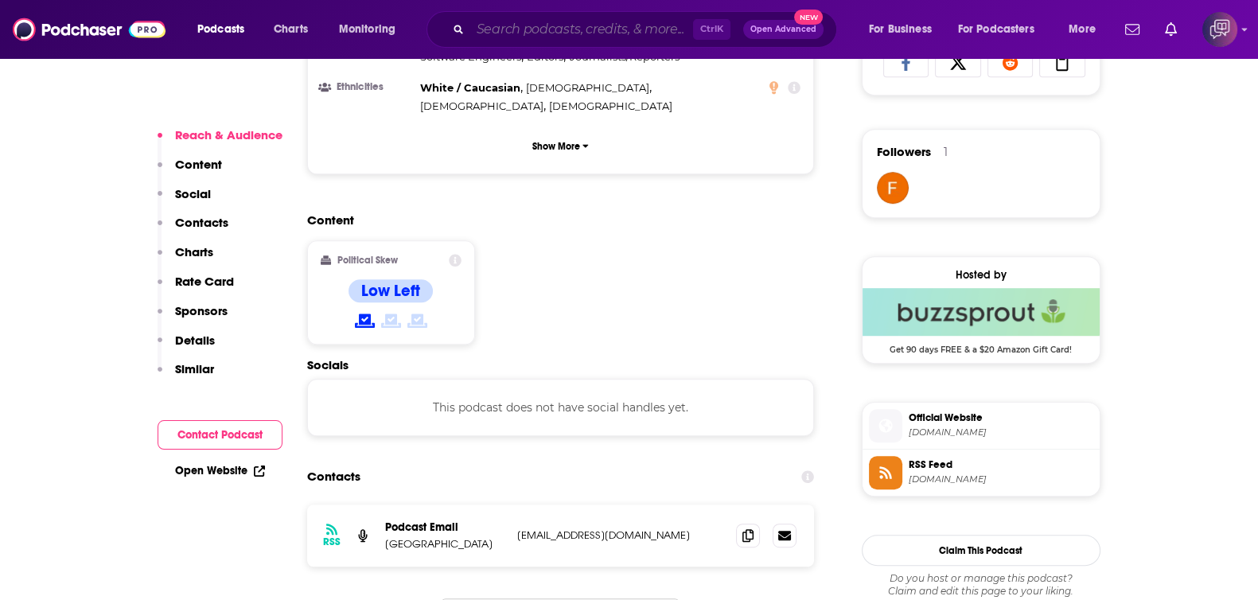
click at [545, 28] on input "Search podcasts, credits, & more..." at bounding box center [581, 29] width 223 height 25
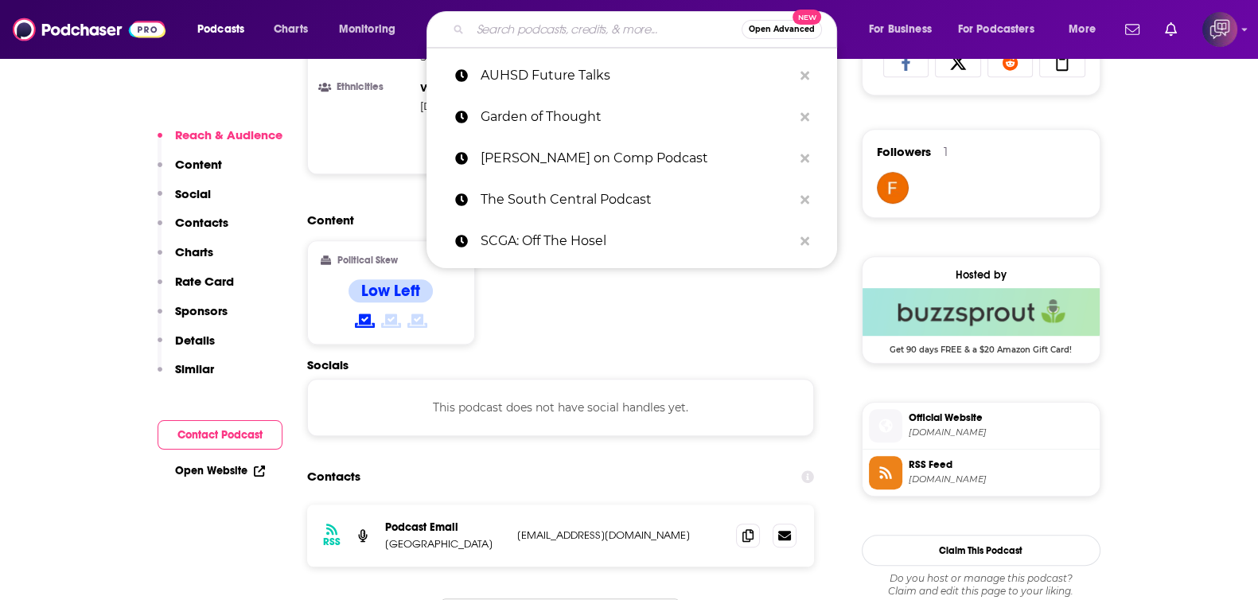
paste input "Bruin Success"
type input "Bruin Success"
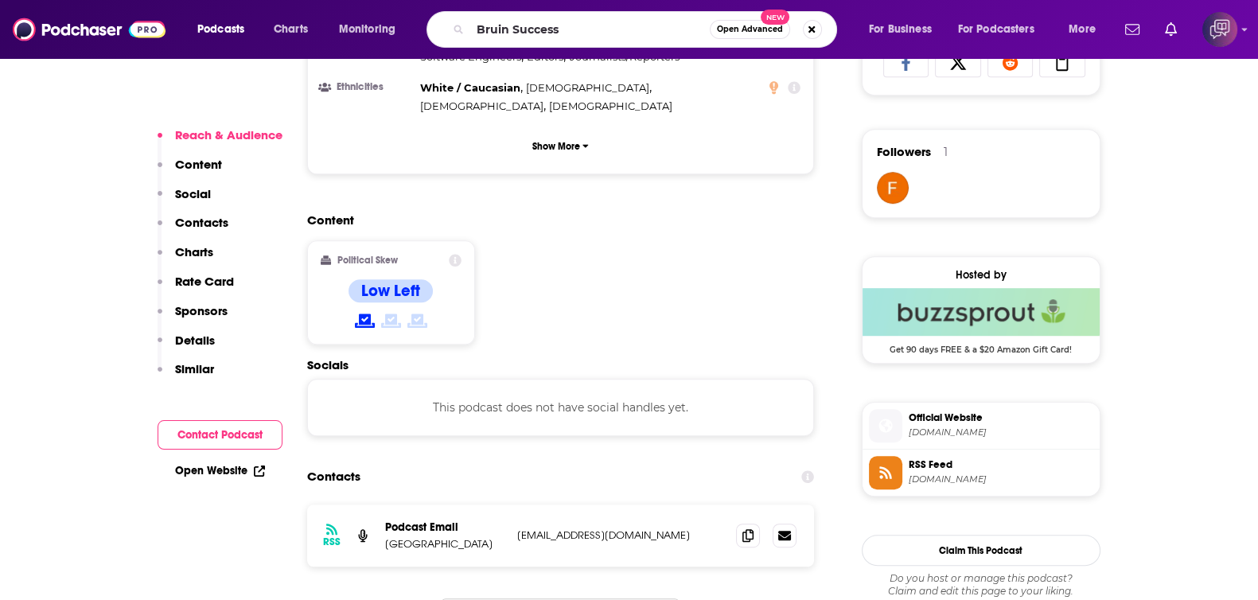
click at [752, 32] on span "Open Advanced" at bounding box center [750, 29] width 66 height 8
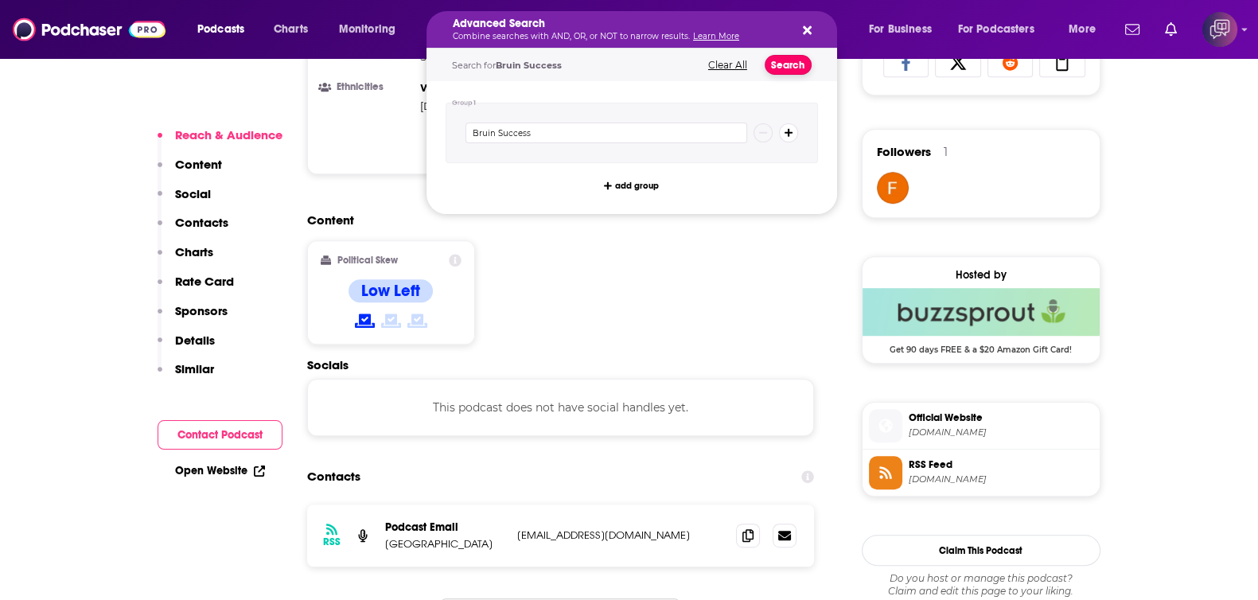
click at [776, 65] on button "Search" at bounding box center [788, 65] width 47 height 20
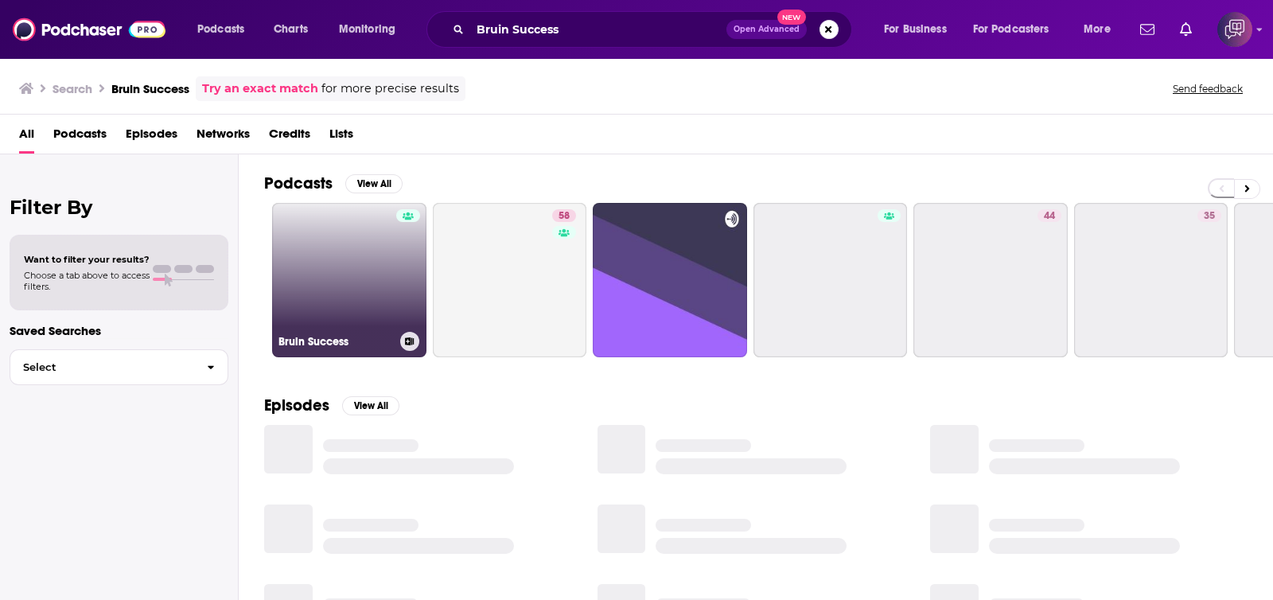
click at [366, 252] on link "Bruin Success" at bounding box center [349, 280] width 154 height 154
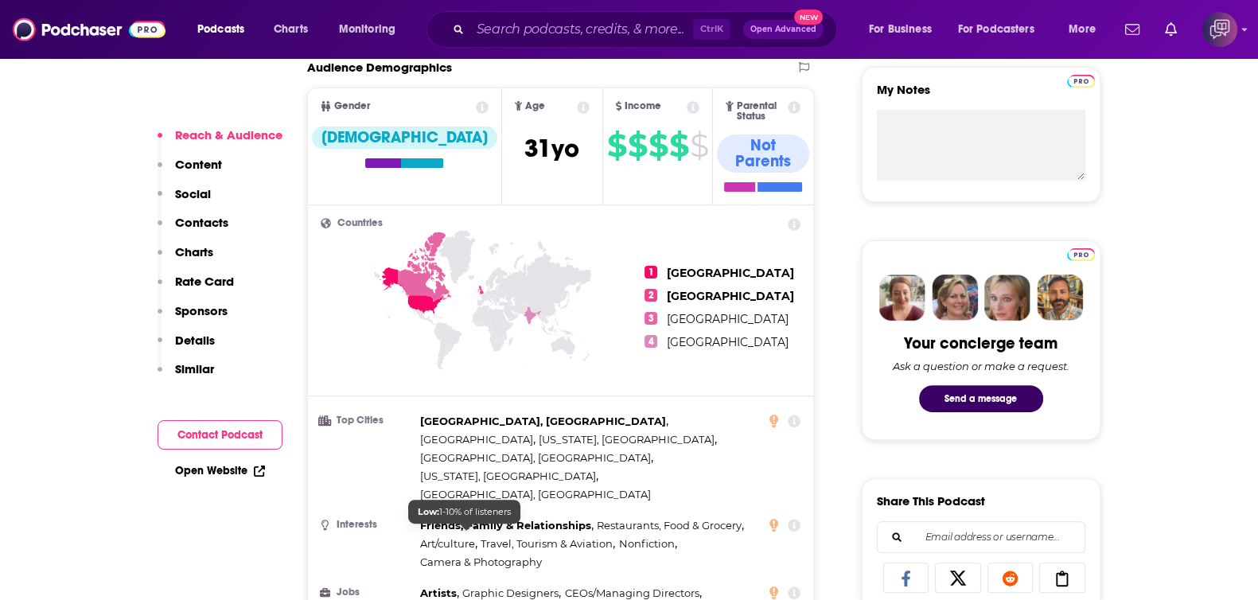
scroll to position [1194, 0]
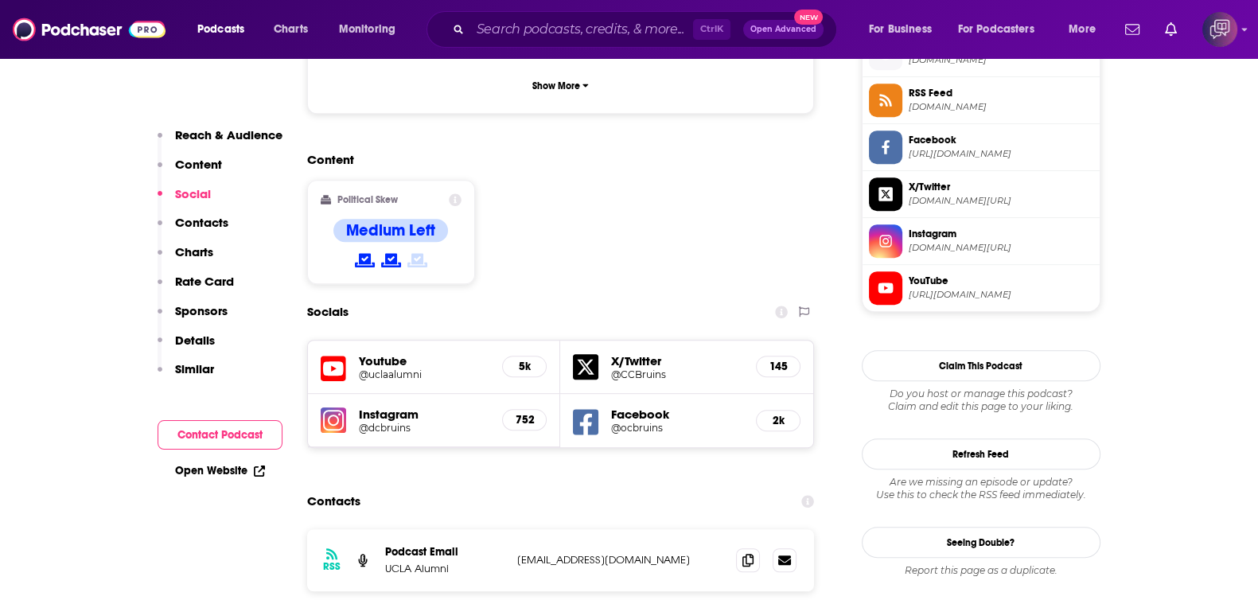
click at [569, 152] on div "Content Political Skew Medium Left" at bounding box center [561, 224] width 508 height 145
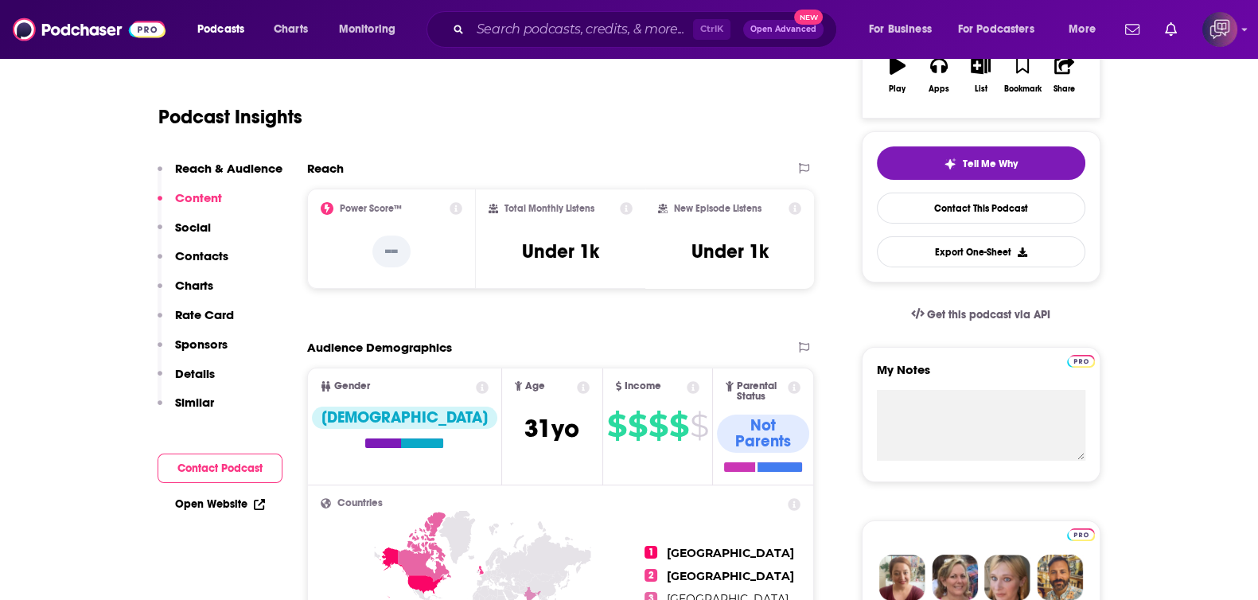
scroll to position [0, 0]
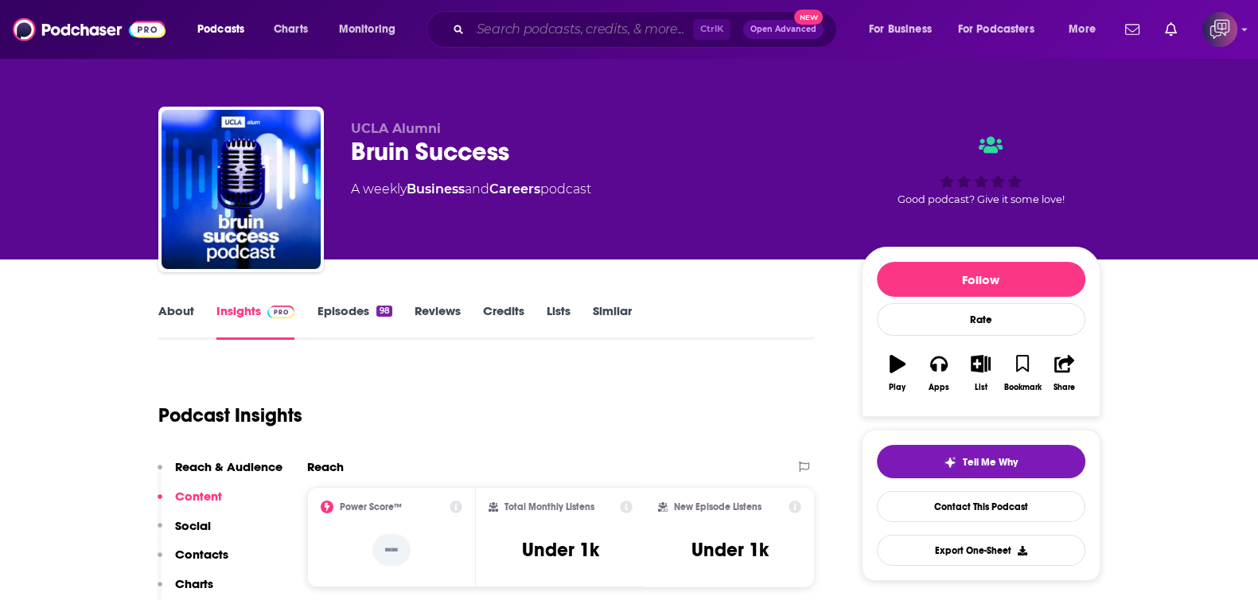
click at [623, 30] on input "Search podcasts, credits, & more..." at bounding box center [581, 29] width 223 height 25
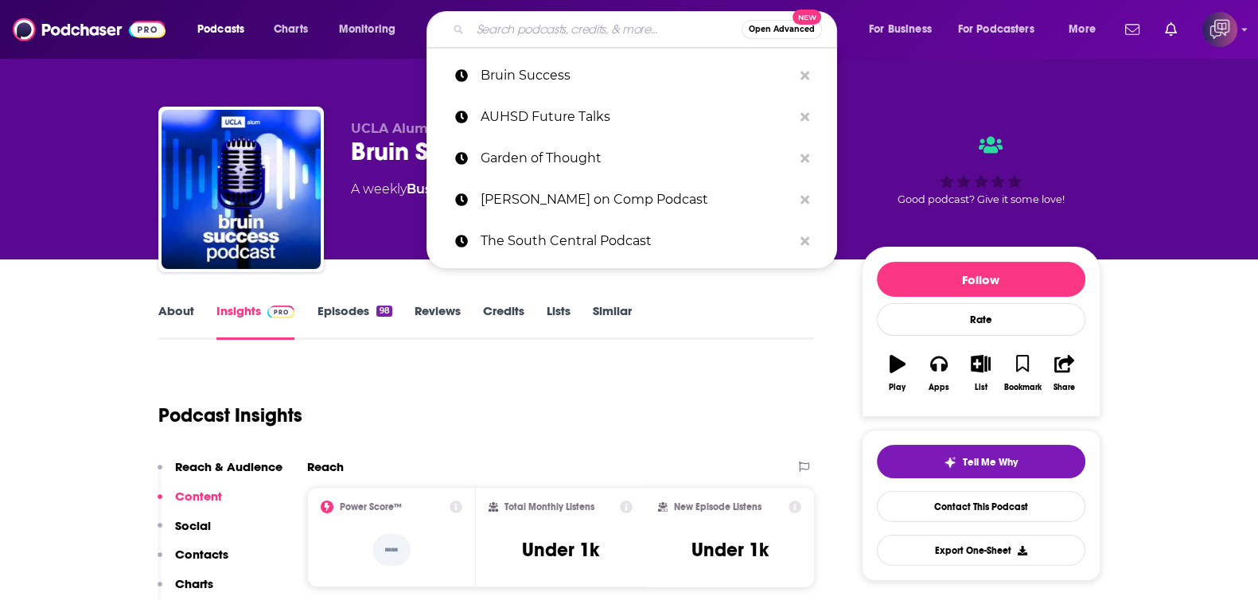
paste input "Surf Splendor"
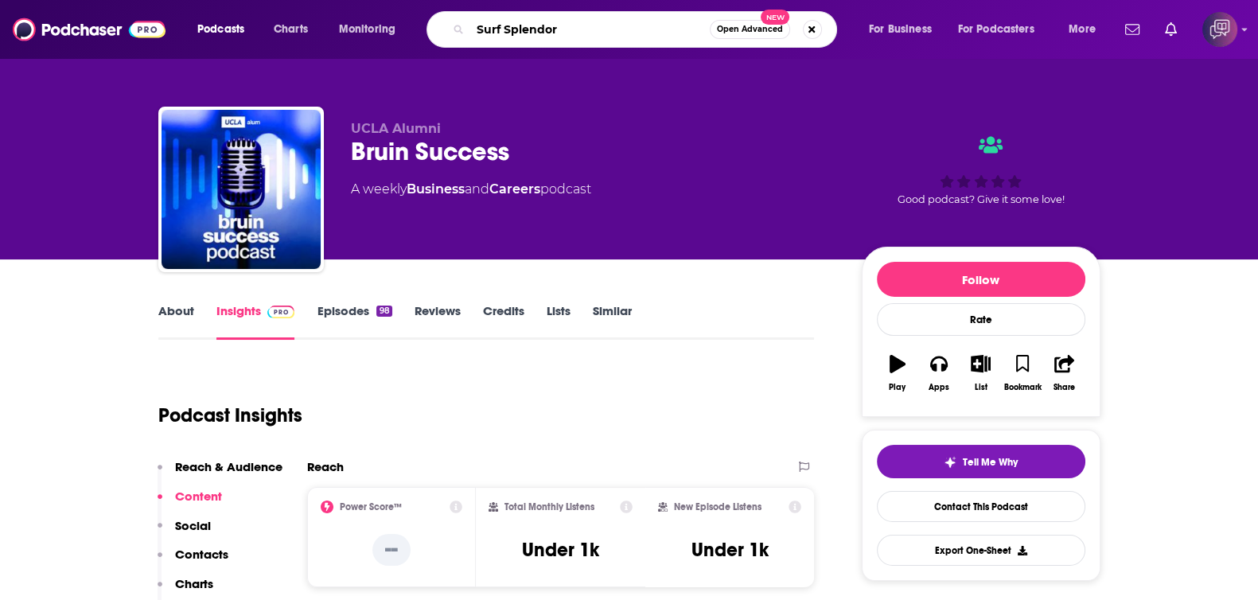
type input "Surf Splendor"
click at [754, 31] on span "Open Advanced" at bounding box center [750, 29] width 66 height 8
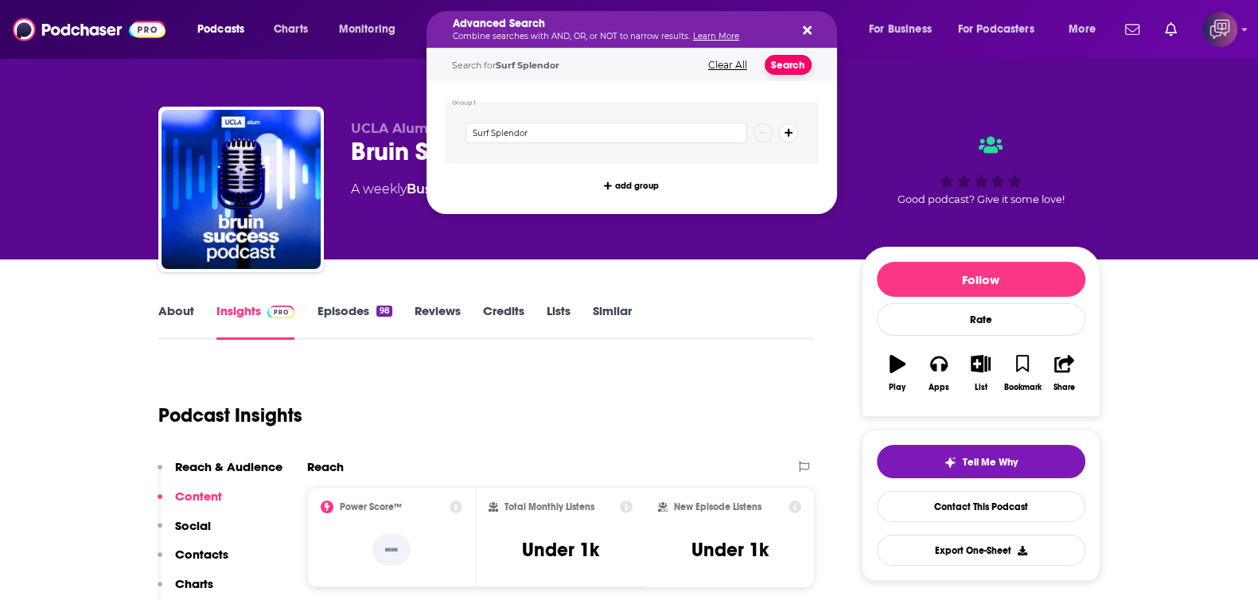
click at [784, 63] on button "Search" at bounding box center [788, 65] width 47 height 20
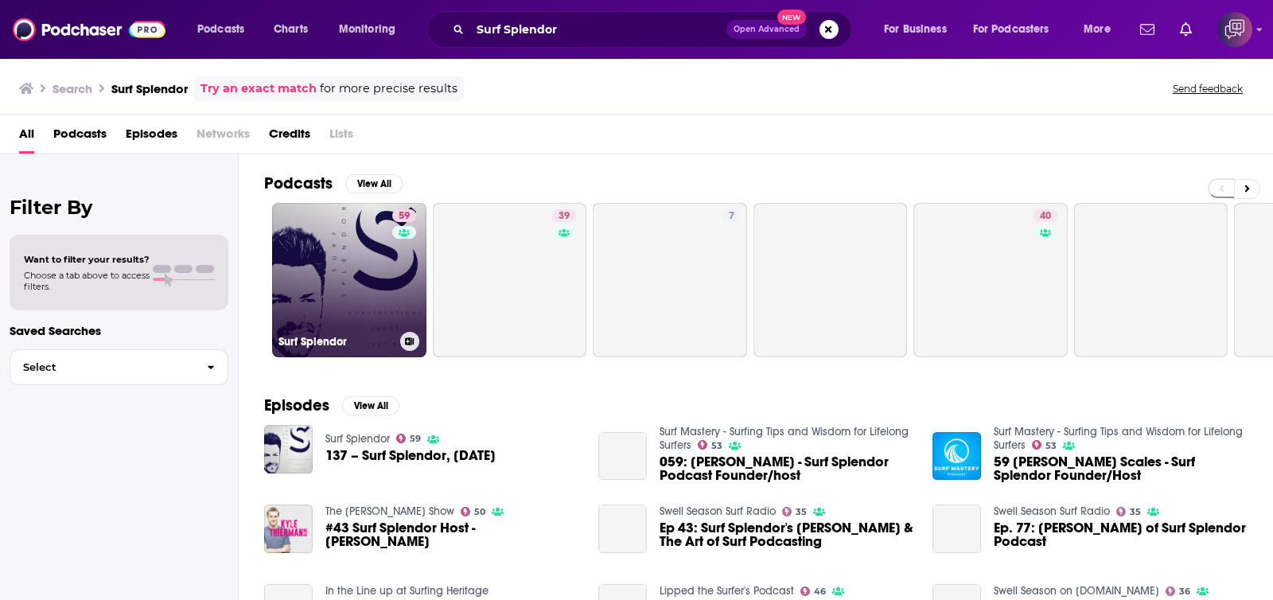
click at [290, 312] on link "59 Surf Splendor" at bounding box center [349, 280] width 154 height 154
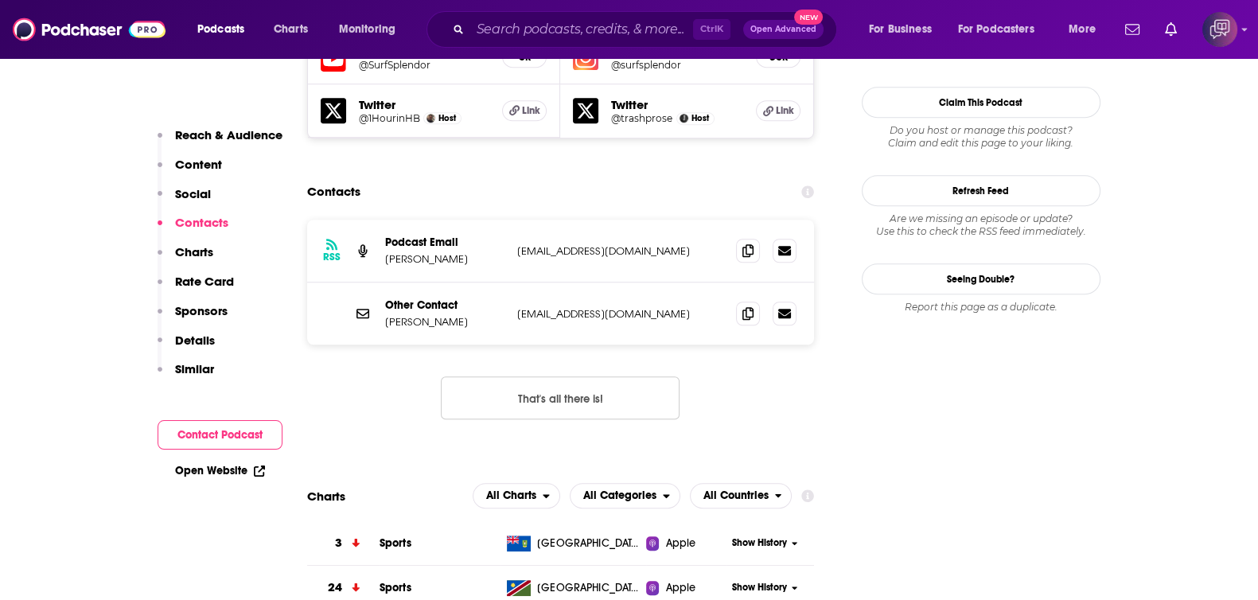
scroll to position [1491, 0]
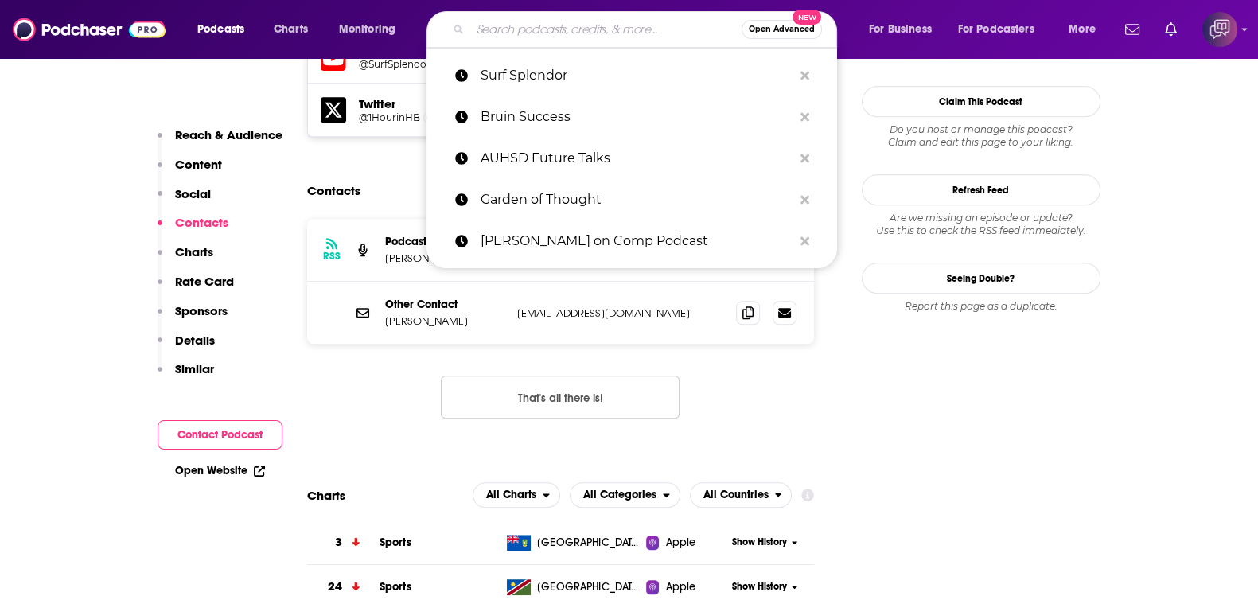
click at [545, 24] on input "Search podcasts, credits, & more..." at bounding box center [605, 29] width 271 height 25
paste input "CaliBiz"
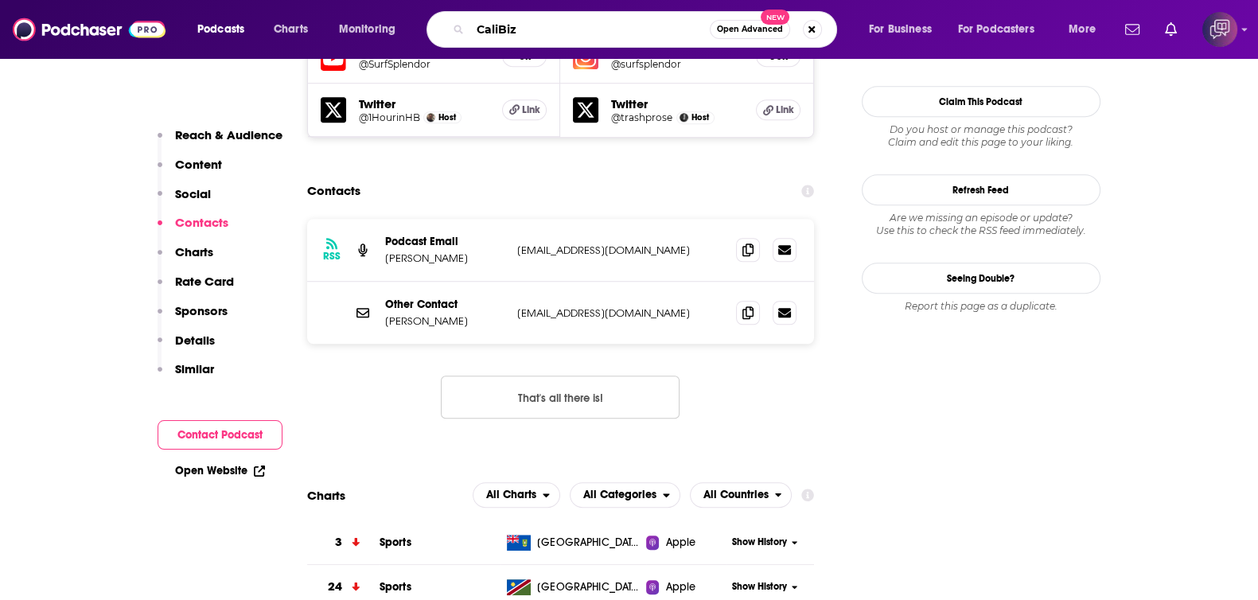
type input "CaliBiz"
click at [758, 33] on span "Open Advanced" at bounding box center [750, 29] width 66 height 8
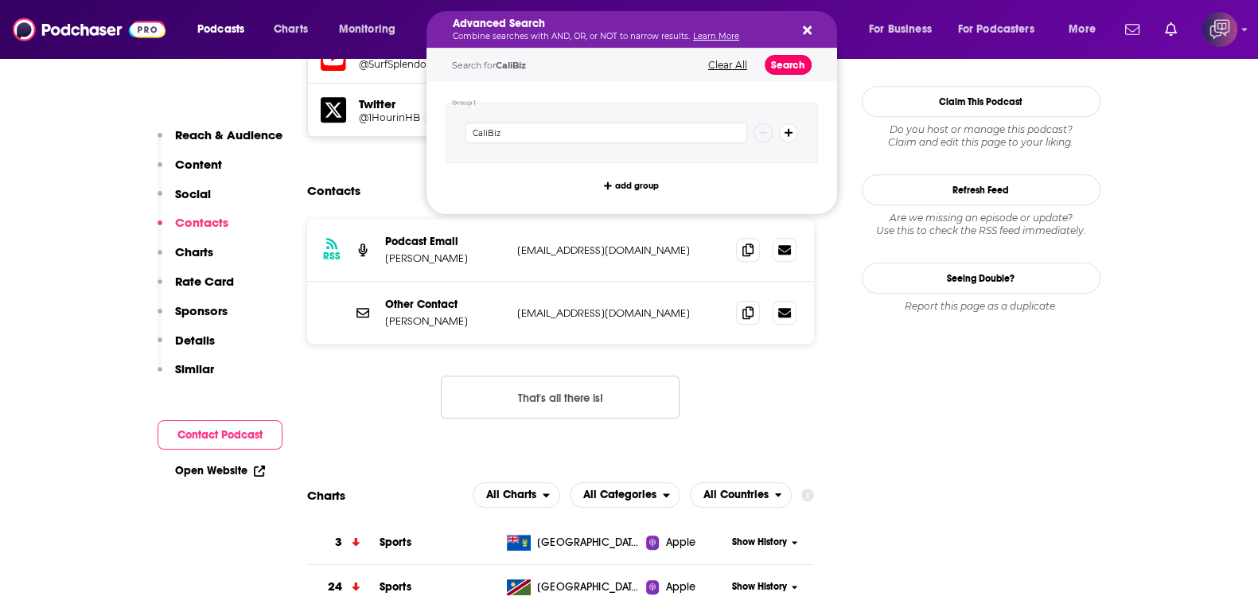
click at [796, 65] on button "Search" at bounding box center [788, 65] width 47 height 20
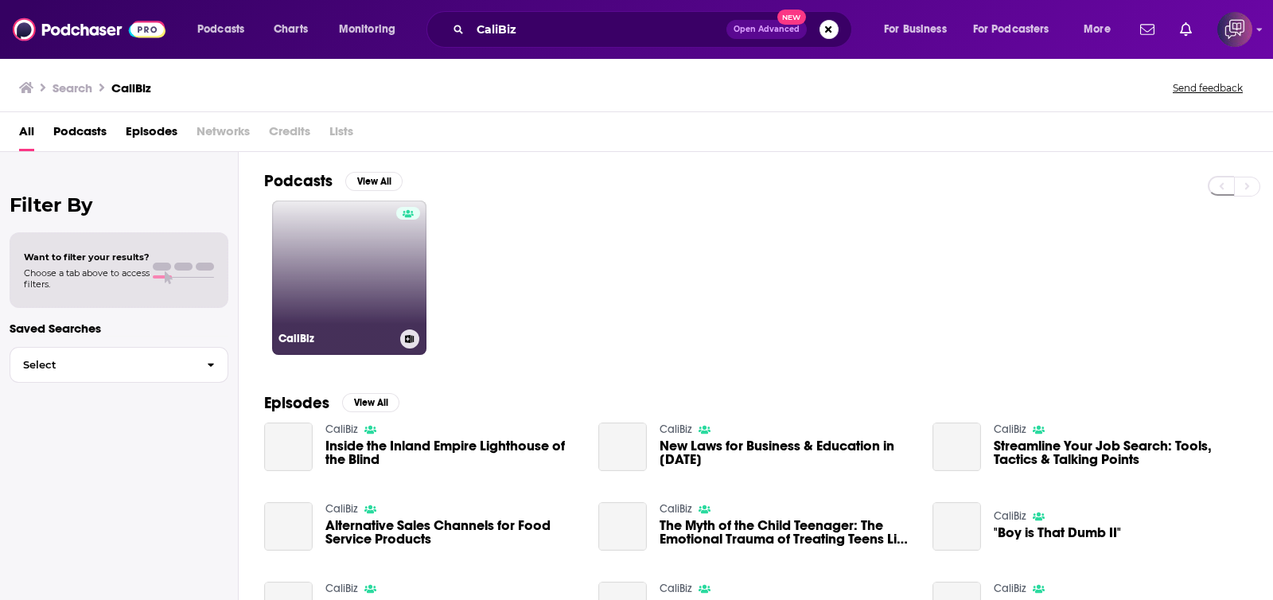
click at [366, 263] on link "CaliBiz" at bounding box center [349, 278] width 154 height 154
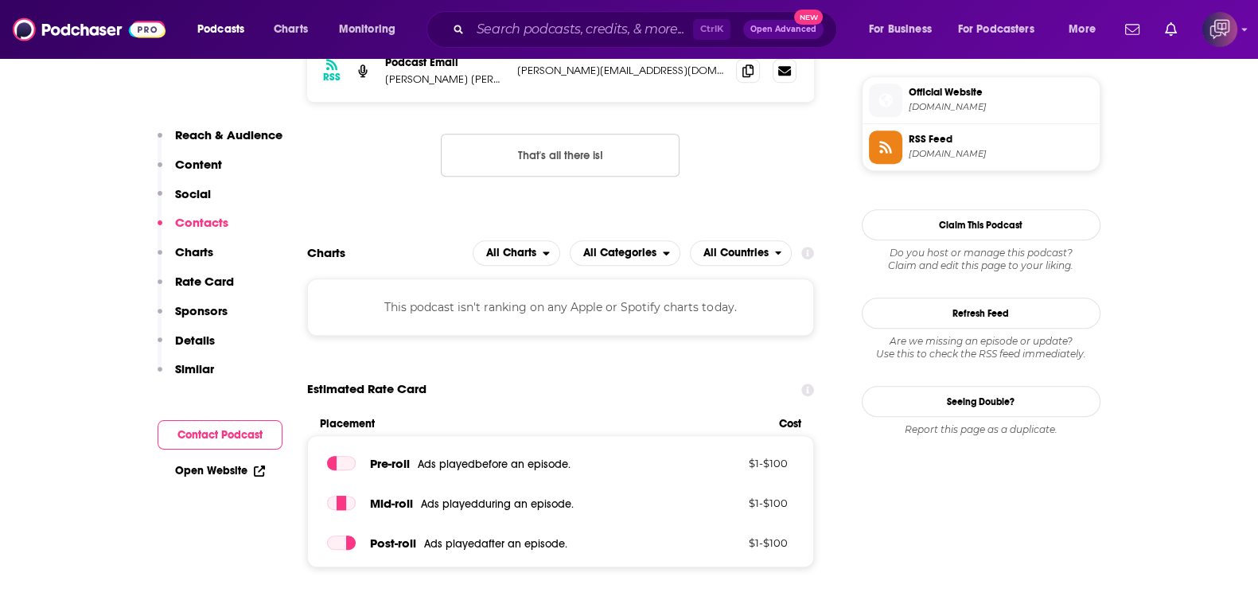
scroll to position [995, 0]
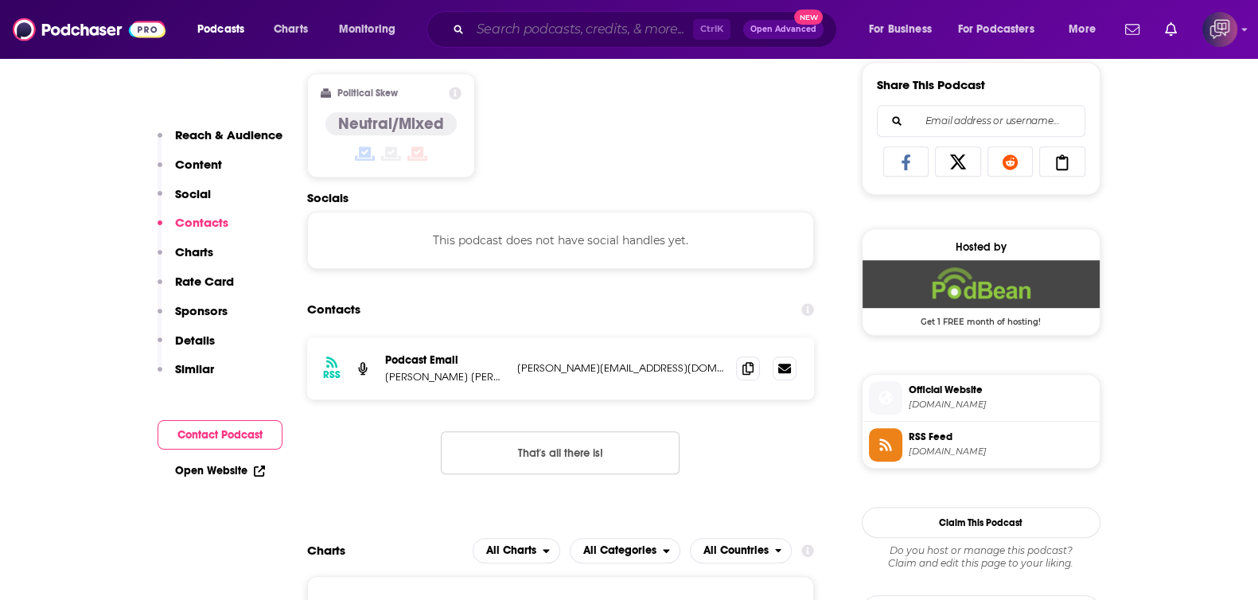
click at [584, 21] on input "Search podcasts, credits, & more..." at bounding box center [581, 29] width 223 height 25
paste input "Inside Biotech"
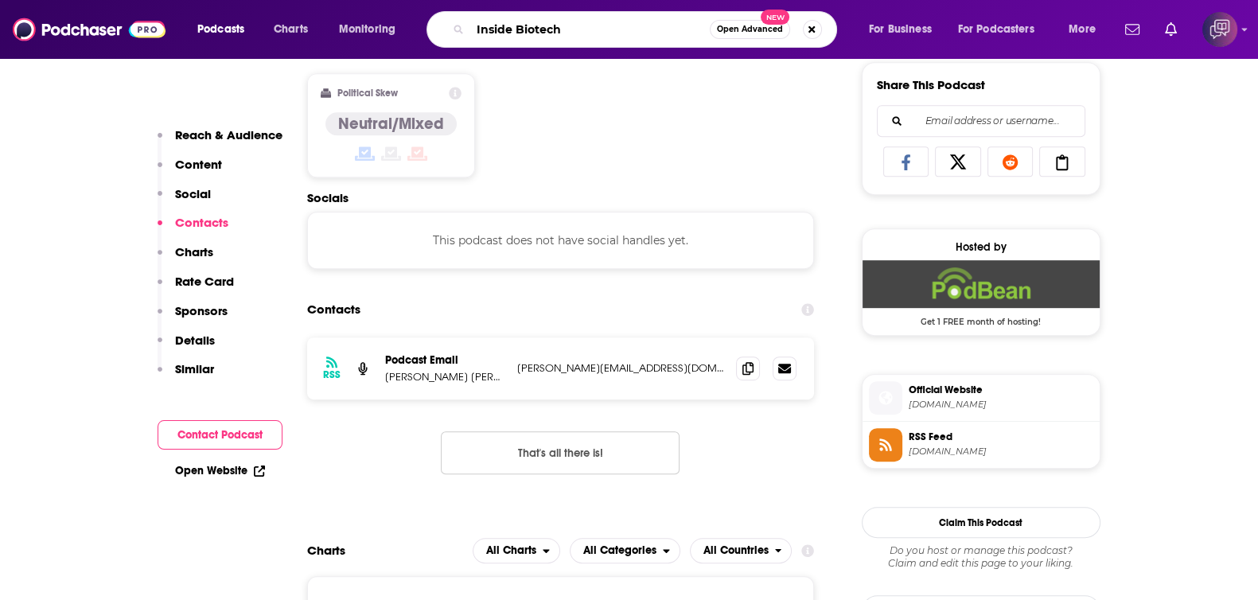
type input "Inside Biotech"
click at [738, 28] on span "Open Advanced" at bounding box center [750, 29] width 66 height 8
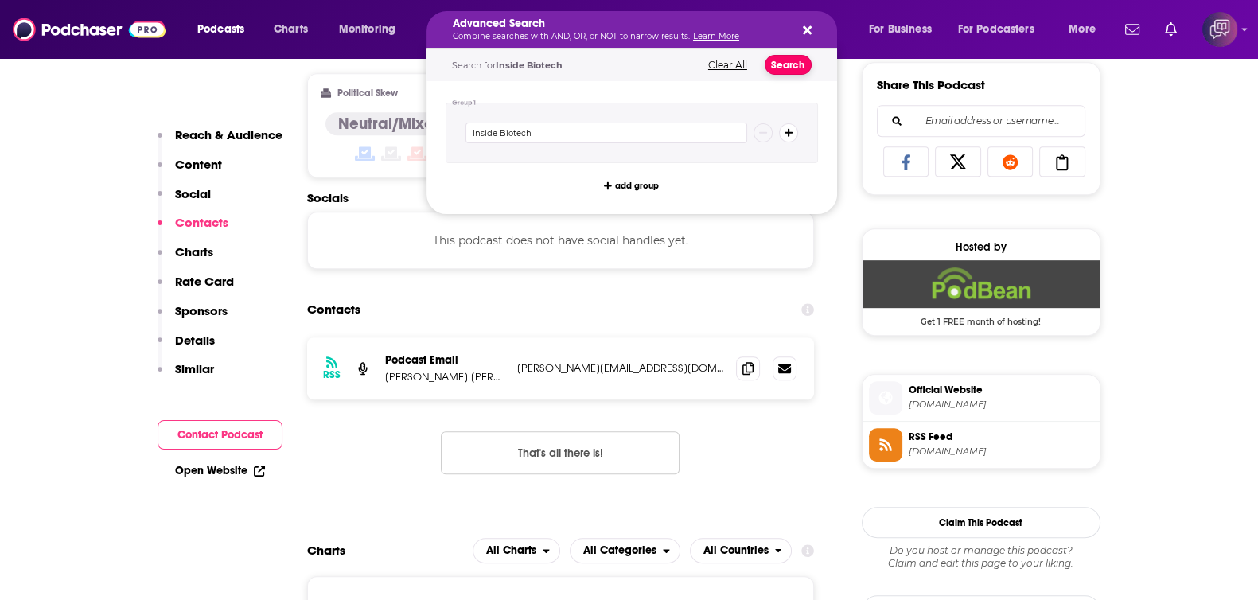
click at [784, 69] on button "Search" at bounding box center [788, 65] width 47 height 20
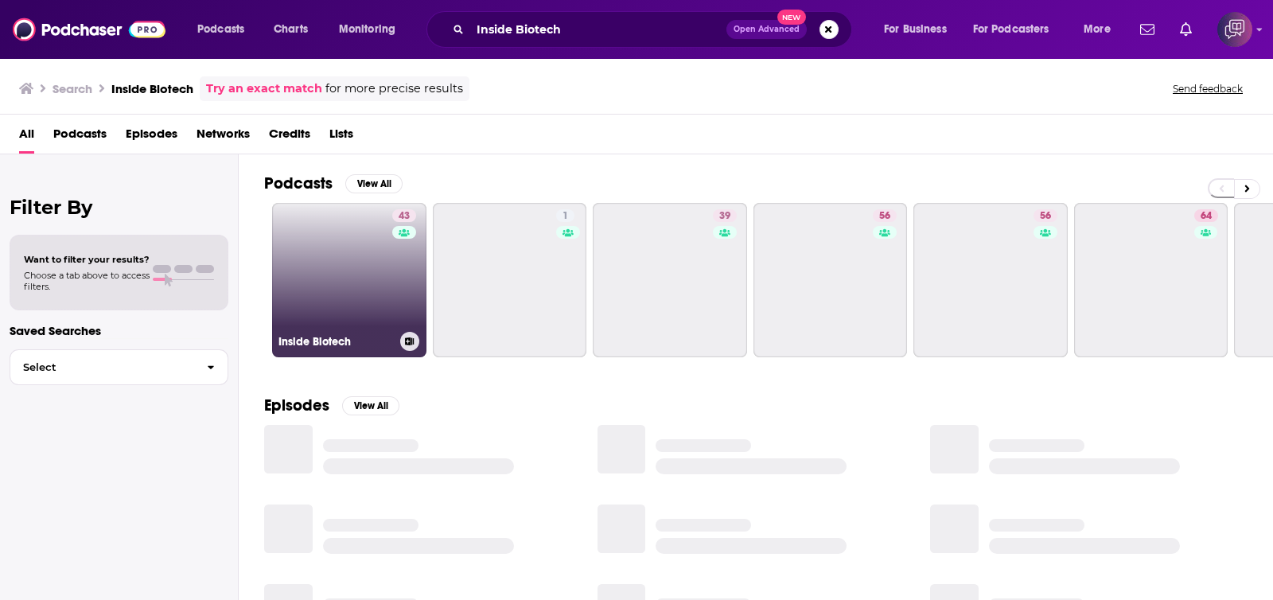
click at [347, 299] on link "43 Inside Biotech" at bounding box center [349, 280] width 154 height 154
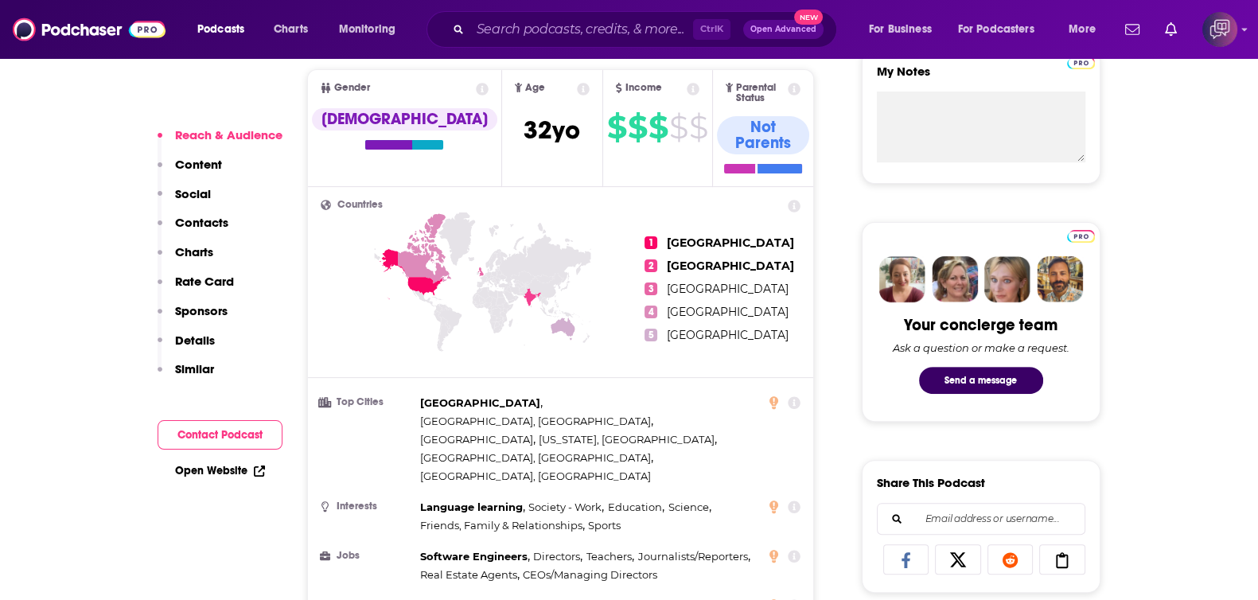
scroll to position [1094, 0]
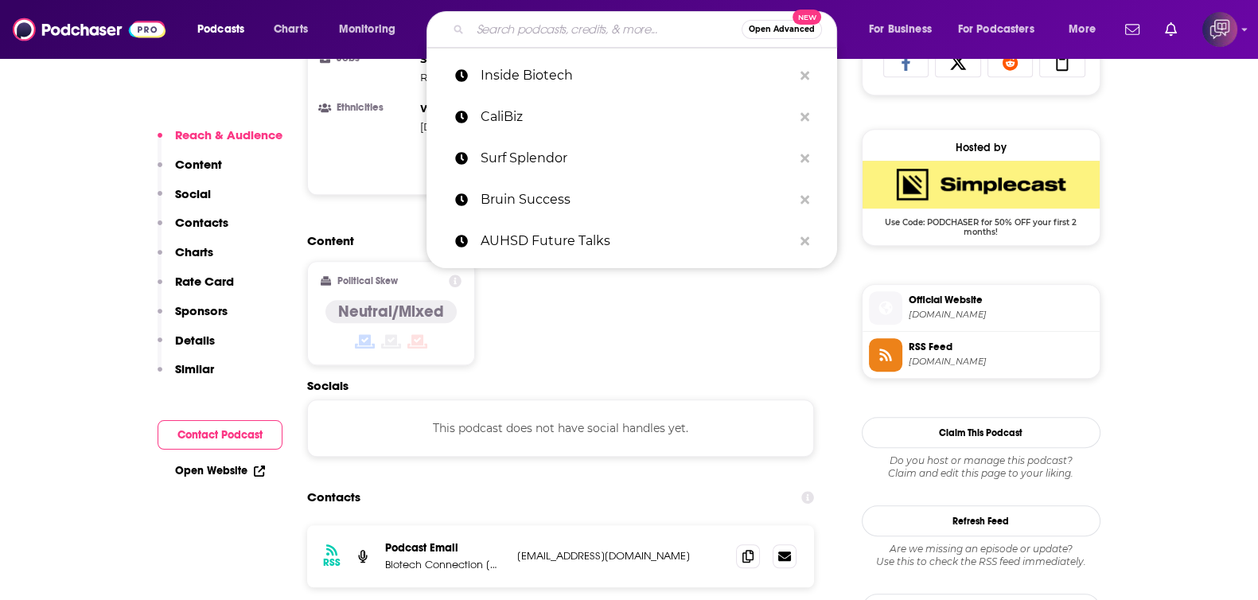
click at [534, 25] on input "Search podcasts, credits, & more..." at bounding box center [605, 29] width 271 height 25
paste input "Coaster Kings Radio"
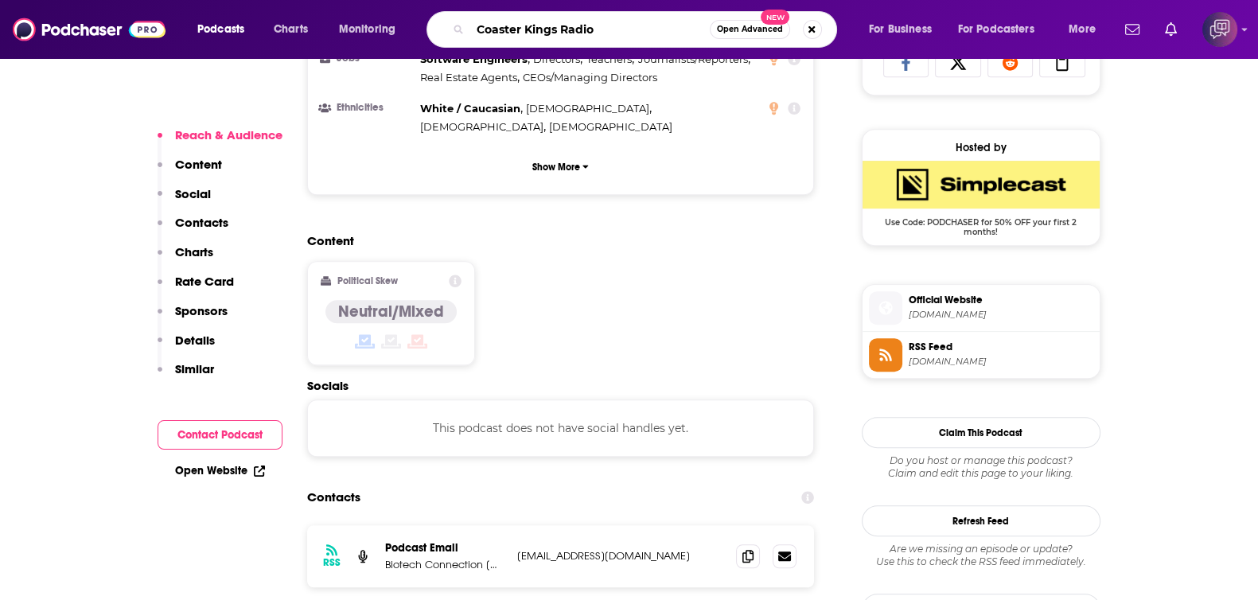
type input "Coaster Kings Radio"
click at [728, 33] on span "Open Advanced" at bounding box center [750, 29] width 66 height 8
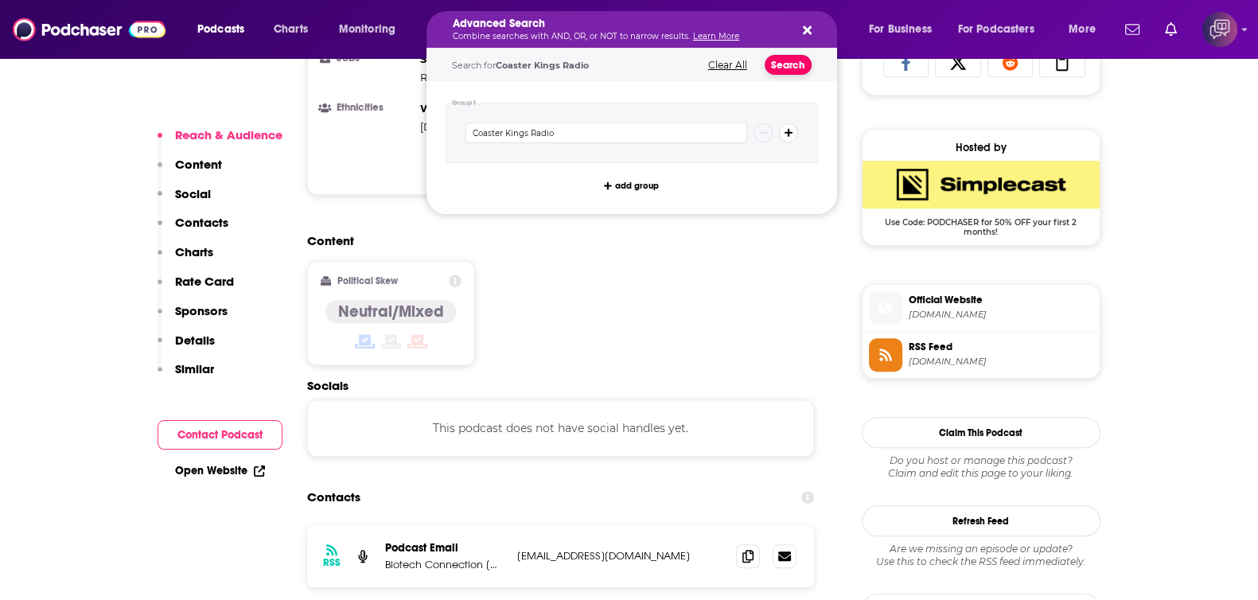
click at [792, 66] on button "Search" at bounding box center [788, 65] width 47 height 20
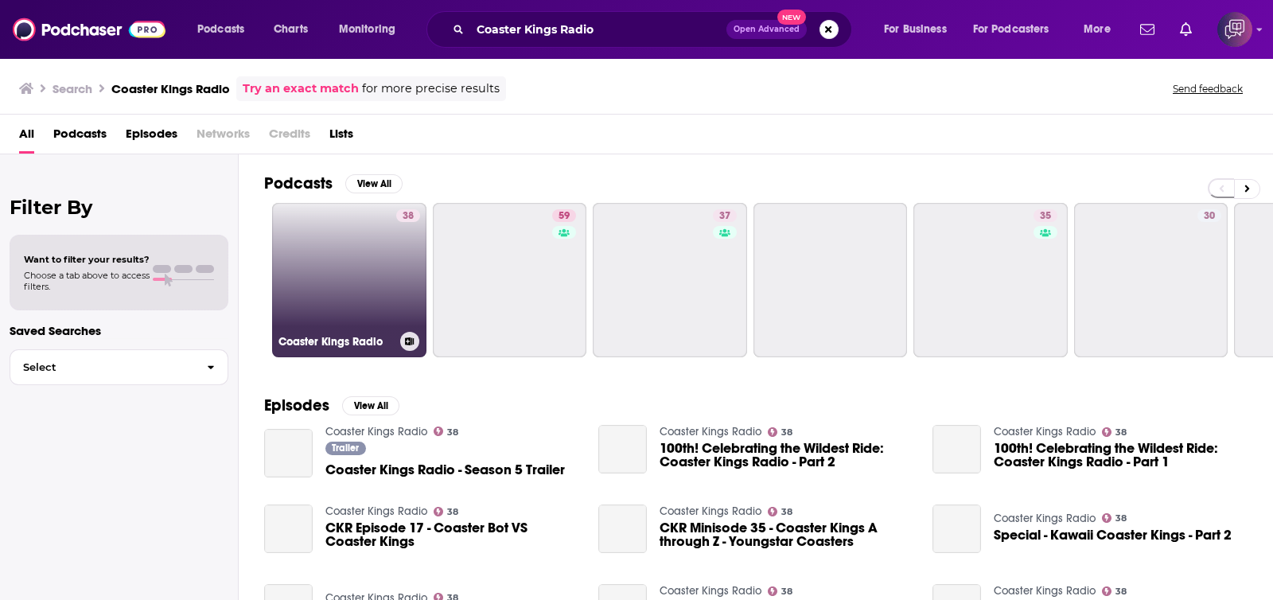
click at [345, 273] on link "38 Coaster Kings Radio" at bounding box center [349, 280] width 154 height 154
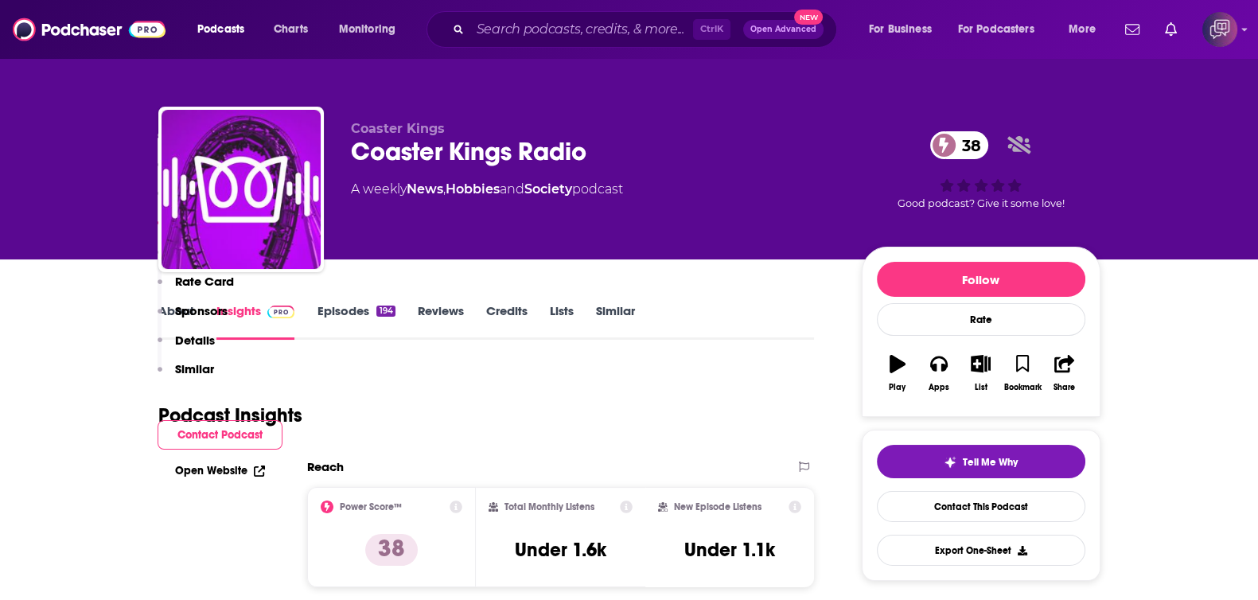
scroll to position [1292, 0]
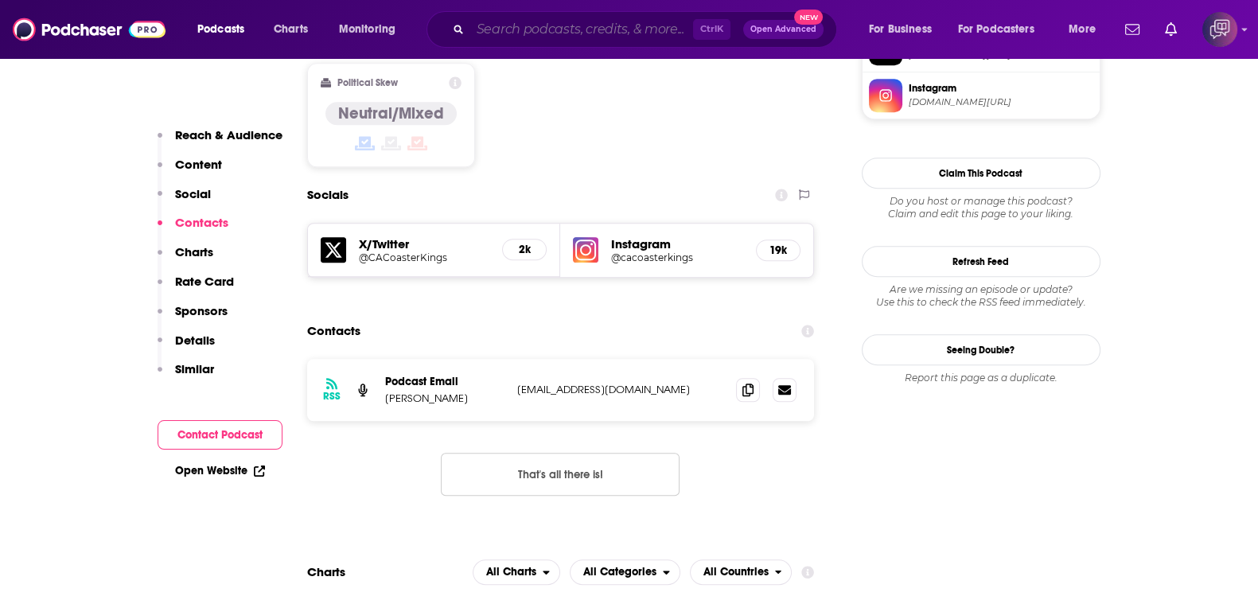
click at [498, 20] on input "Search podcasts, credits, & more..." at bounding box center [581, 29] width 223 height 25
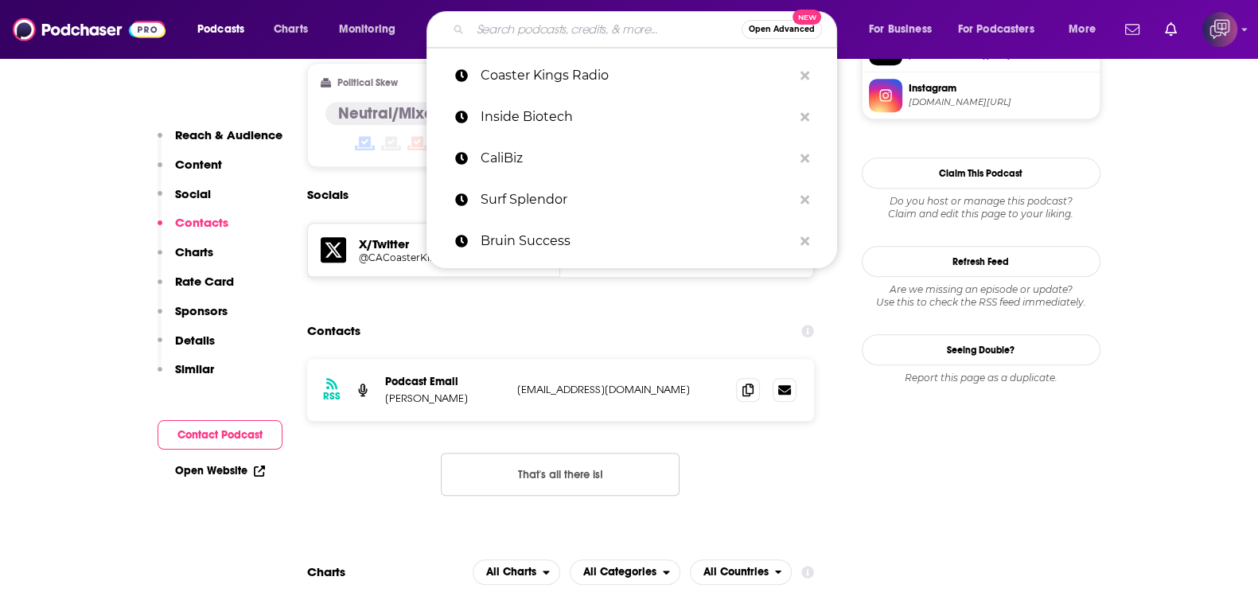
paste input "The 7th Generation Podcast"
type input "The 7th Generation Podcast"
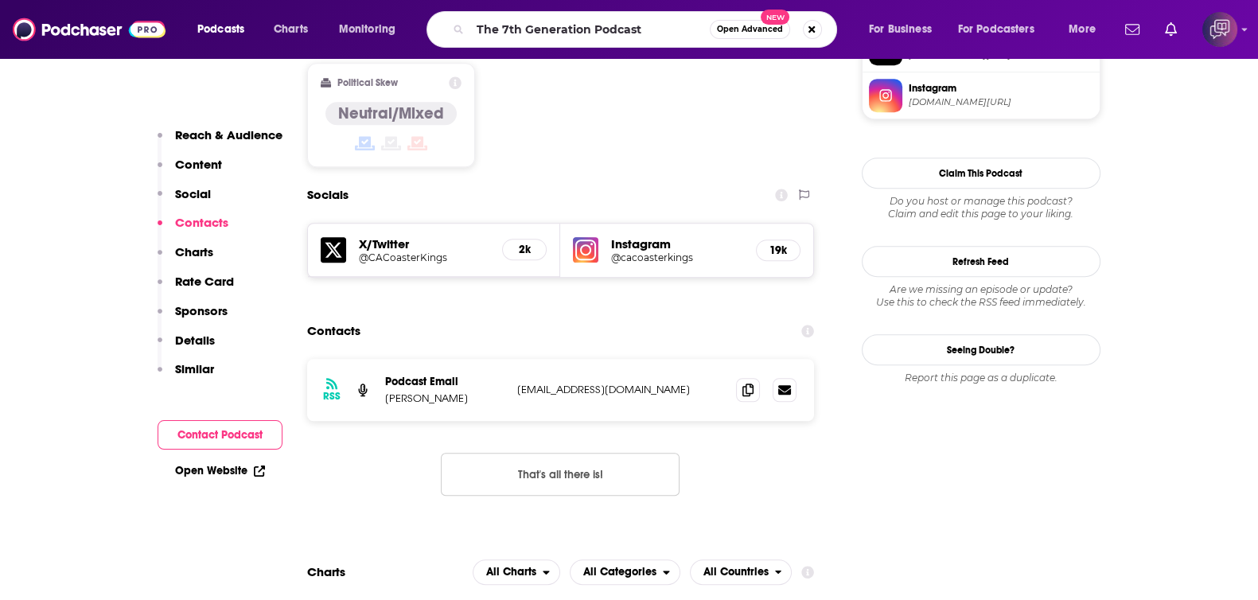
click at [728, 32] on span "Open Advanced" at bounding box center [750, 29] width 66 height 8
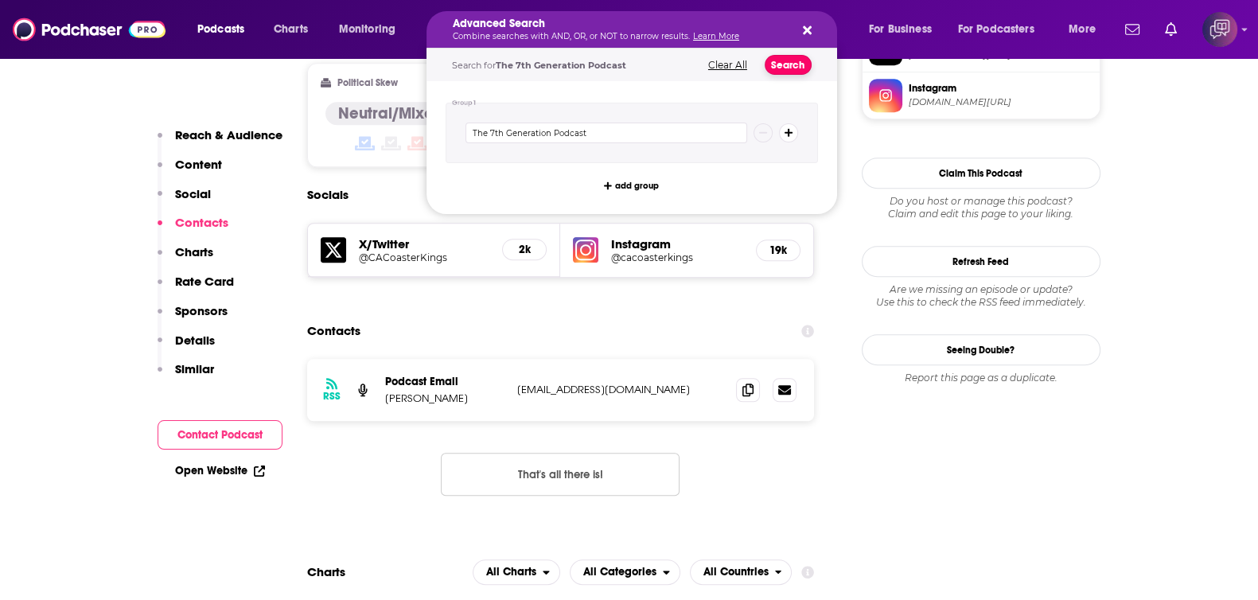
click at [789, 64] on button "Search" at bounding box center [788, 65] width 47 height 20
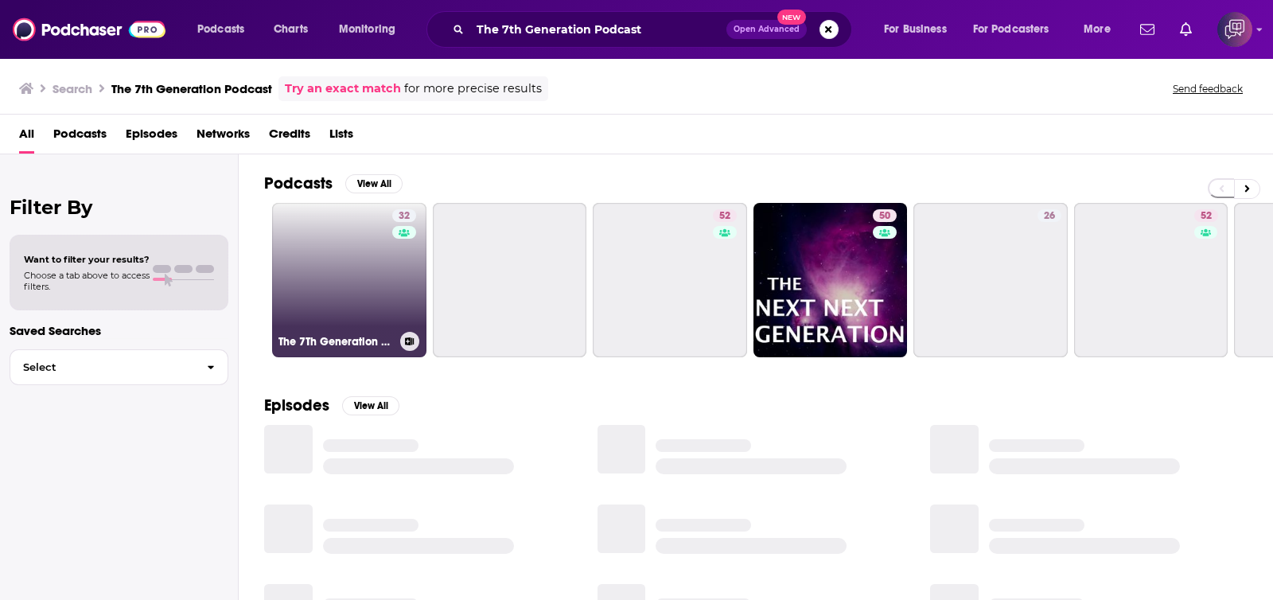
click at [347, 278] on link "32 The 7Th Generation Podcast" at bounding box center [349, 280] width 154 height 154
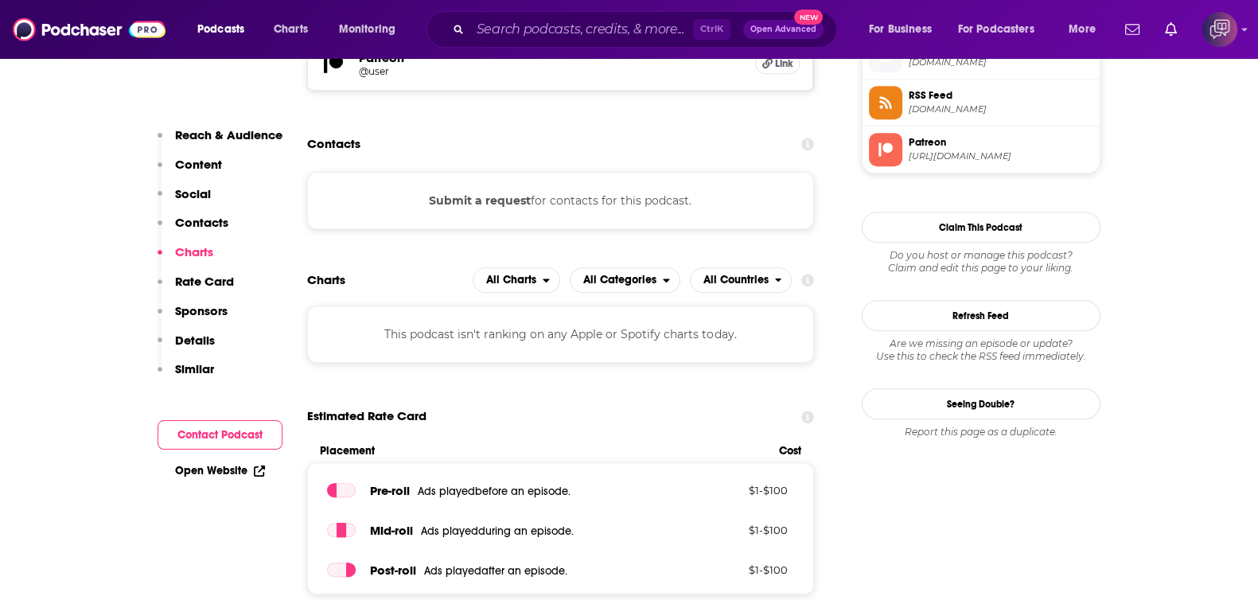
scroll to position [1194, 0]
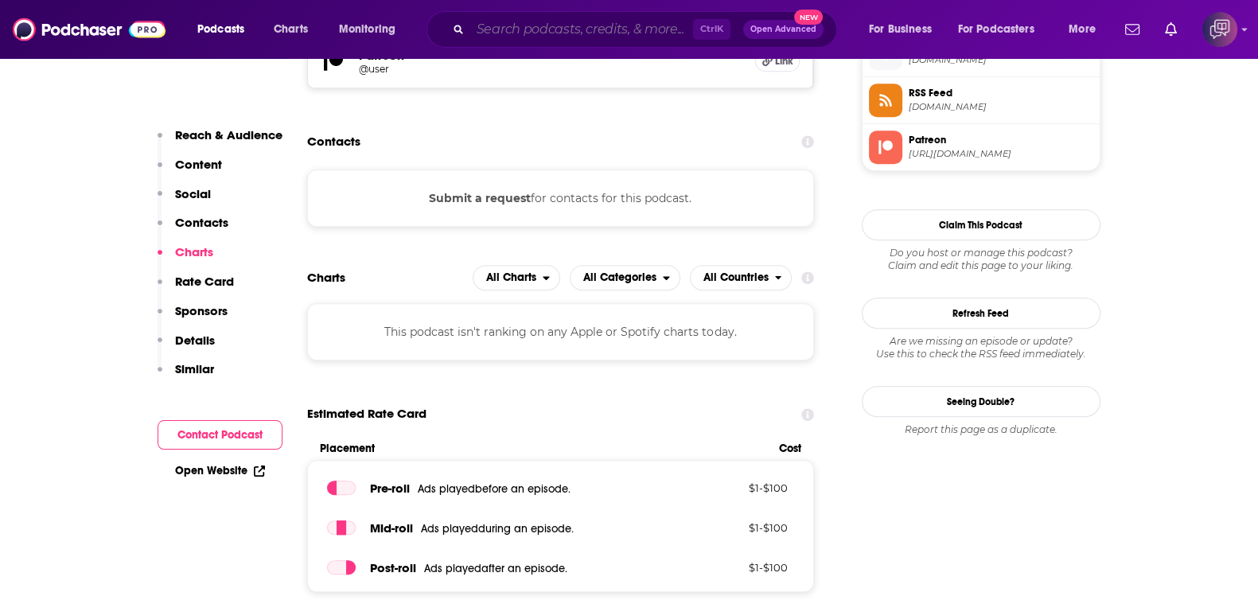
click at [565, 18] on input "Search podcasts, credits, & more..." at bounding box center [581, 29] width 223 height 25
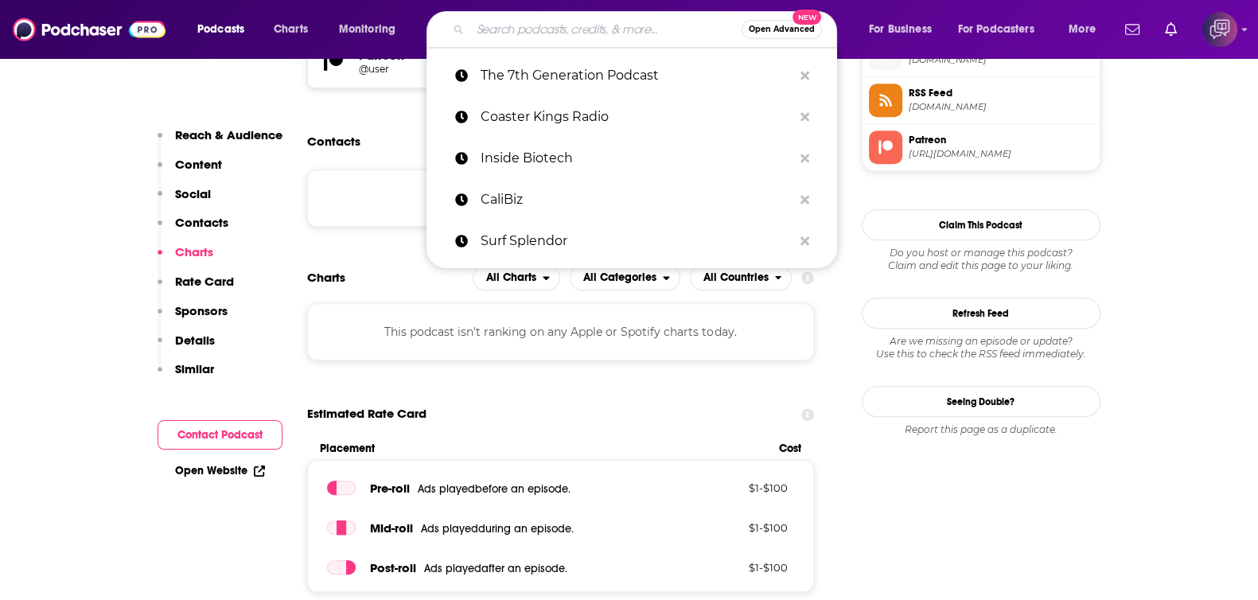
paste input "The 7th Generation Podcast"
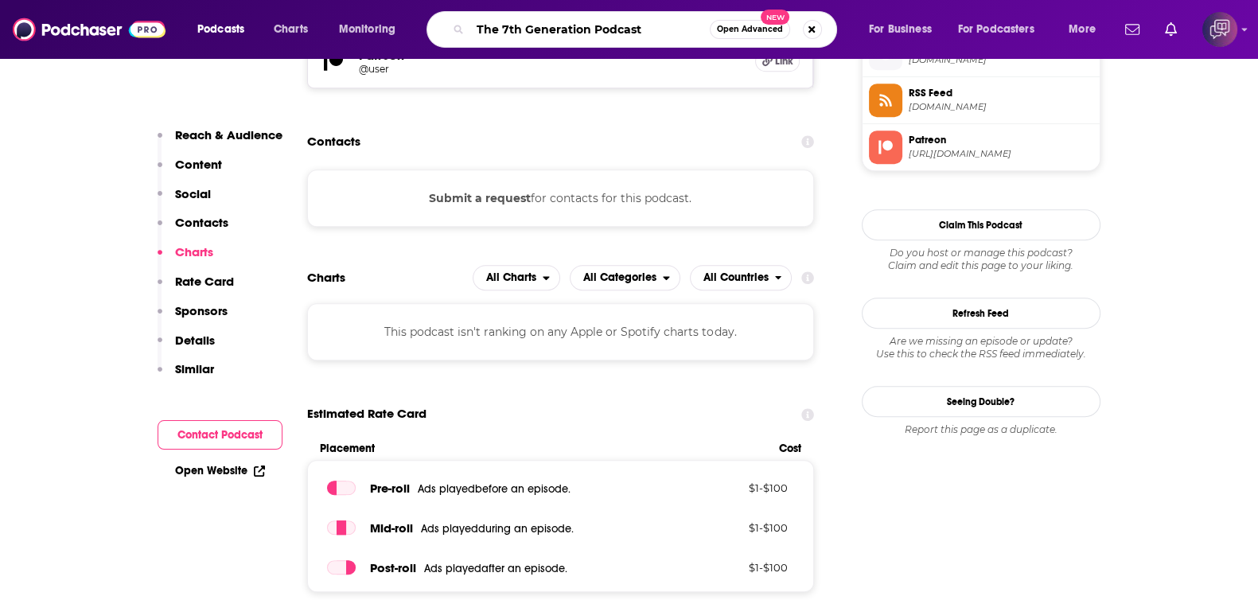
type input "The 7th Generation Podcast"
click at [765, 29] on span "Open Advanced" at bounding box center [750, 29] width 66 height 8
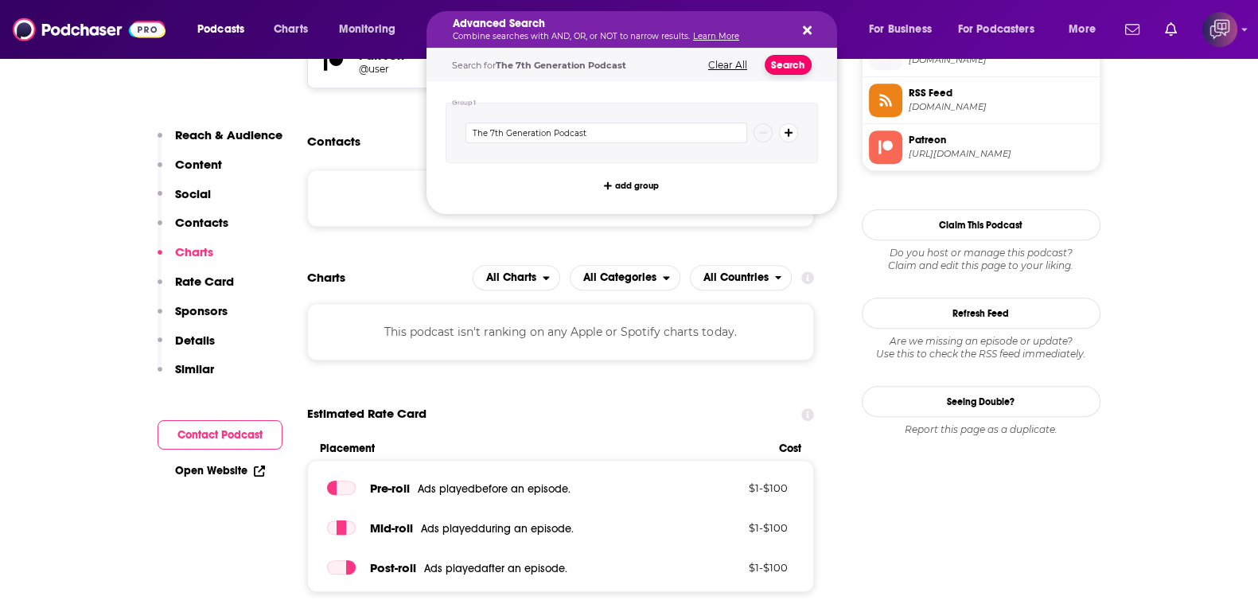
click at [792, 70] on button "Search" at bounding box center [788, 65] width 47 height 20
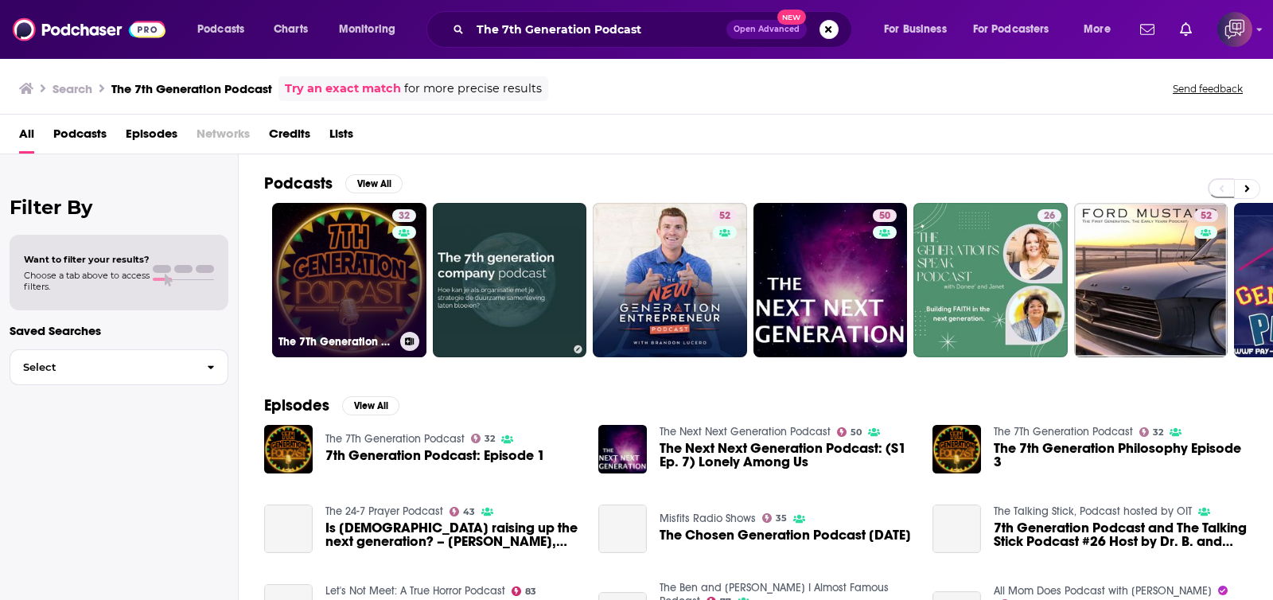
click at [367, 319] on link "32 The 7Th Generation Podcast" at bounding box center [349, 280] width 154 height 154
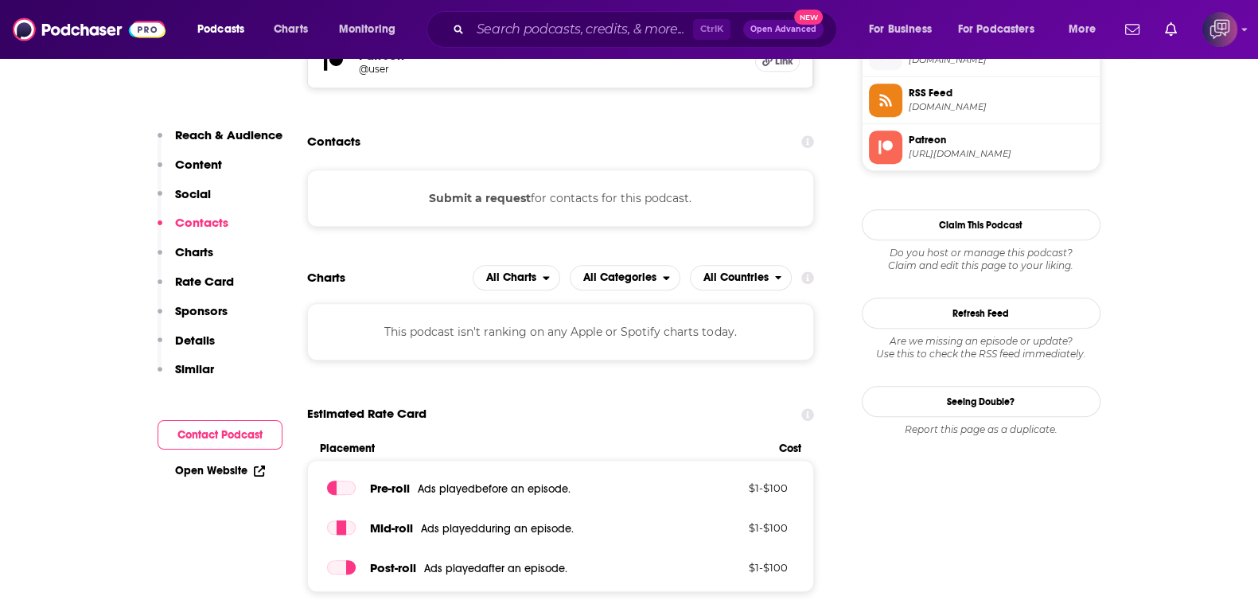
scroll to position [995, 0]
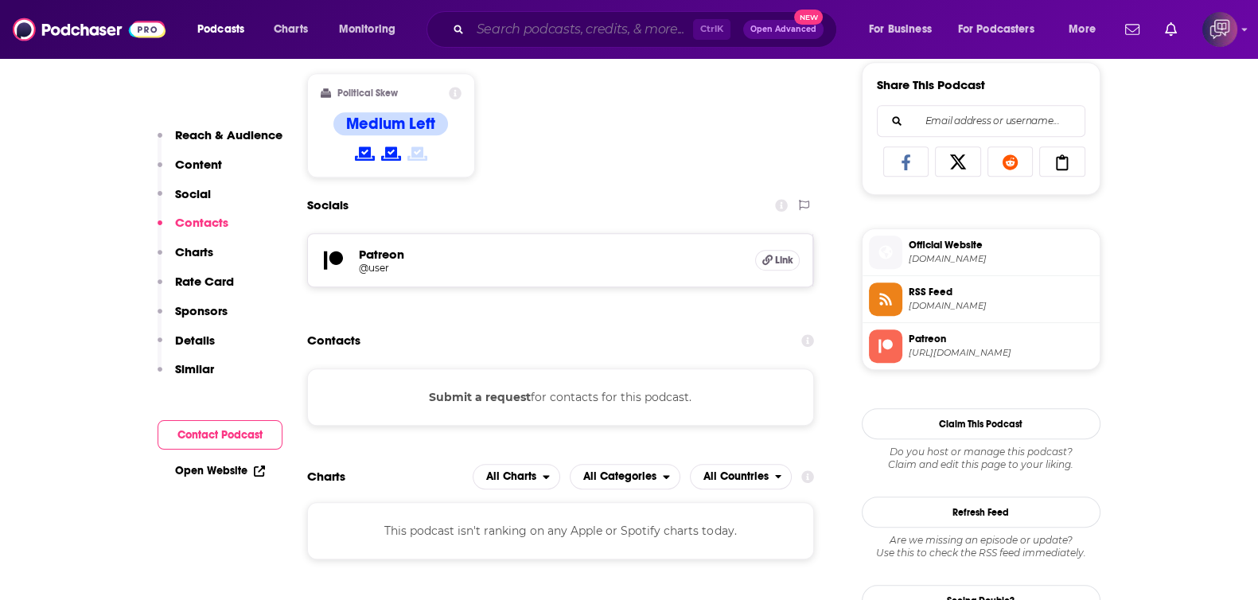
click at [536, 21] on input "Search podcasts, credits, & more..." at bounding box center [581, 29] width 223 height 25
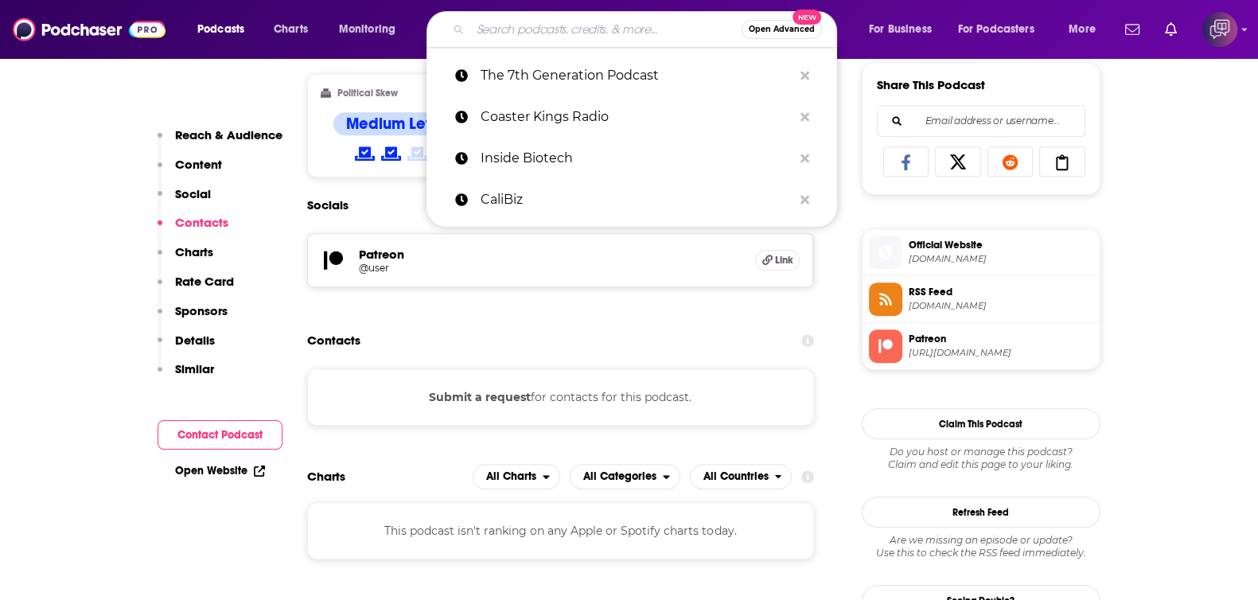
paste input "Angle on Producers with [PERSON_NAME]"
type input "Angle on Producers with [PERSON_NAME]"
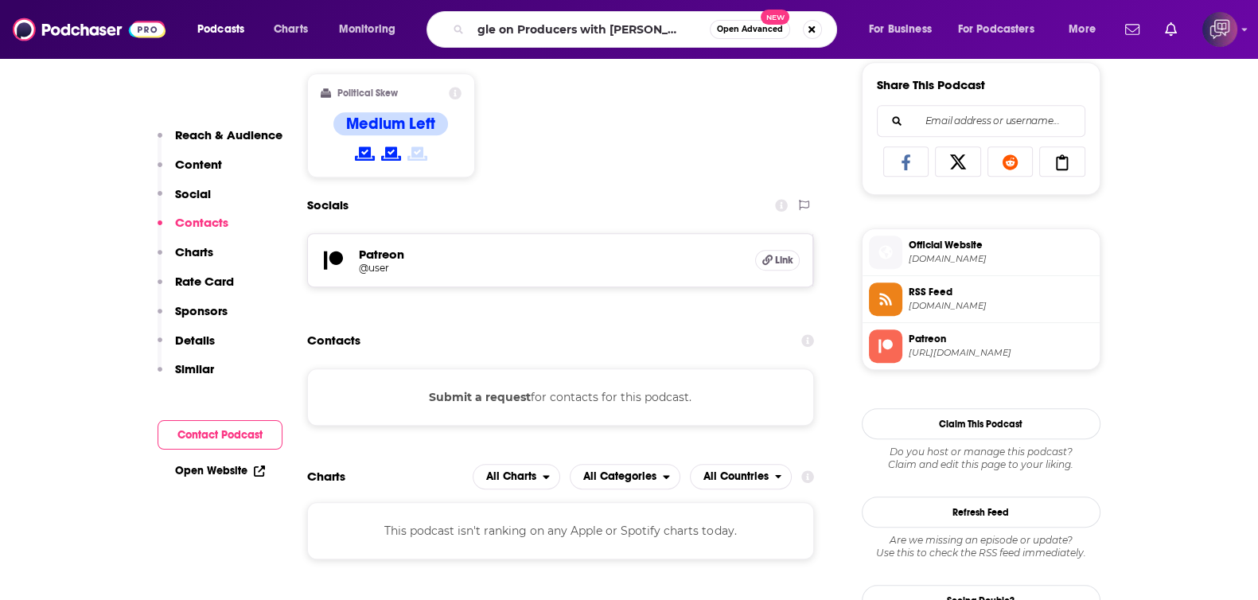
click at [747, 30] on span "Open Advanced" at bounding box center [750, 29] width 66 height 8
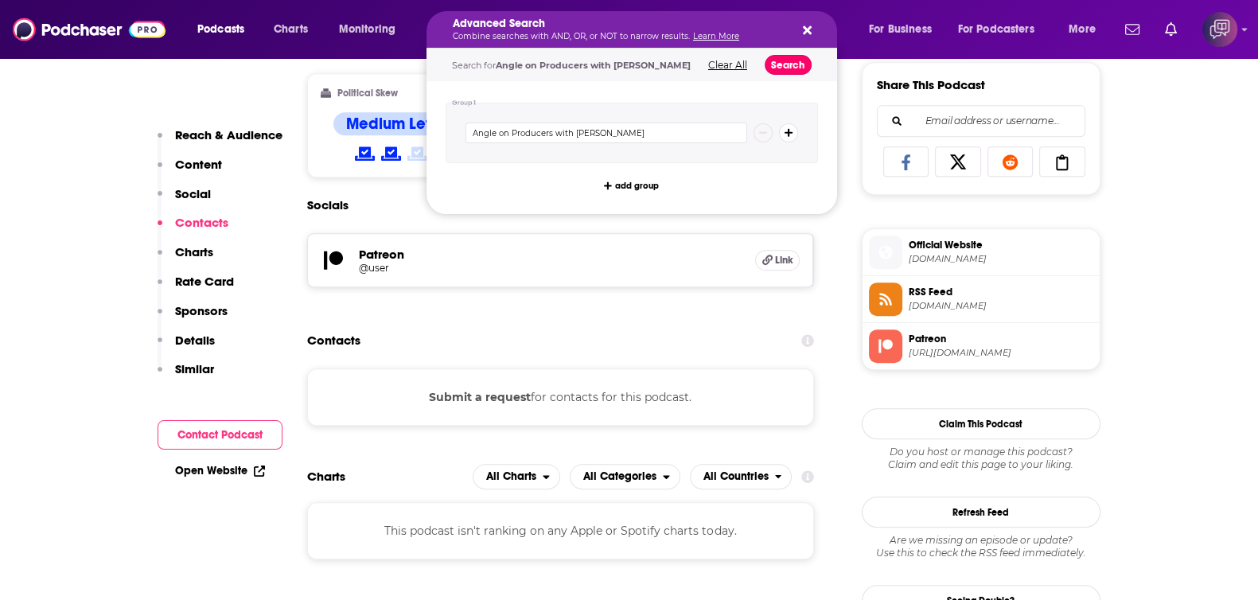
click at [786, 64] on button "Search" at bounding box center [788, 65] width 47 height 20
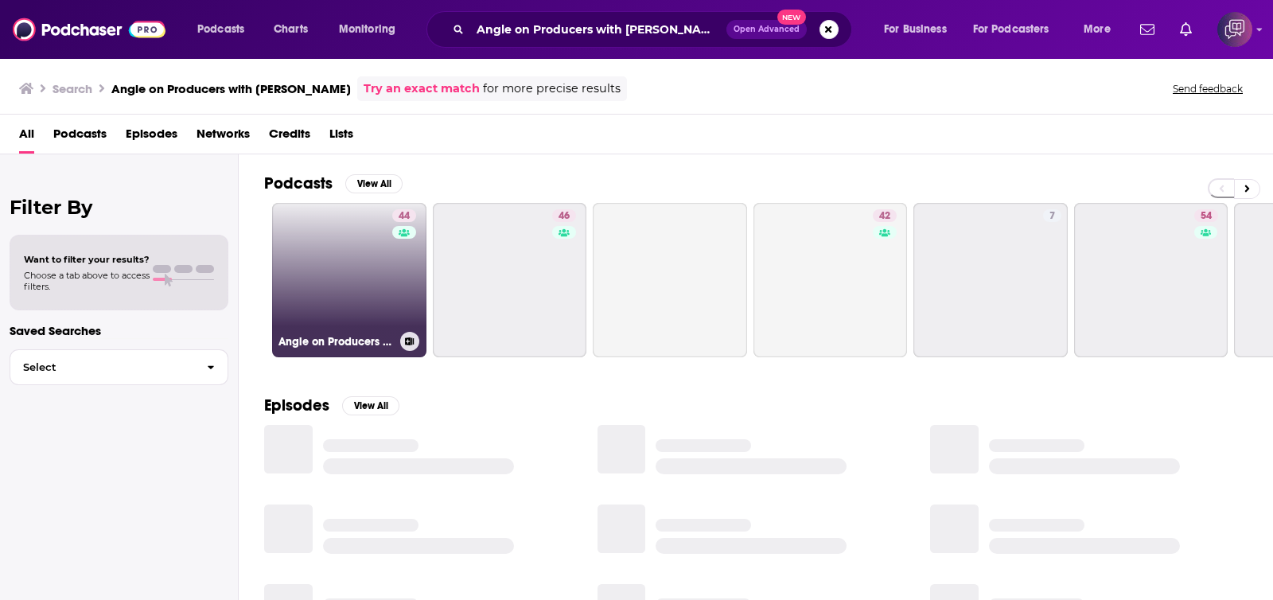
click at [370, 284] on link "44 Angle on Producers with [PERSON_NAME]" at bounding box center [349, 280] width 154 height 154
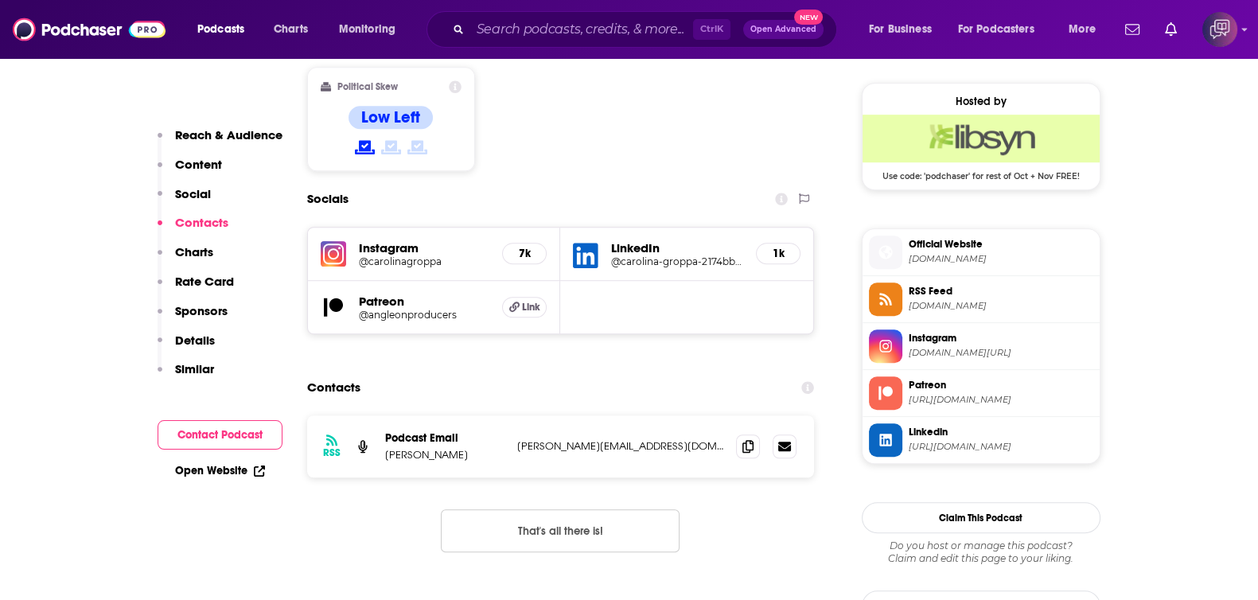
scroll to position [1292, 0]
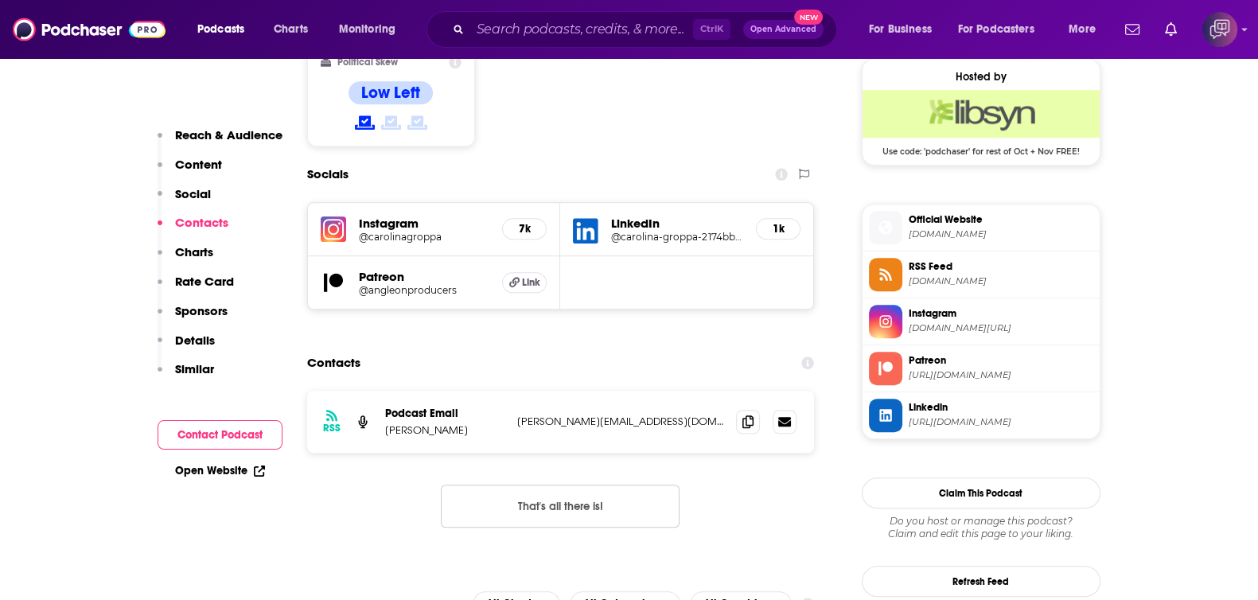
click at [634, 8] on div "Podcasts Charts Monitoring Ctrl K Open Advanced New For Business For Podcasters…" at bounding box center [629, 29] width 1258 height 59
click at [632, 25] on input "Search podcasts, credits, & more..." at bounding box center [581, 29] width 223 height 25
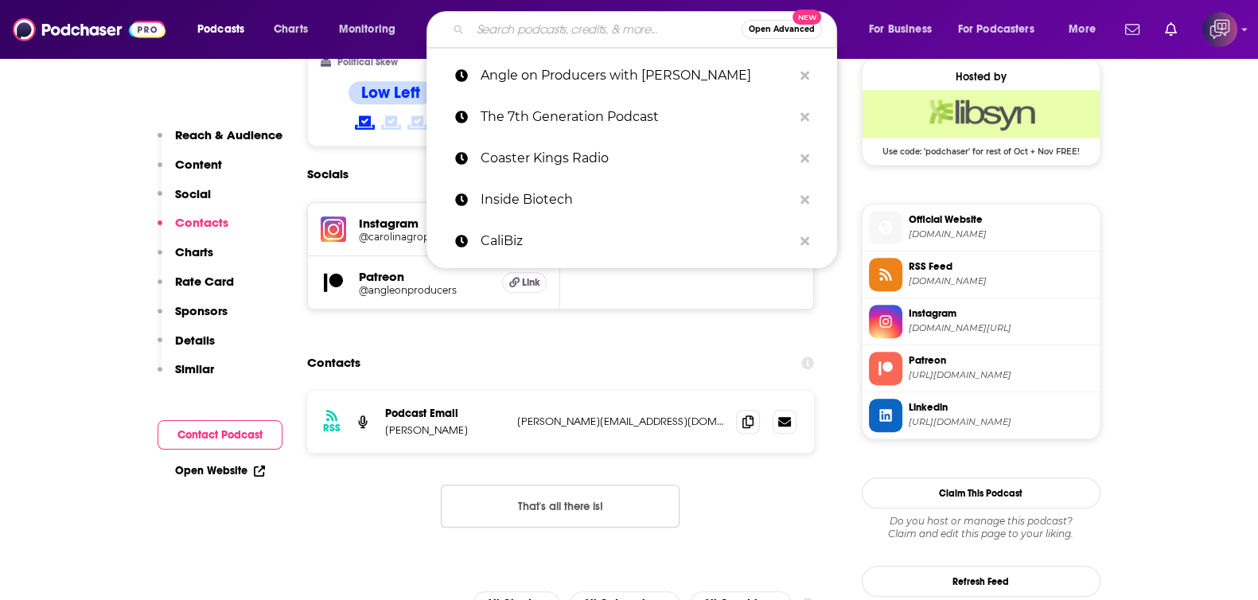
paste input "[DEMOGRAPHIC_DATA] LBC"
type input "[DEMOGRAPHIC_DATA] LBC"
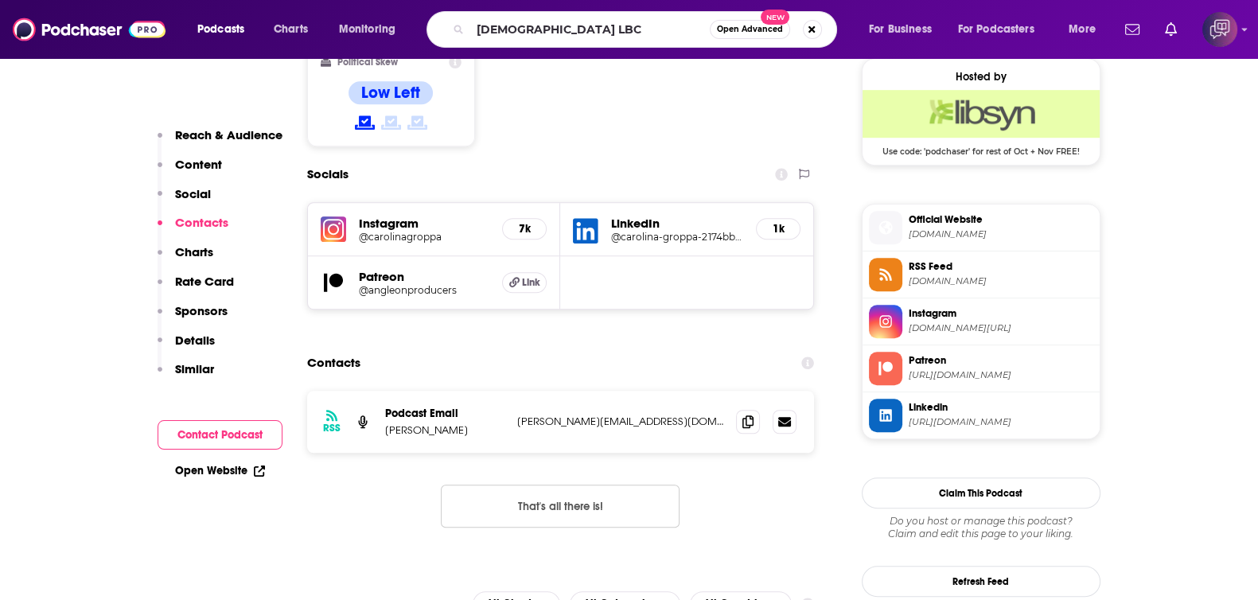
click at [766, 25] on span "Open Advanced" at bounding box center [750, 29] width 66 height 8
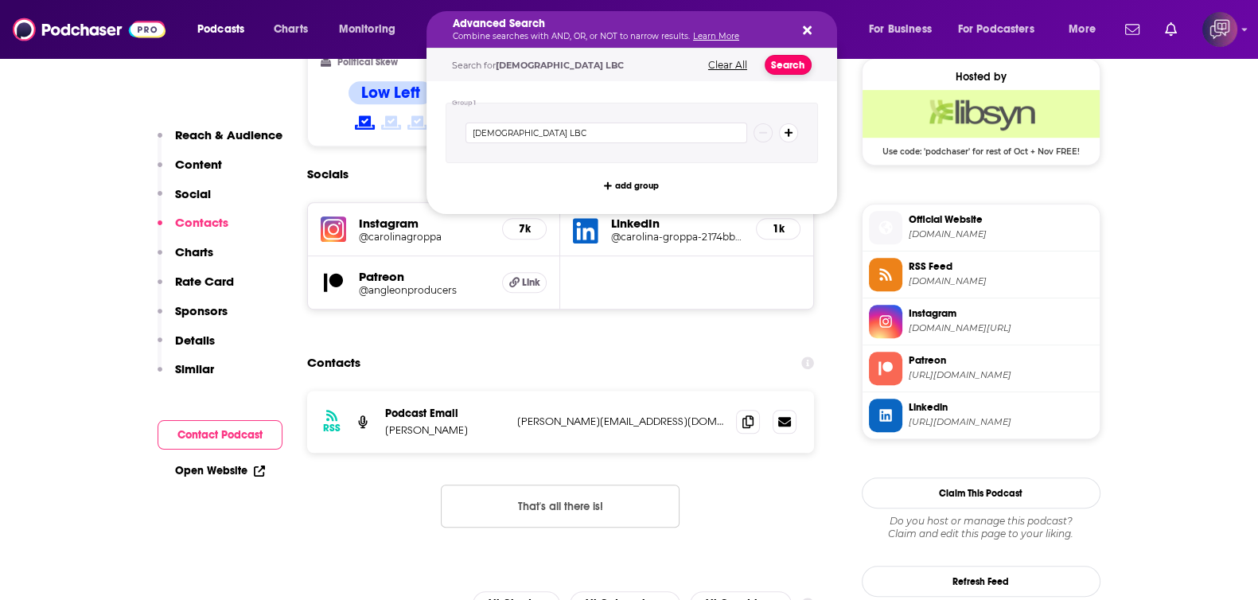
click at [778, 60] on button "Search" at bounding box center [788, 65] width 47 height 20
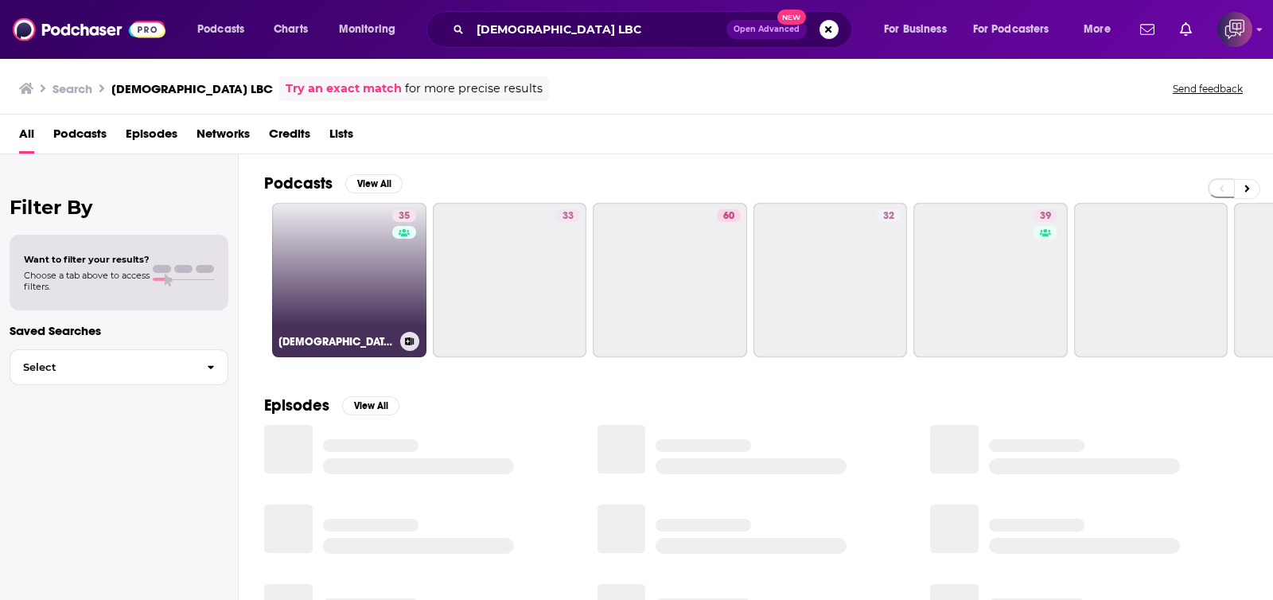
click at [384, 276] on link "35 [DEMOGRAPHIC_DATA] LBC" at bounding box center [349, 280] width 154 height 154
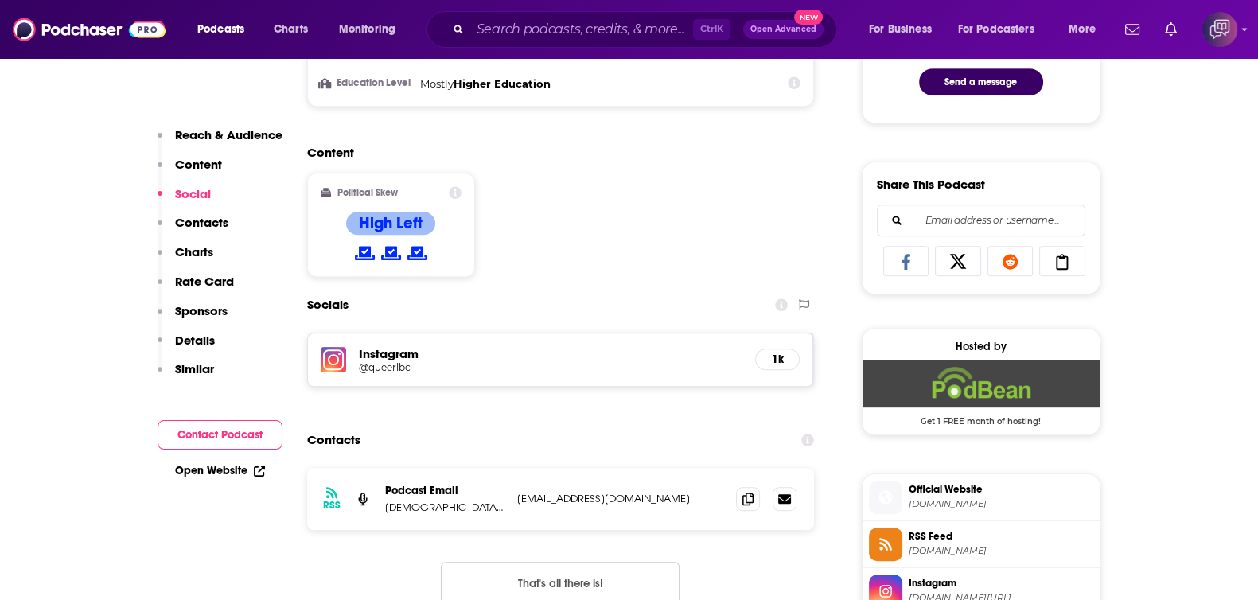
scroll to position [1094, 0]
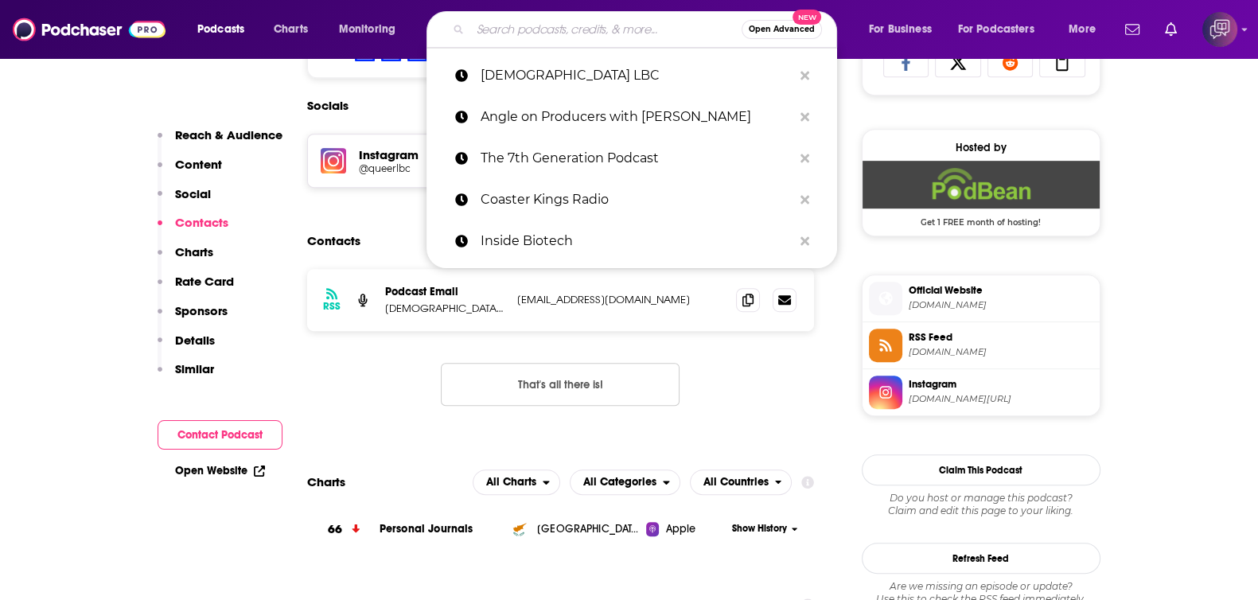
click at [617, 25] on input "Search podcasts, credits, & more..." at bounding box center [605, 29] width 271 height 25
paste input "The Beet: A Podcast for Plant Lovers"
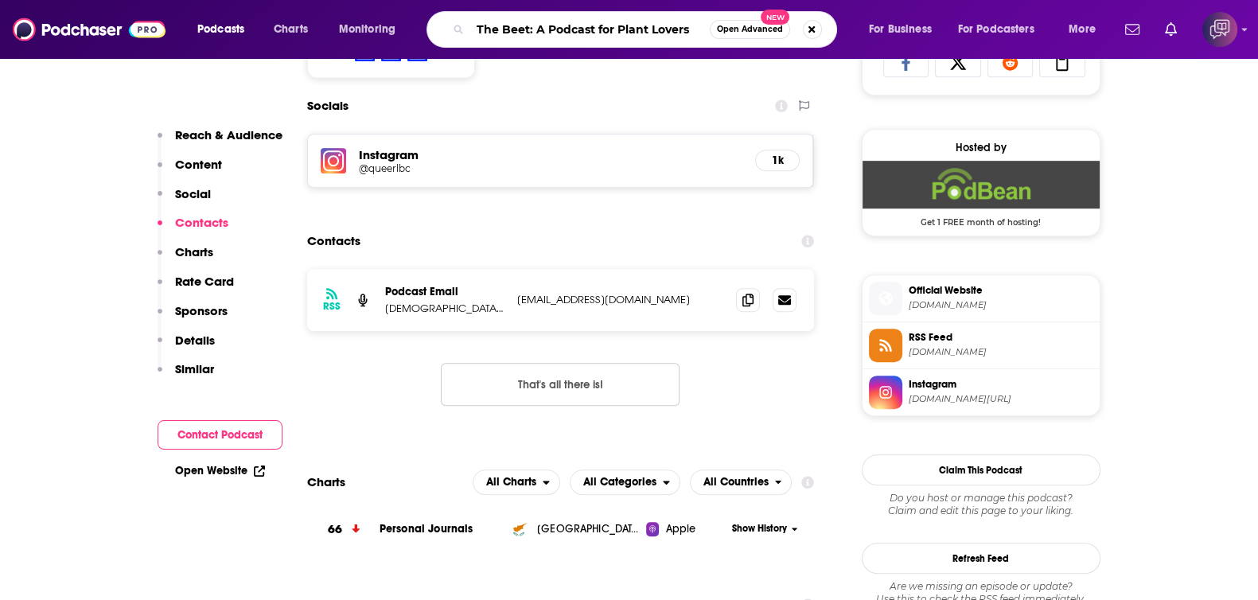
type input "The Beet: A Podcast for Plant Lovers"
click at [754, 37] on button "Open Advanced New" at bounding box center [750, 29] width 80 height 19
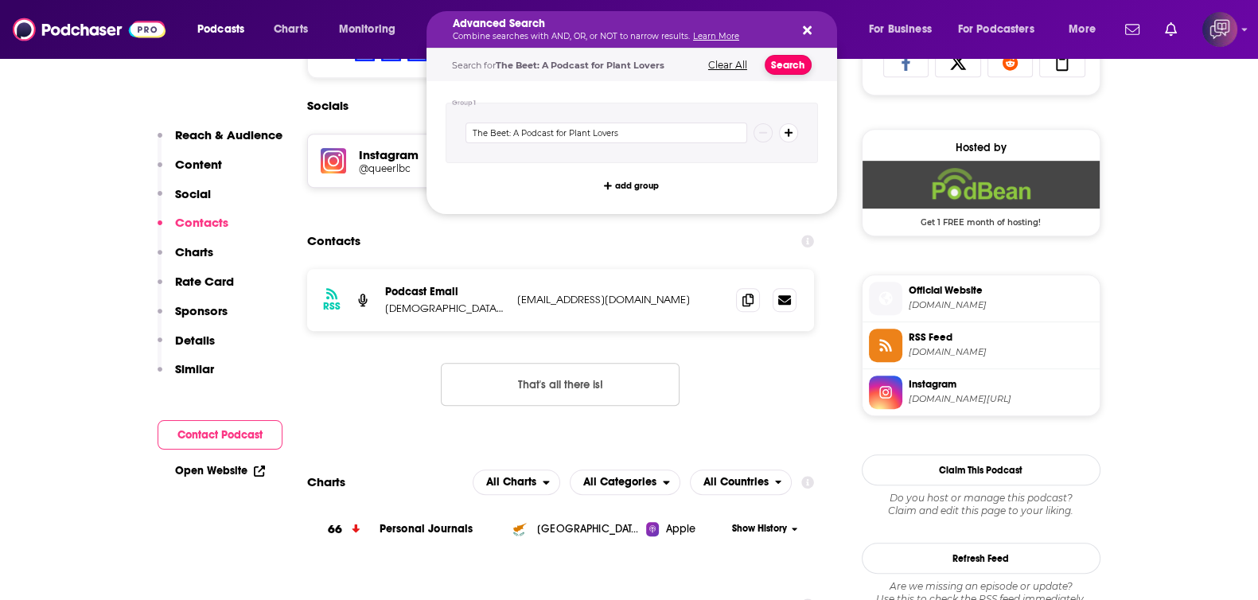
click at [800, 65] on button "Search" at bounding box center [788, 65] width 47 height 20
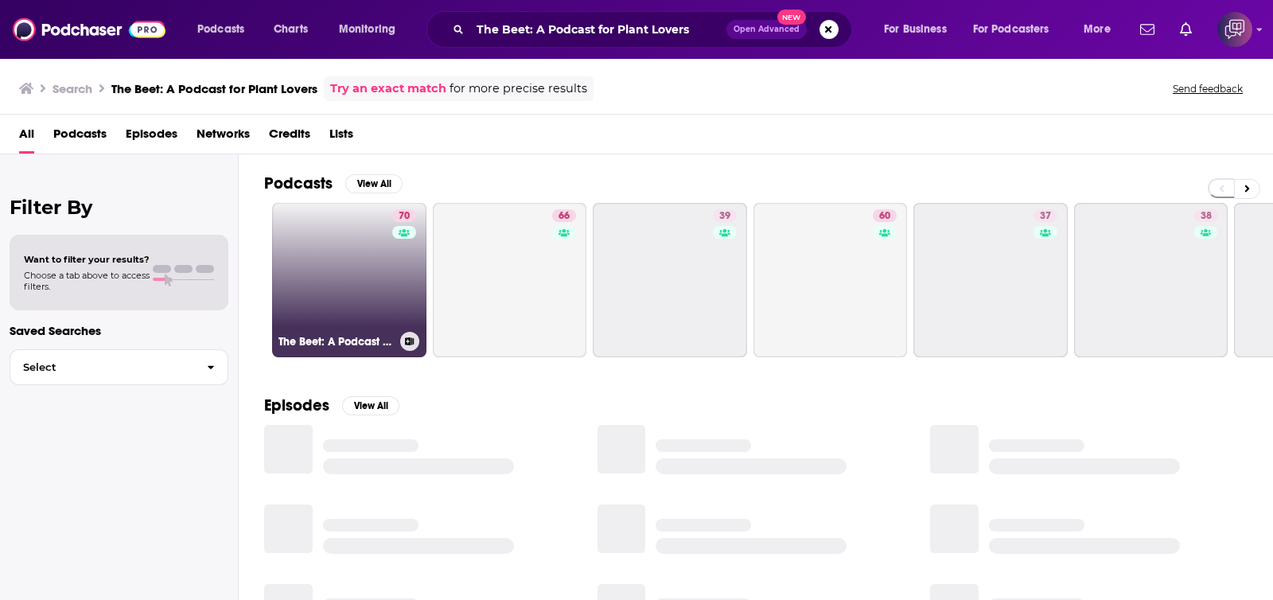
click at [364, 265] on link "70 The Beet: A Podcast For Plant Lovers" at bounding box center [349, 280] width 154 height 154
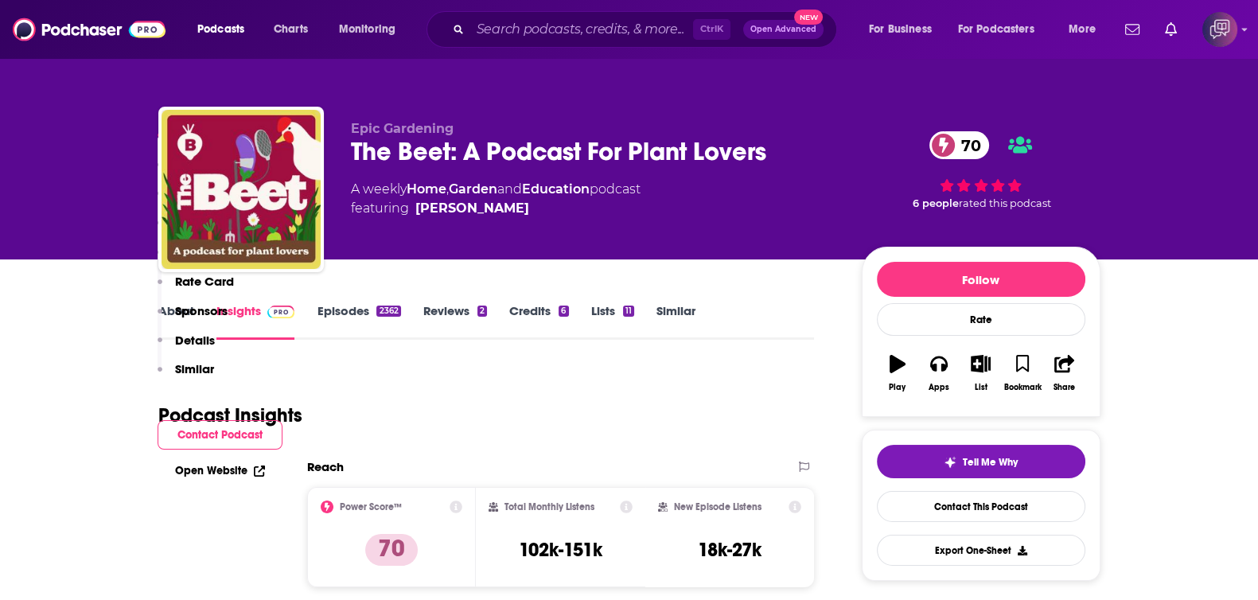
scroll to position [1094, 0]
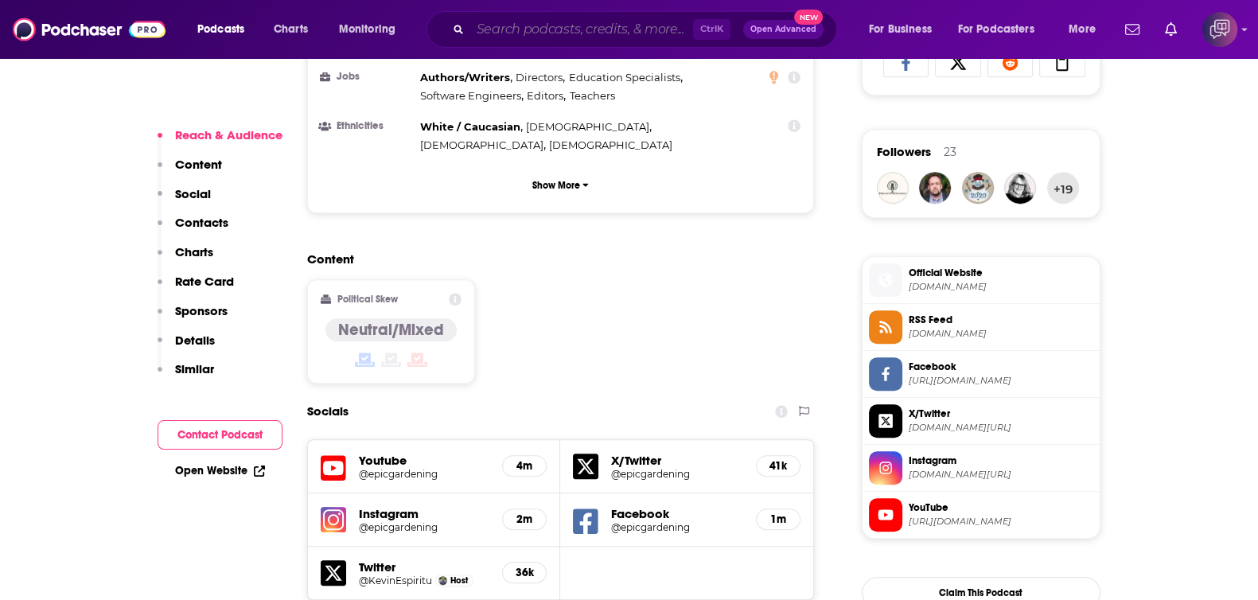
click at [684, 33] on input "Search podcasts, credits, & more..." at bounding box center [581, 29] width 223 height 25
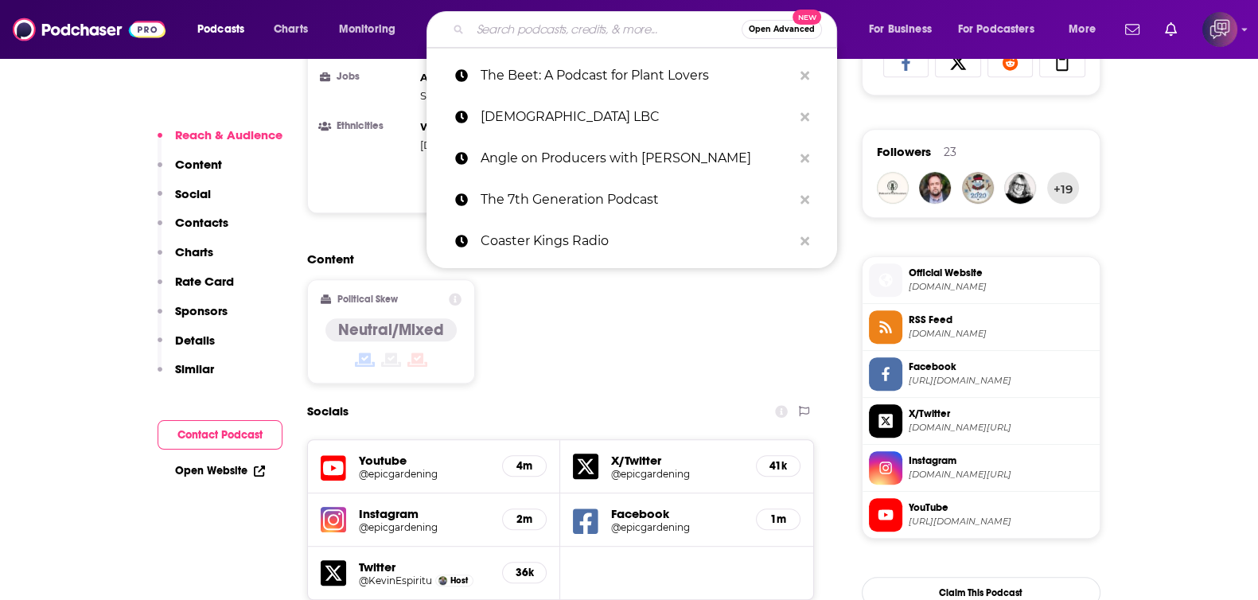
paste input "[PERSON_NAME][GEOGRAPHIC_DATA]: Sorry Not Sorry"
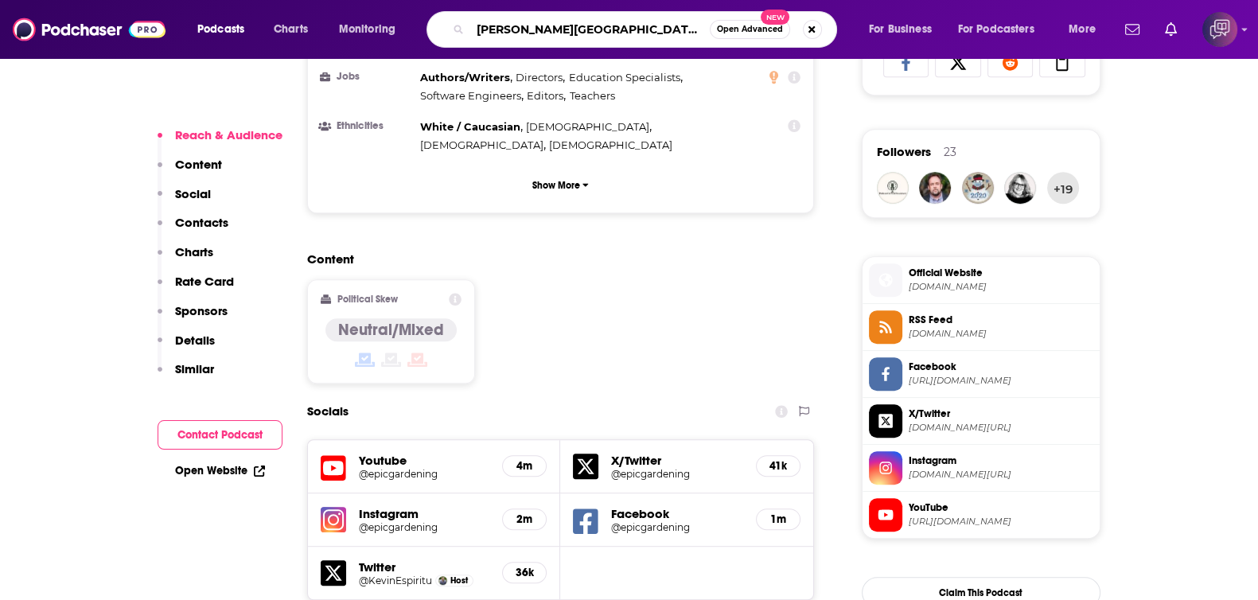
type input "[PERSON_NAME][GEOGRAPHIC_DATA]: Sorry Not Sorry"
click at [765, 33] on span "Open Advanced" at bounding box center [750, 29] width 66 height 8
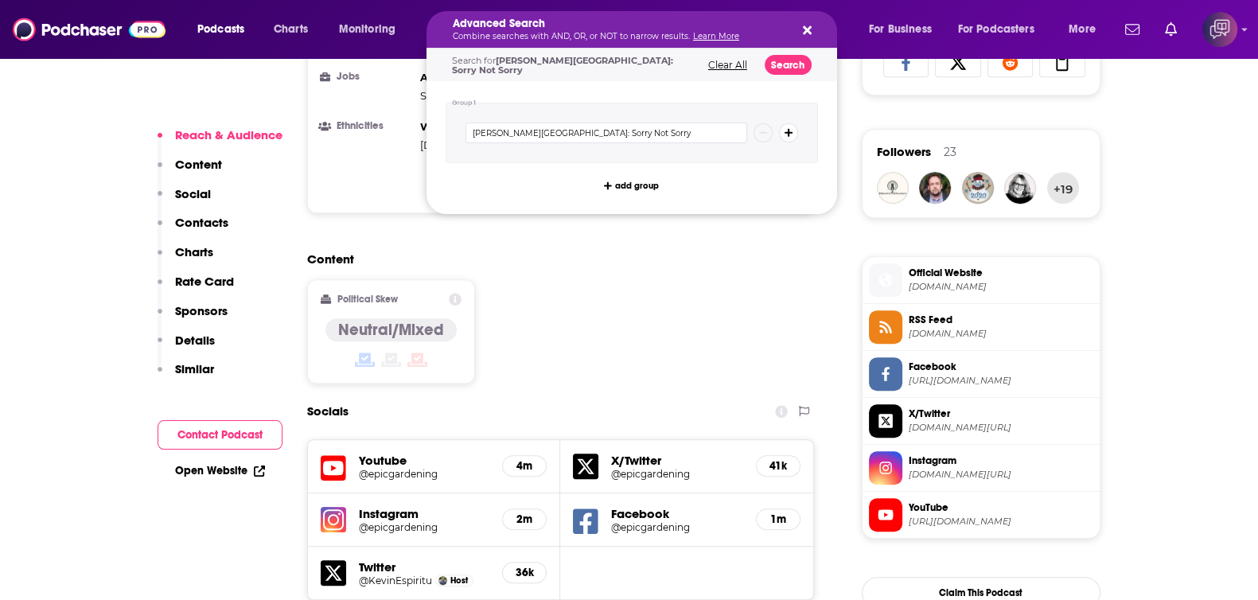
click at [779, 53] on div "Search for [PERSON_NAME][GEOGRAPHIC_DATA]: Sorry Not Sorry Clear All Search" at bounding box center [631, 65] width 411 height 33
click at [778, 58] on button "Search" at bounding box center [788, 65] width 47 height 20
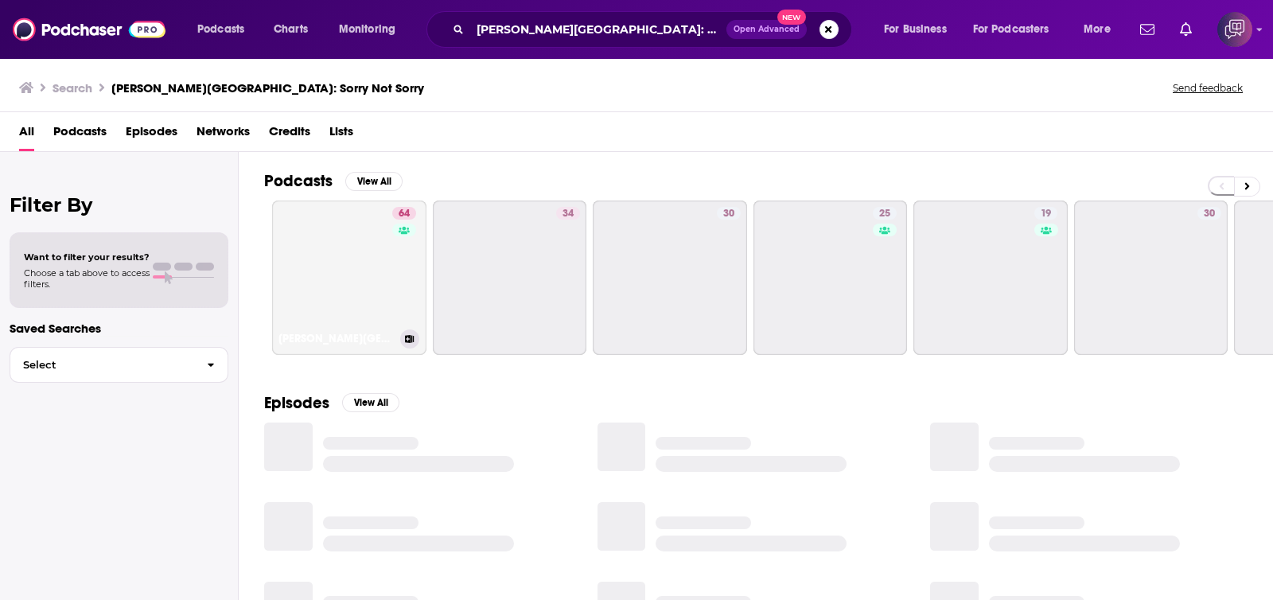
click at [358, 282] on link "64 [PERSON_NAME][GEOGRAPHIC_DATA]: Sorry Not Sorry" at bounding box center [349, 278] width 154 height 154
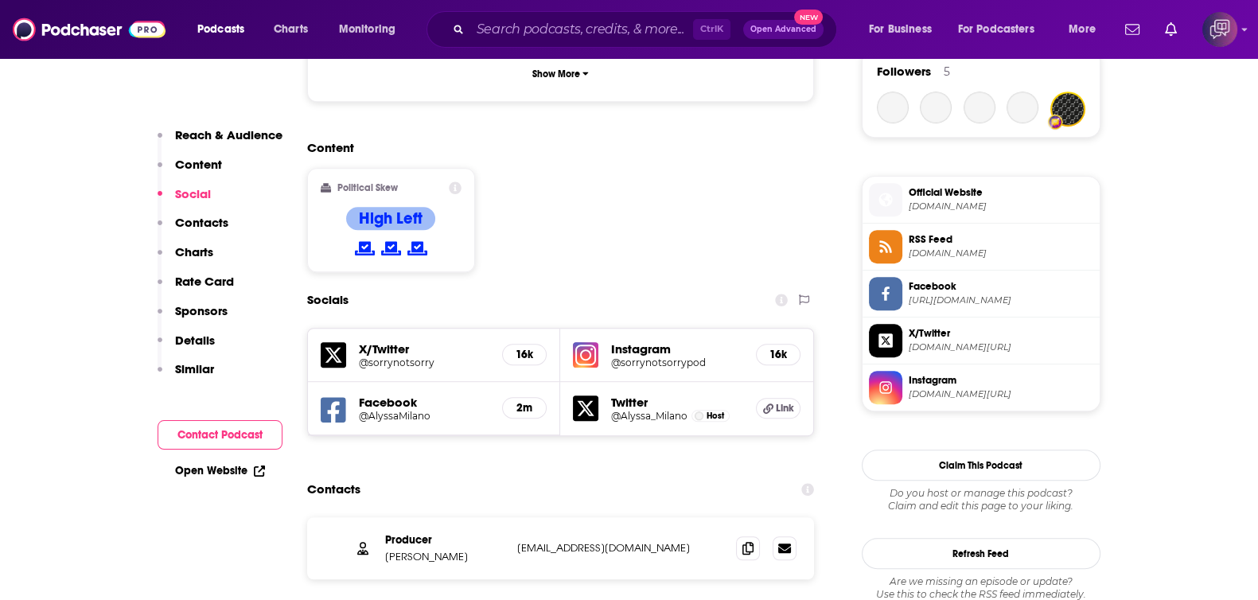
scroll to position [1194, 0]
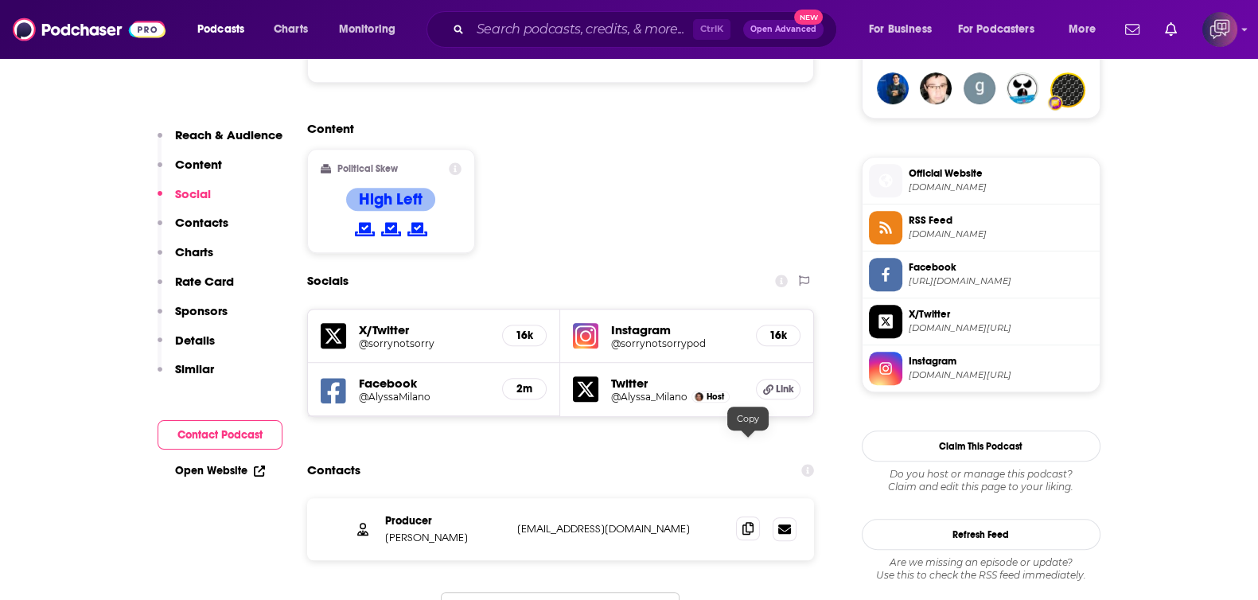
click at [744, 522] on icon at bounding box center [747, 528] width 11 height 13
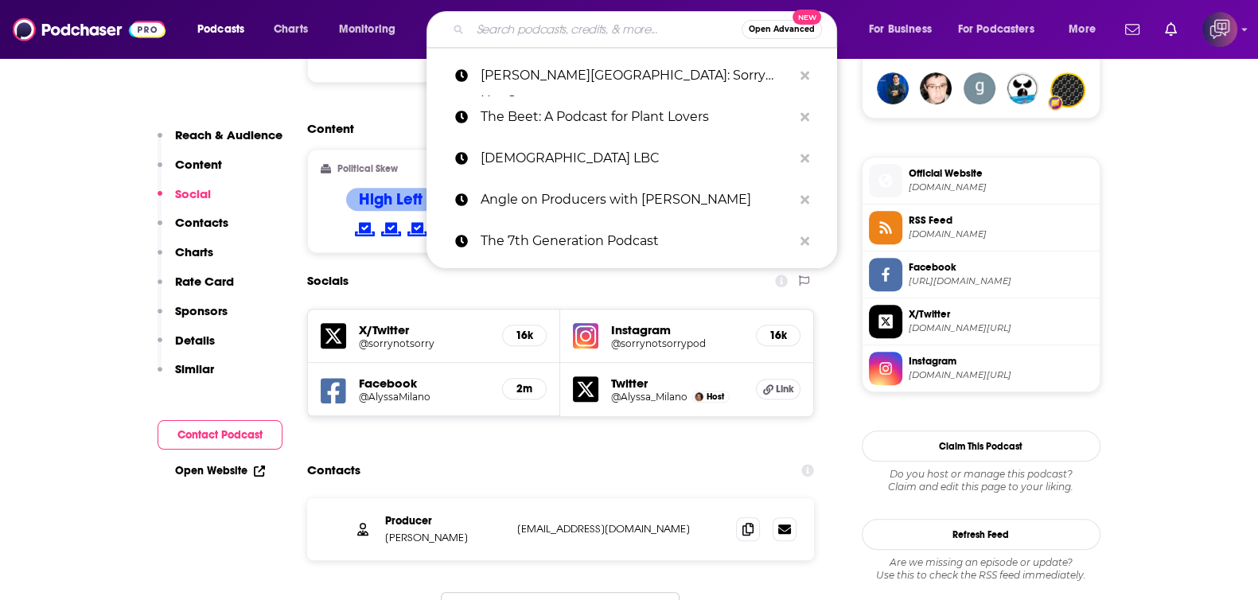
click at [544, 37] on input "Search podcasts, credits, & more..." at bounding box center [605, 29] width 271 height 25
paste input "Port of Entry"
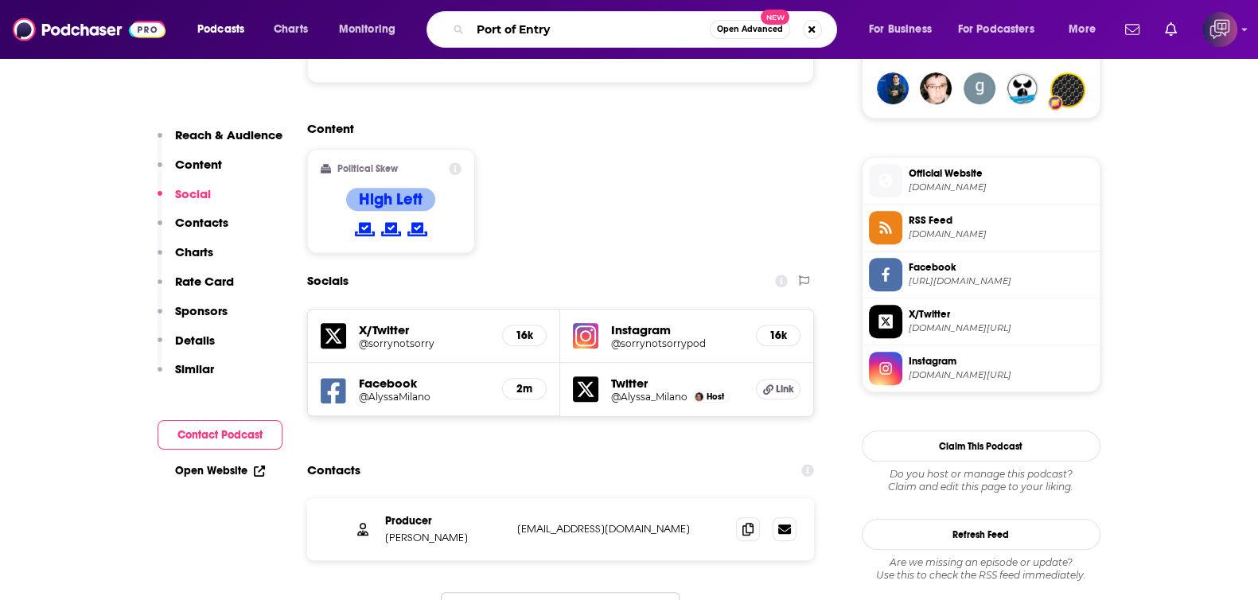
type input "Port of Entry"
click at [788, 33] on button "Open Advanced New" at bounding box center [750, 29] width 80 height 19
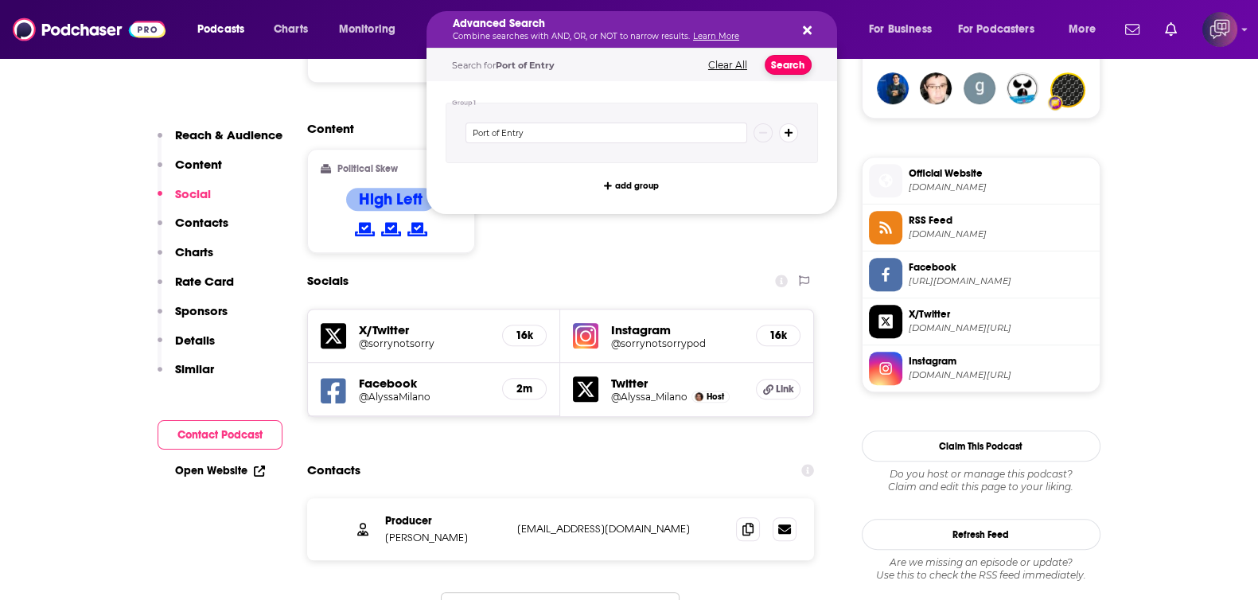
click at [767, 70] on button "Search" at bounding box center [788, 65] width 47 height 20
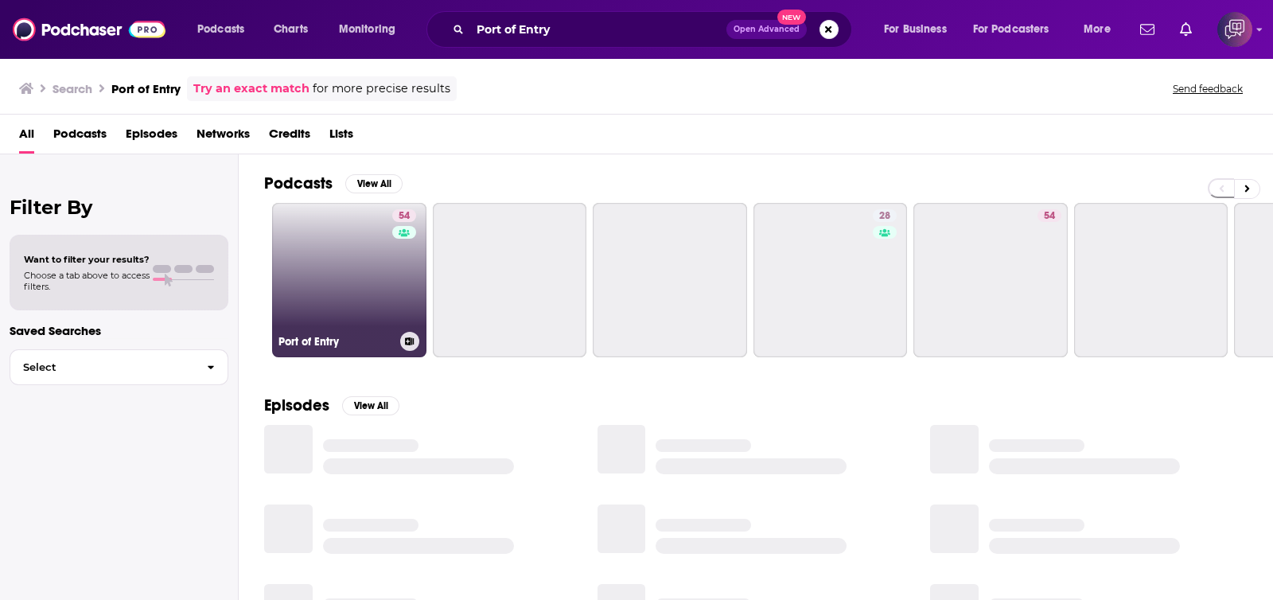
click at [323, 256] on link "54 Port of Entry" at bounding box center [349, 280] width 154 height 154
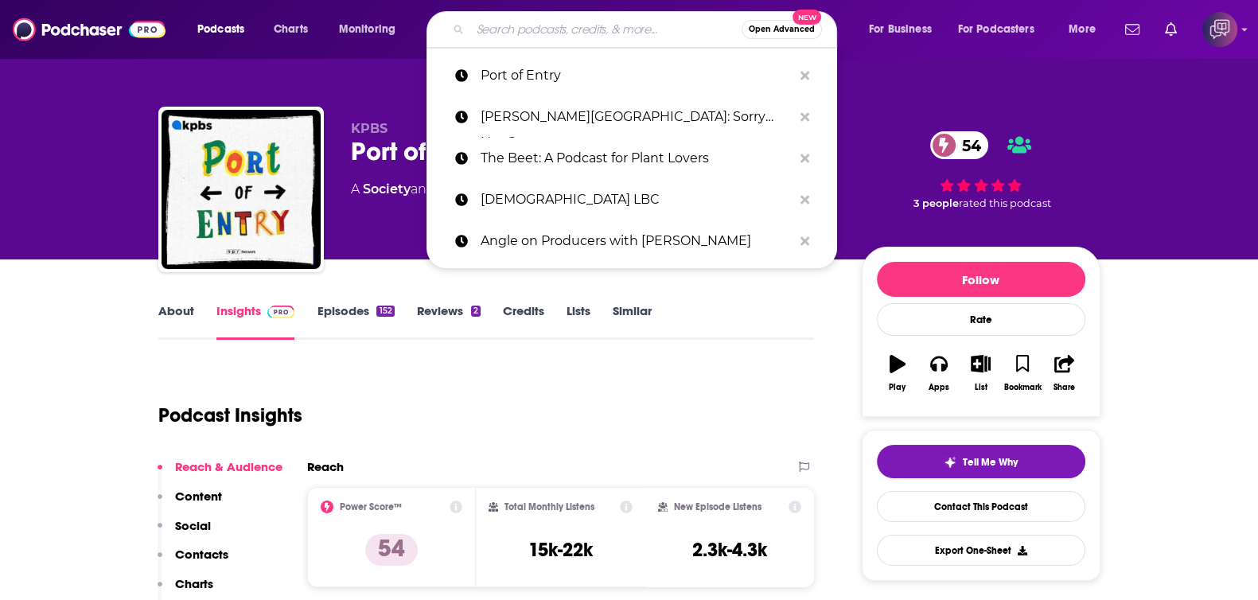
click at [555, 21] on input "Search podcasts, credits, & more..." at bounding box center [605, 29] width 271 height 25
paste input "PragerU 5-Minute Videos"
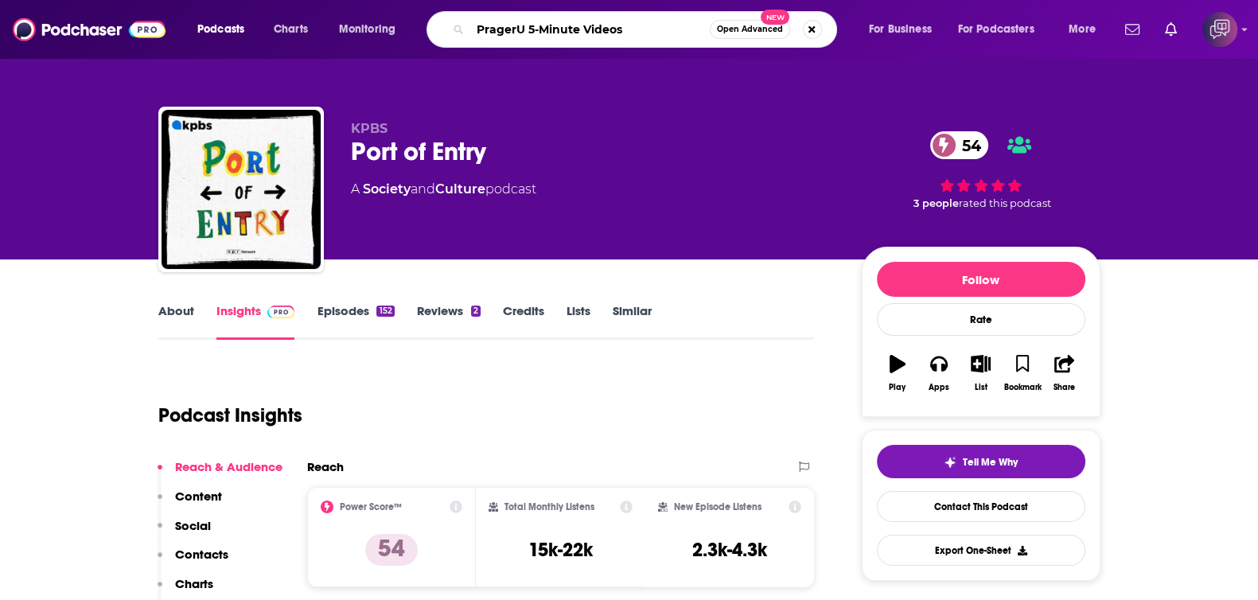
type input "PragerU 5-Minute Videos"
click at [740, 28] on span "Open Advanced" at bounding box center [750, 29] width 66 height 8
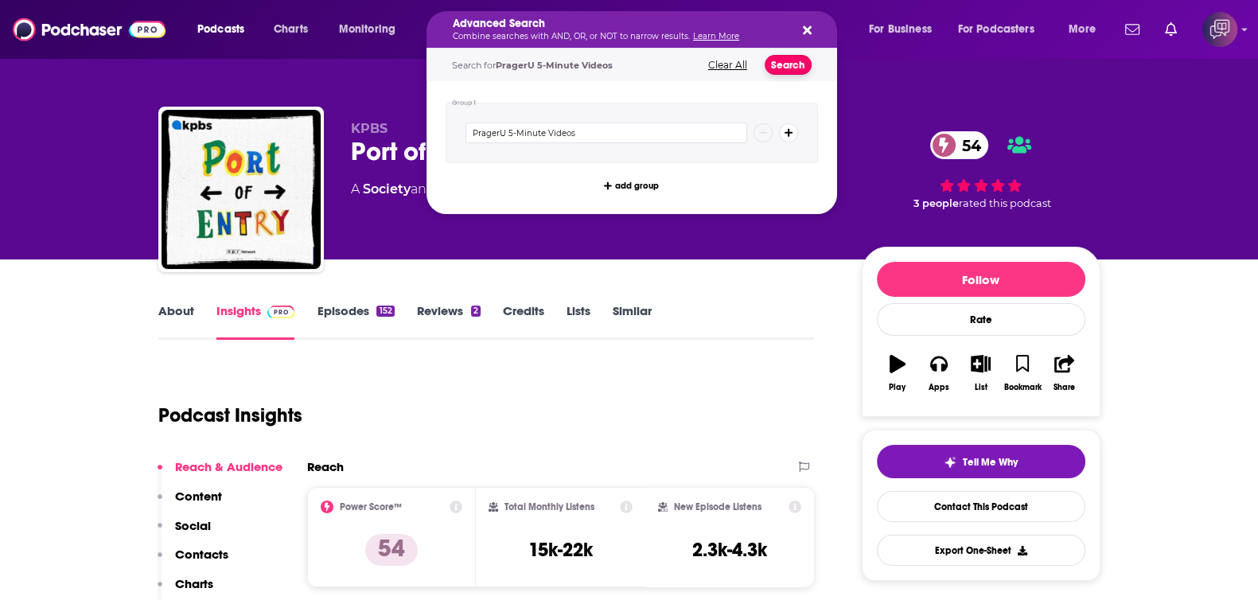
click at [791, 64] on button "Search" at bounding box center [788, 65] width 47 height 20
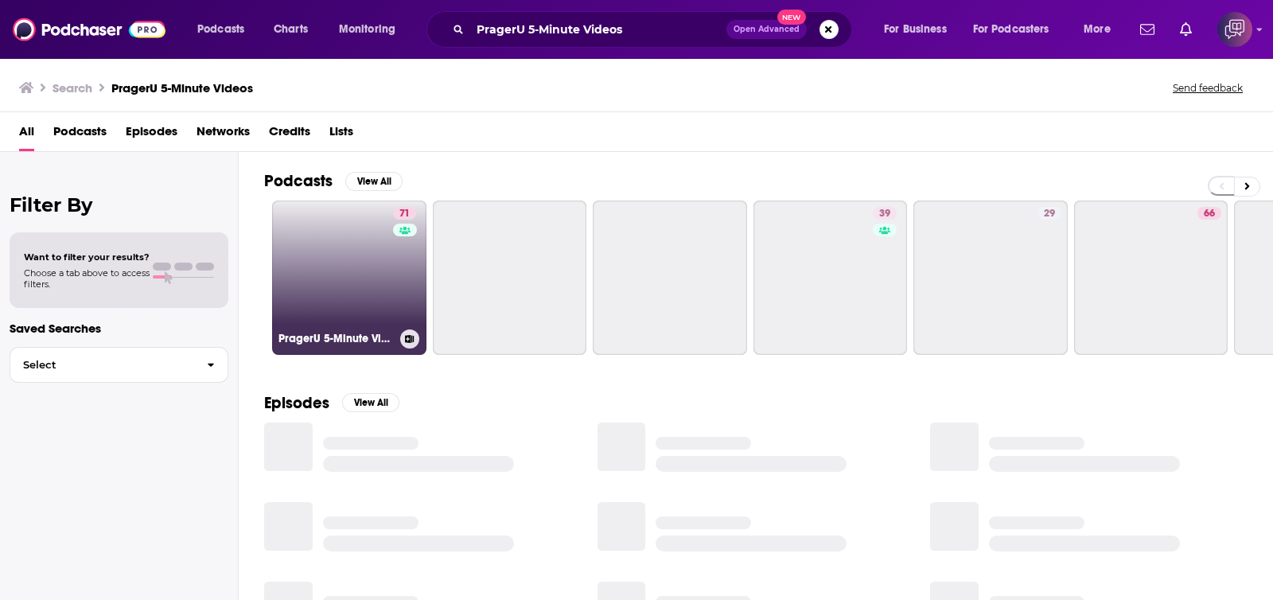
click at [295, 336] on h3 "PragerU 5-Minute Videos" at bounding box center [335, 339] width 115 height 14
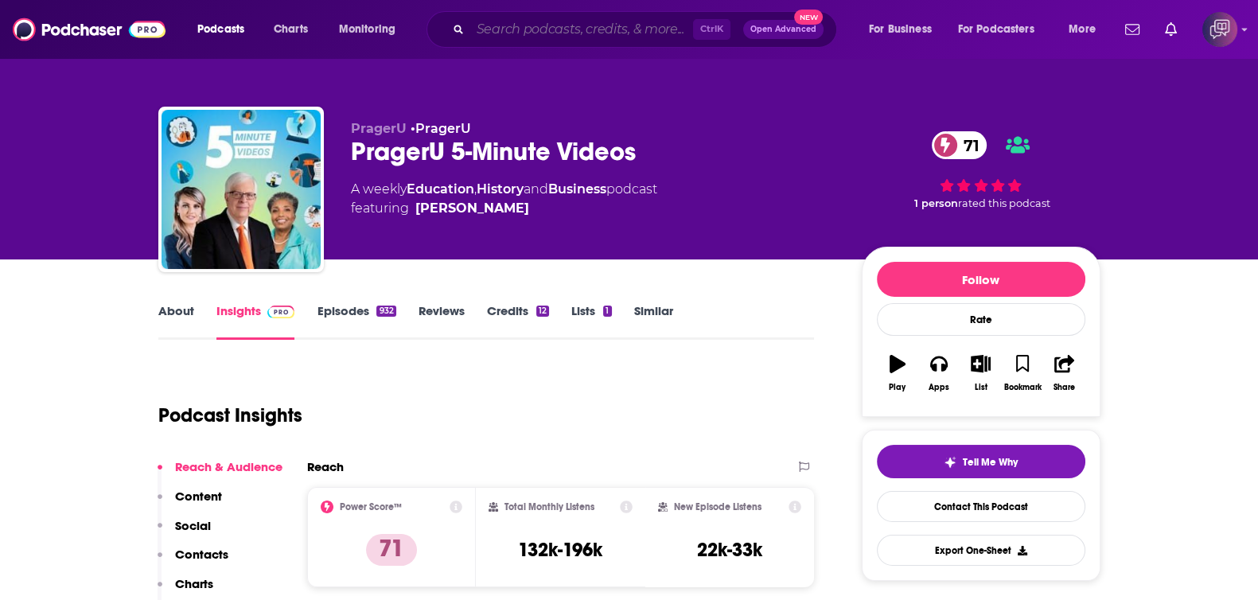
click at [547, 33] on input "Search podcasts, credits, & more..." at bounding box center [581, 29] width 223 height 25
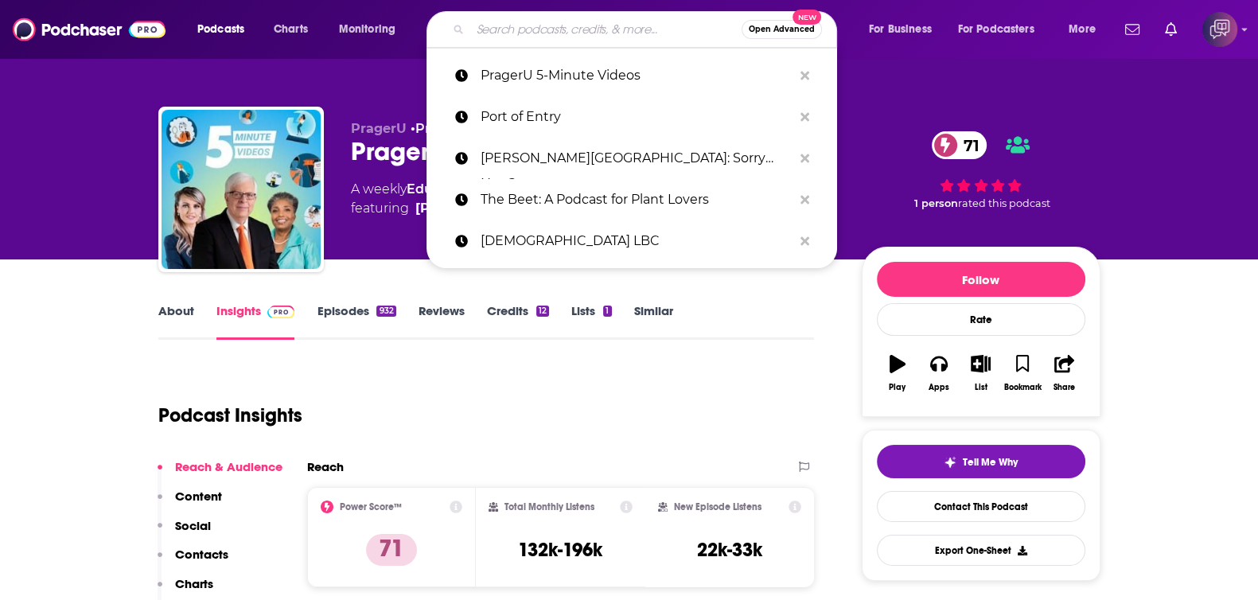
paste input "The GV Wire Podcast"
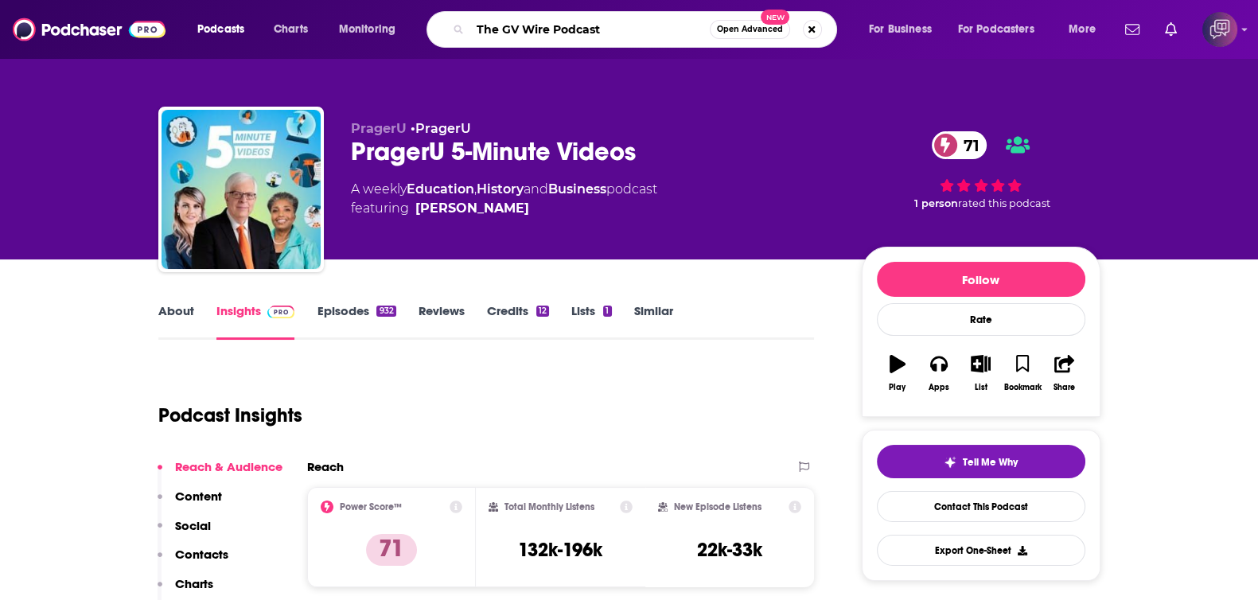
type input "The GV Wire Podcast"
click at [722, 33] on span "Open Advanced" at bounding box center [750, 29] width 66 height 8
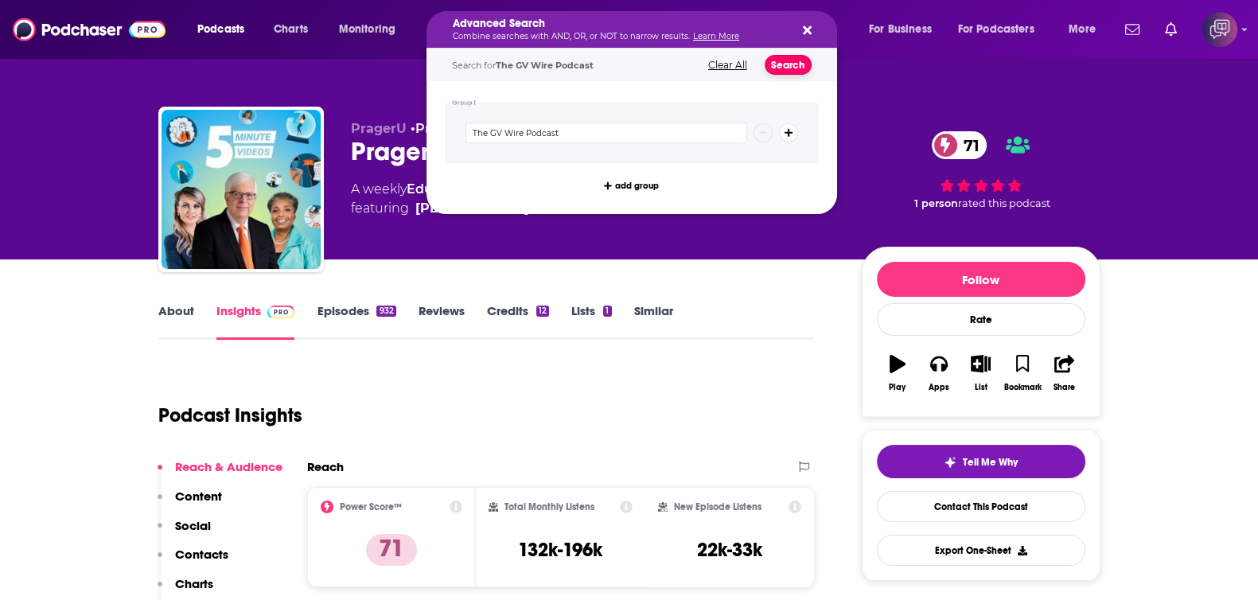
click at [784, 65] on button "Search" at bounding box center [788, 65] width 47 height 20
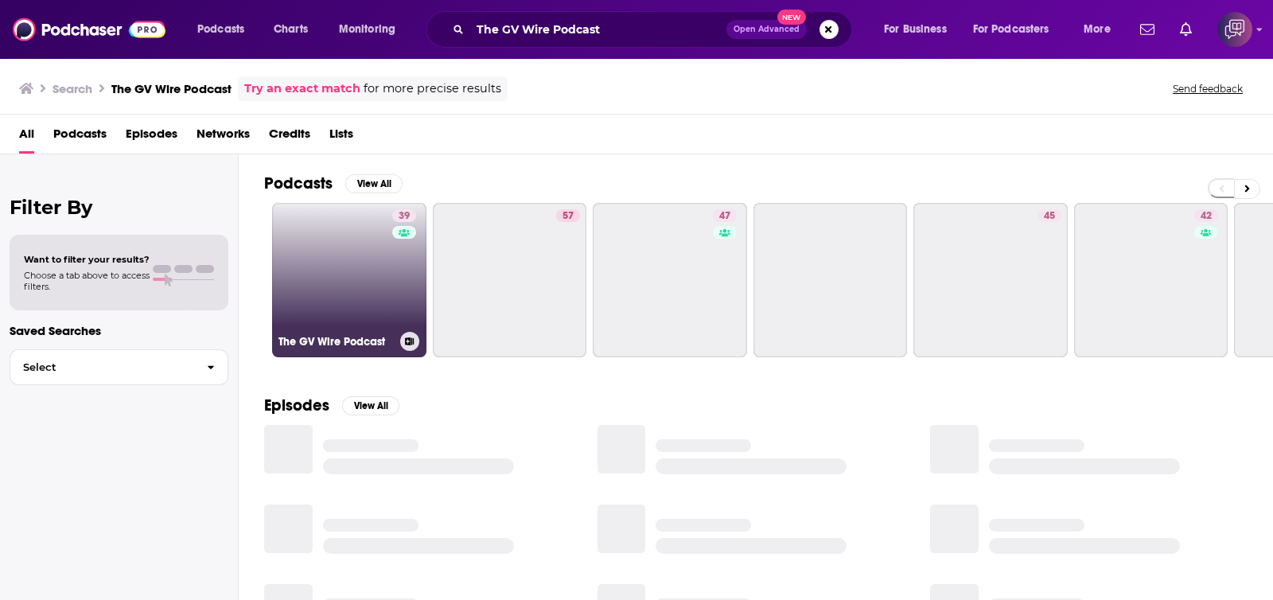
click at [346, 278] on link "39 The GV Wire Podcast" at bounding box center [349, 280] width 154 height 154
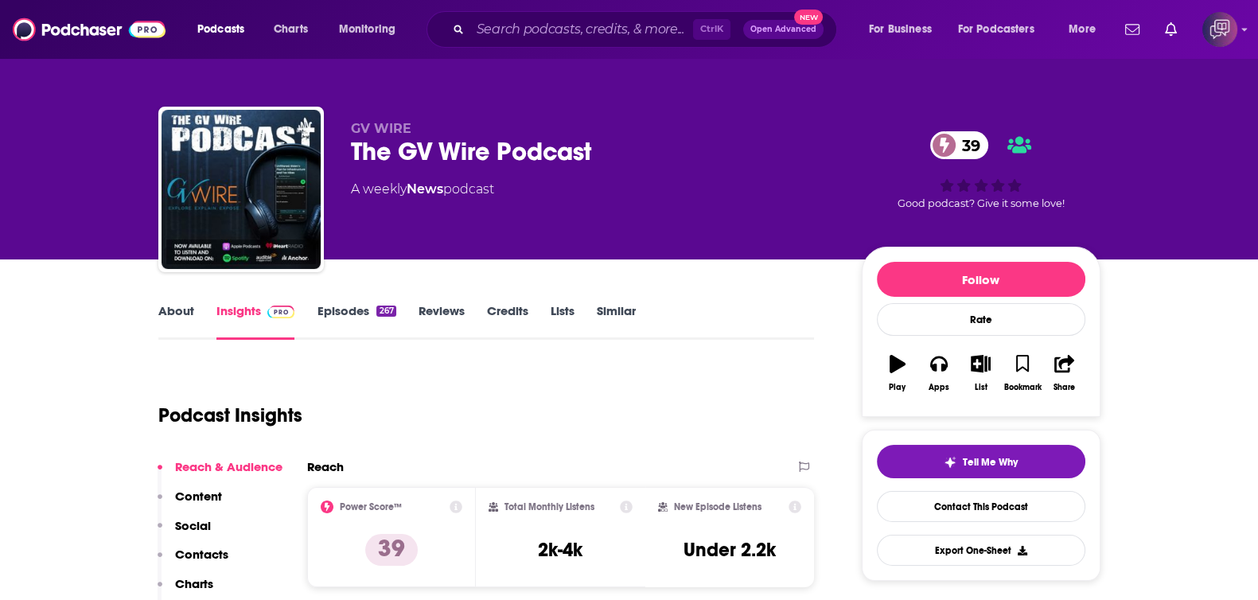
scroll to position [497, 0]
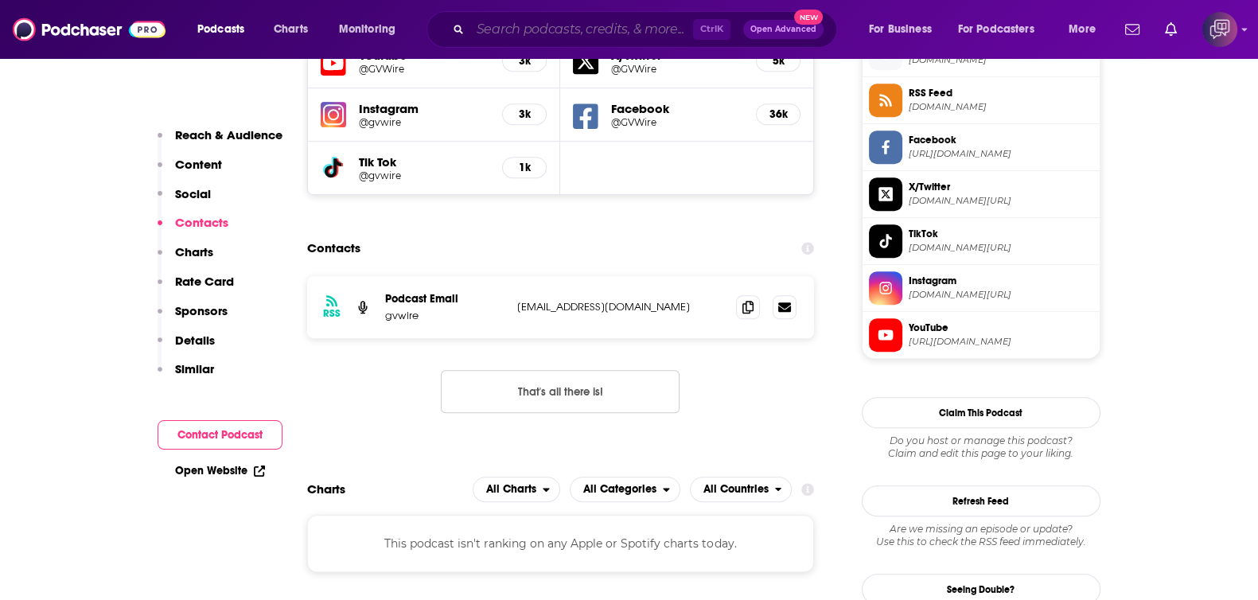
click at [568, 29] on input "Search podcasts, credits, & more..." at bounding box center [581, 29] width 223 height 25
paste input "Pretty Basic with [PERSON_NAME] [PERSON_NAME] and [PERSON_NAME]"
type input "Pretty Basic with [PERSON_NAME] [PERSON_NAME] and [PERSON_NAME]"
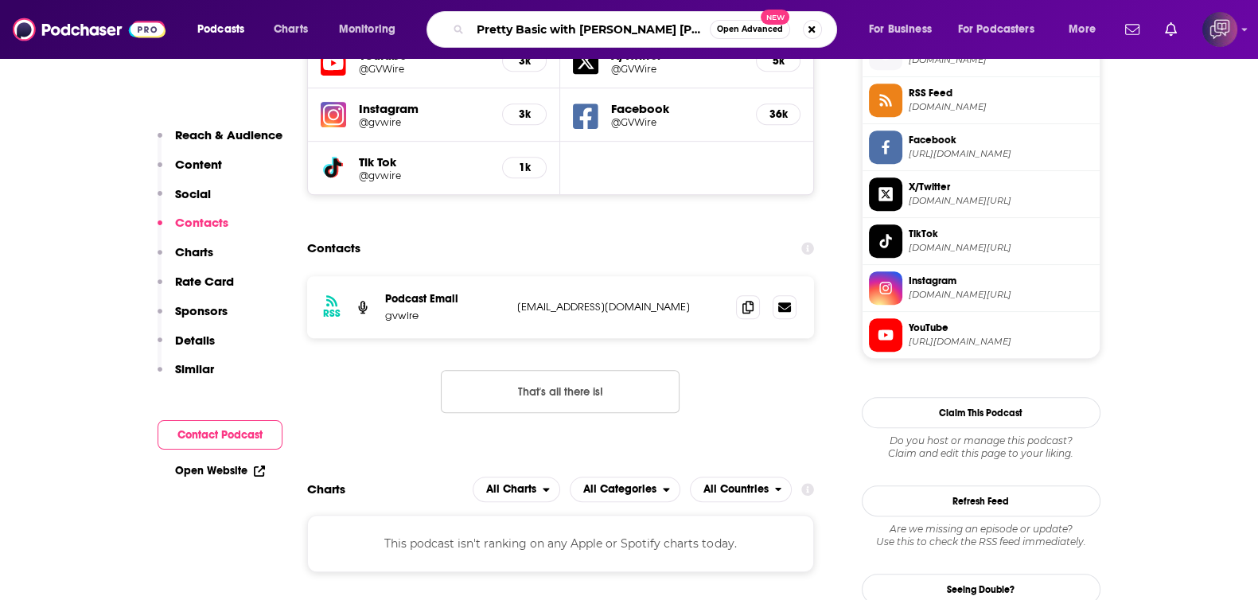
scroll to position [0, 37]
click at [747, 33] on span "Open Advanced" at bounding box center [750, 29] width 66 height 8
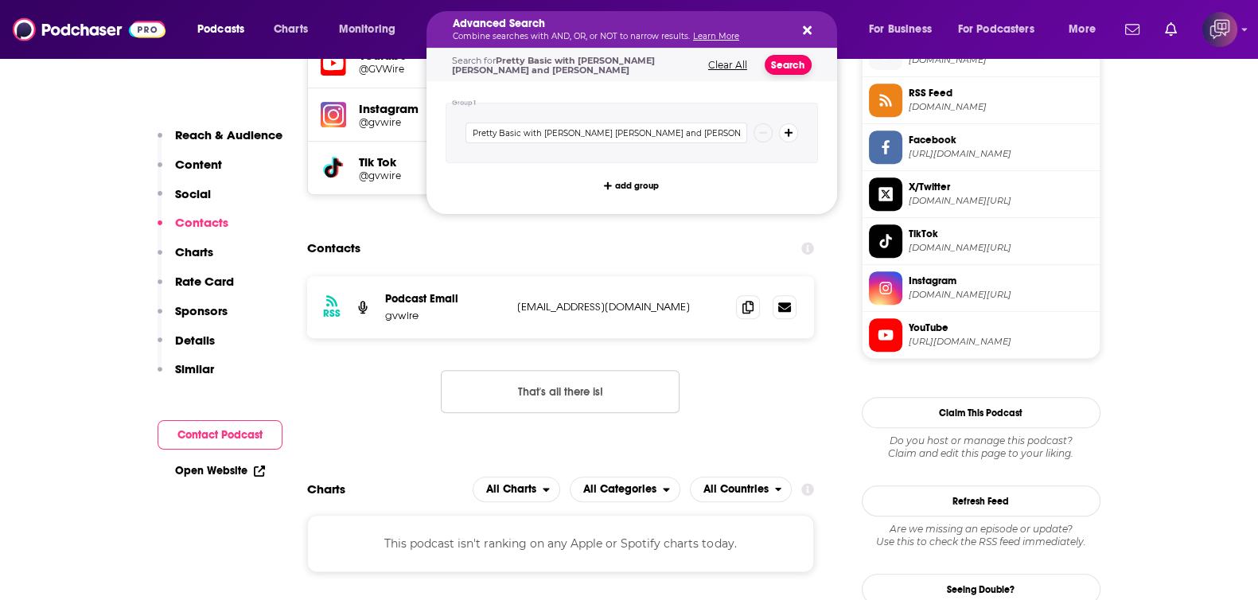
click at [791, 64] on button "Search" at bounding box center [788, 65] width 47 height 20
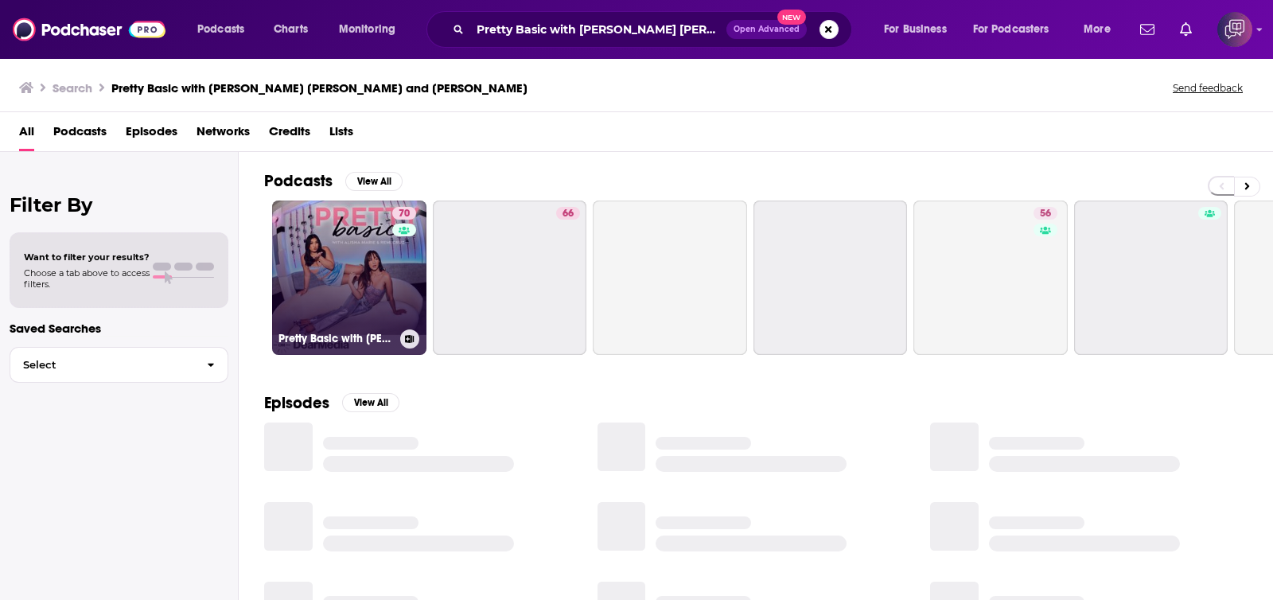
click at [334, 249] on link "70 Pretty Basic with [PERSON_NAME] [PERSON_NAME] and [PERSON_NAME]" at bounding box center [349, 278] width 154 height 154
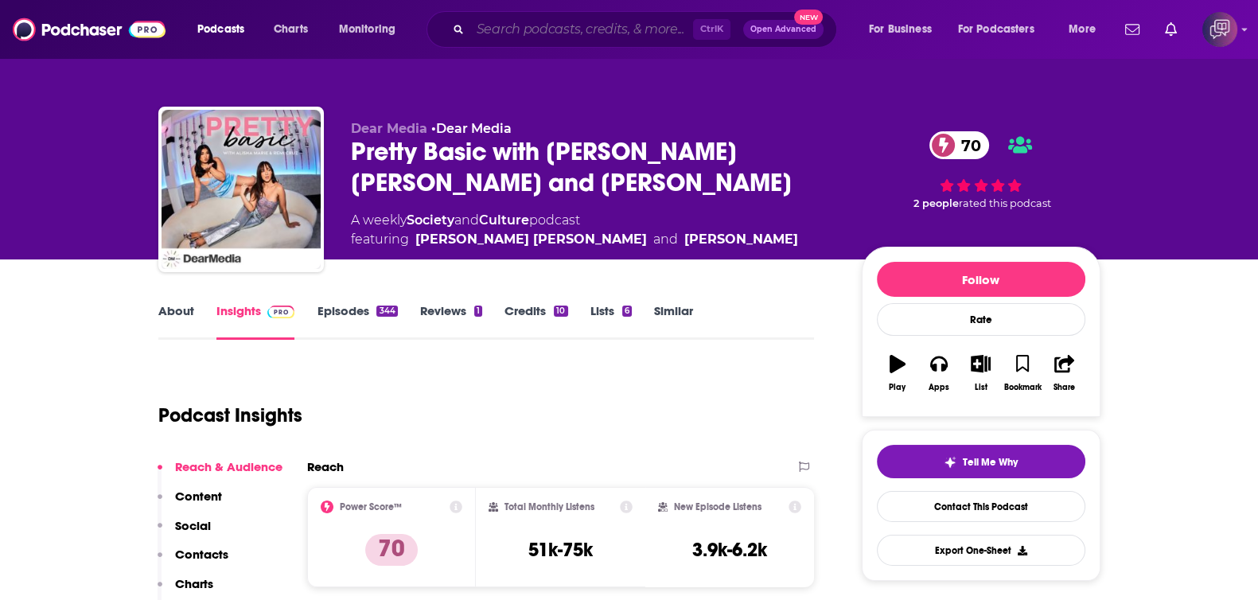
click at [603, 35] on input "Search podcasts, credits, & more..." at bounding box center [581, 29] width 223 height 25
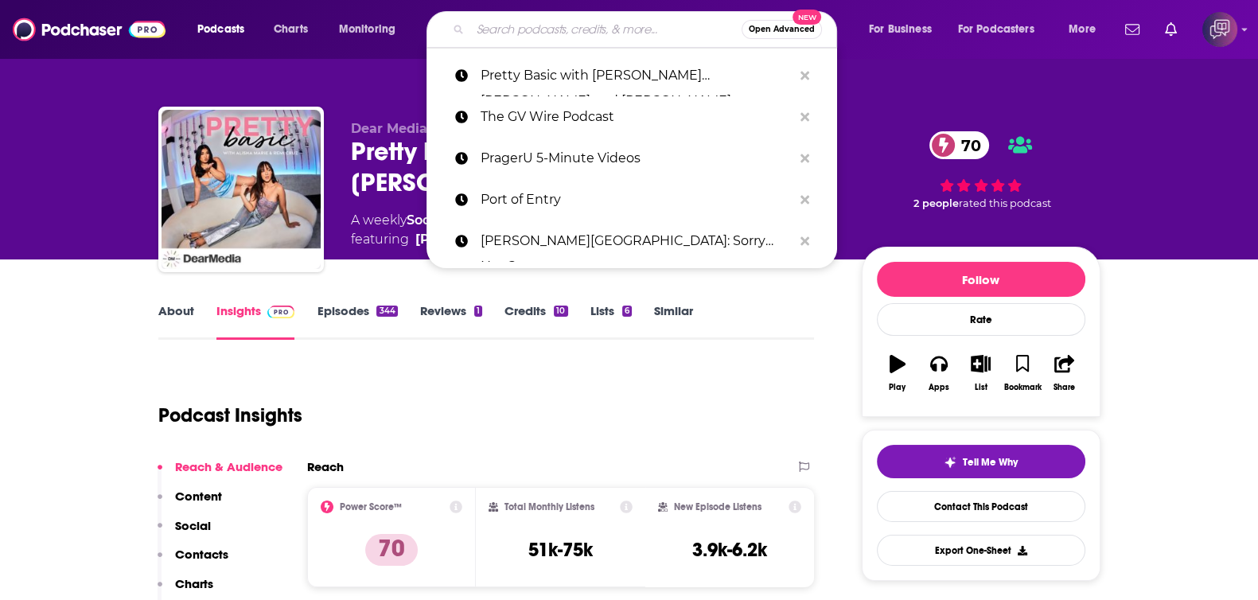
paste input "Verge of the Dude"
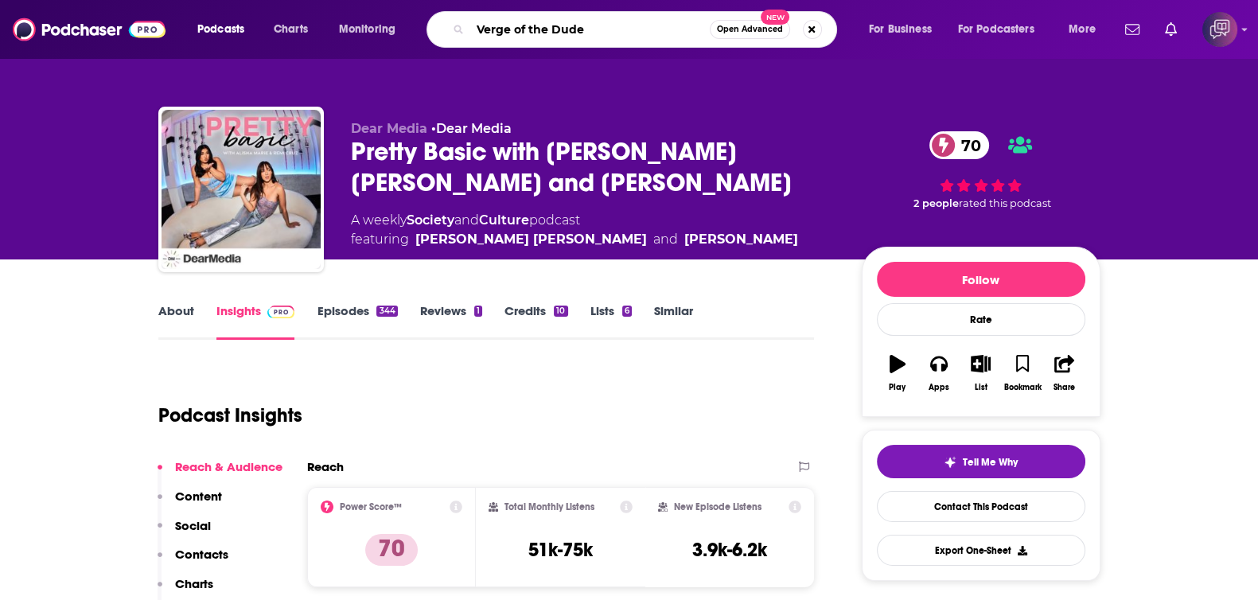
type input "Verge of the Dude"
click at [753, 31] on span "Open Advanced" at bounding box center [750, 29] width 66 height 8
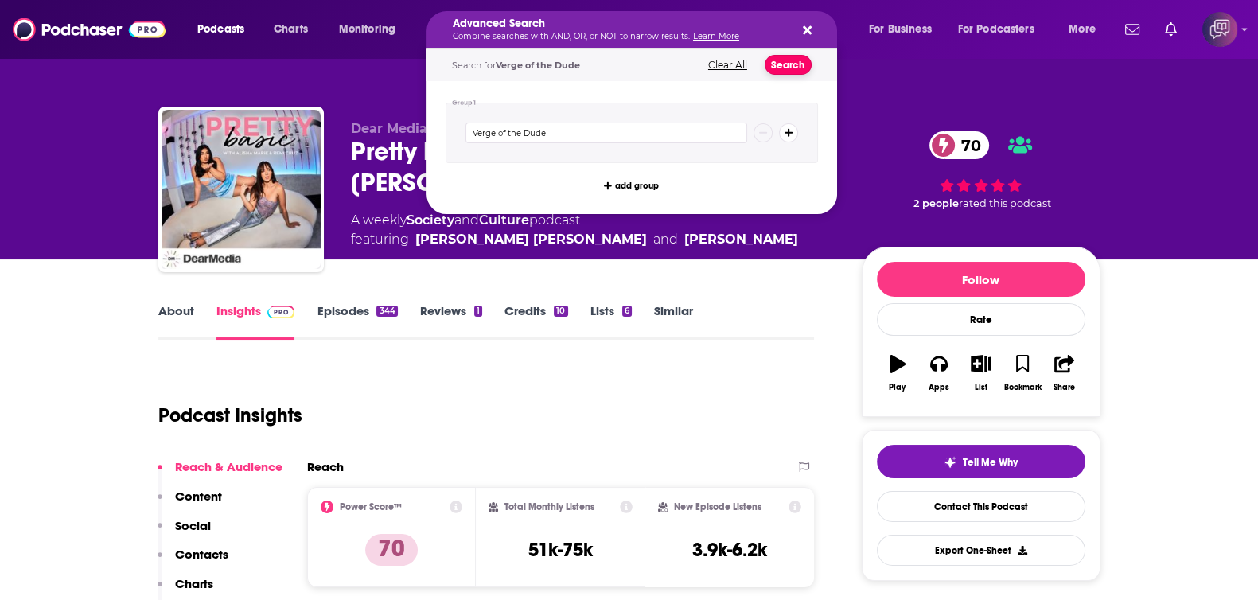
click at [799, 66] on button "Search" at bounding box center [788, 65] width 47 height 20
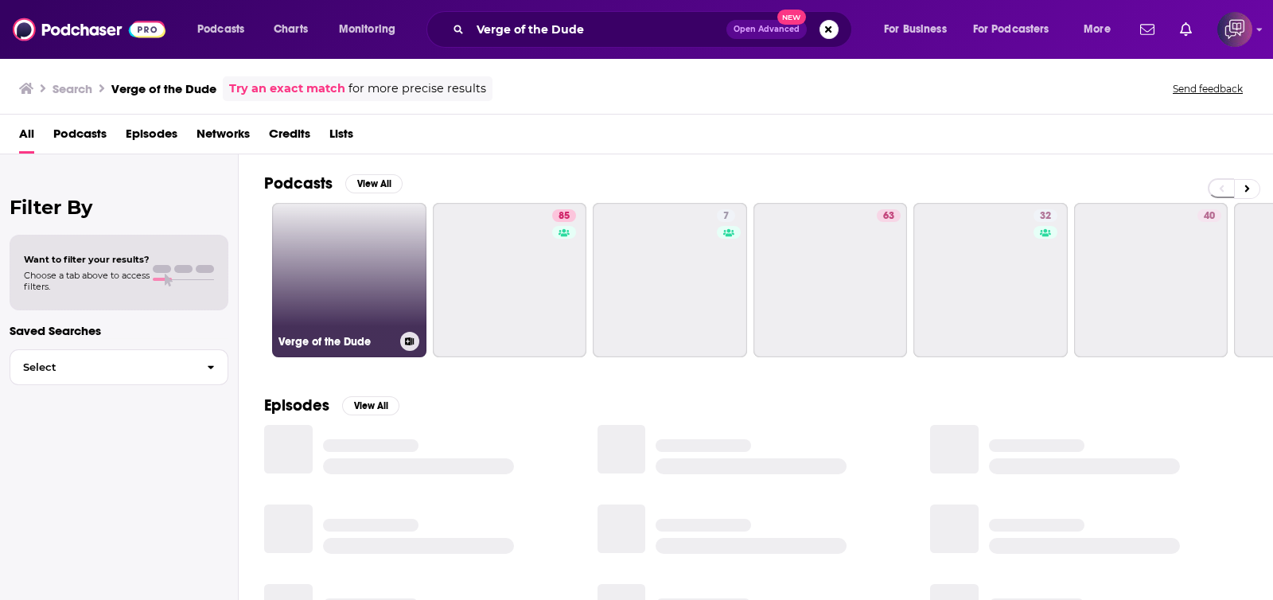
click at [331, 284] on link "Verge of the Dude" at bounding box center [349, 280] width 154 height 154
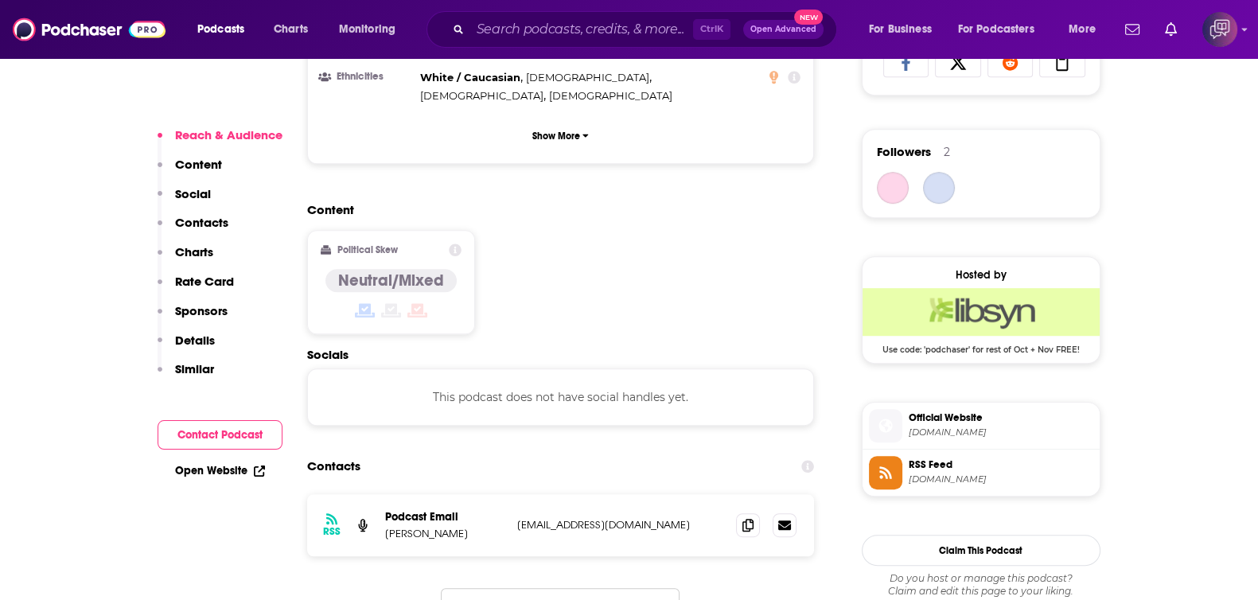
scroll to position [1194, 0]
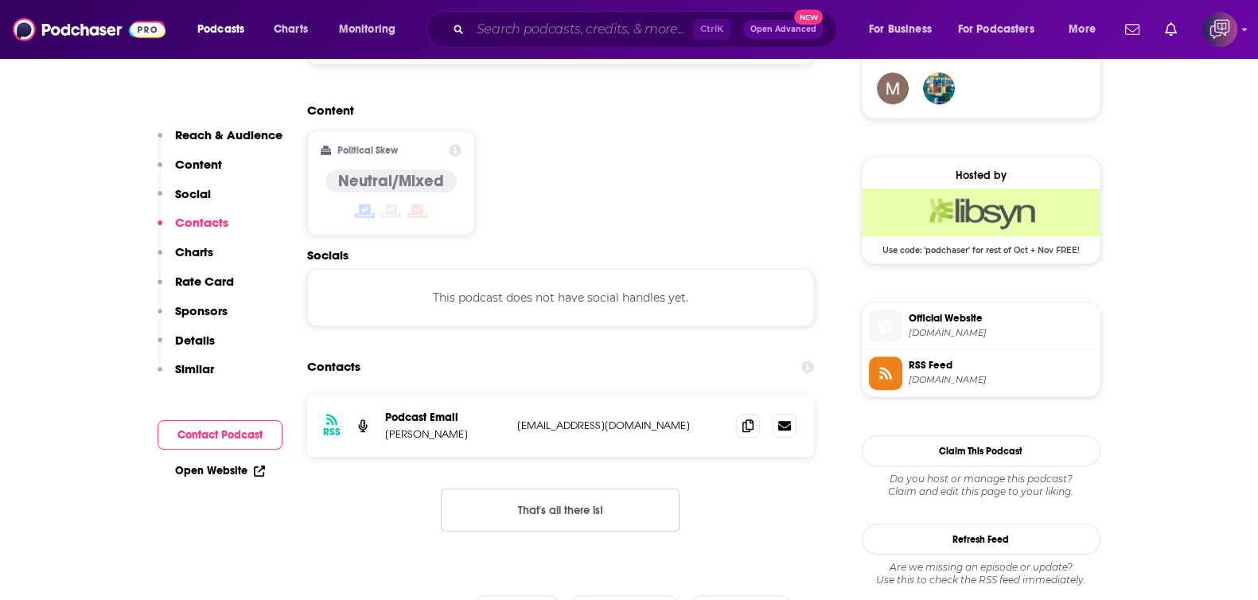
click at [532, 37] on input "Search podcasts, credits, & more..." at bounding box center [581, 29] width 223 height 25
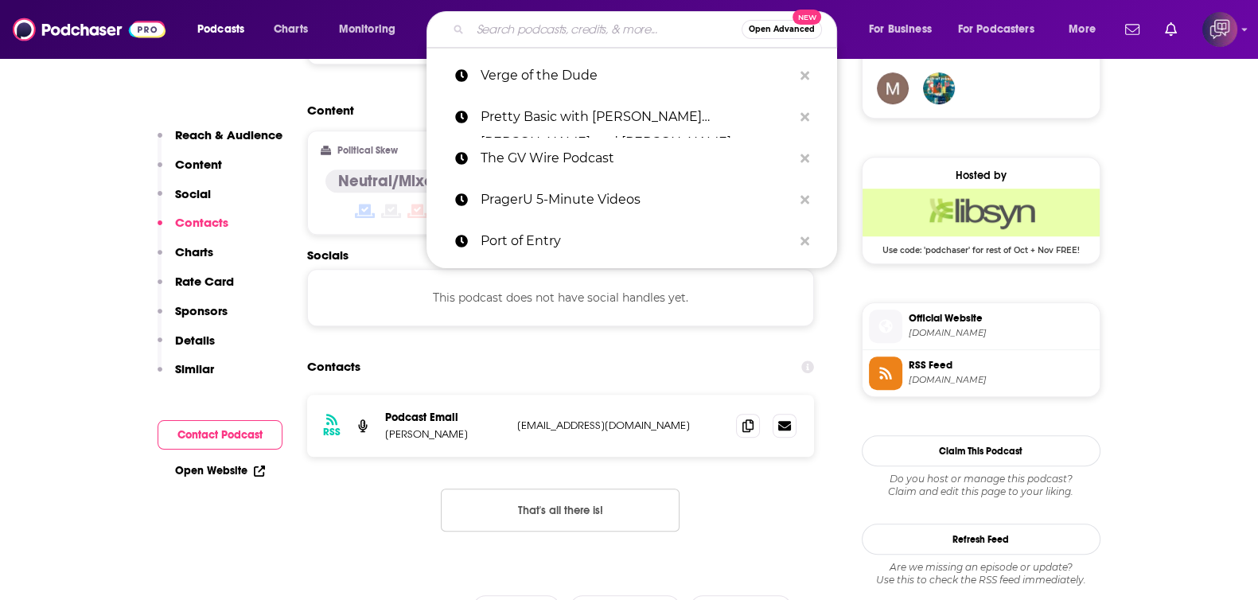
paste input "High Vibration Living with Chef [PERSON_NAME]"
type input "High Vibration Living with Chef [PERSON_NAME]"
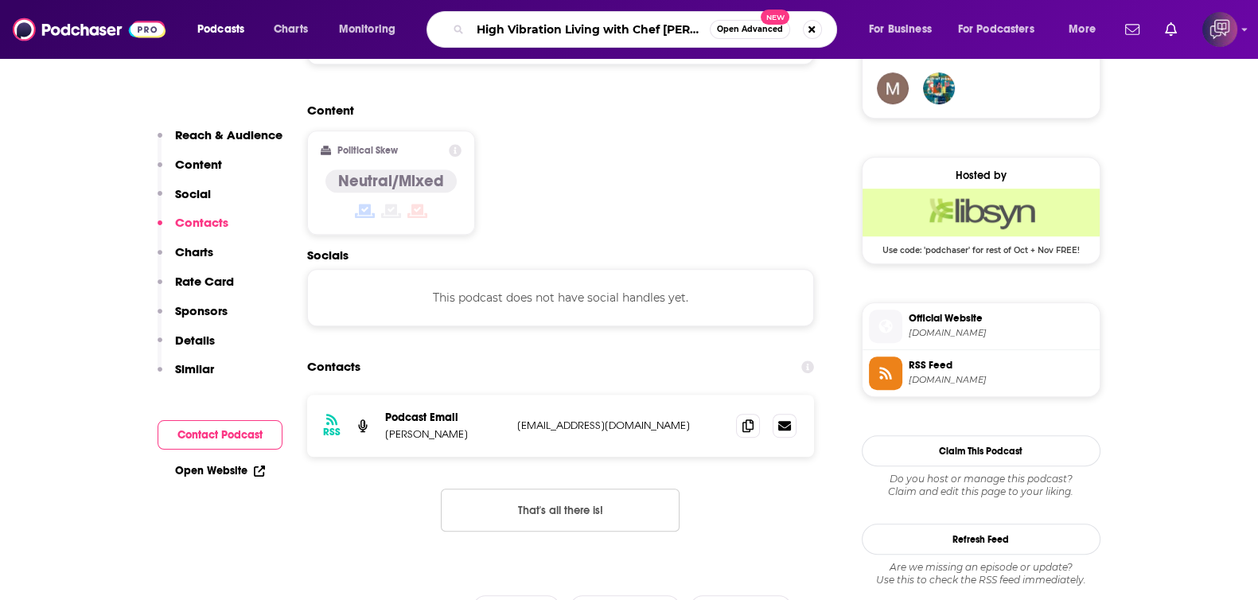
scroll to position [0, 59]
click at [742, 33] on button "Open Advanced New" at bounding box center [750, 29] width 80 height 19
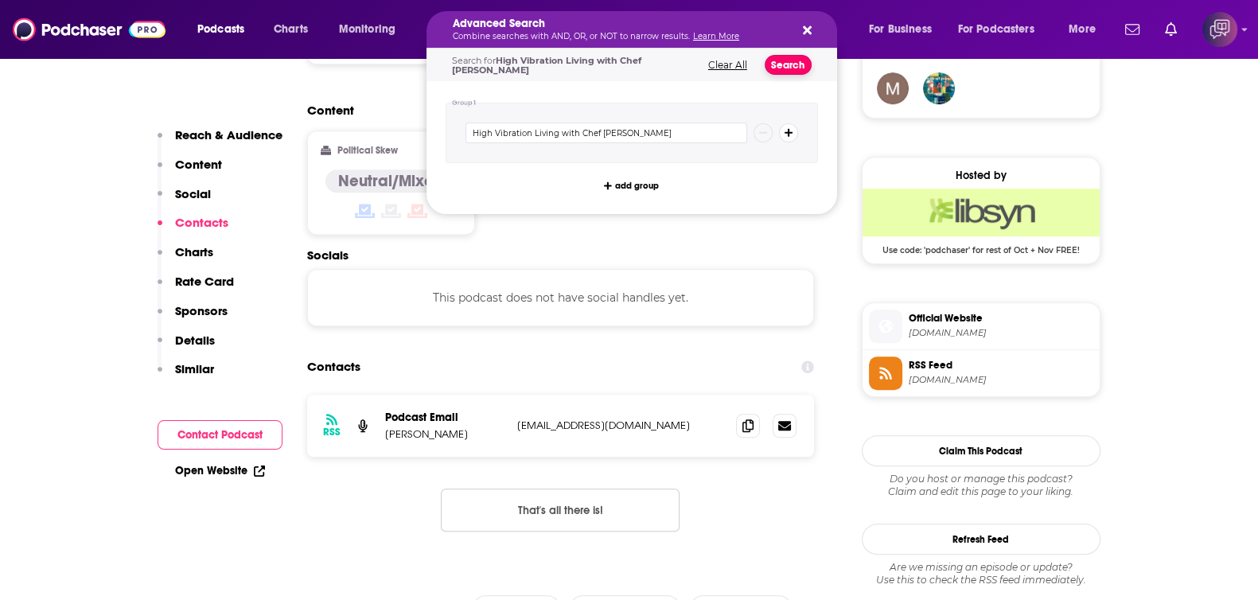
click at [789, 57] on button "Search" at bounding box center [788, 65] width 47 height 20
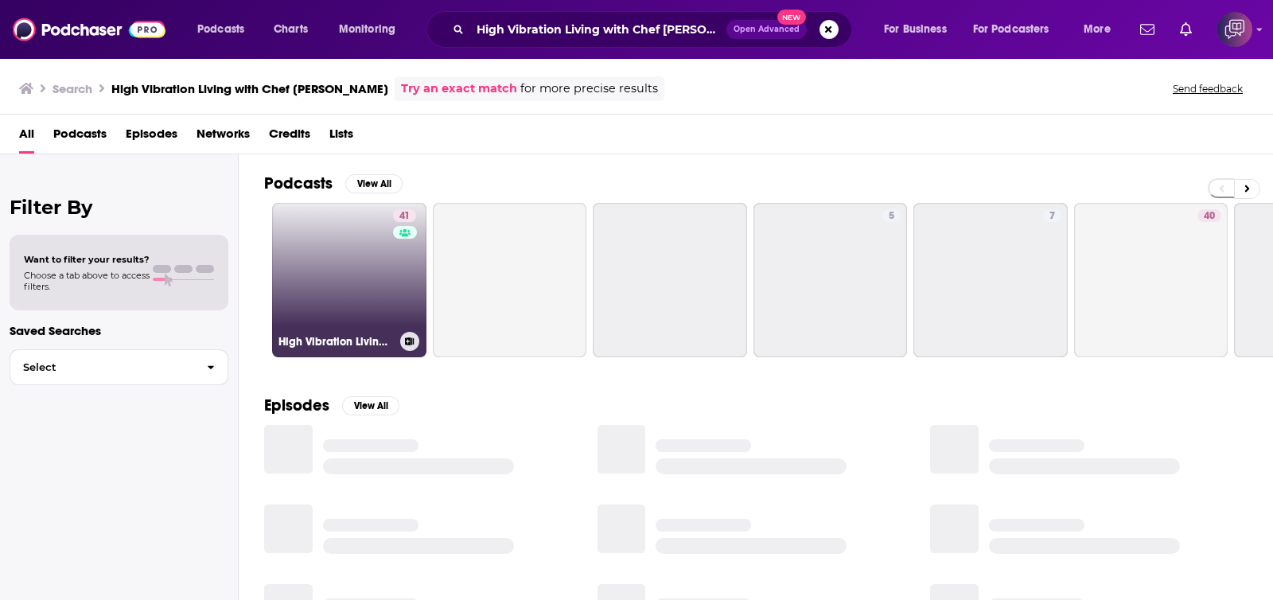
click at [325, 281] on link "41 High Vibration Living with Chef [PERSON_NAME]" at bounding box center [349, 280] width 154 height 154
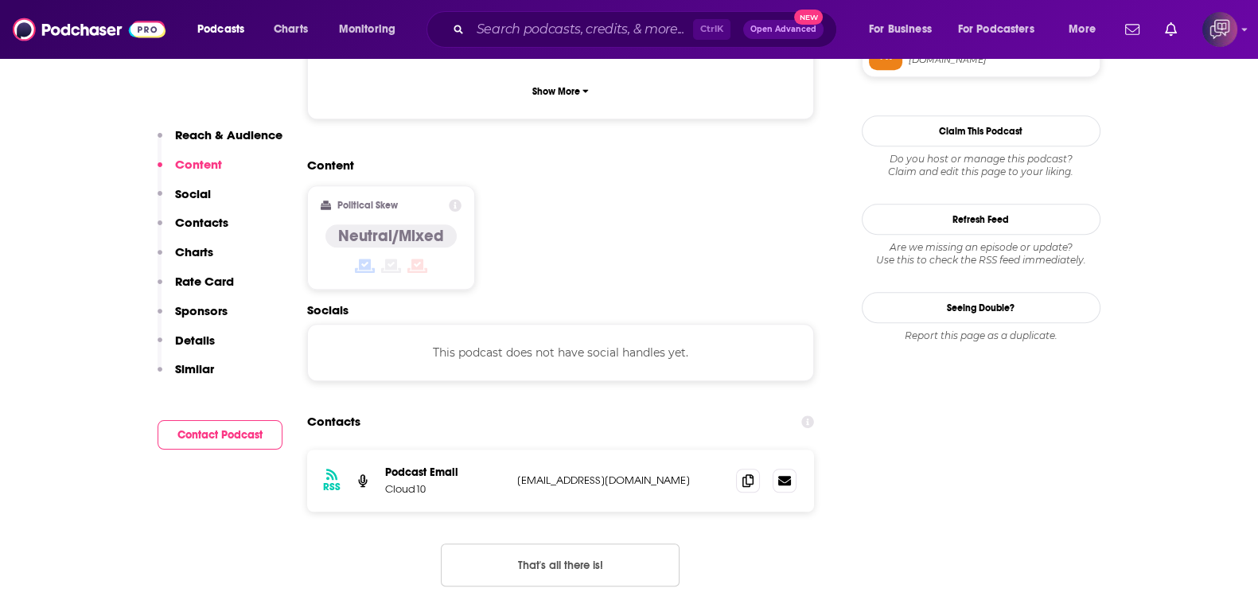
scroll to position [1292, 0]
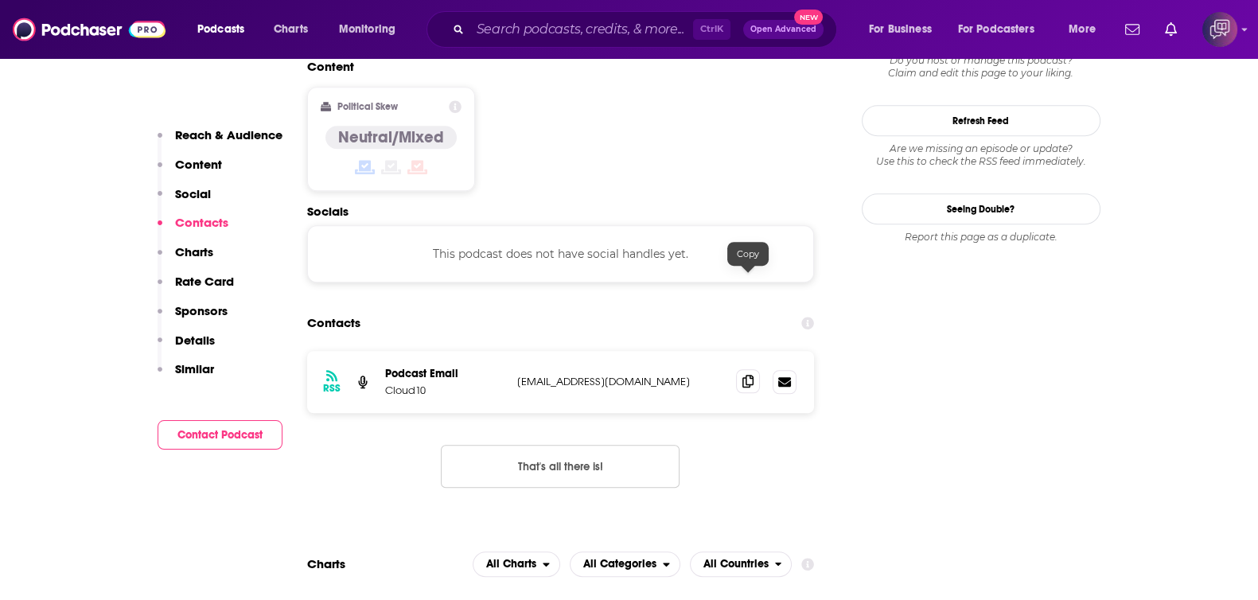
click at [752, 375] on icon at bounding box center [747, 381] width 11 height 13
click at [639, 39] on input "Search podcasts, credits, & more..." at bounding box center [581, 29] width 223 height 25
paste input "Sunny Mornings Encinitas"
type input "Sunny Mornings Encinitas"
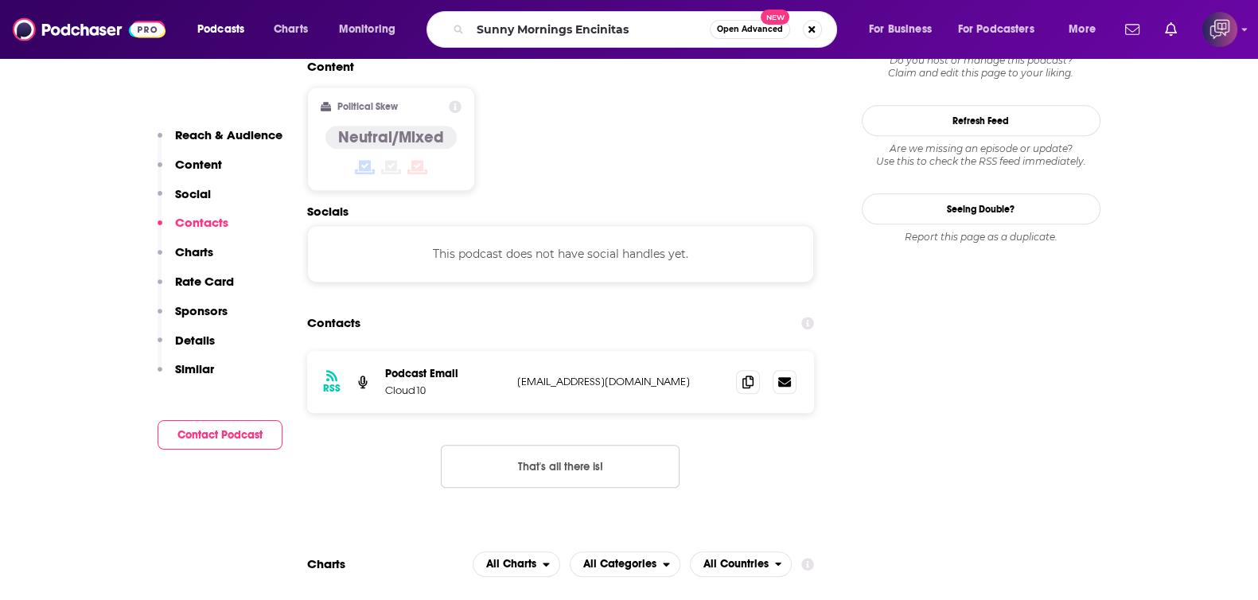
click at [740, 36] on button "Open Advanced New" at bounding box center [750, 29] width 80 height 19
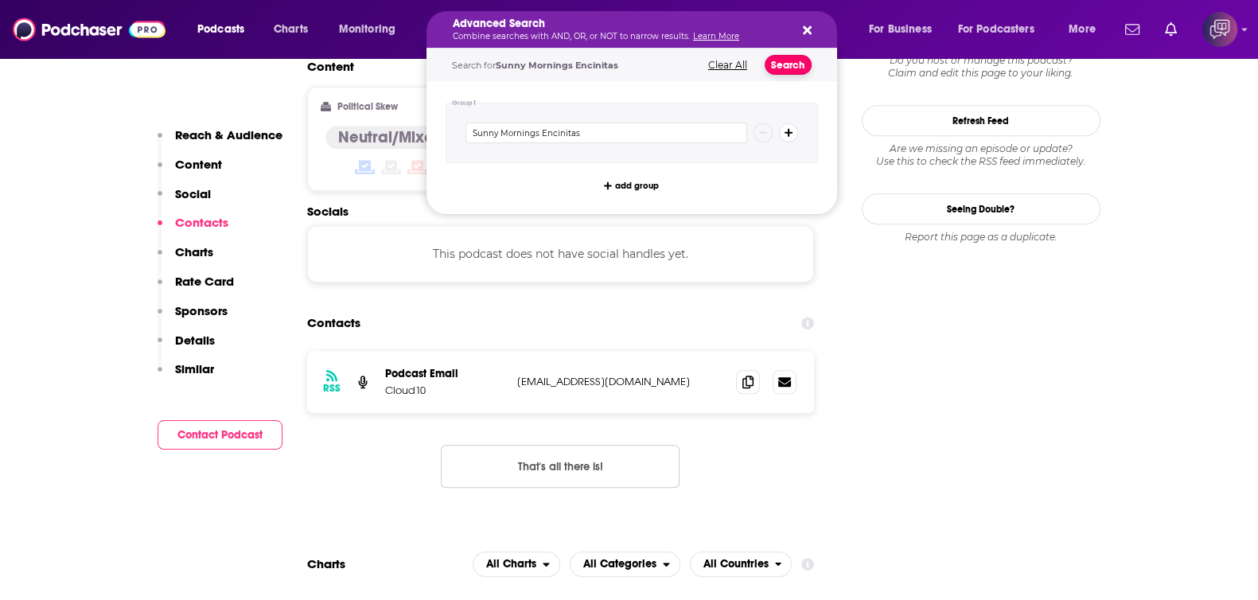
click at [796, 68] on button "Search" at bounding box center [788, 65] width 47 height 20
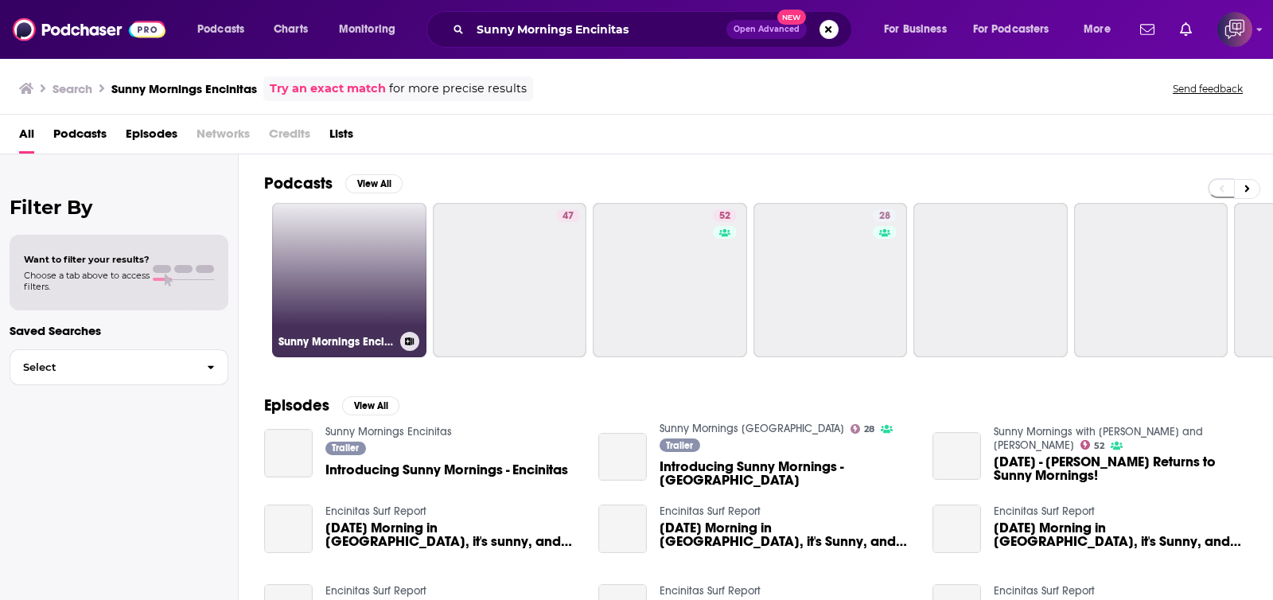
click at [333, 282] on link "Sunny Mornings Encinitas" at bounding box center [349, 280] width 154 height 154
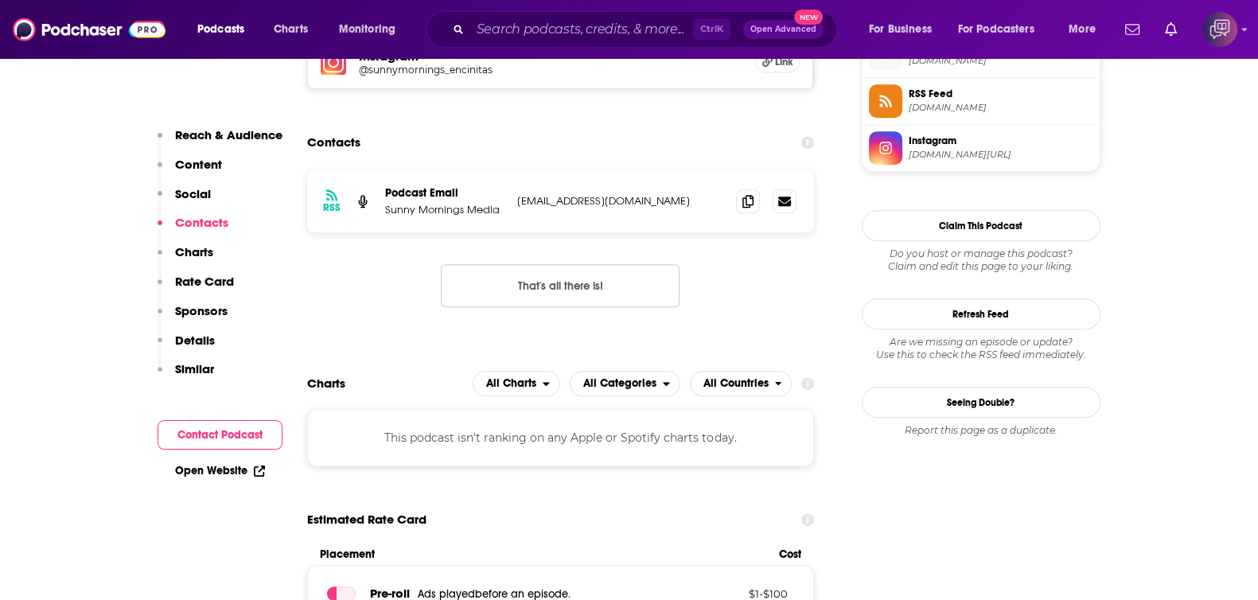
scroll to position [1194, 0]
click at [573, 24] on input "Search podcasts, credits, & more..." at bounding box center [581, 29] width 223 height 25
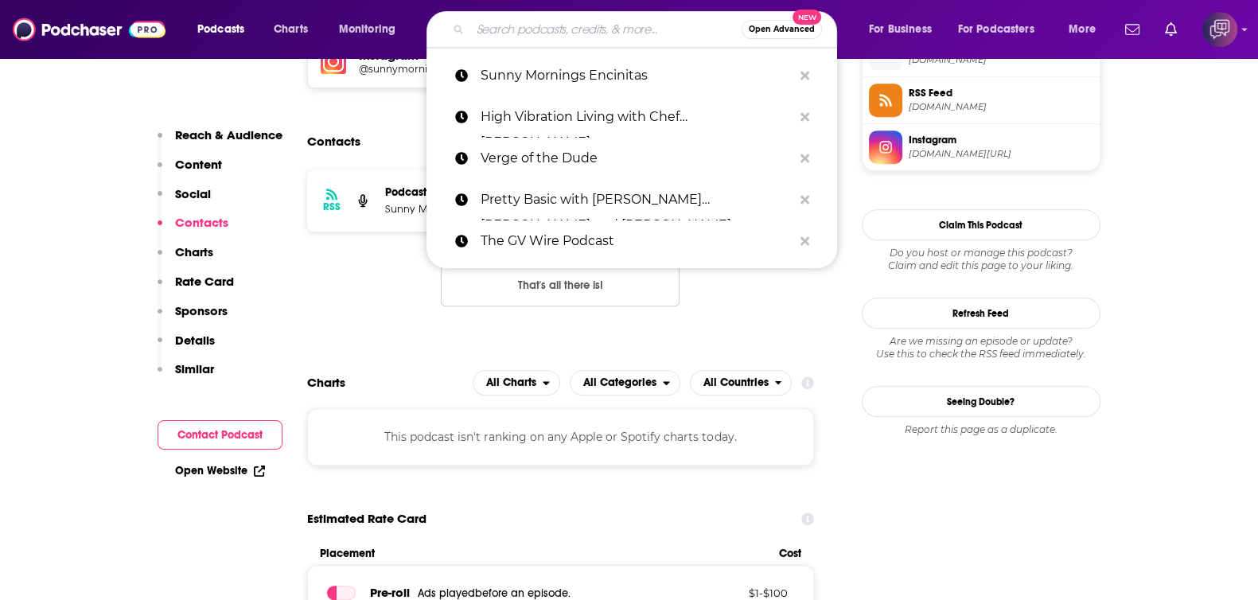
paste input "Silicon Valley Business Connections Podcast"
type input "Silicon Valley Business Connections Podcast"
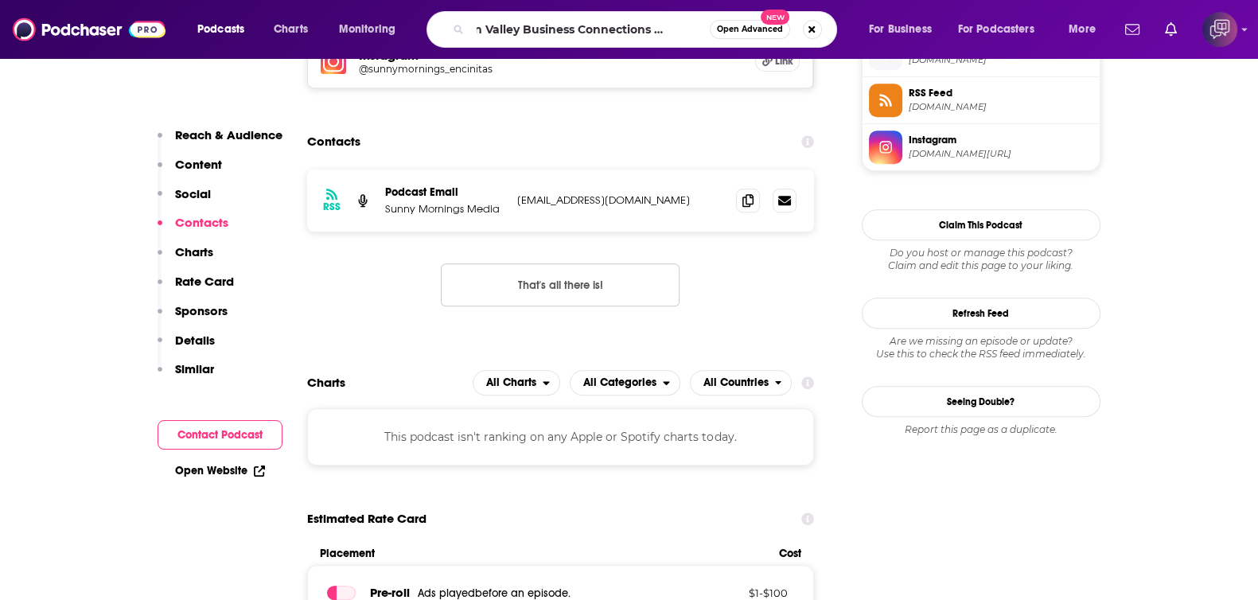
click at [744, 37] on button "Open Advanced New" at bounding box center [750, 29] width 80 height 19
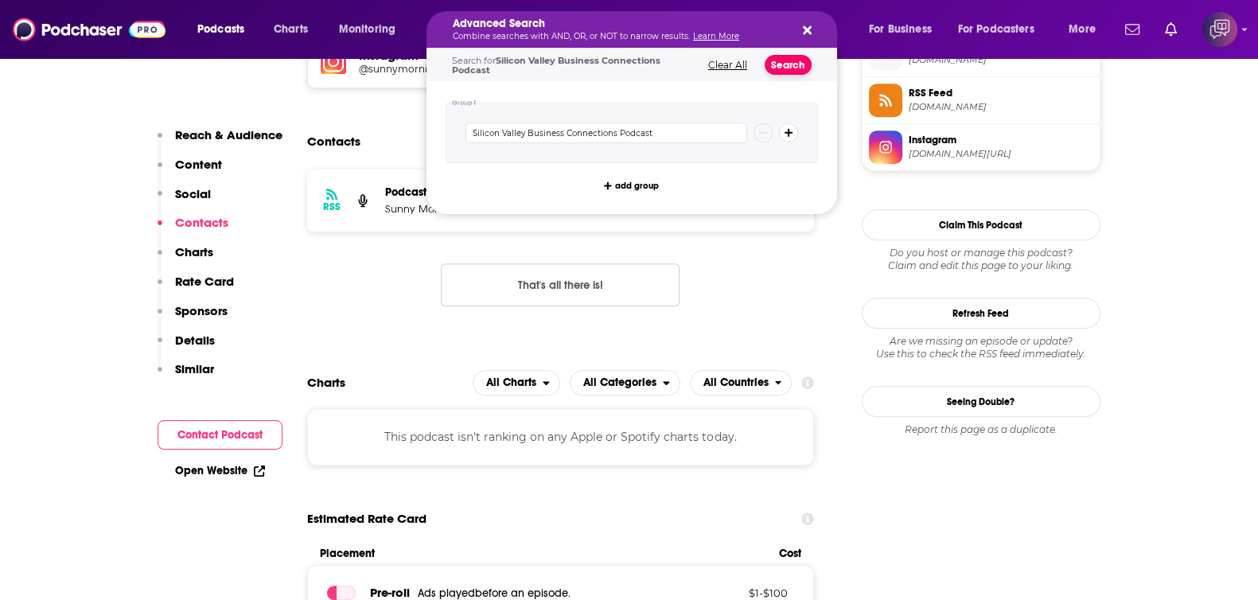
click at [796, 68] on button "Search" at bounding box center [788, 65] width 47 height 20
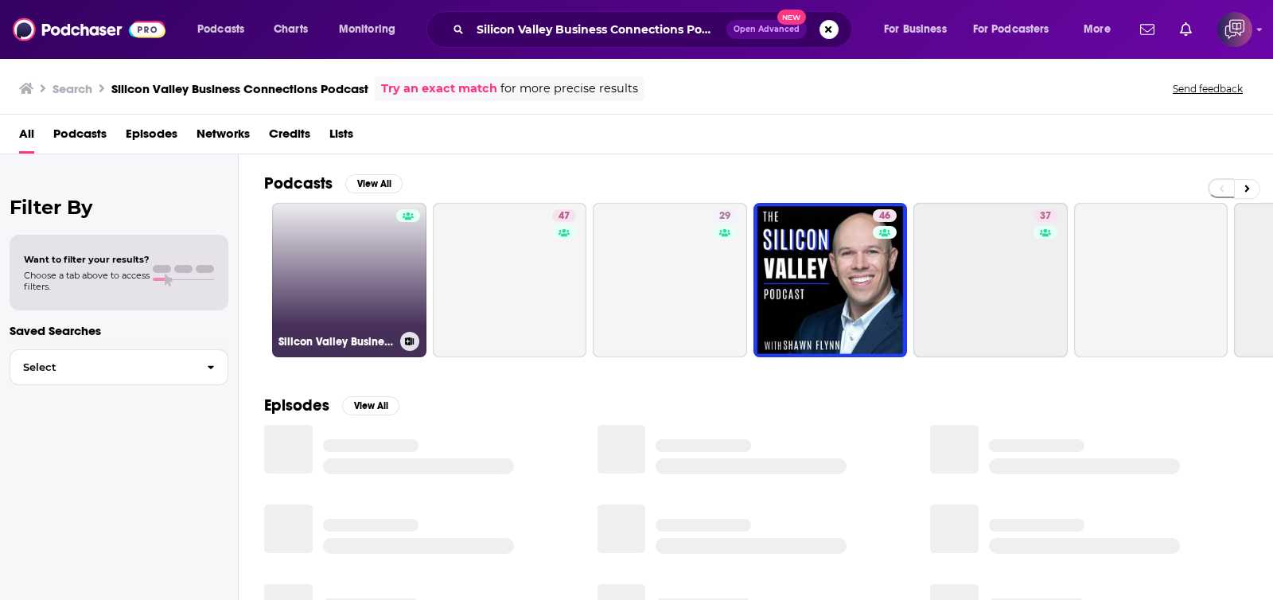
click at [398, 321] on div at bounding box center [408, 270] width 24 height 123
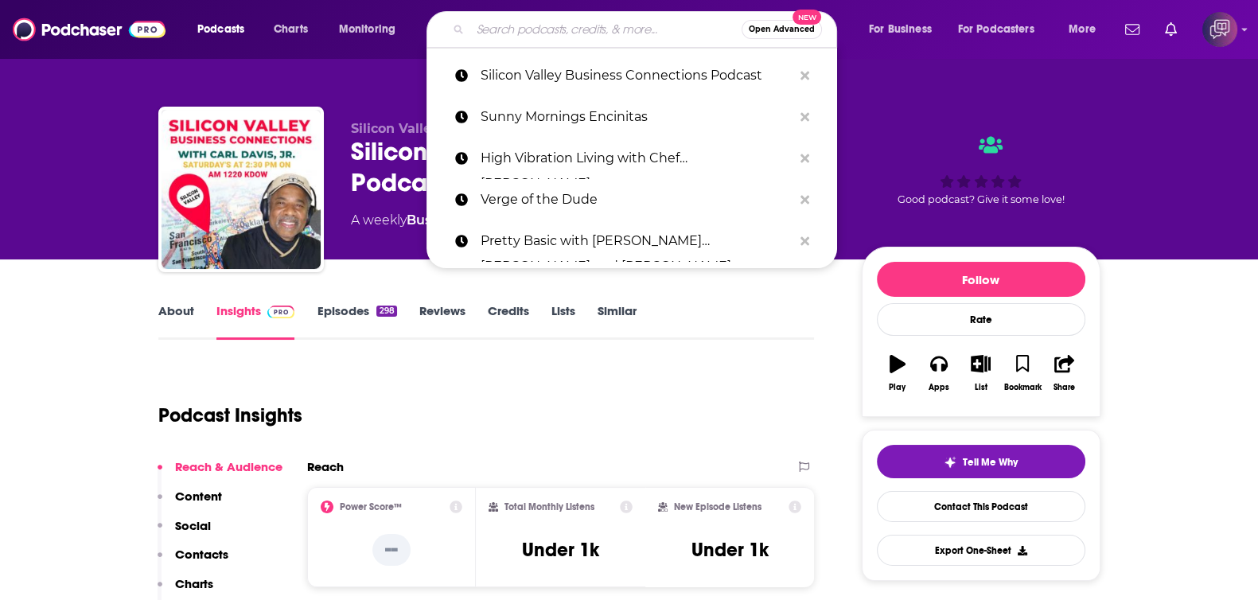
click at [633, 26] on input "Search podcasts, credits, & more..." at bounding box center [605, 29] width 271 height 25
paste input "Coach Mikki and Friends"
type input "Coach Mikki and Friends"
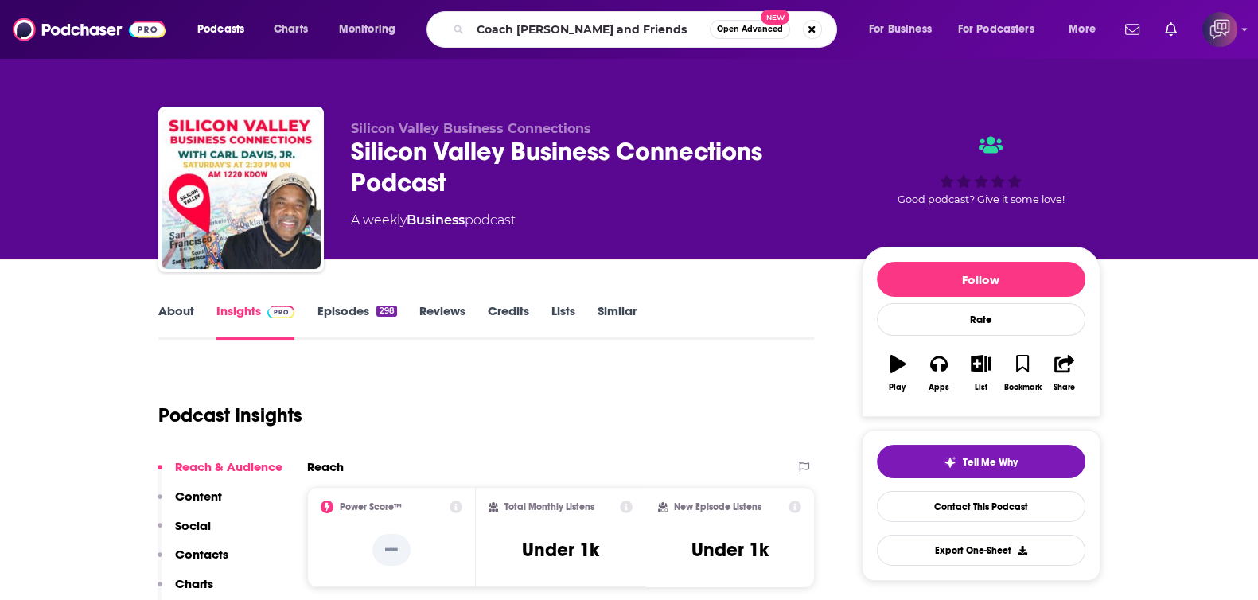
click at [764, 25] on span "Open Advanced" at bounding box center [750, 29] width 66 height 8
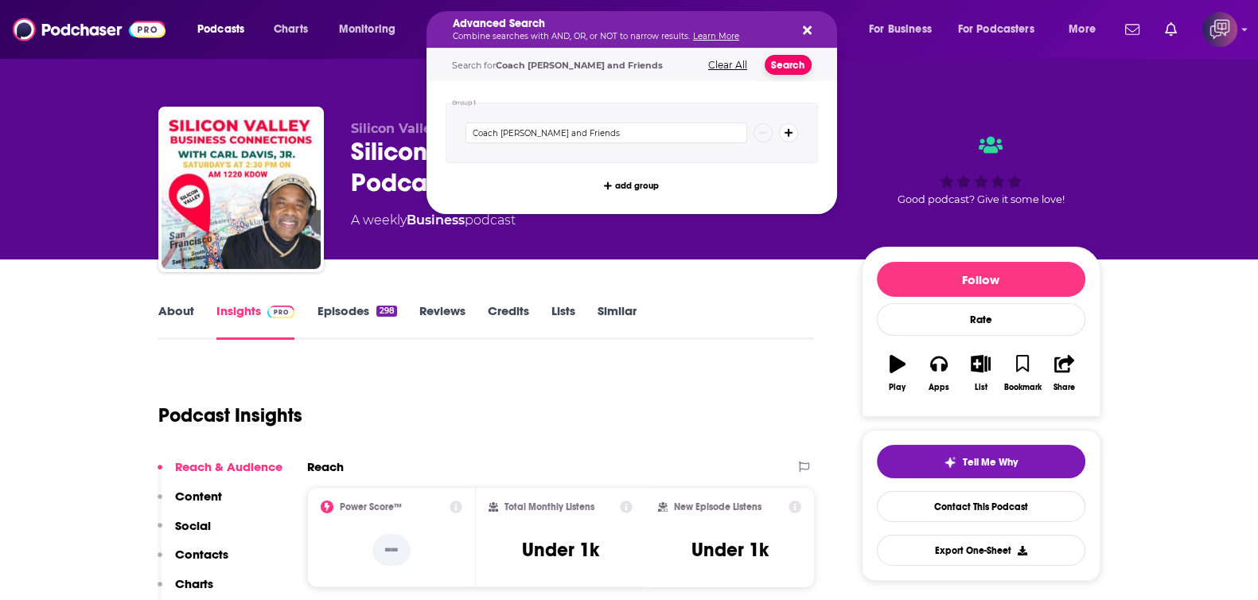
click at [792, 71] on button "Search" at bounding box center [788, 65] width 47 height 20
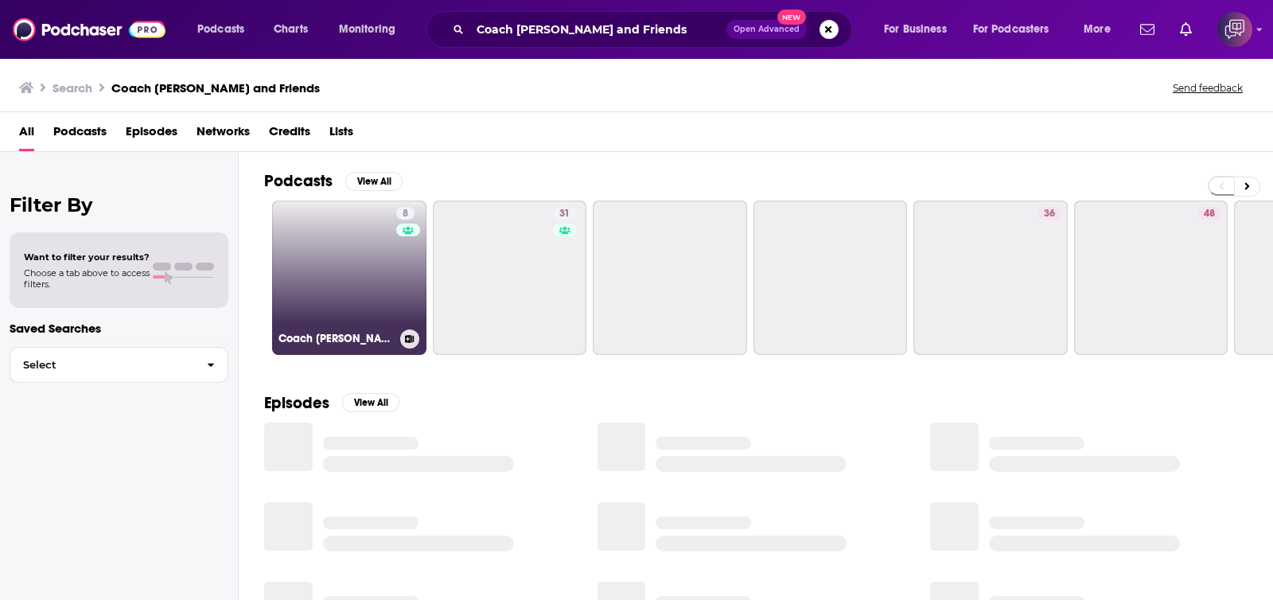
click at [324, 271] on link "8 Coach Mikki and Friends" at bounding box center [349, 278] width 154 height 154
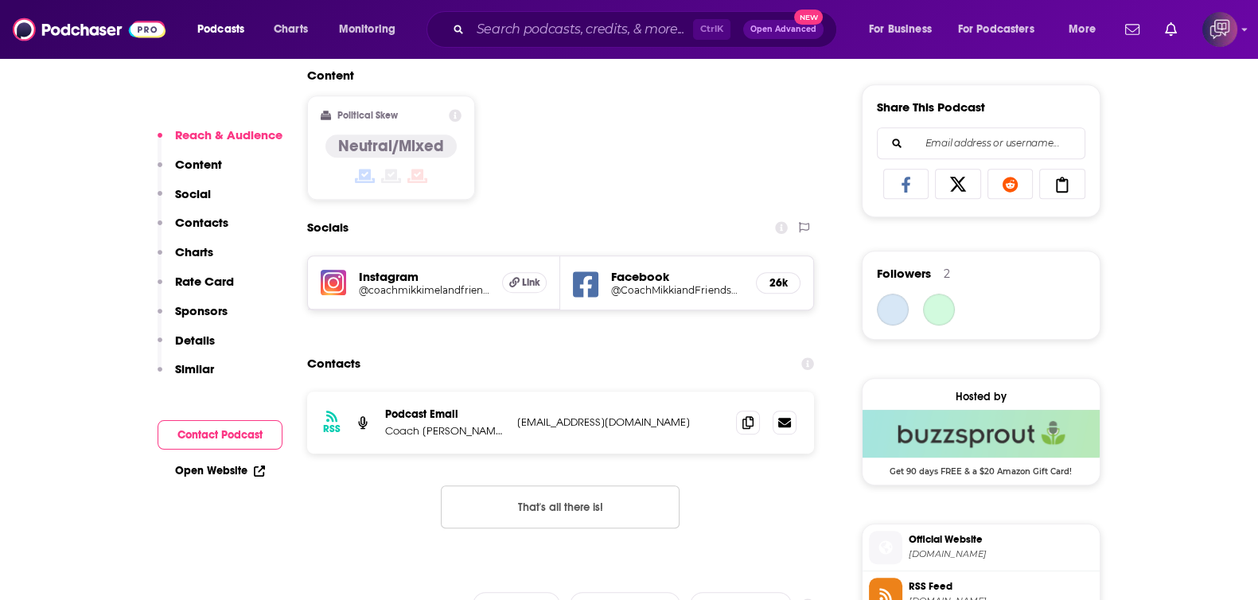
scroll to position [1094, 0]
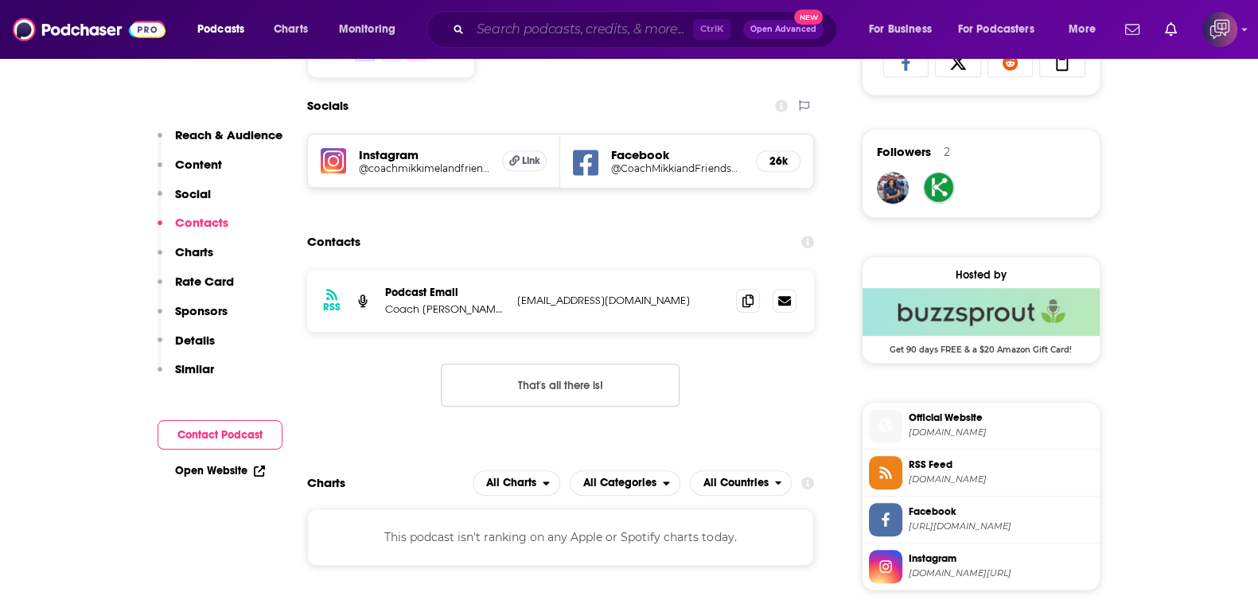
click at [533, 33] on input "Search podcasts, credits, & more..." at bounding box center [581, 29] width 223 height 25
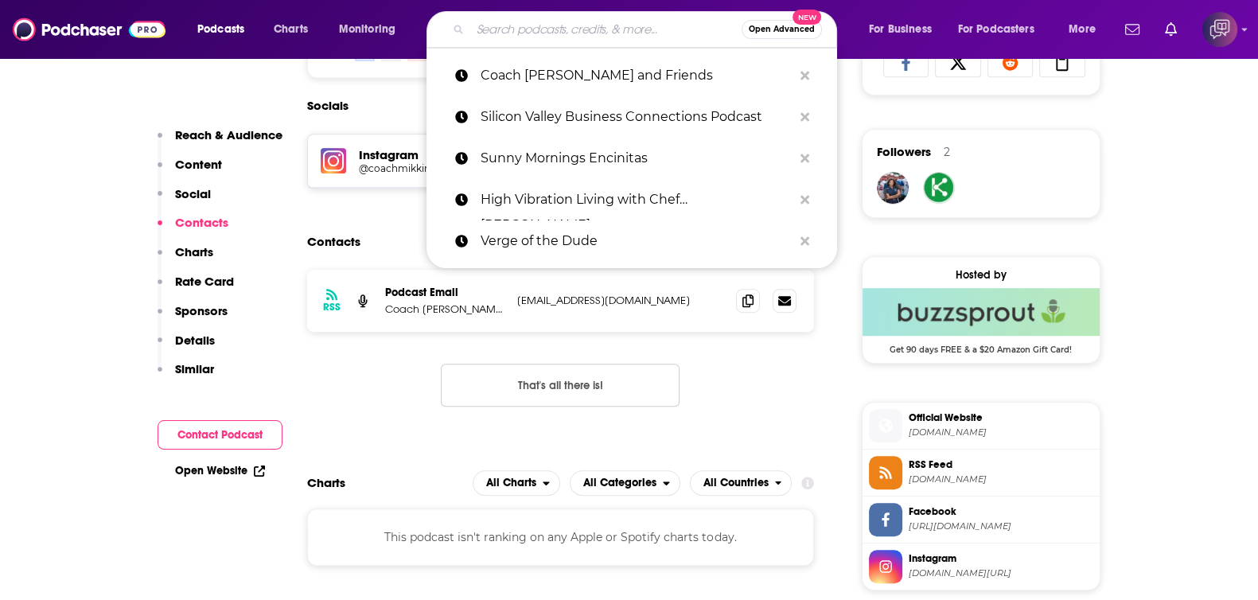
paste input "Go Fact Yourself"
type input "Go Fact Yourself"
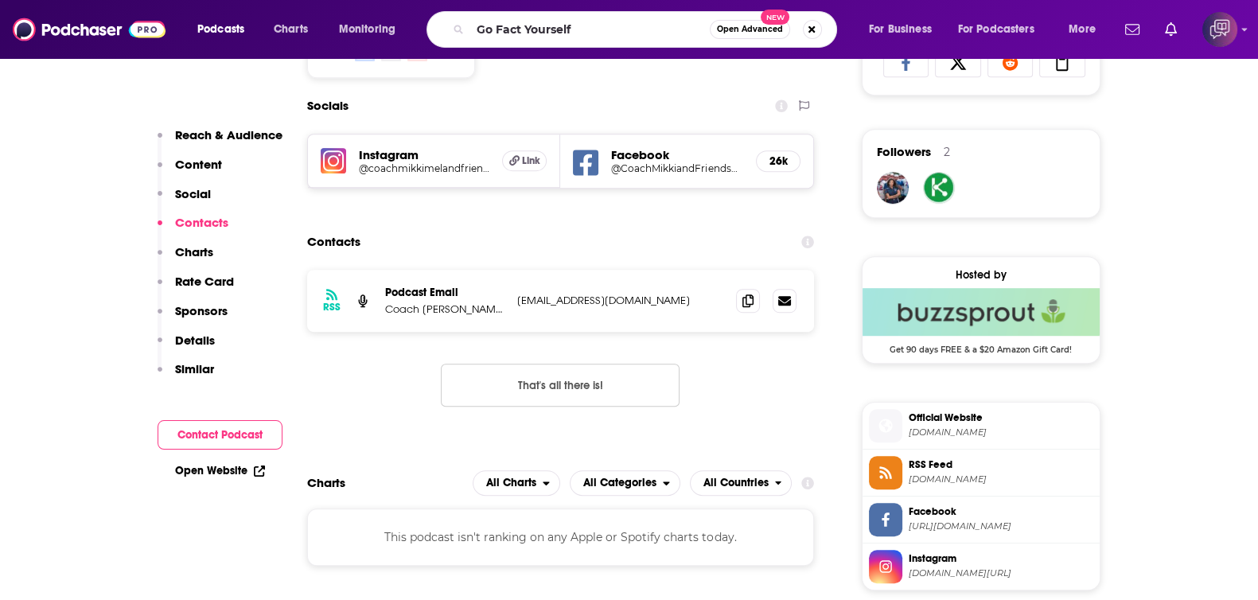
click at [746, 33] on span "Open Advanced" at bounding box center [750, 29] width 66 height 8
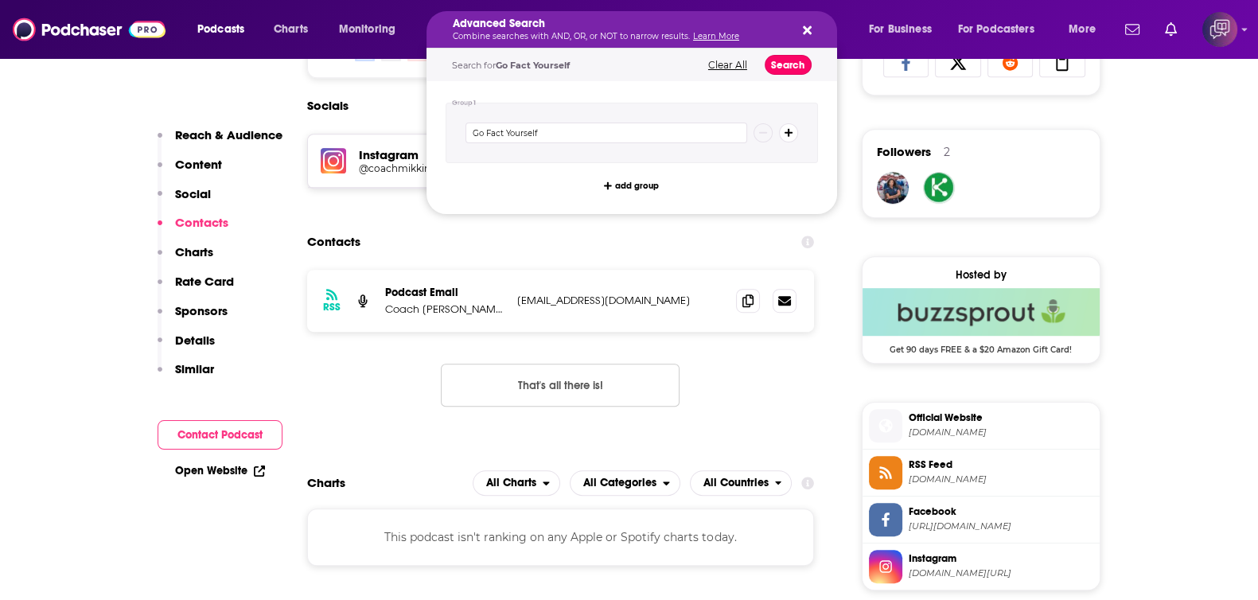
click at [783, 59] on button "Search" at bounding box center [788, 65] width 47 height 20
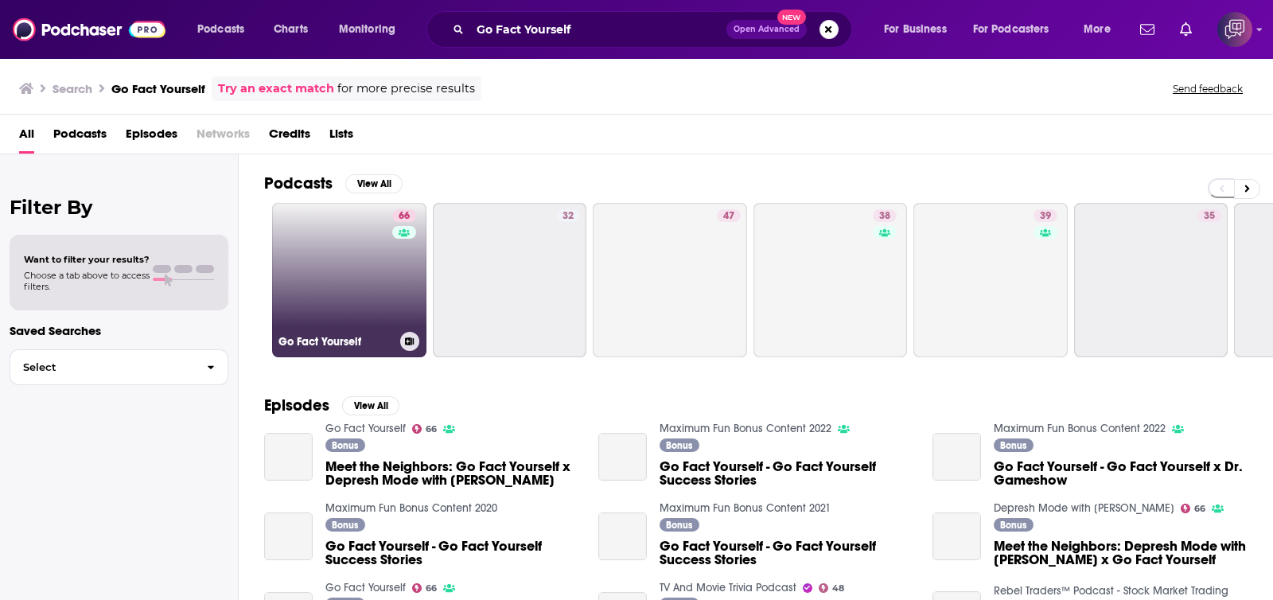
click at [310, 247] on link "66 Go Fact Yourself" at bounding box center [349, 280] width 154 height 154
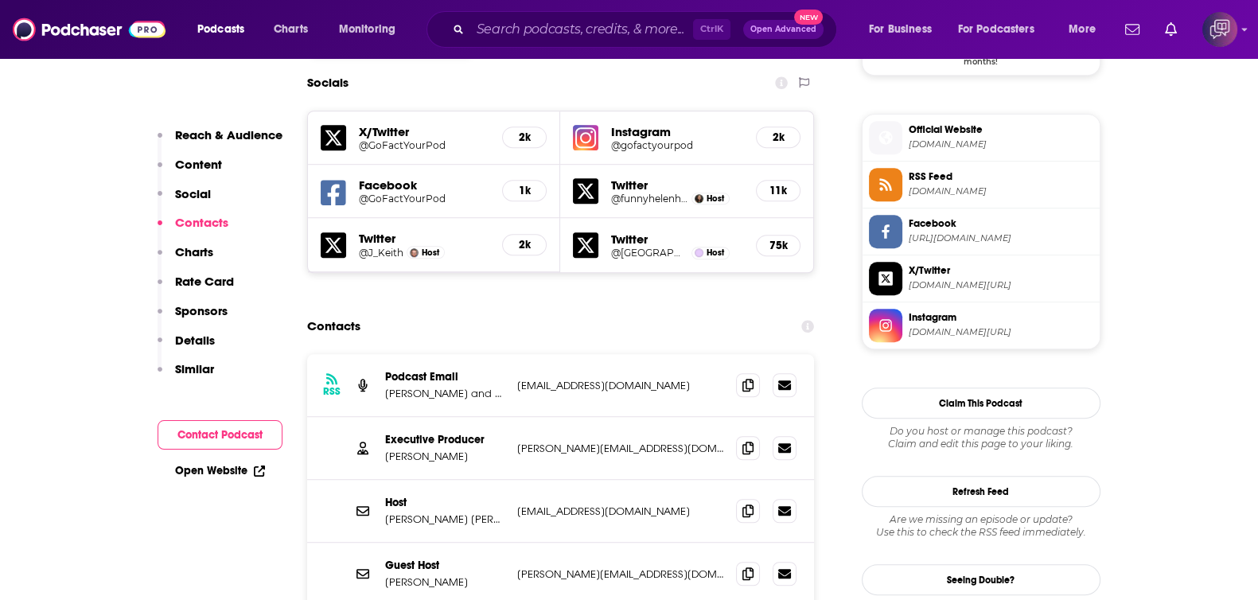
scroll to position [1491, 0]
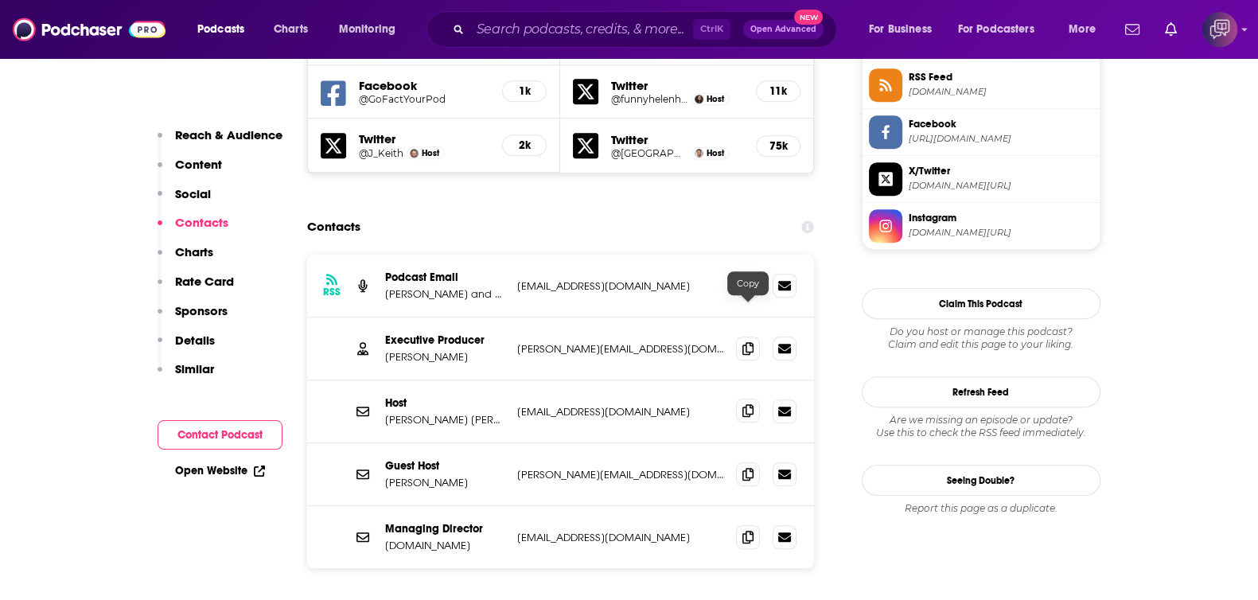
click at [751, 404] on icon at bounding box center [747, 410] width 11 height 13
drag, startPoint x: 384, startPoint y: 313, endPoint x: 415, endPoint y: 318, distance: 30.6
click at [415, 413] on p "J. Keith van Straaten" at bounding box center [444, 420] width 119 height 14
copy p "J. Keith"
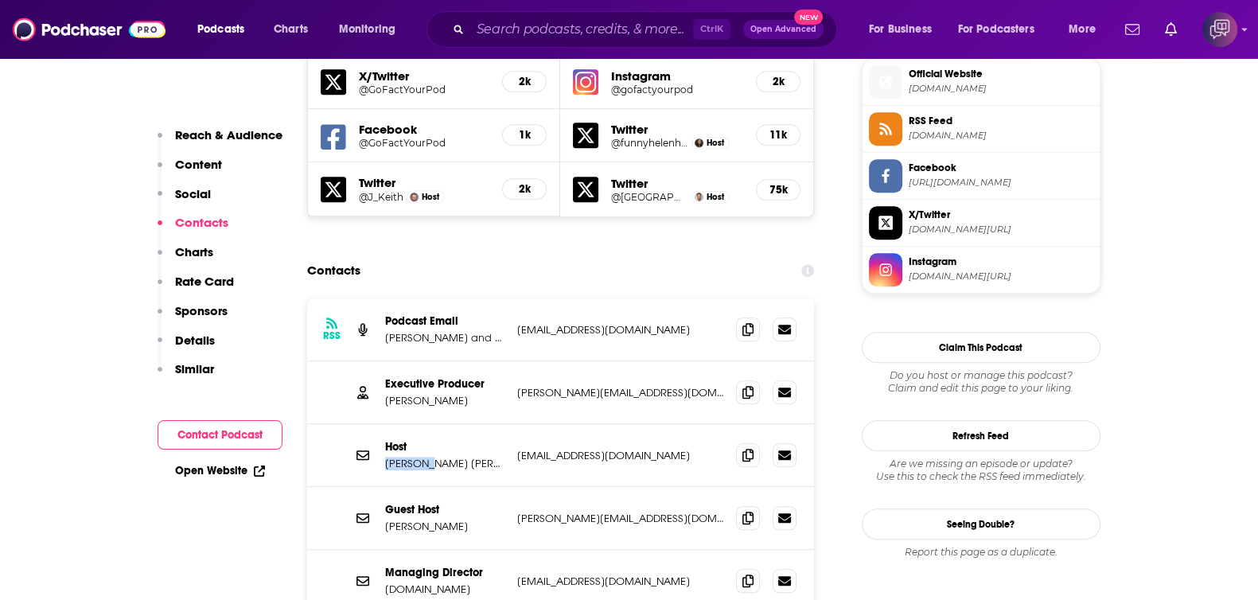
scroll to position [1487, 0]
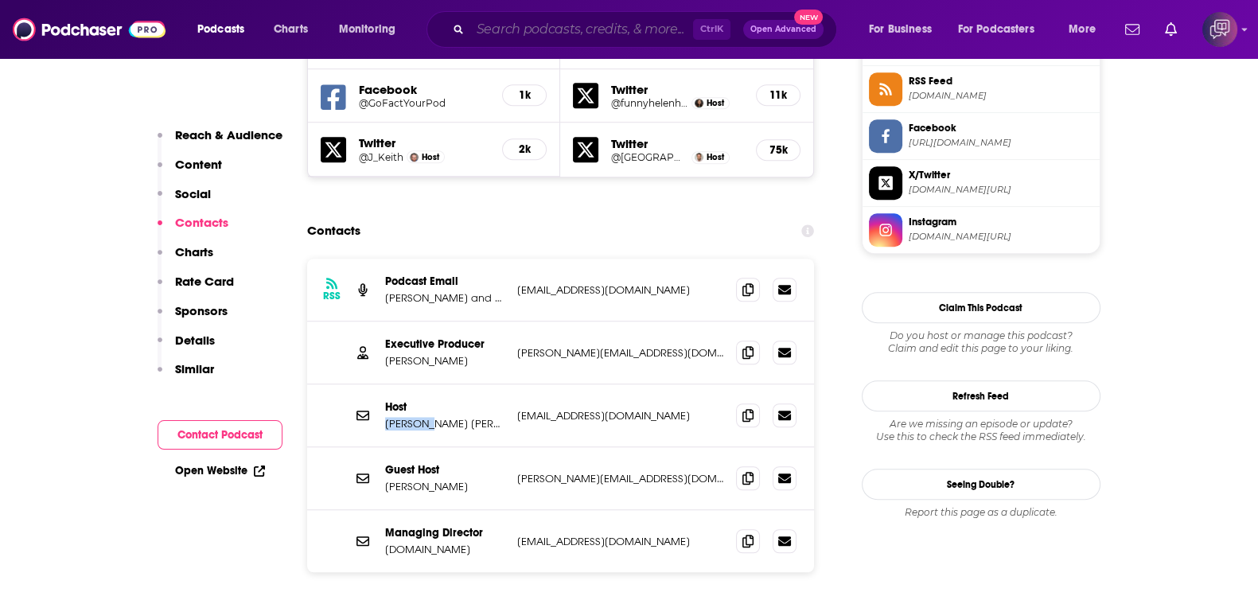
click at [574, 27] on input "Search podcasts, credits, & more..." at bounding box center [581, 29] width 223 height 25
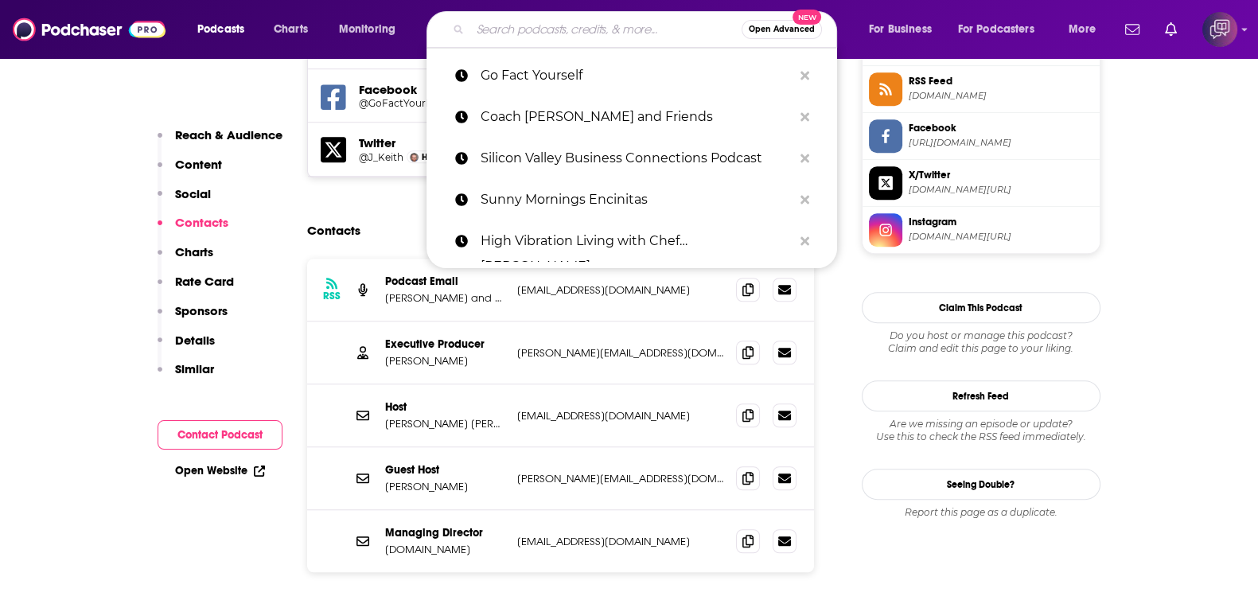
paste input "Big Mad True Crime"
type input "Big Mad True Crime"
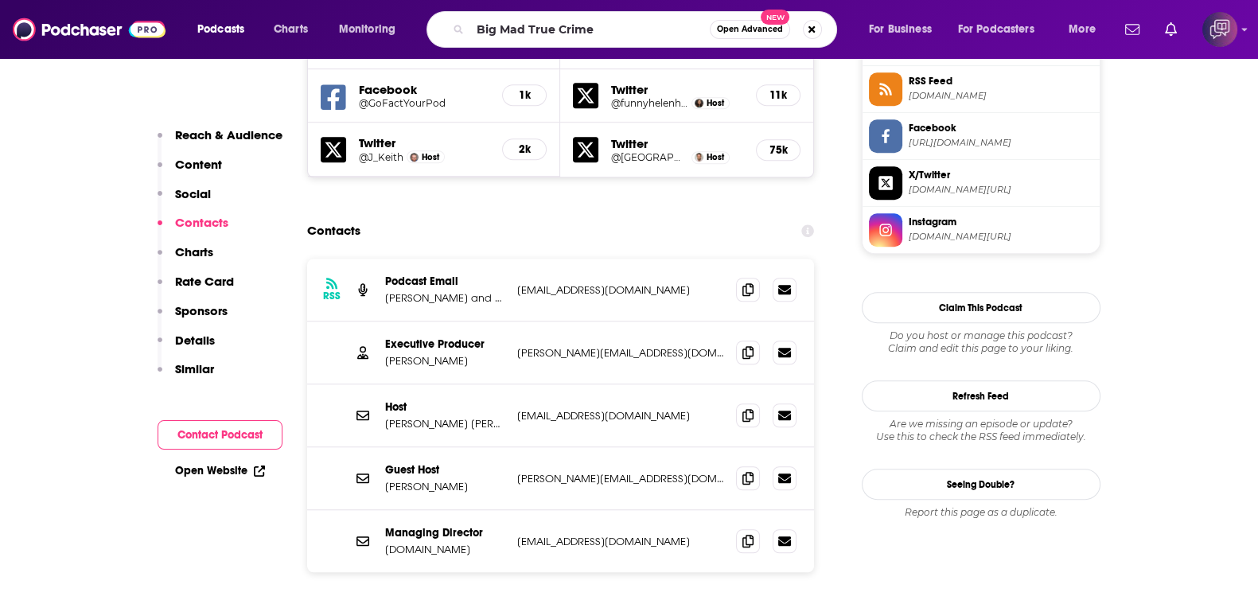
click at [722, 26] on span "Open Advanced" at bounding box center [750, 29] width 66 height 8
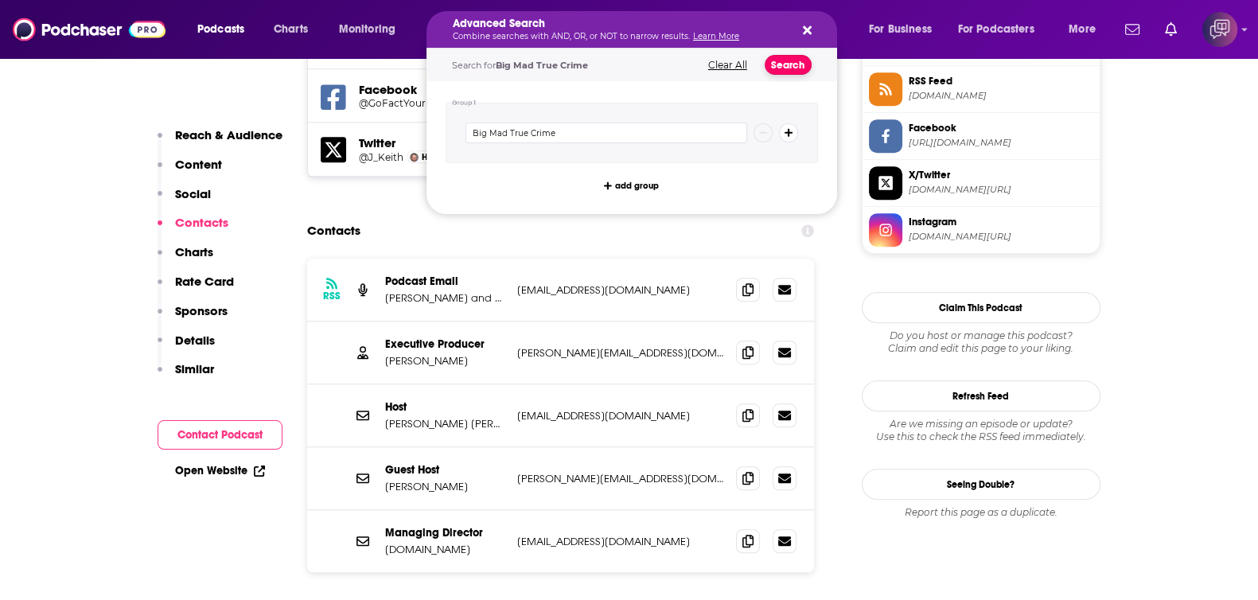
click at [792, 57] on button "Search" at bounding box center [788, 65] width 47 height 20
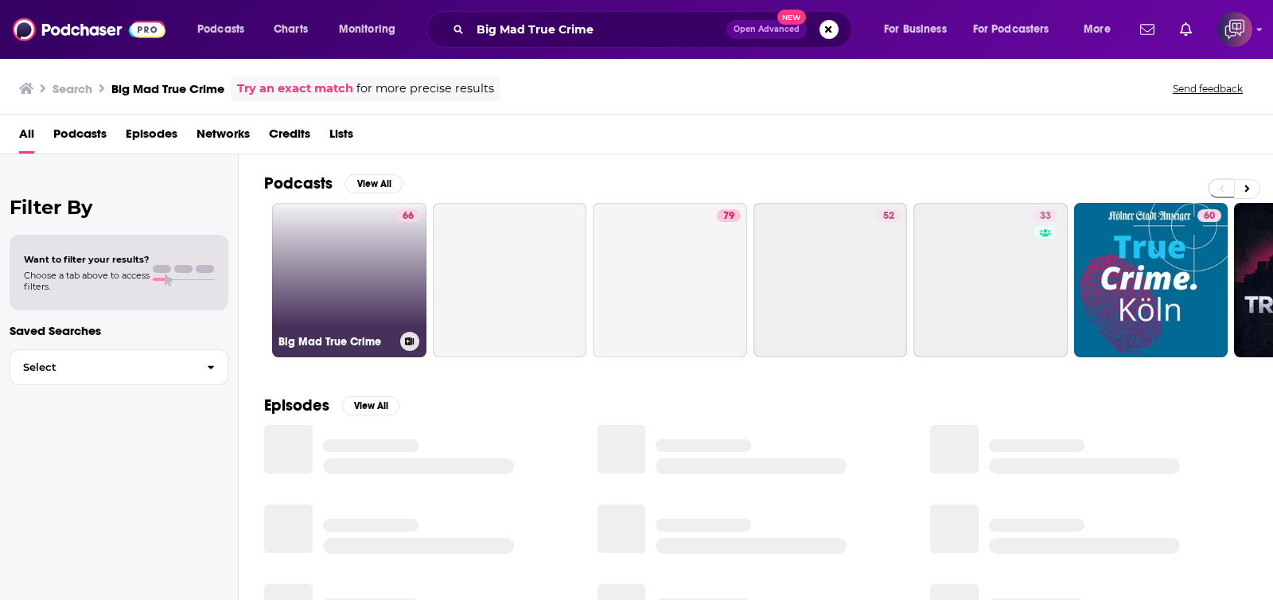
click at [322, 286] on link "66 Big Mad True Crime" at bounding box center [349, 280] width 154 height 154
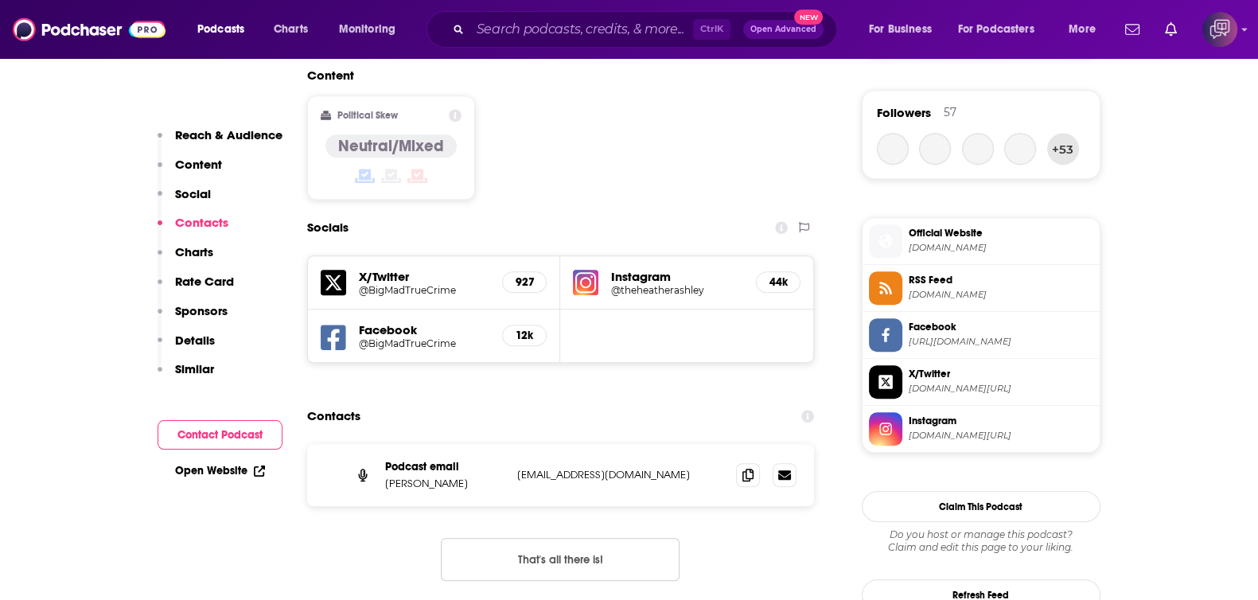
scroll to position [1292, 0]
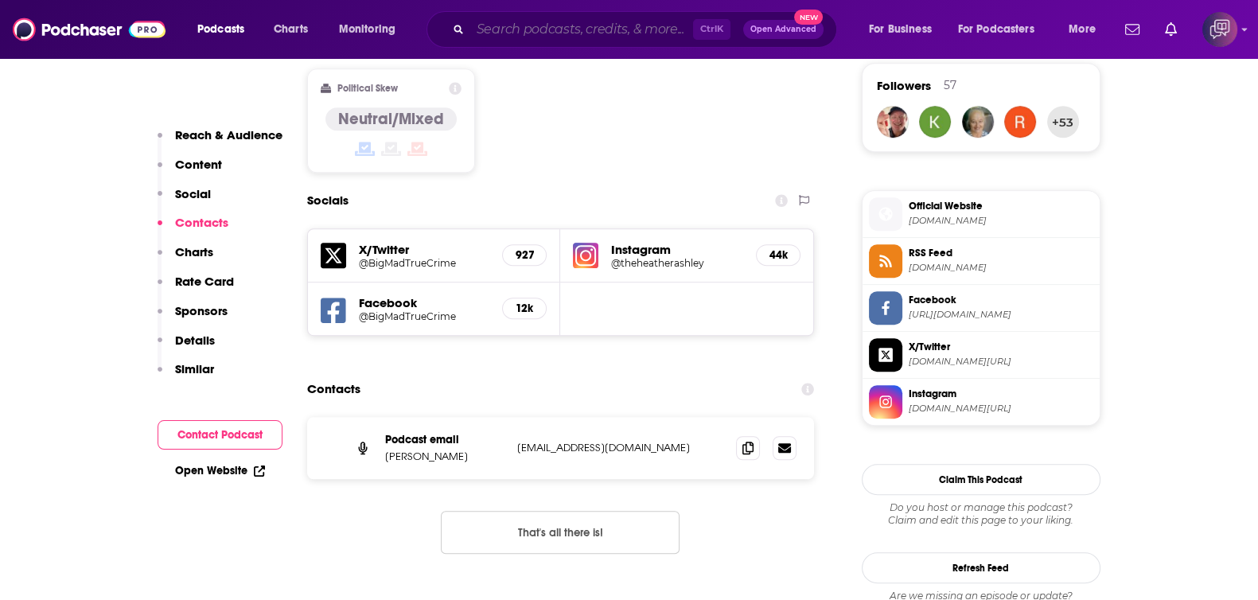
click at [614, 37] on input "Search podcasts, credits, & more..." at bounding box center [581, 29] width 223 height 25
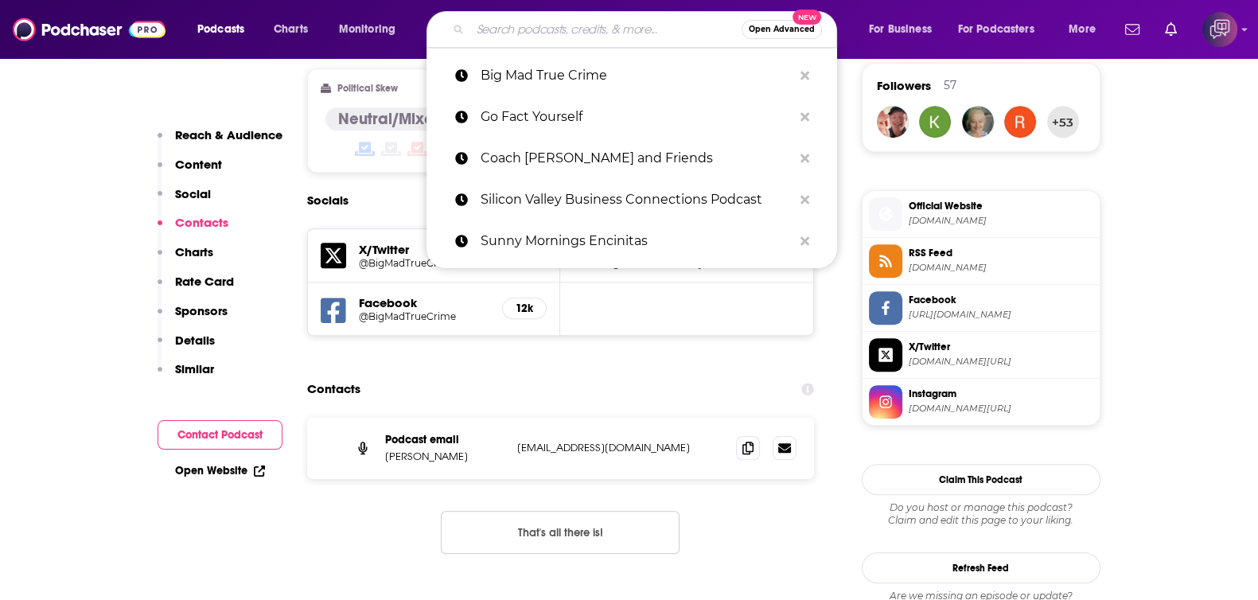
paste input "ADHD-ish"
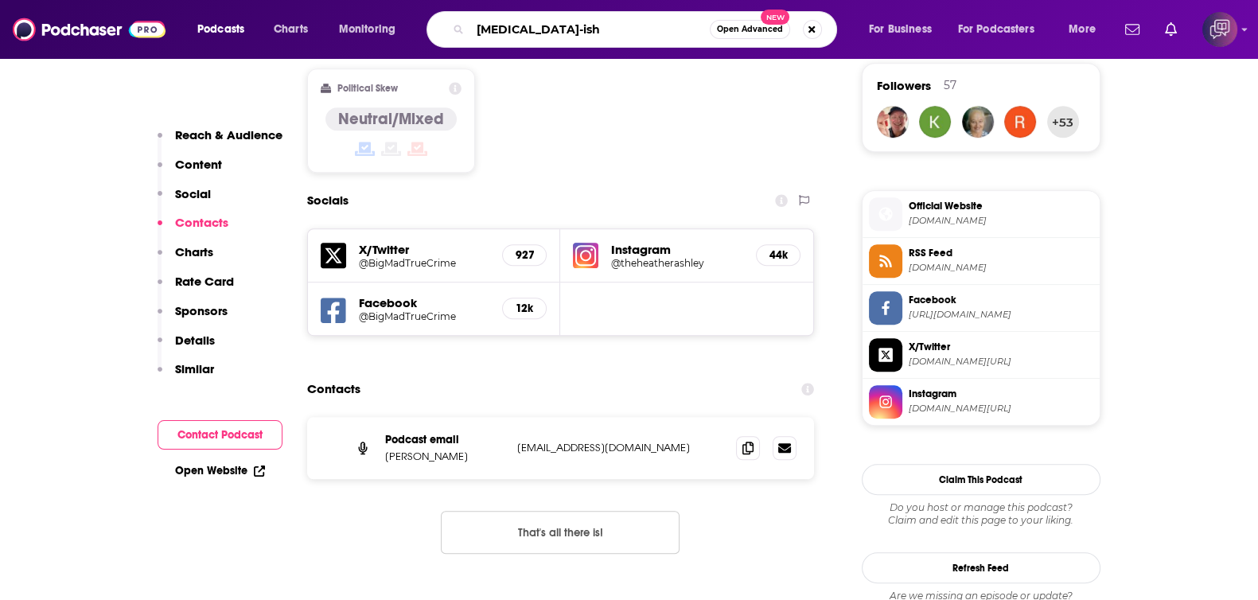
type input "ADHD-ish"
click at [746, 33] on span "Open Advanced" at bounding box center [750, 29] width 66 height 8
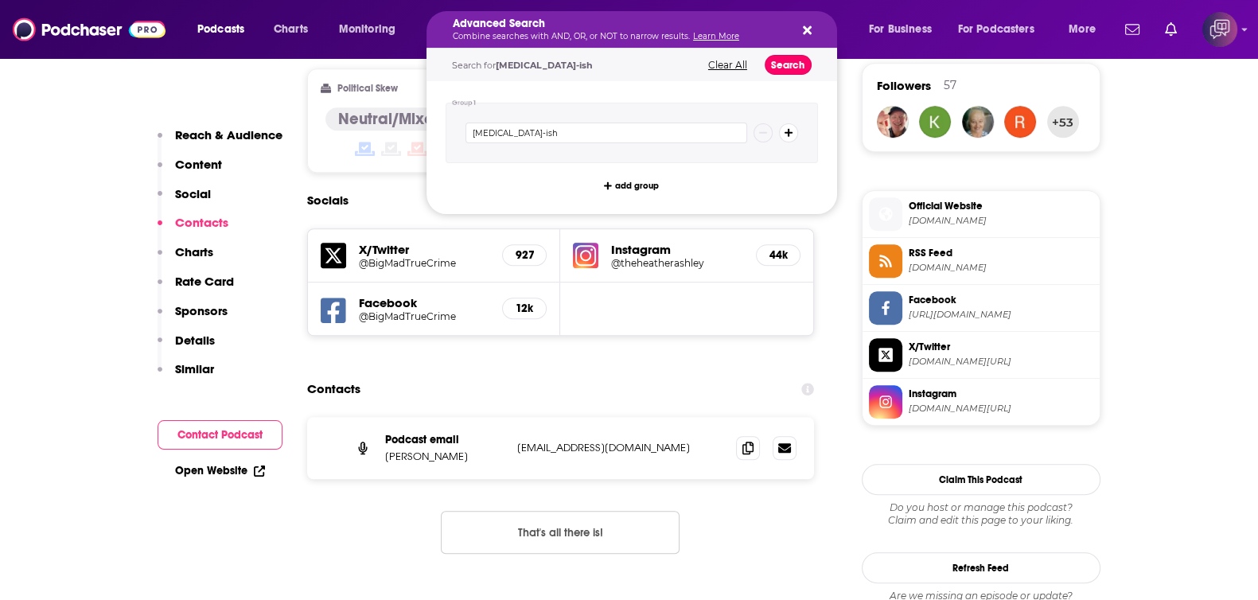
click at [778, 57] on button "Search" at bounding box center [788, 65] width 47 height 20
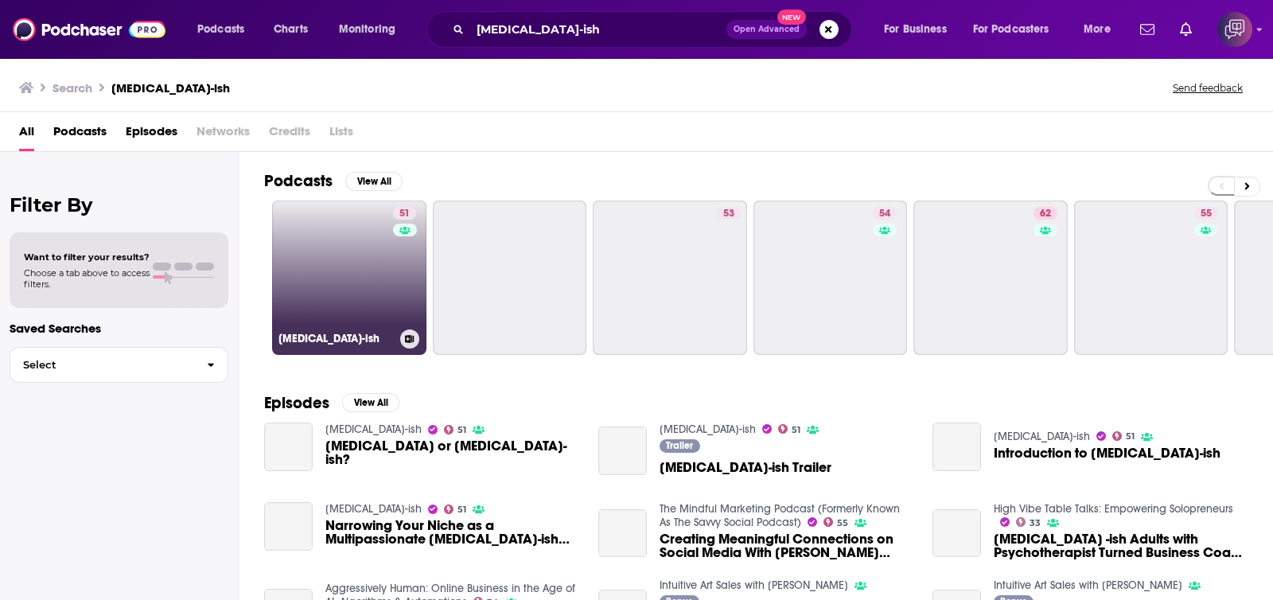
click at [319, 307] on link "51 ADHD-ish" at bounding box center [349, 278] width 154 height 154
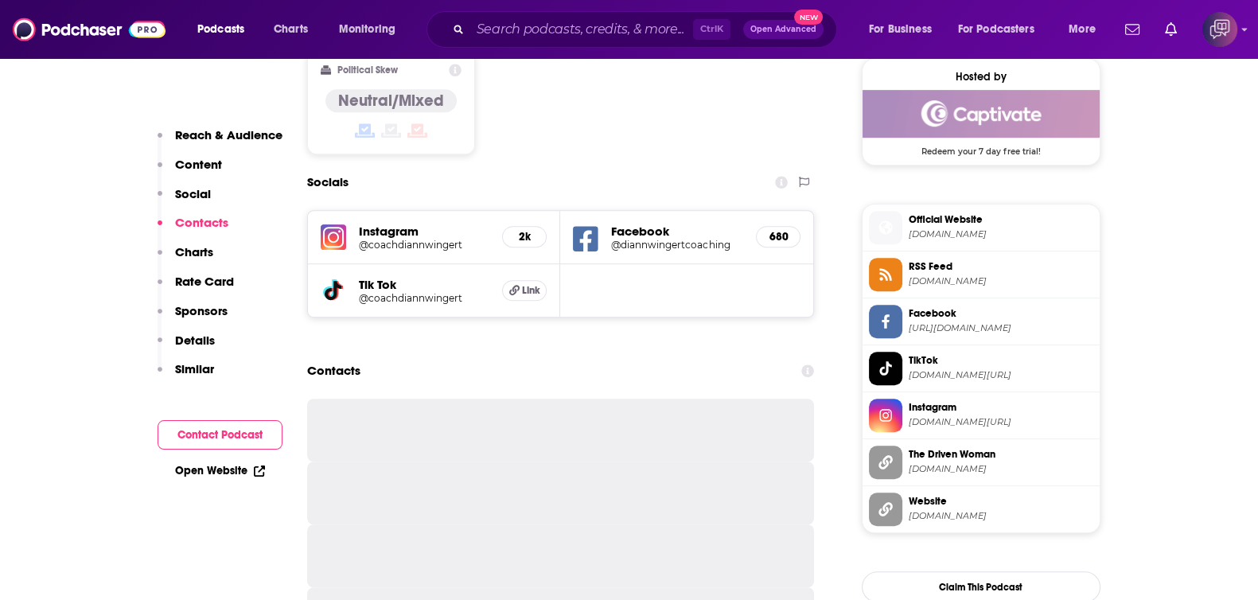
scroll to position [1392, 0]
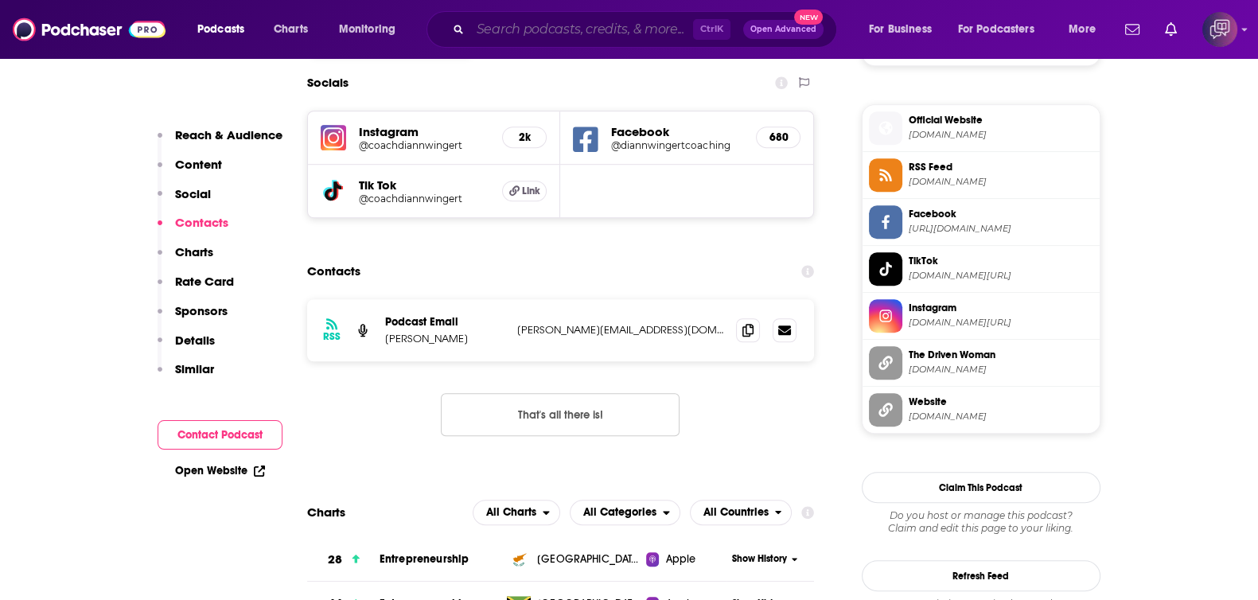
click at [555, 35] on input "Search podcasts, credits, & more..." at bounding box center [581, 29] width 223 height 25
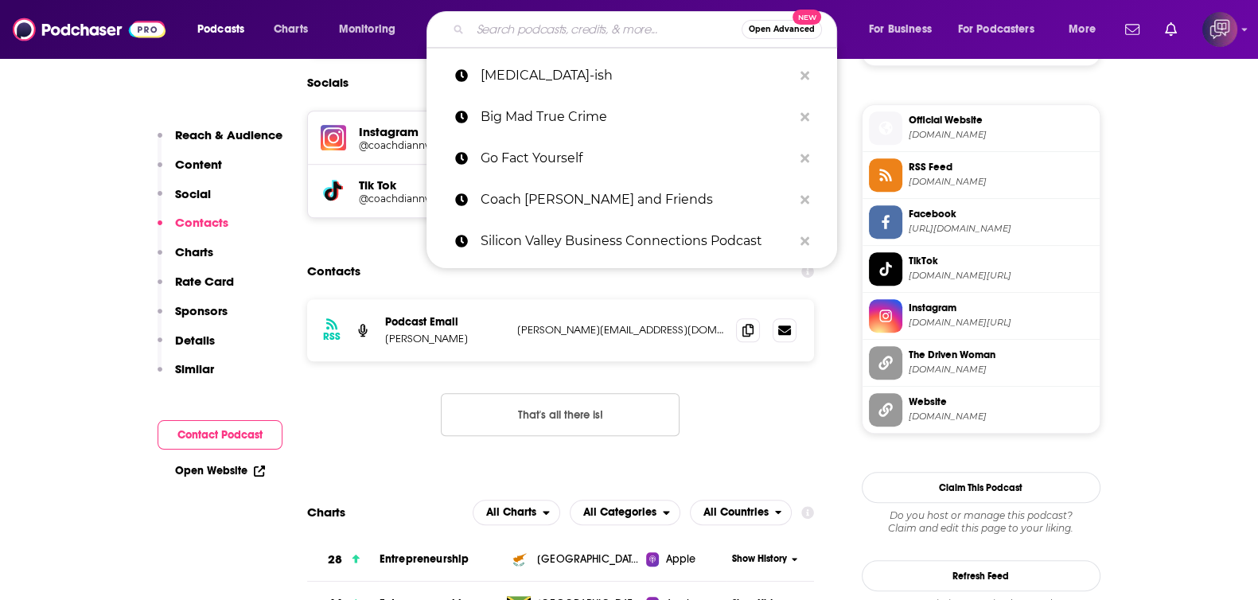
paste input "Dr. Hockey"
type input "Dr. Hockey"
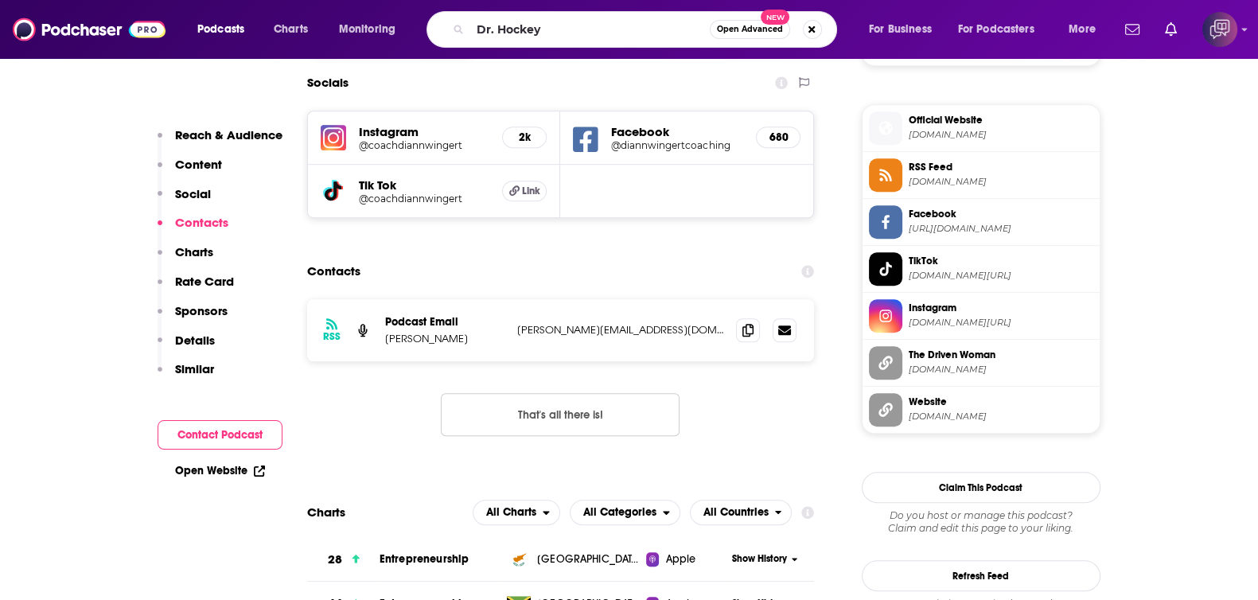
click at [745, 33] on button "Open Advanced New" at bounding box center [750, 29] width 80 height 19
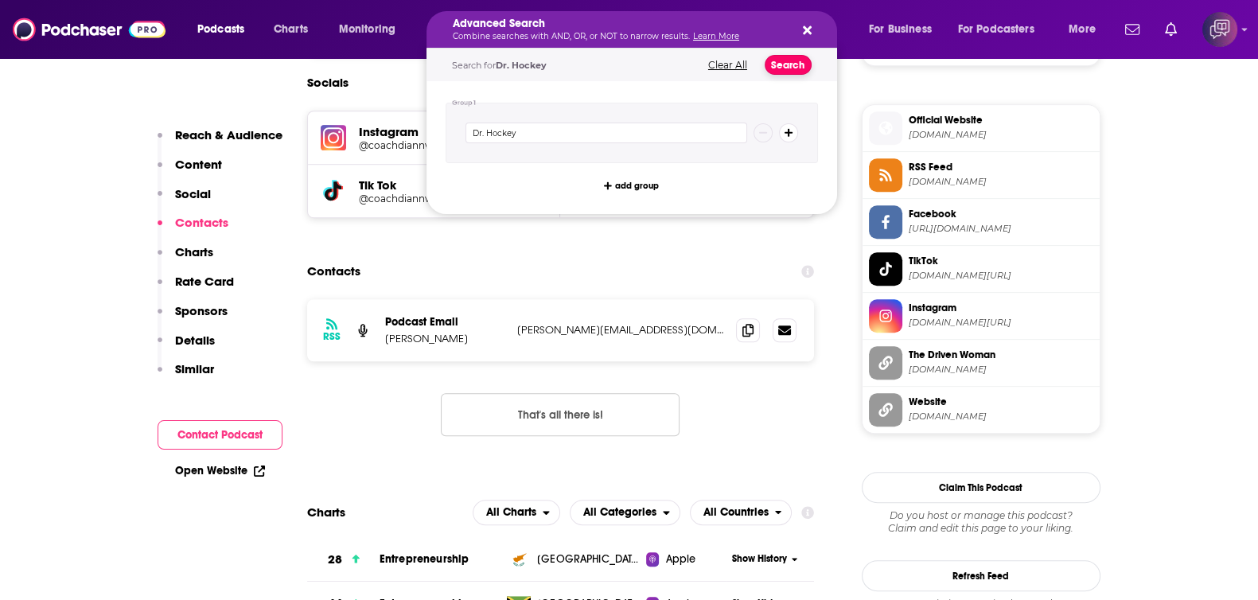
click at [787, 64] on button "Search" at bounding box center [788, 65] width 47 height 20
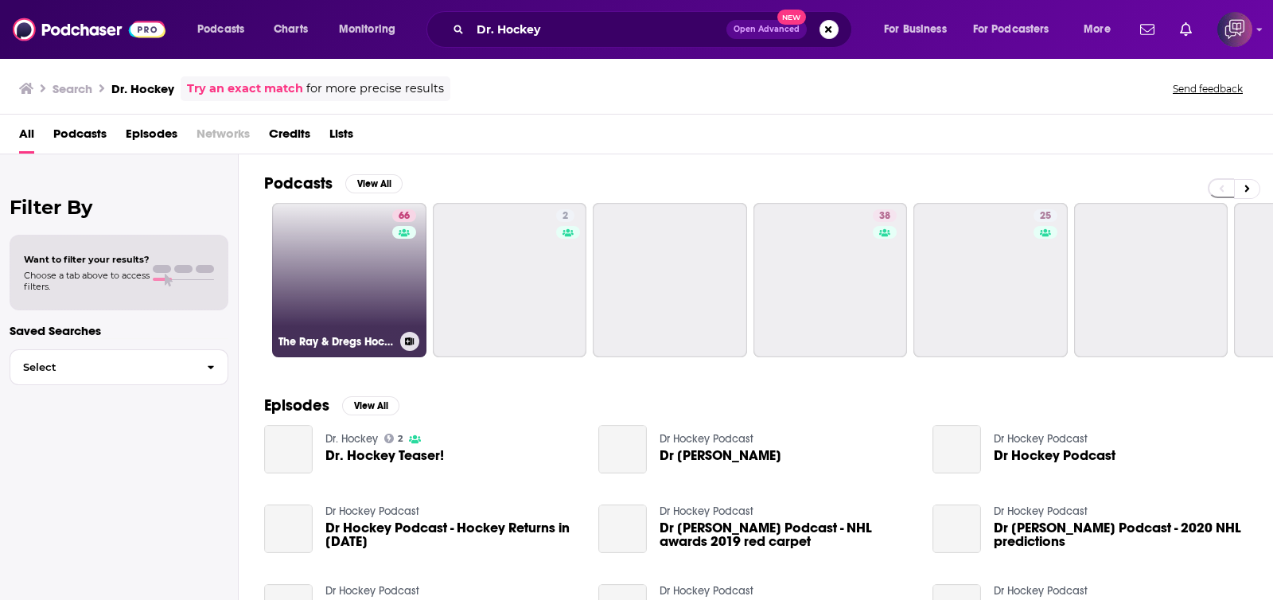
click at [360, 268] on link "66 The Ray & Dregs Hockey Podcast" at bounding box center [349, 280] width 154 height 154
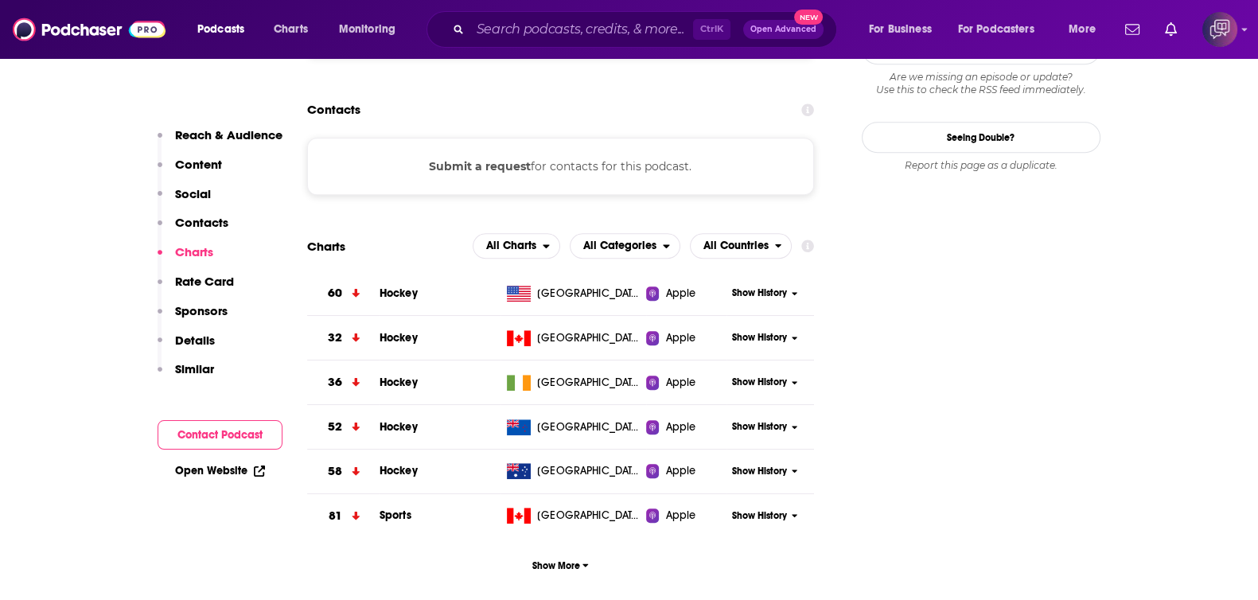
scroll to position [1691, 0]
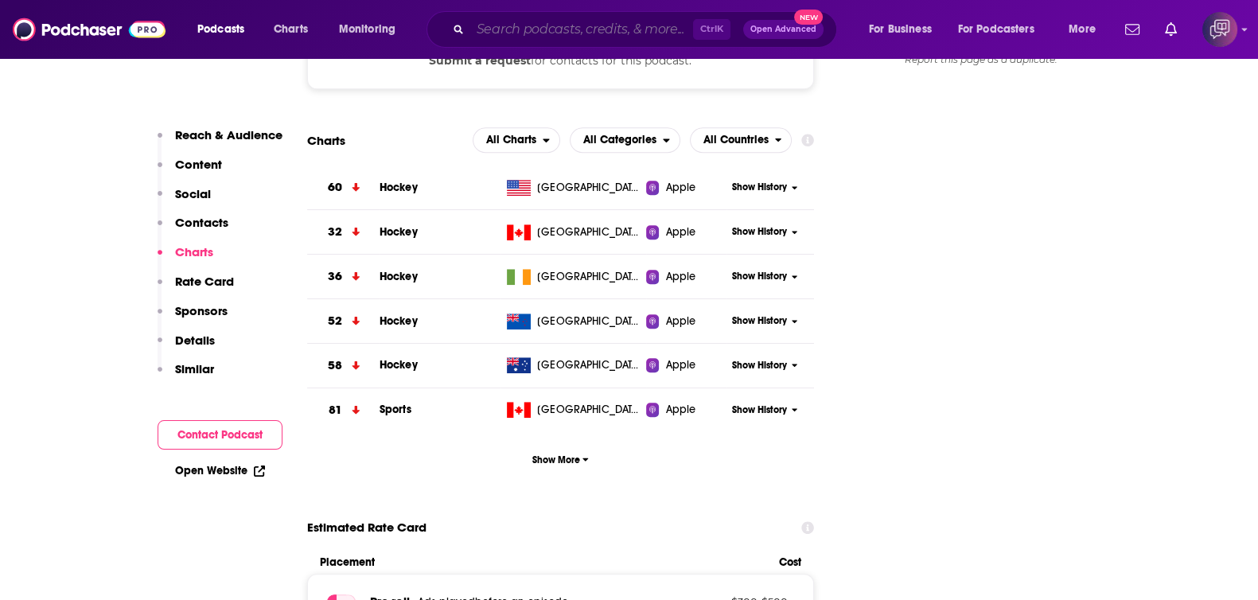
click at [573, 24] on input "Search podcasts, credits, & more..." at bounding box center [581, 29] width 223 height 25
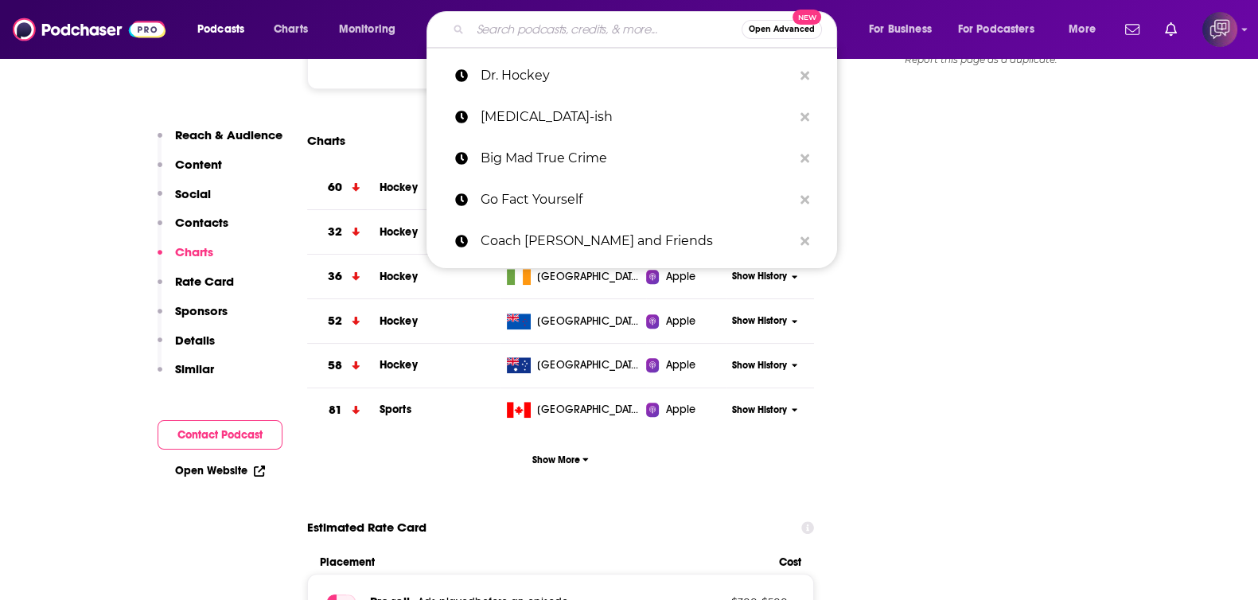
paste input "The Financial Beat with Logan Sadler"
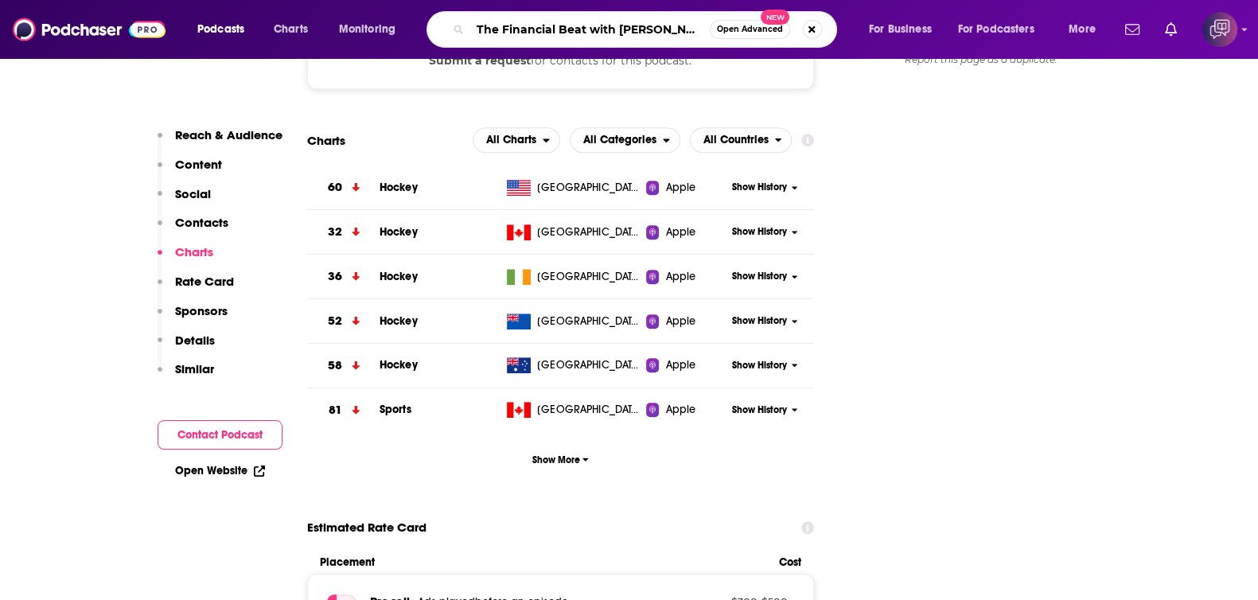
type input "The Financial Beat with Logan Sadler"
click at [750, 27] on span "Open Advanced" at bounding box center [750, 29] width 66 height 8
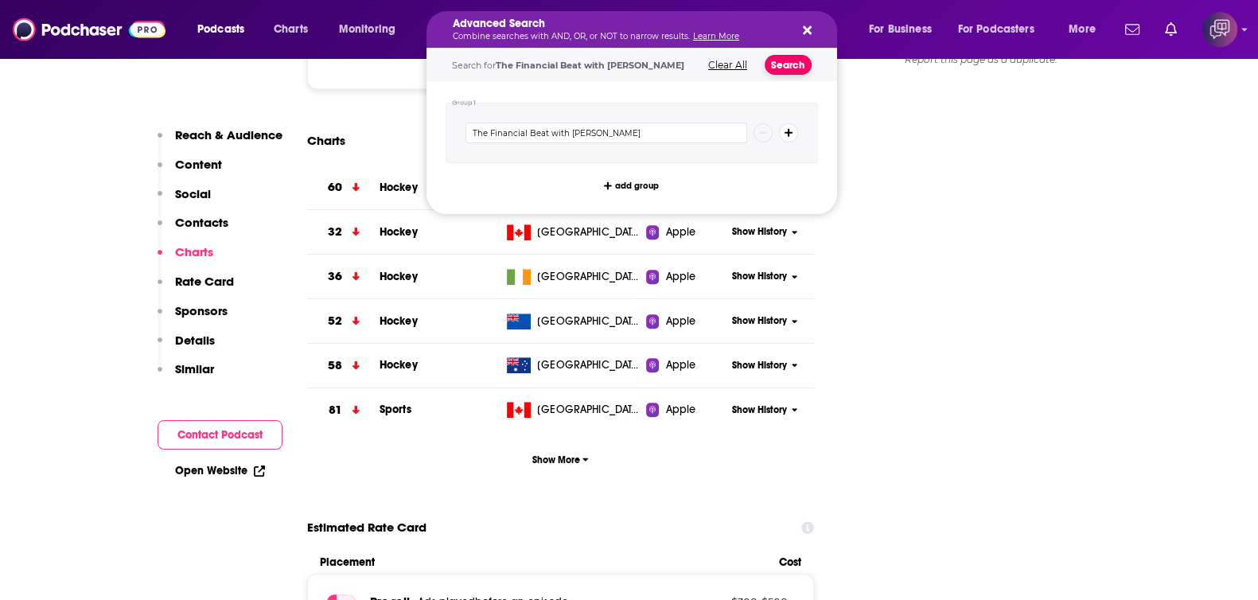
click at [796, 57] on button "Search" at bounding box center [788, 65] width 47 height 20
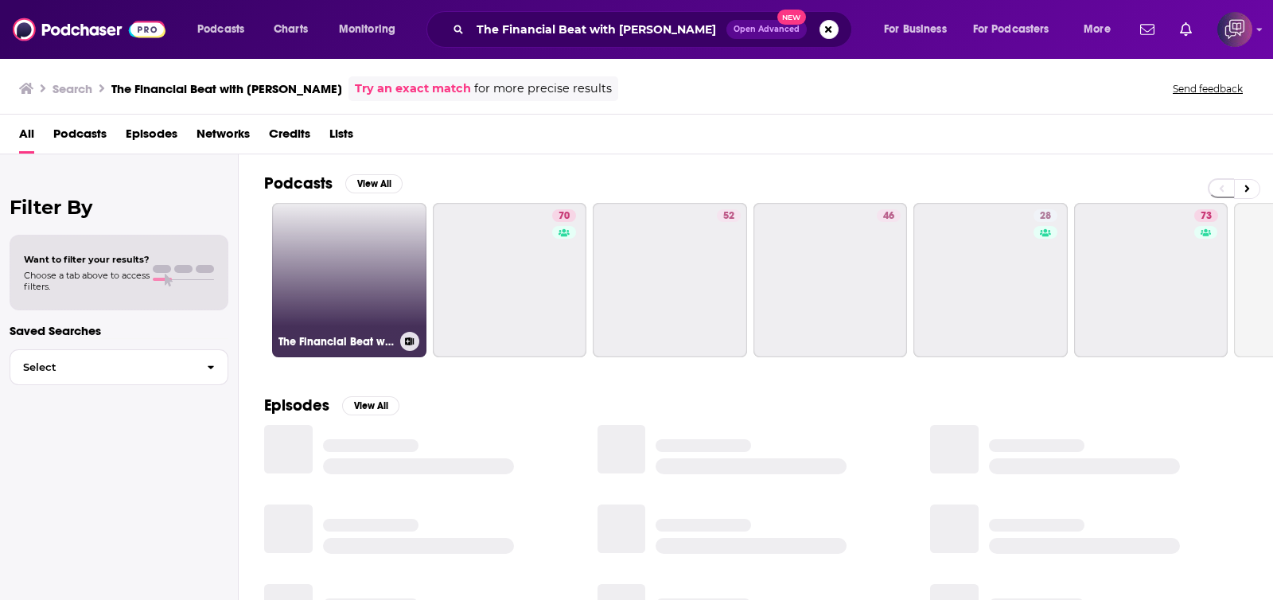
click at [307, 288] on link "The Financial Beat with Logan Sadler" at bounding box center [349, 280] width 154 height 154
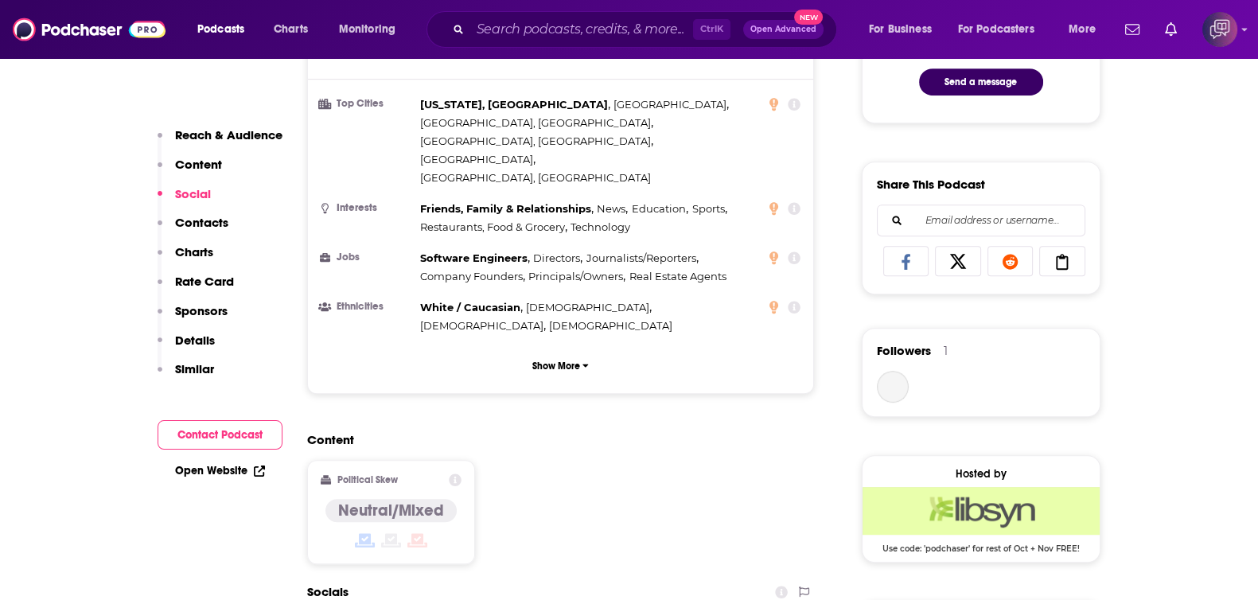
scroll to position [1194, 0]
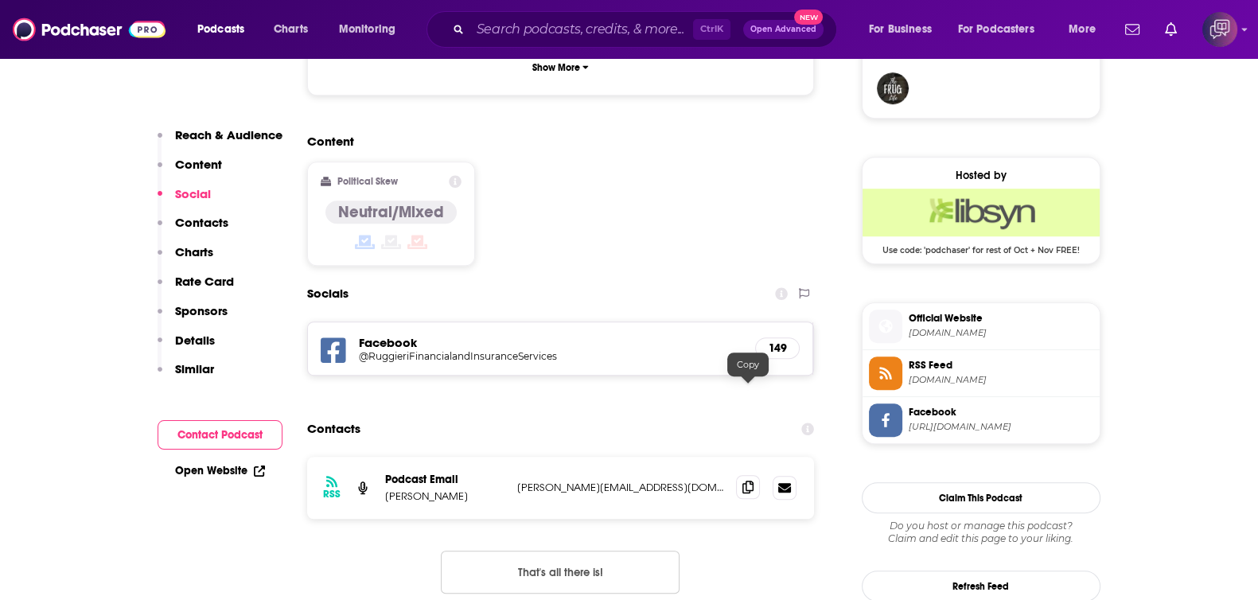
click at [749, 481] on icon at bounding box center [747, 487] width 11 height 13
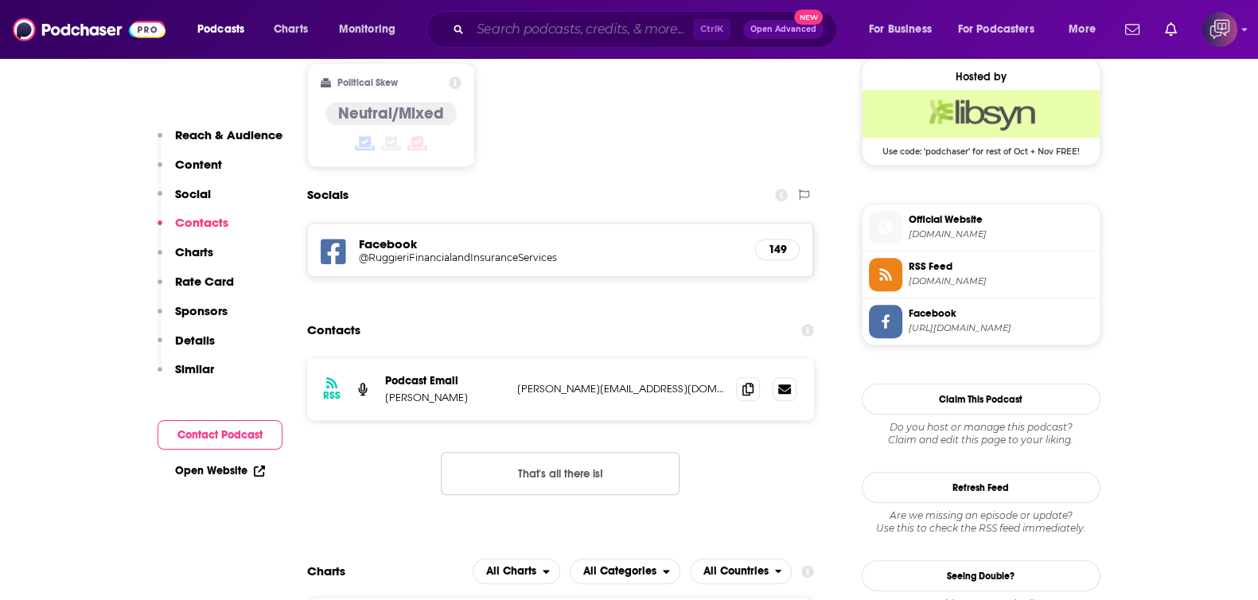
click at [625, 33] on input "Search podcasts, credits, & more..." at bounding box center [581, 29] width 223 height 25
paste input "Fresno’s Best"
type input "Fresno’s Best"
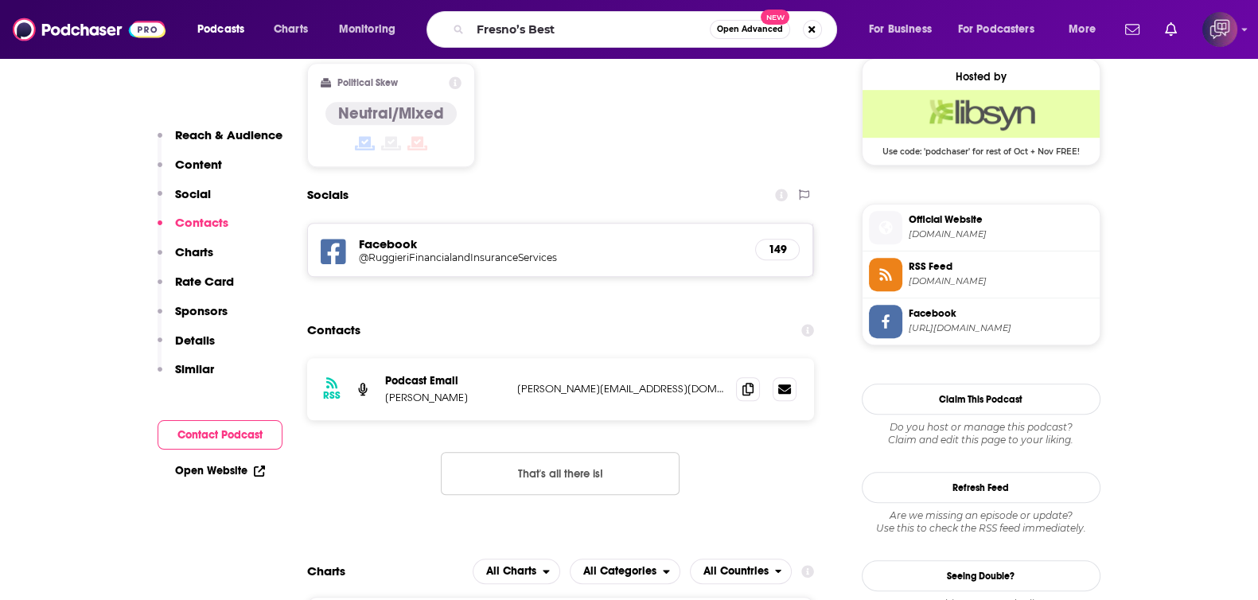
click at [729, 32] on span "Open Advanced" at bounding box center [750, 29] width 66 height 8
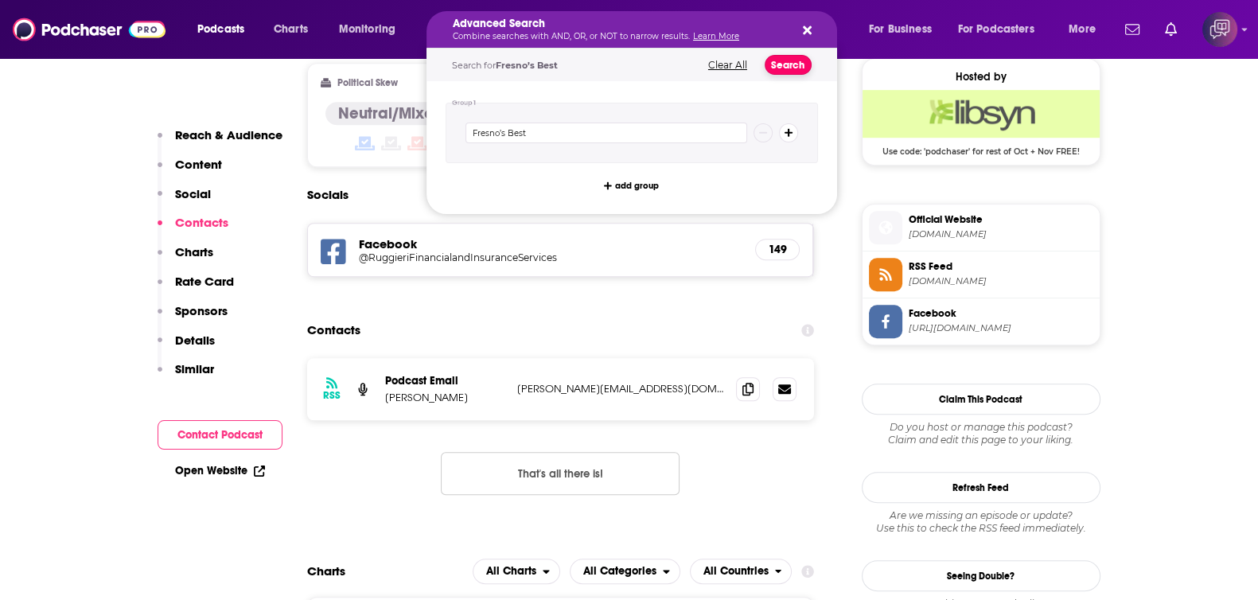
click at [777, 62] on button "Search" at bounding box center [788, 65] width 47 height 20
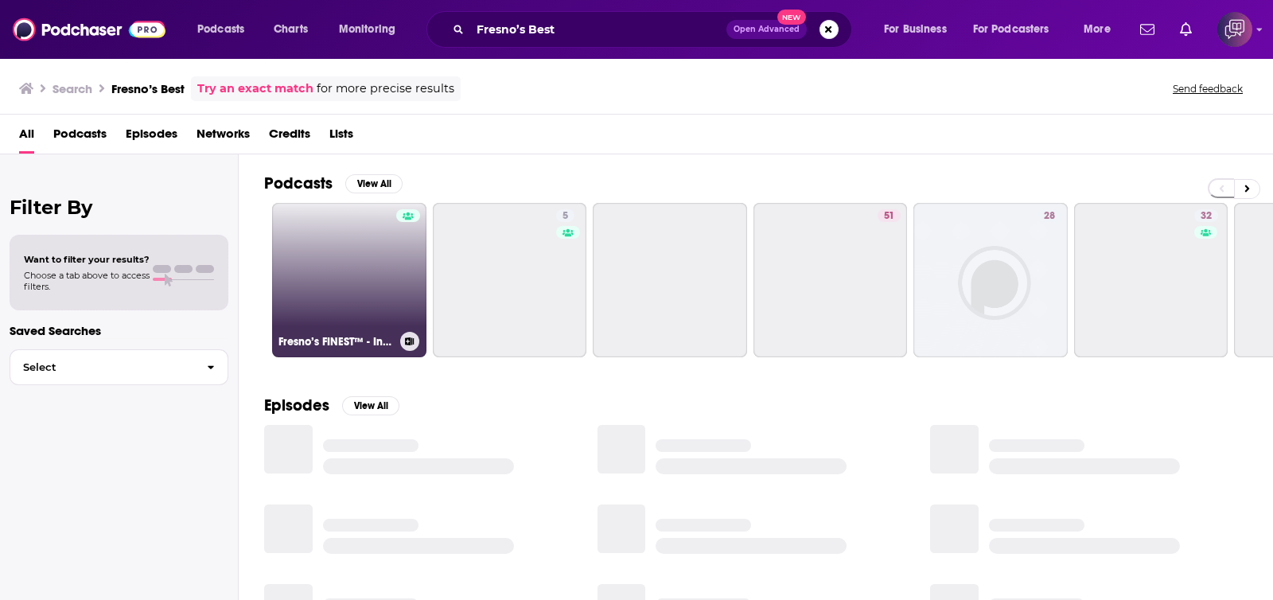
click at [315, 303] on link "Fresno’s FINEST™ - Interviewing The Best of Fresno | Entrepreneurs | Business O…" at bounding box center [349, 280] width 154 height 154
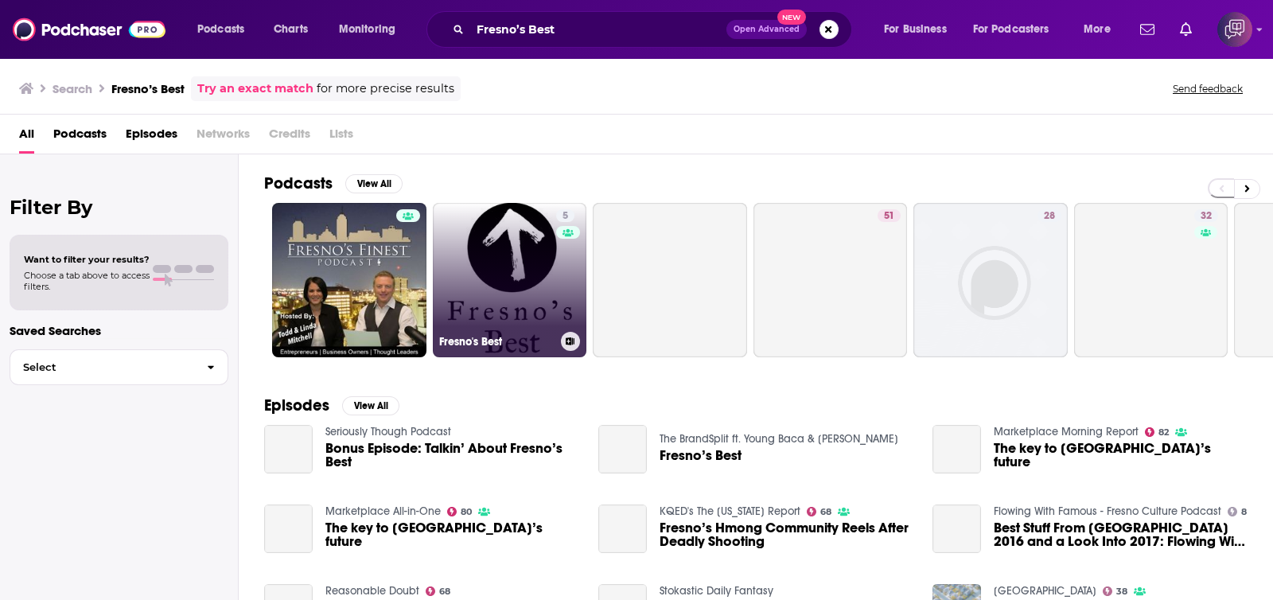
click at [494, 302] on link "5 Fresno's Best" at bounding box center [510, 280] width 154 height 154
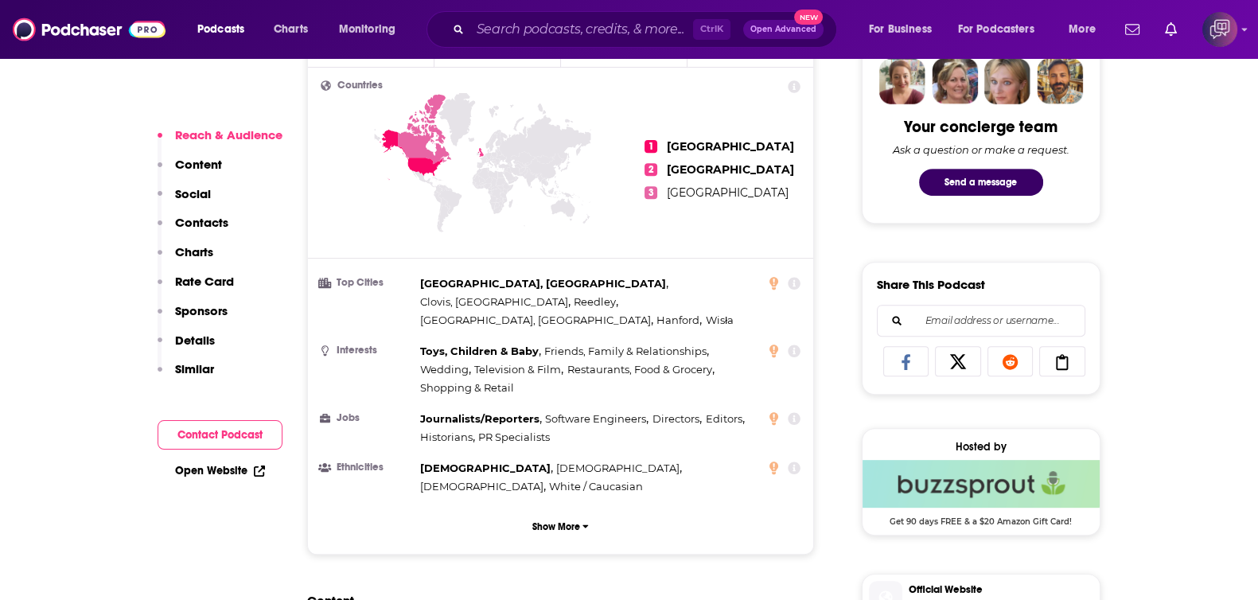
scroll to position [1194, 0]
